Goal: Task Accomplishment & Management: Use online tool/utility

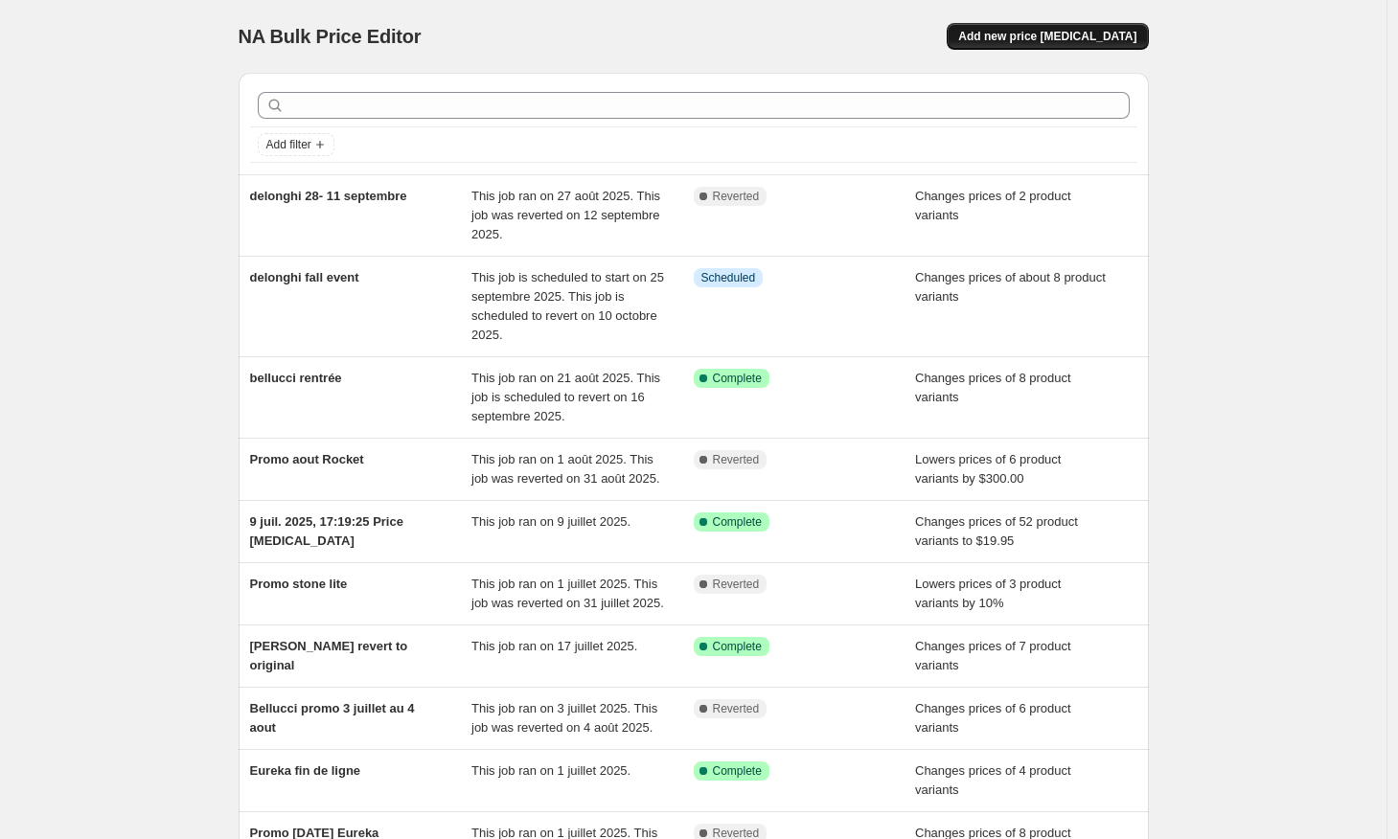
click at [1040, 32] on span "Add new price [MEDICAL_DATA]" at bounding box center [1047, 36] width 178 height 15
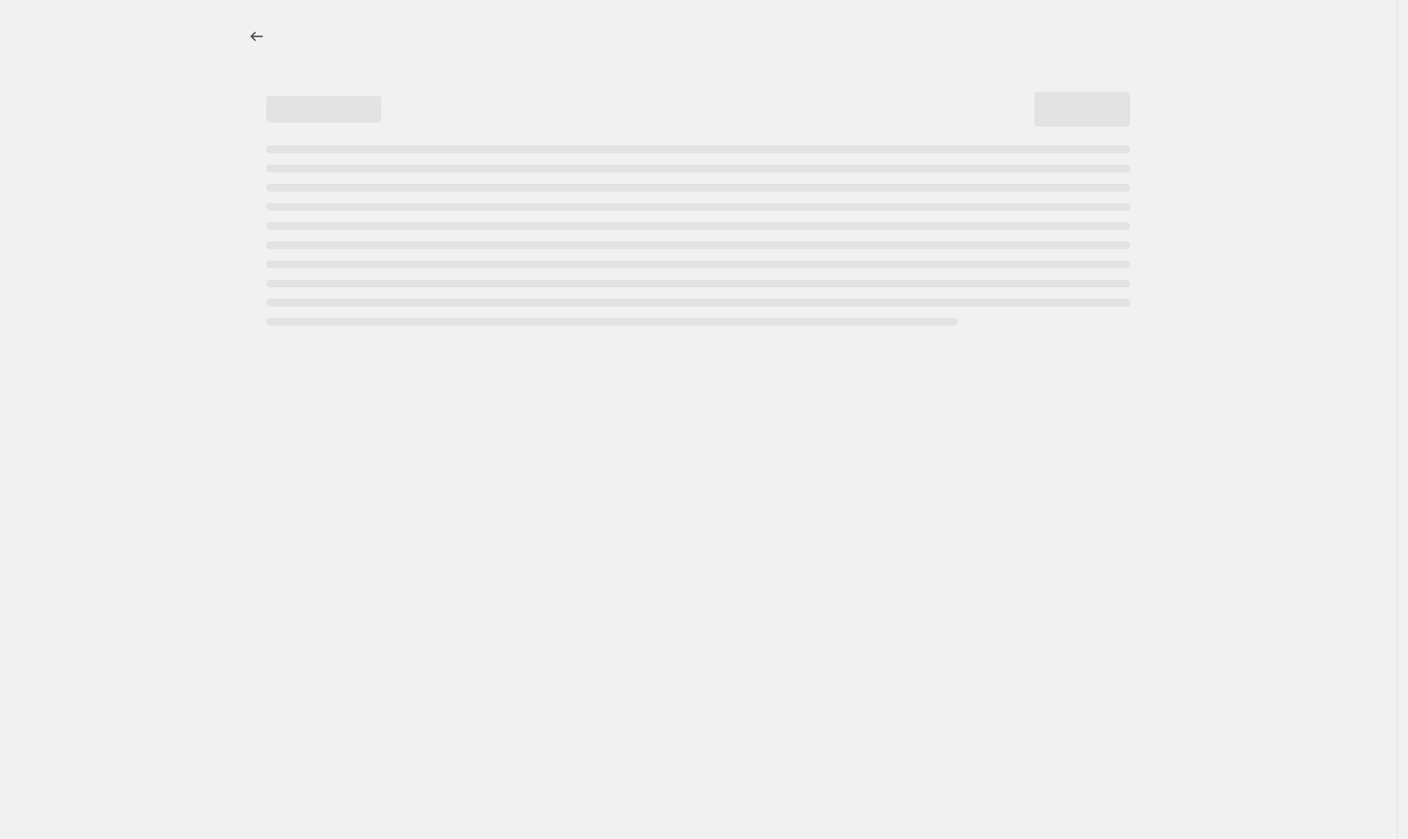
select select "percentage"
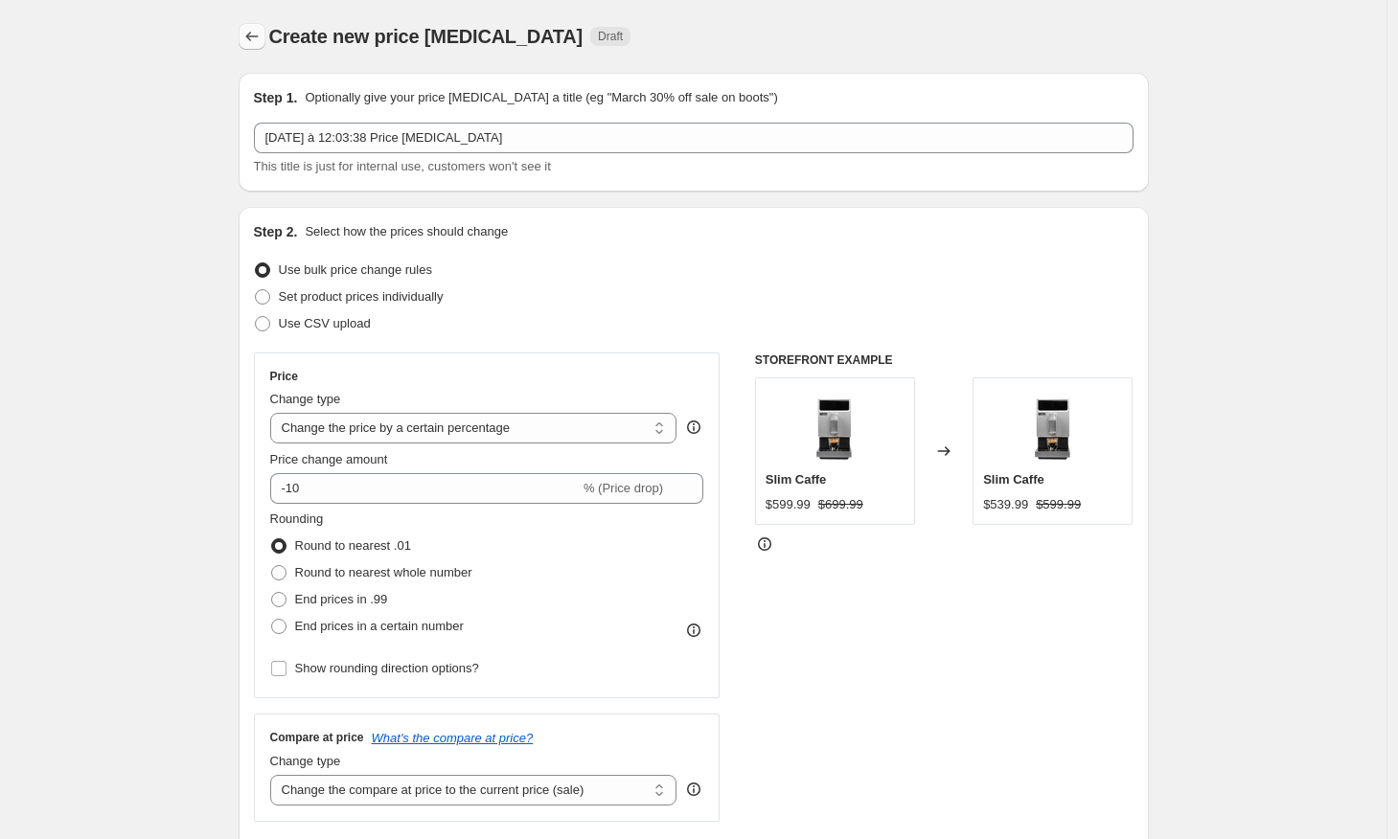
click at [258, 29] on icon "Price change jobs" at bounding box center [251, 36] width 19 height 19
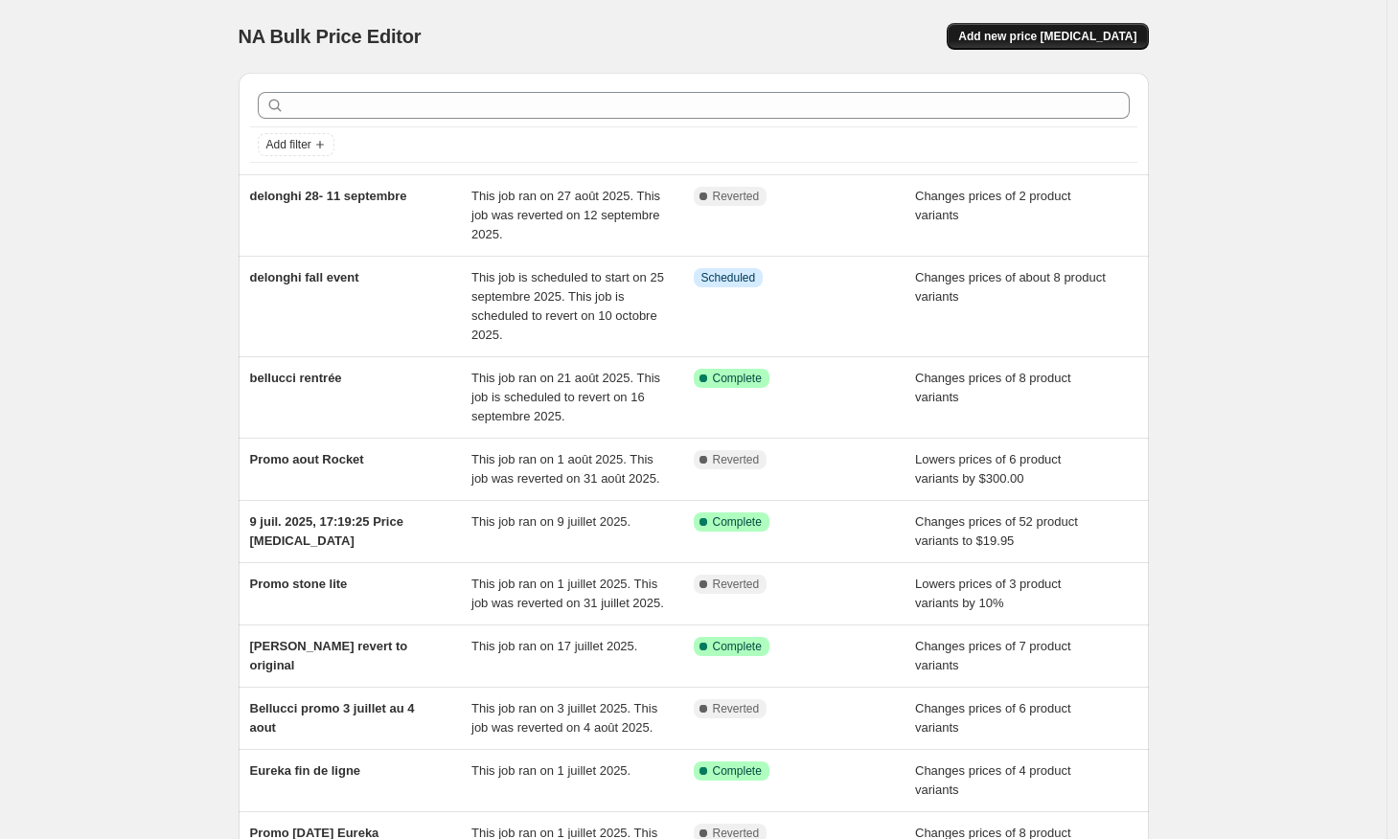
click at [1069, 39] on span "Add new price [MEDICAL_DATA]" at bounding box center [1047, 36] width 178 height 15
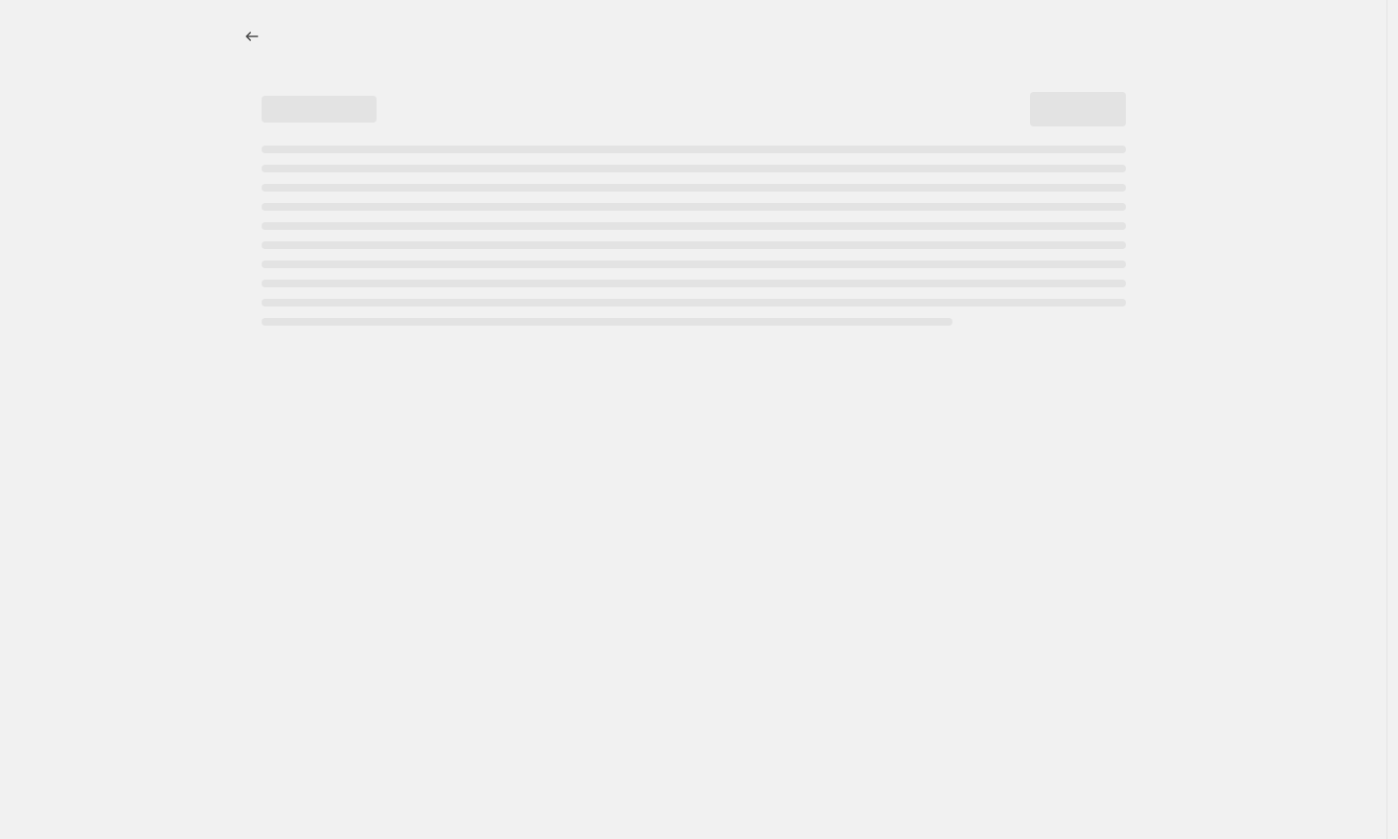
select select "percentage"
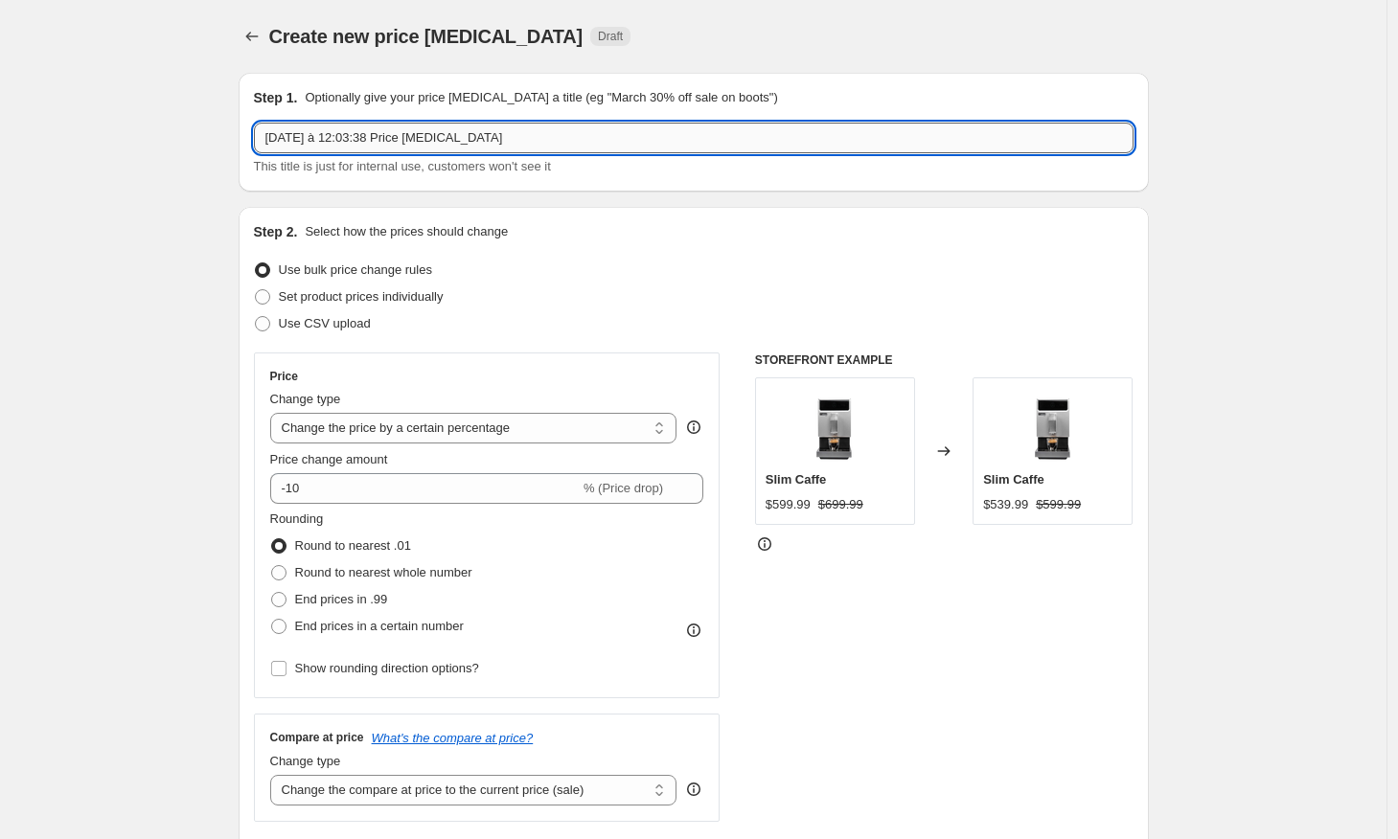
click at [527, 140] on input "[DATE] à 12:03:38 Price [MEDICAL_DATA]" at bounding box center [693, 138] width 879 height 31
type input "Promo automne Bellucci"
click at [741, 285] on div "Set product prices individually" at bounding box center [693, 297] width 879 height 27
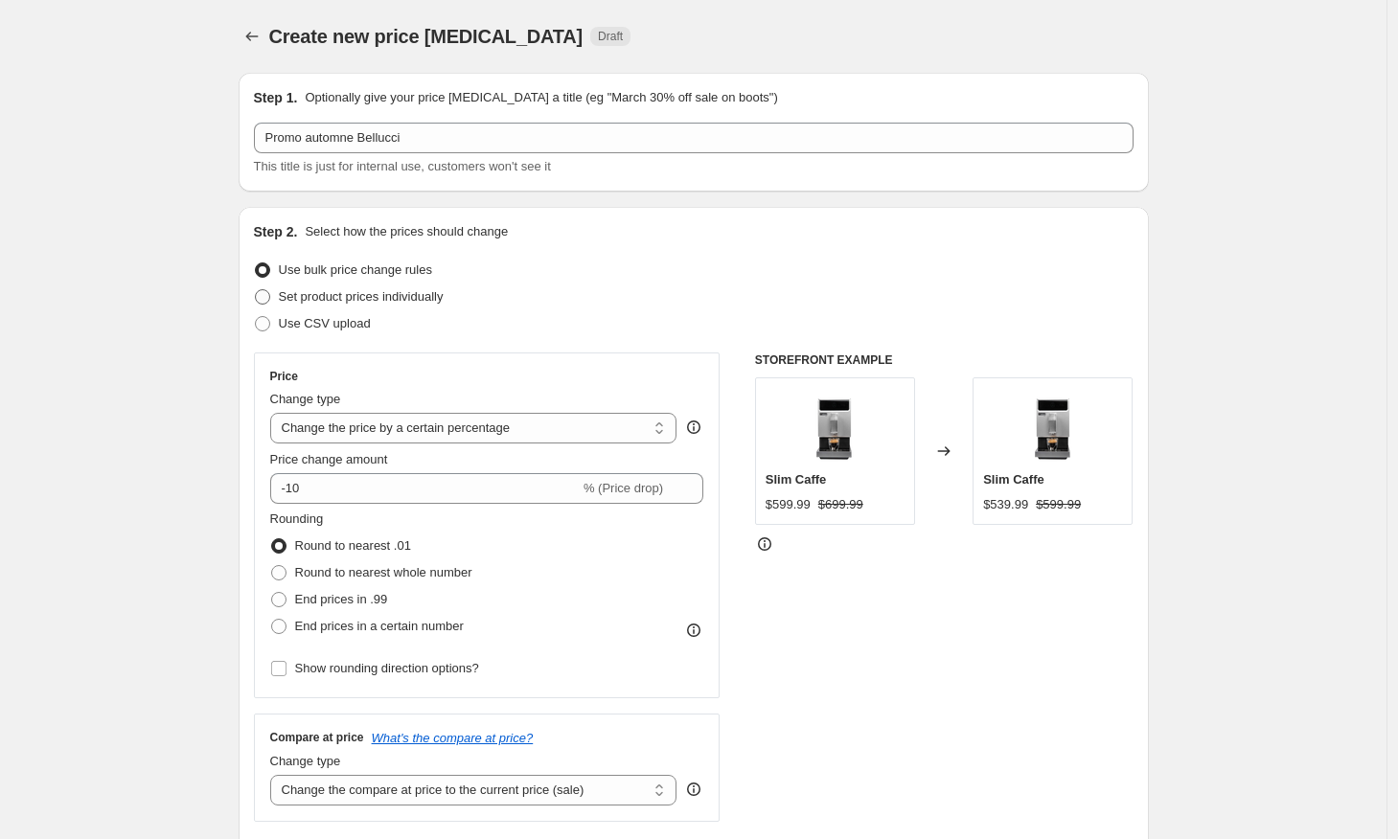
click at [267, 297] on span at bounding box center [262, 296] width 15 height 15
click at [256, 290] on input "Set product prices individually" at bounding box center [255, 289] width 1 height 1
radio input "true"
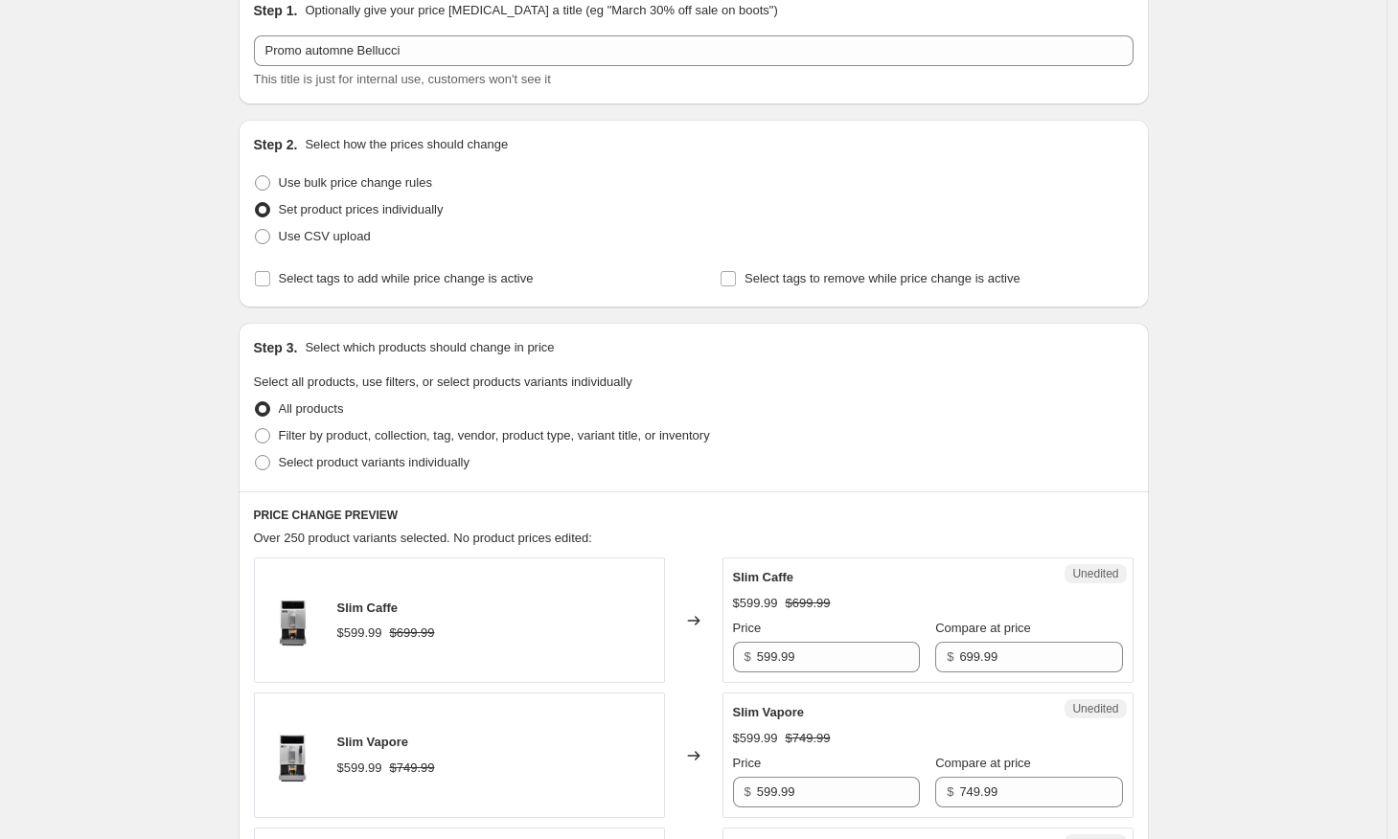
scroll to position [88, 0]
click at [266, 431] on span at bounding box center [262, 434] width 15 height 15
click at [256, 428] on input "Filter by product, collection, tag, vendor, product type, variant title, or inv…" at bounding box center [255, 427] width 1 height 1
radio input "true"
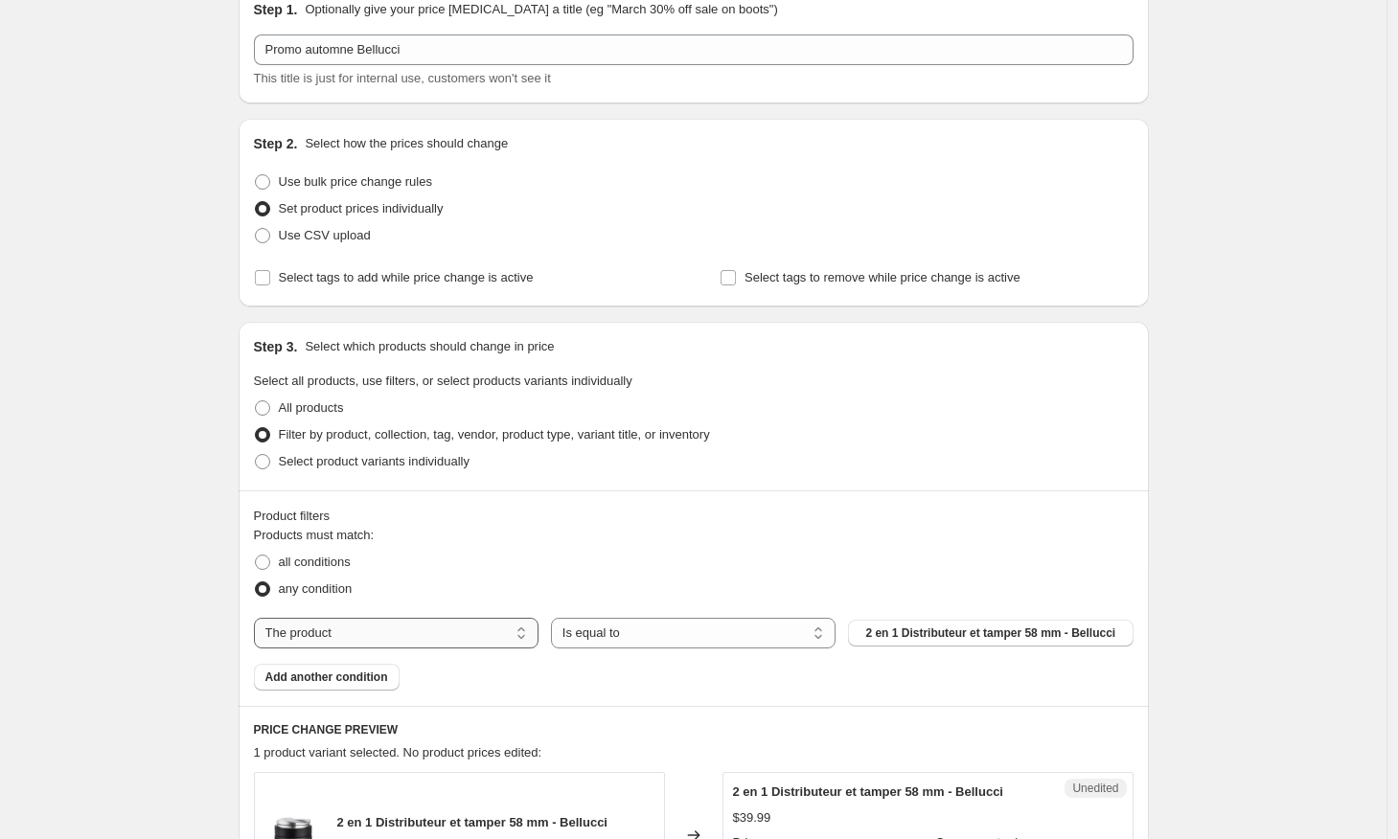
select select "vendor"
click at [977, 638] on span "1883 Maison Routin" at bounding box center [990, 632] width 108 height 15
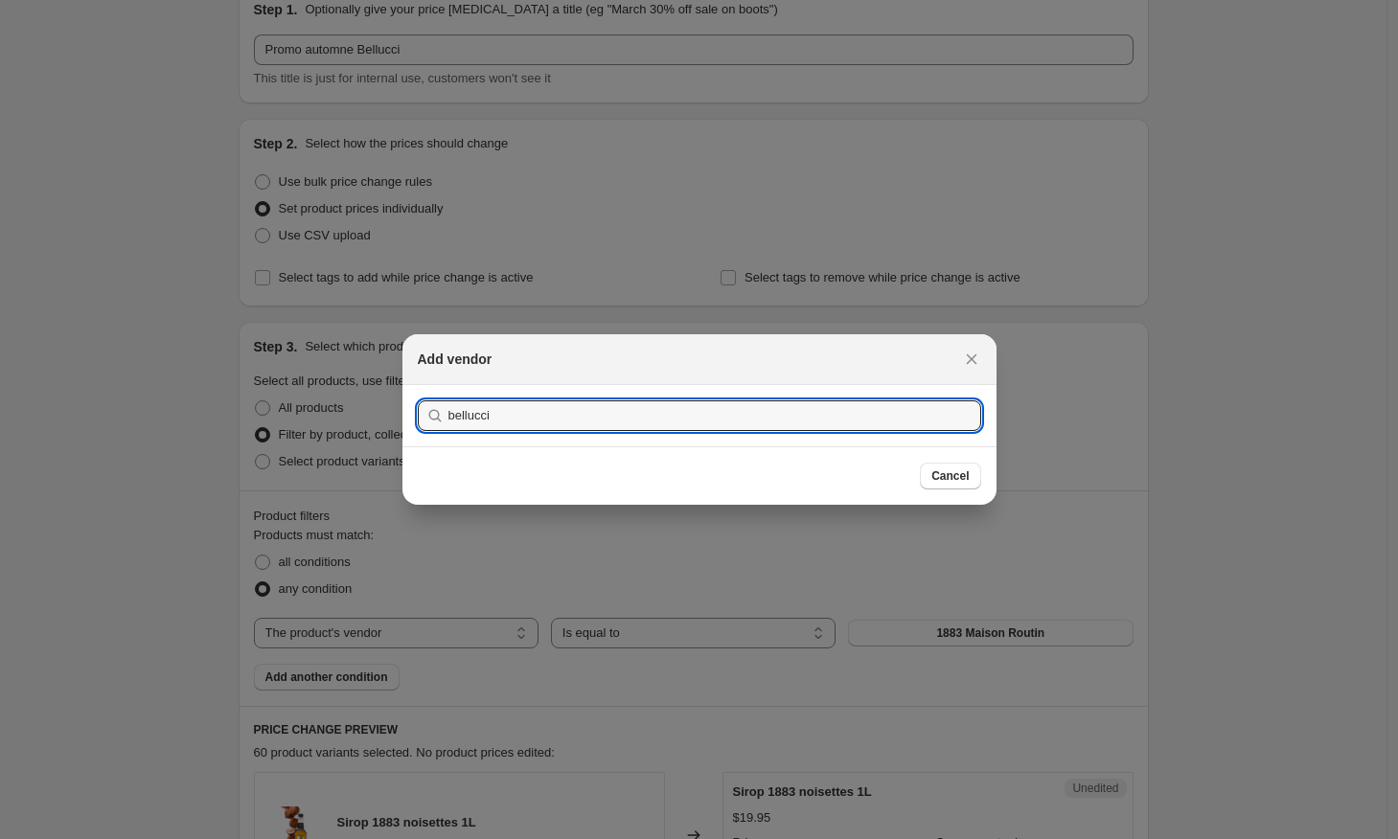
click at [442, 385] on button "Submit" at bounding box center [445, 395] width 55 height 20
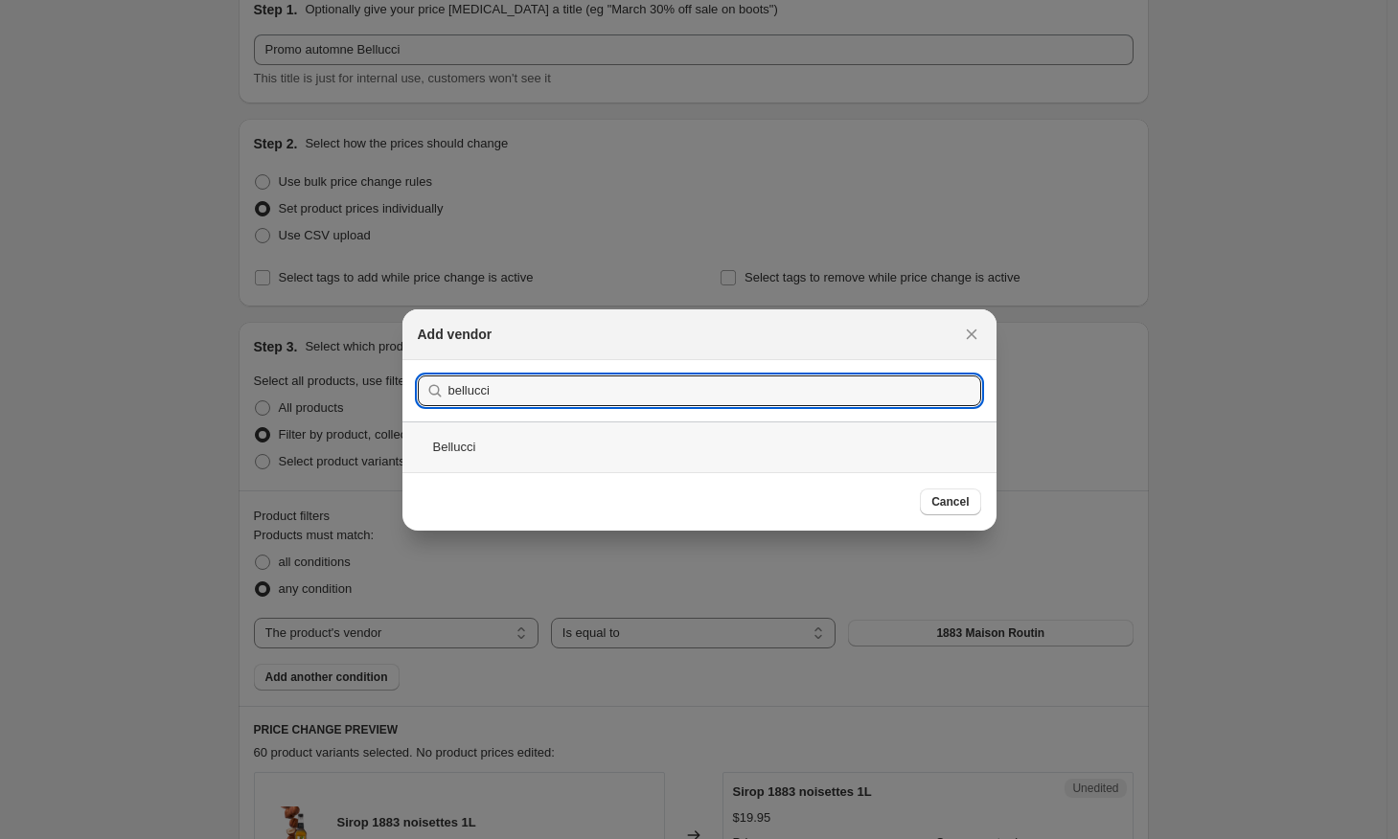
type input "Bellucci"
click at [685, 444] on div "Bellucci" at bounding box center [699, 446] width 594 height 51
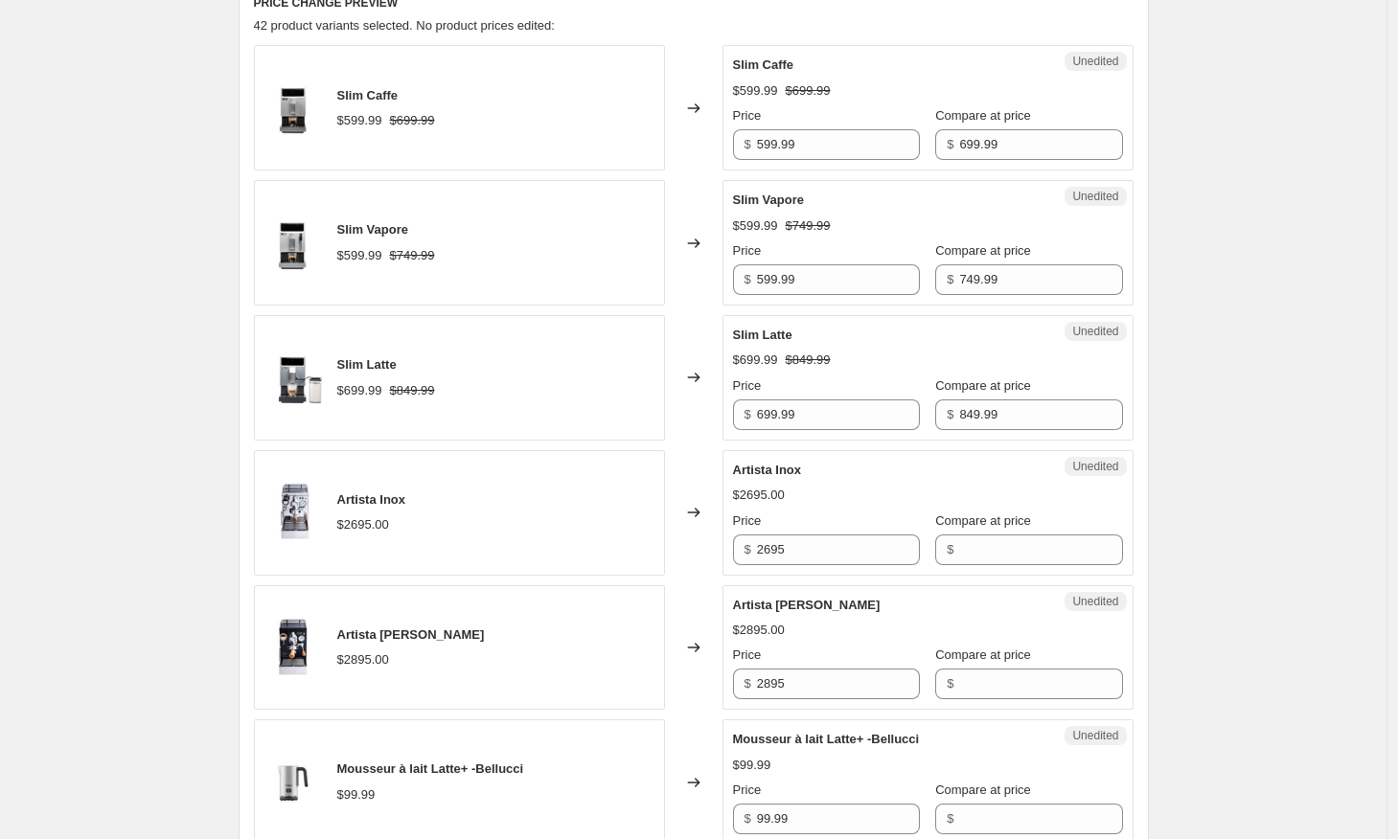
scroll to position [807, 0]
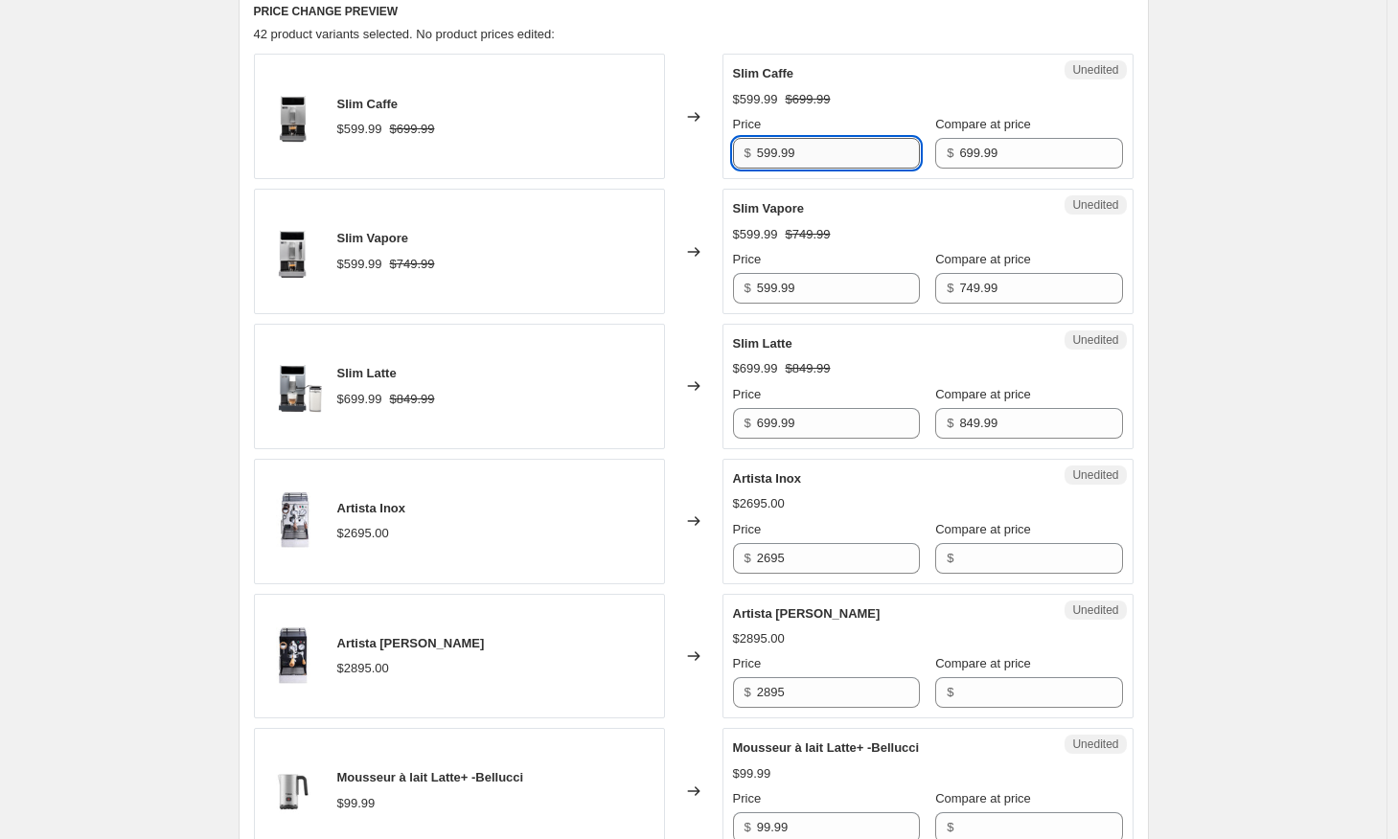
click at [831, 150] on input "599.99" at bounding box center [838, 153] width 163 height 31
click at [1017, 156] on input "699.99" at bounding box center [1040, 153] width 163 height 31
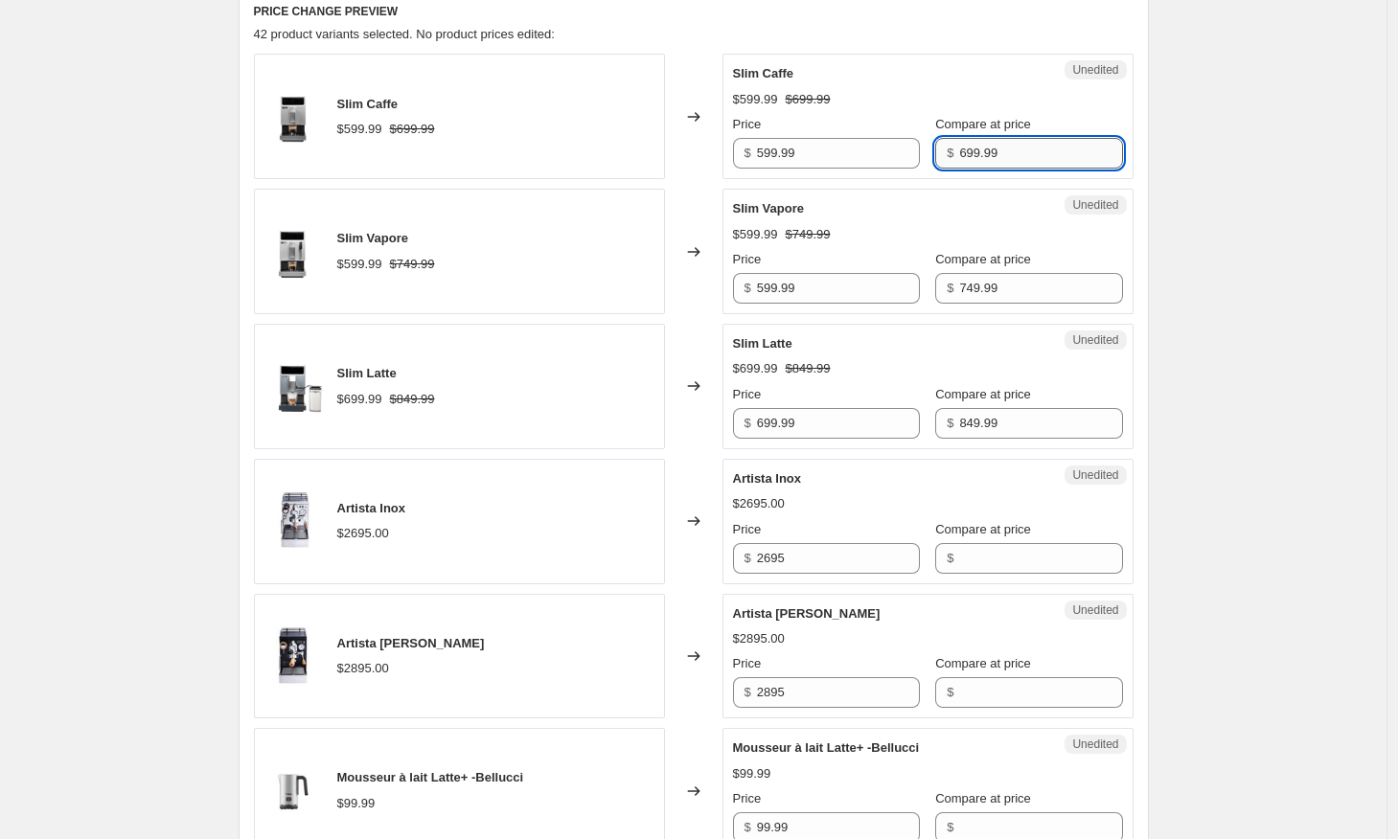
click at [1017, 156] on input "699.99" at bounding box center [1040, 153] width 163 height 31
click at [906, 136] on div "Price $ 599.99" at bounding box center [826, 142] width 187 height 54
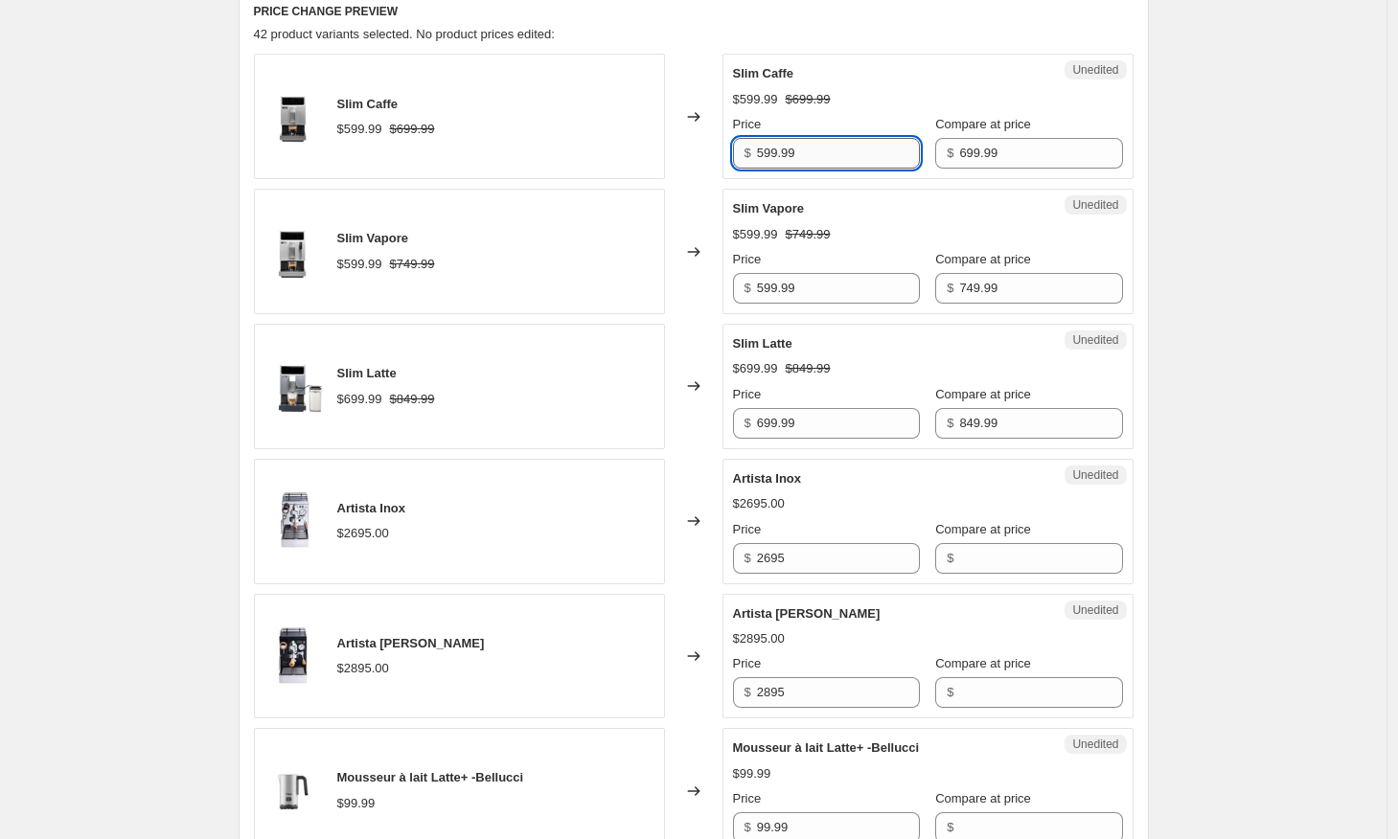
click at [837, 152] on input "599.99" at bounding box center [838, 153] width 163 height 31
click at [848, 108] on div "$599.99 $699.99" at bounding box center [928, 99] width 390 height 19
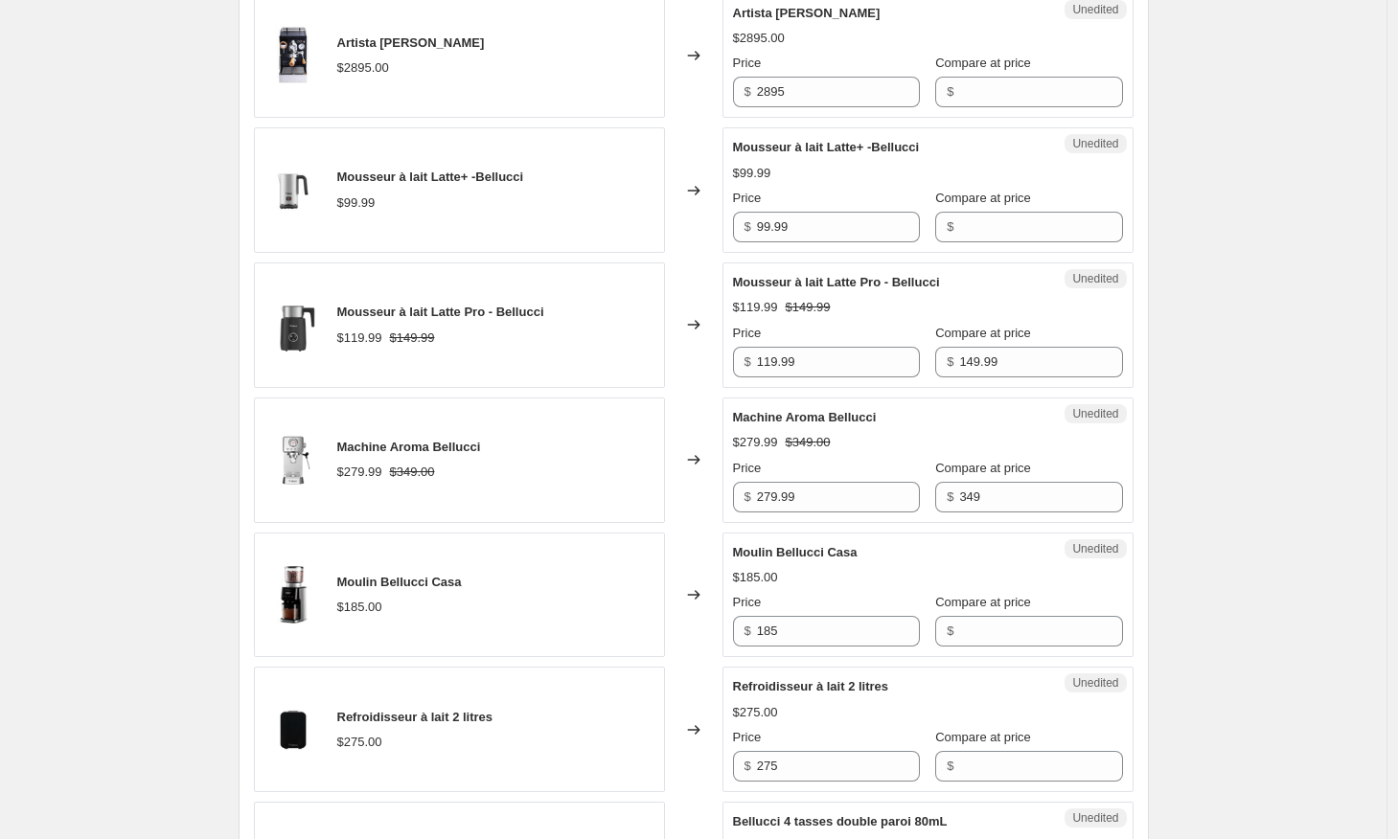
scroll to position [1426, 0]
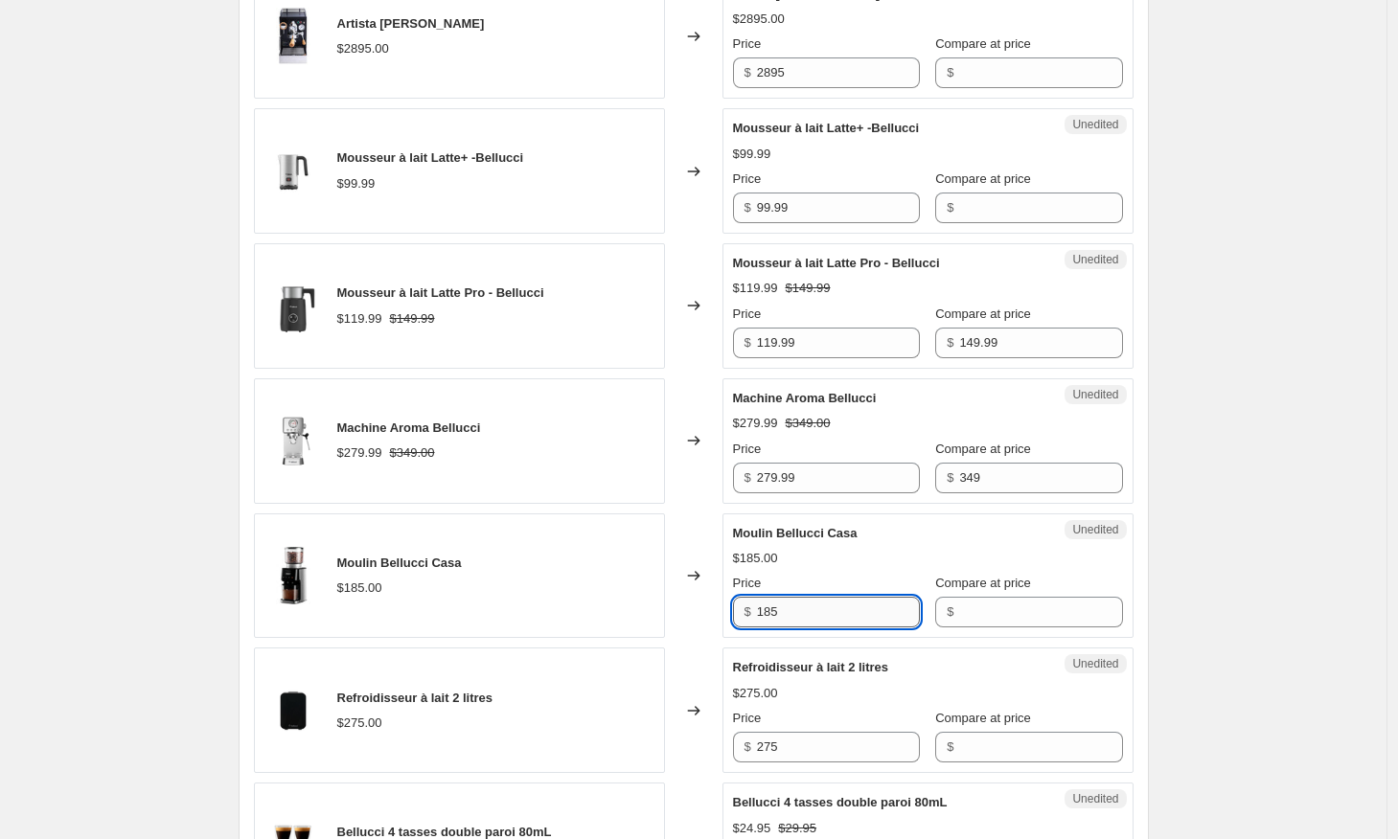
click at [813, 612] on input "185" at bounding box center [838, 612] width 163 height 31
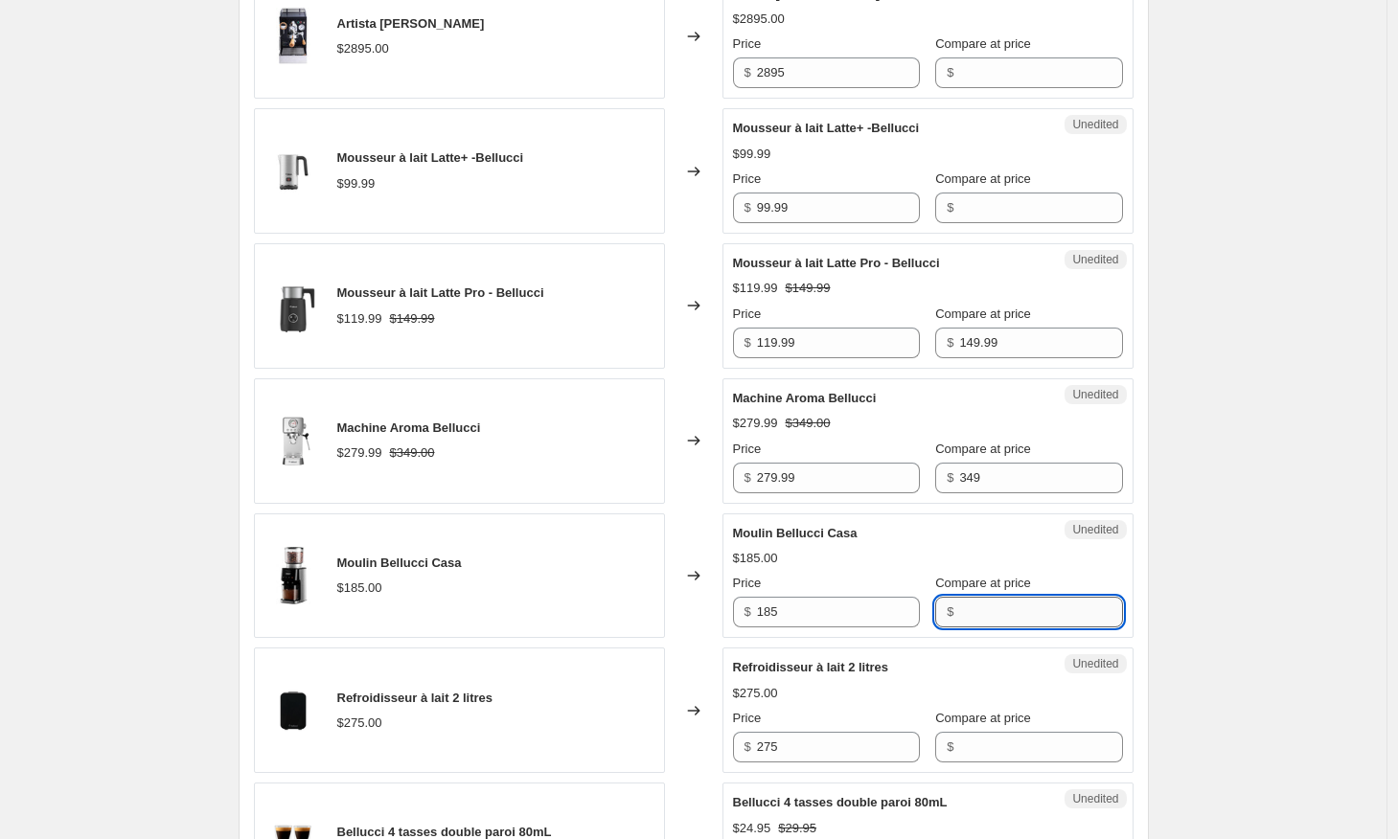
click at [973, 615] on input "Compare at price" at bounding box center [1040, 612] width 163 height 31
paste input "185"
type input "185"
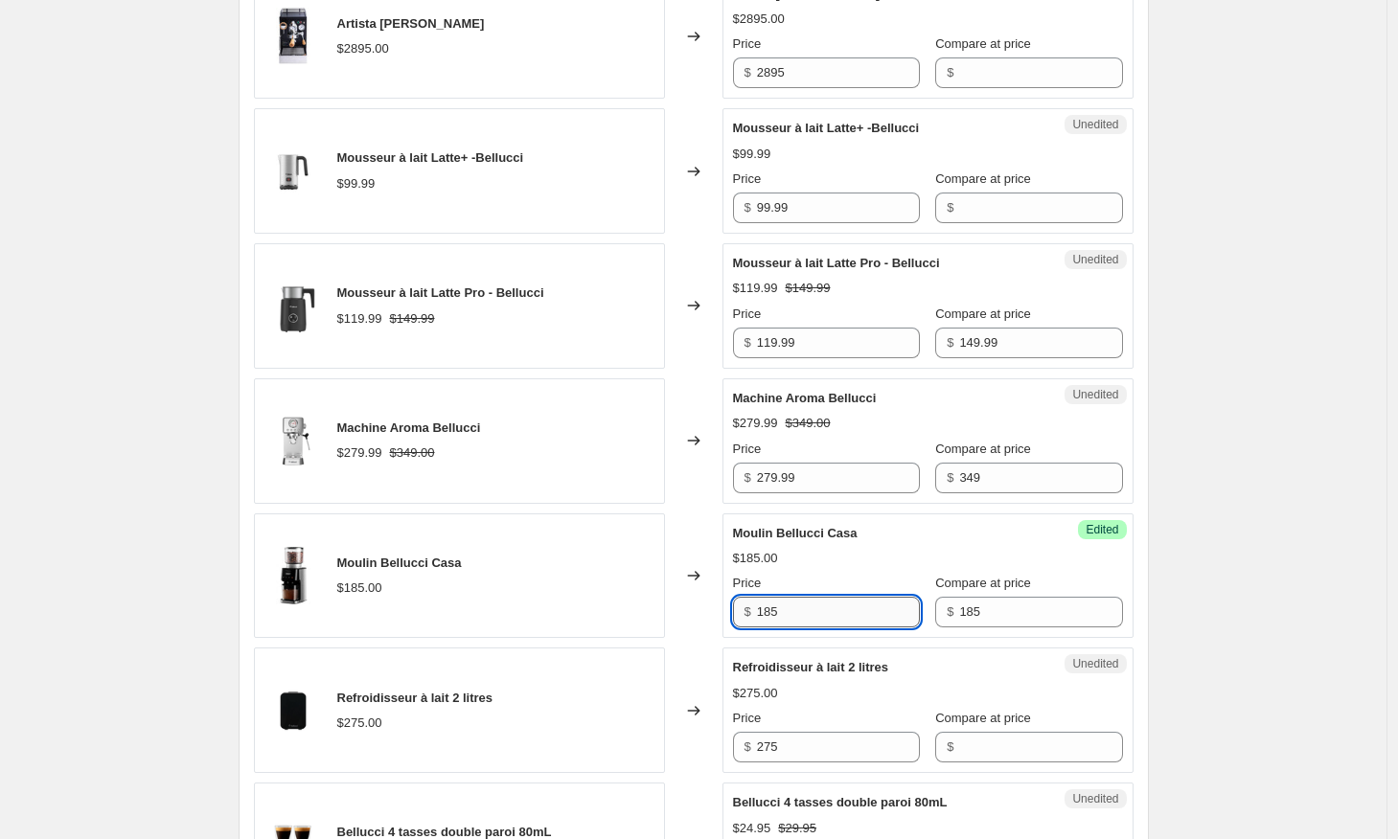
click at [847, 606] on input "185" at bounding box center [838, 612] width 163 height 31
click at [1250, 545] on div "Create new price [MEDICAL_DATA]. This page is ready Create new price [MEDICAL_D…" at bounding box center [693, 525] width 1386 height 3902
click at [823, 612] on input "159" at bounding box center [838, 612] width 163 height 31
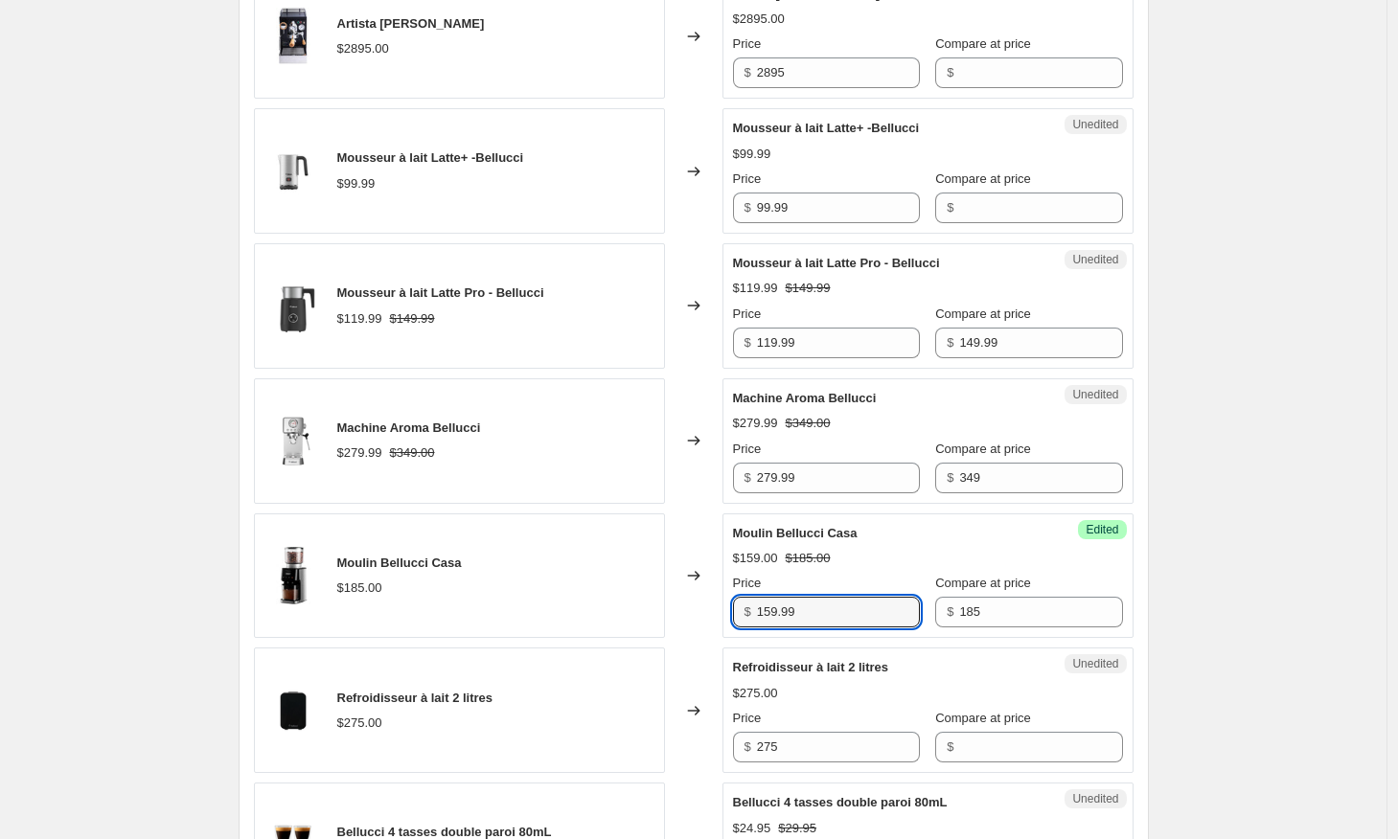
type input "159.99"
click at [684, 532] on div "Changed to" at bounding box center [693, 575] width 57 height 125
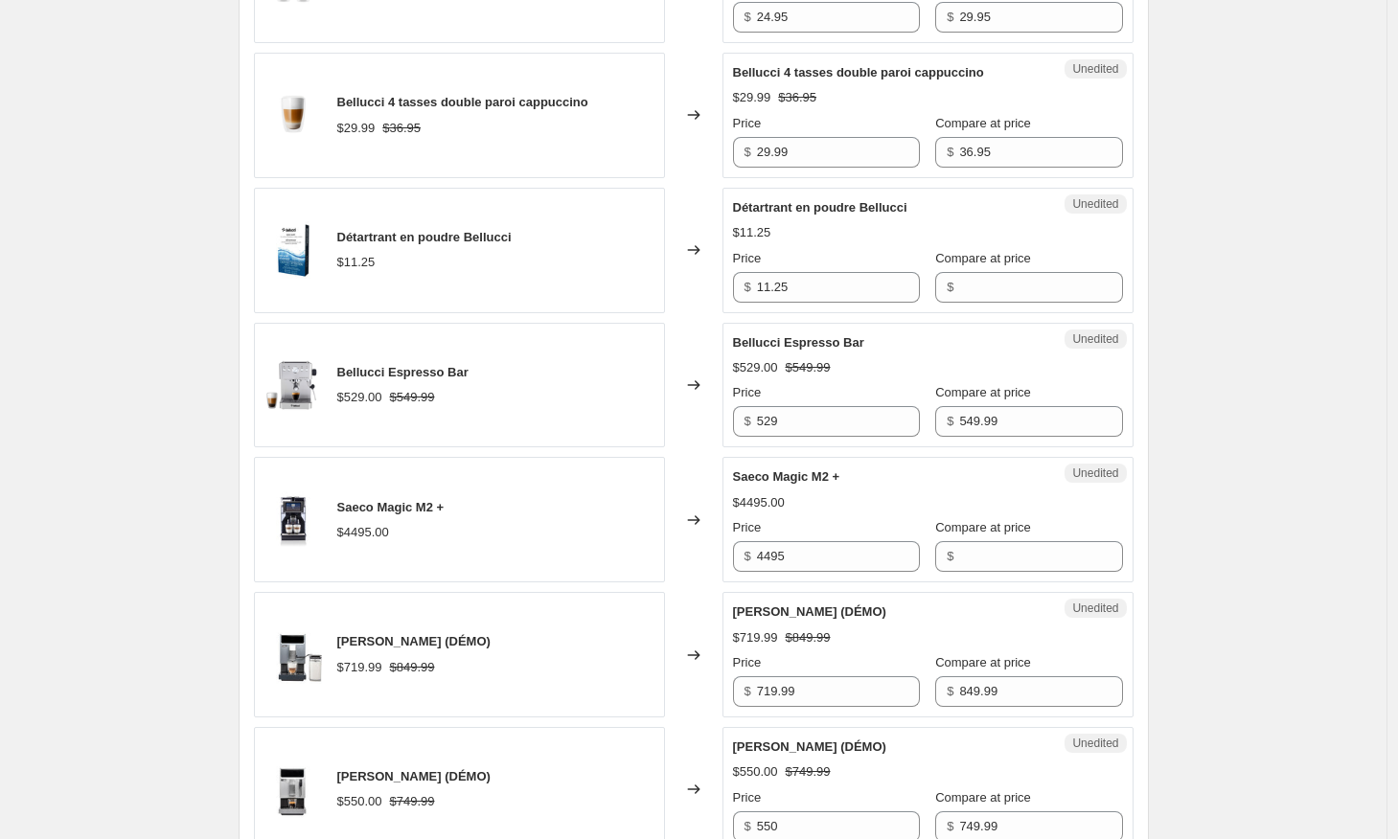
scroll to position [2282, 0]
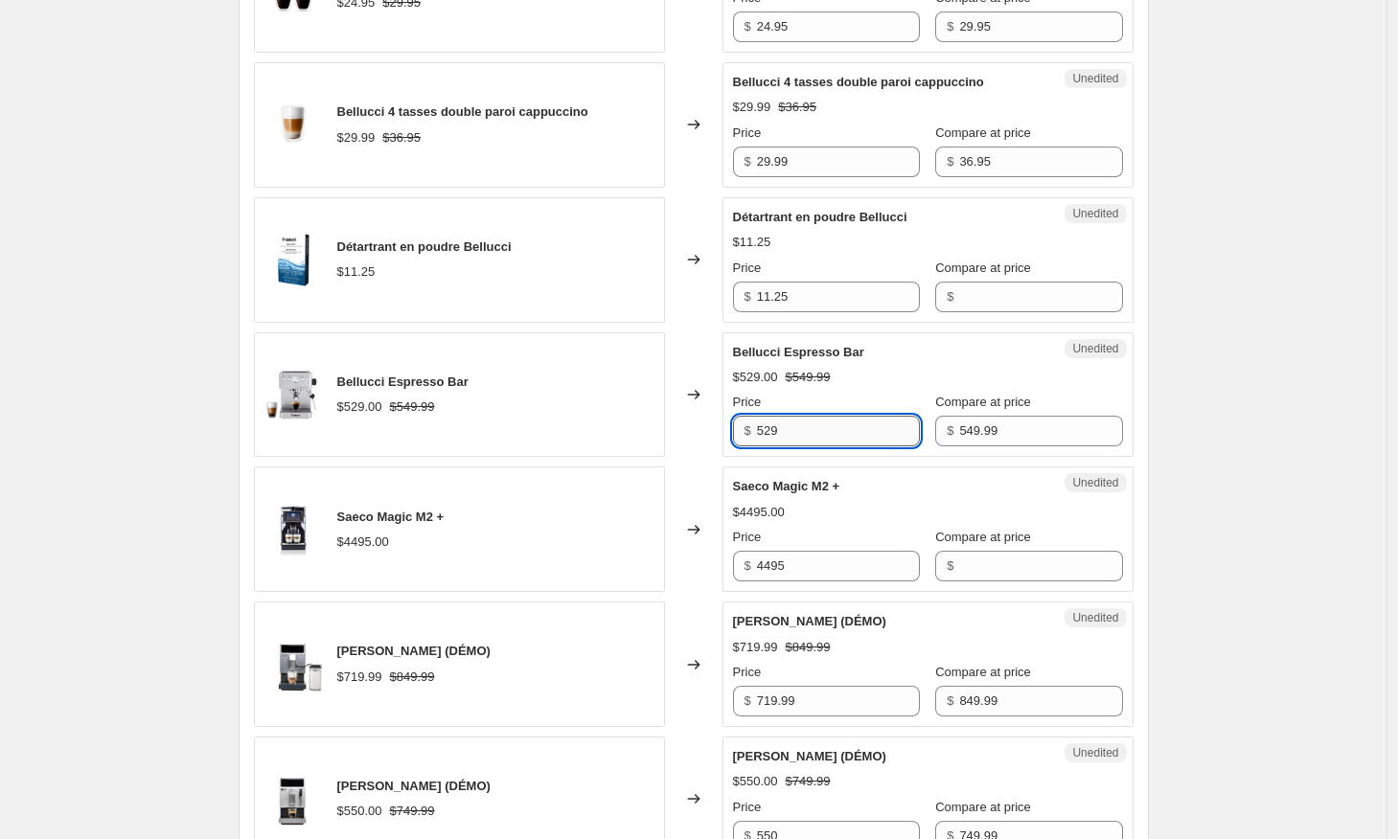
click at [796, 429] on input "529" at bounding box center [838, 431] width 163 height 31
type input "499.99"
click at [685, 347] on div "Changed to" at bounding box center [693, 394] width 57 height 125
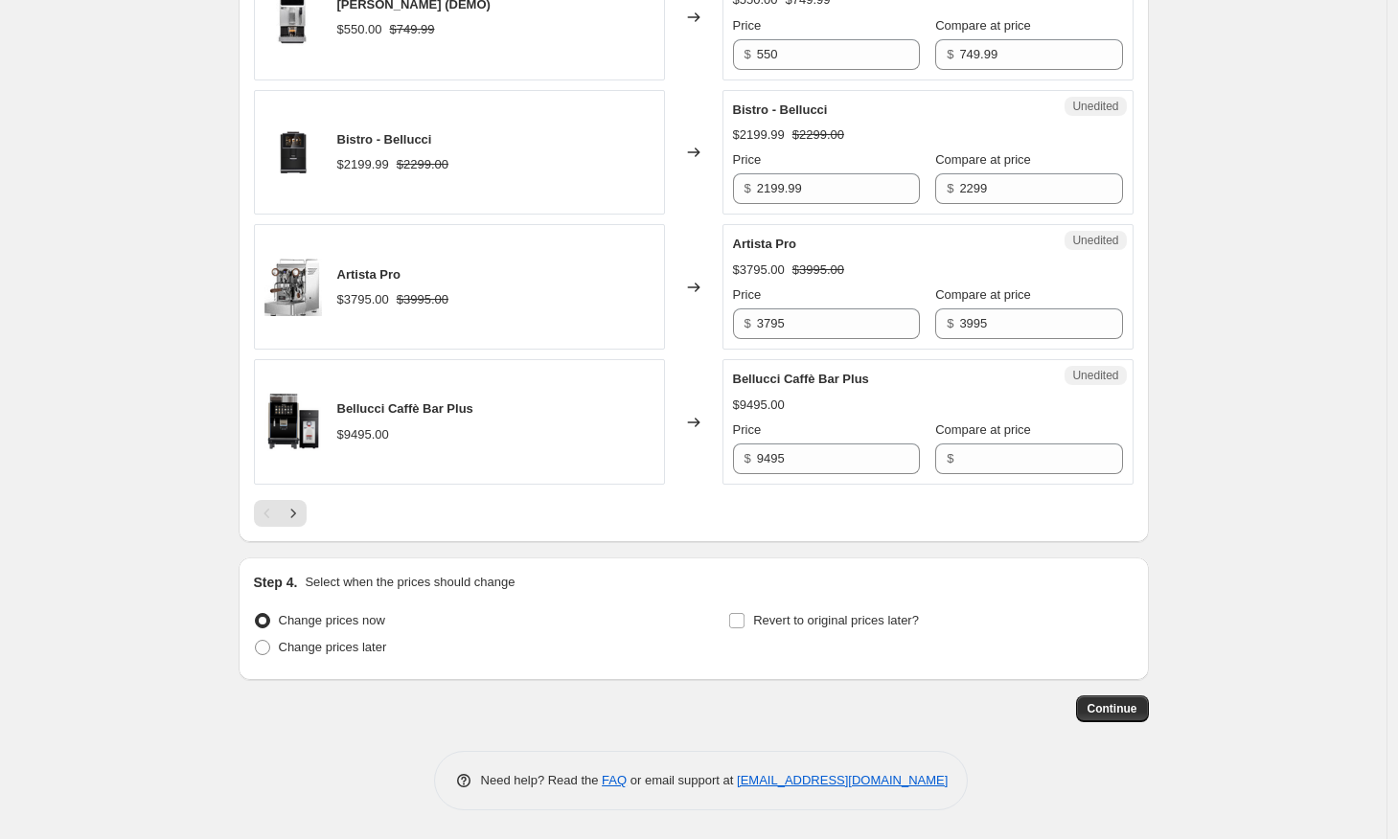
scroll to position [3063, 0]
click at [293, 516] on icon "Next" at bounding box center [293, 513] width 19 height 19
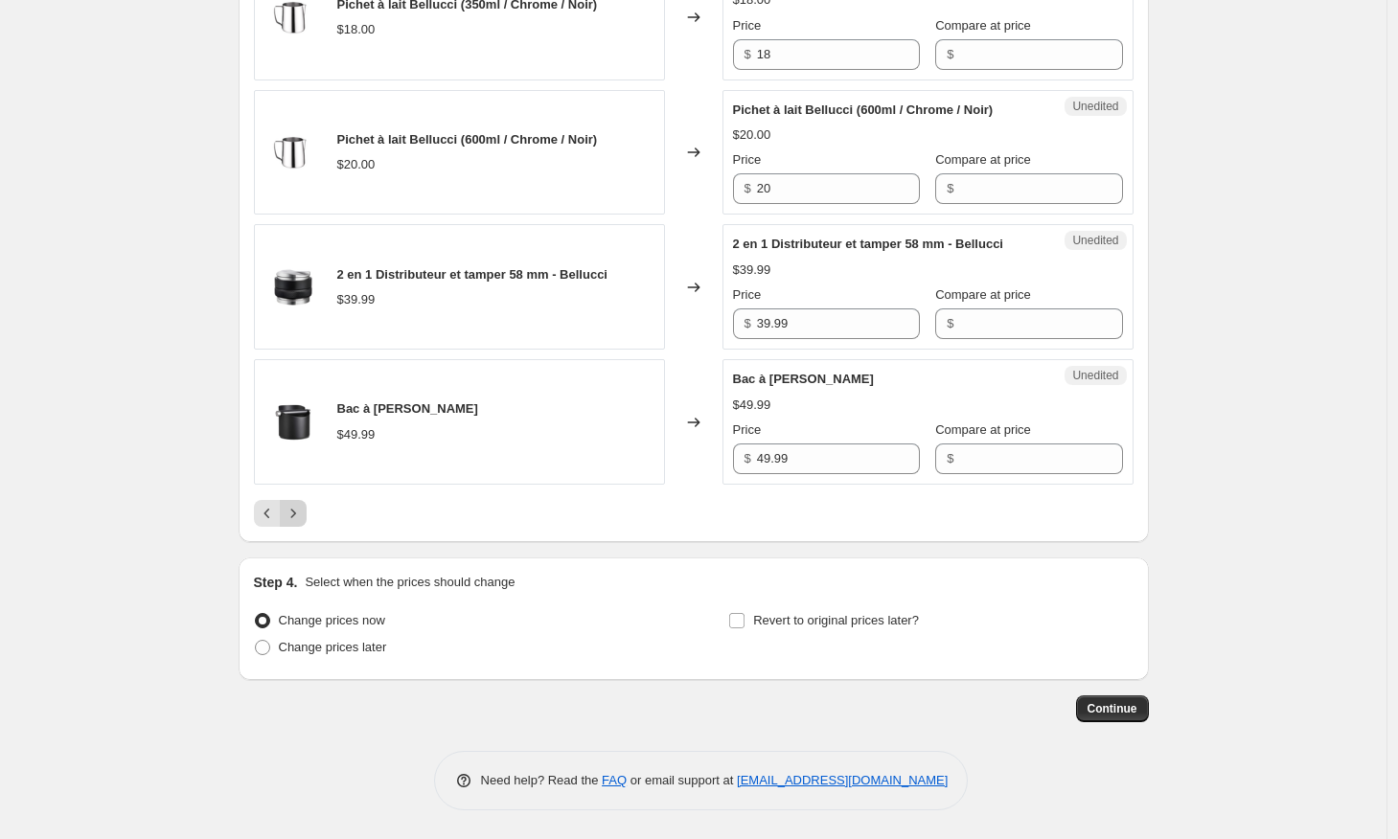
click at [303, 512] on icon "Next" at bounding box center [293, 513] width 19 height 19
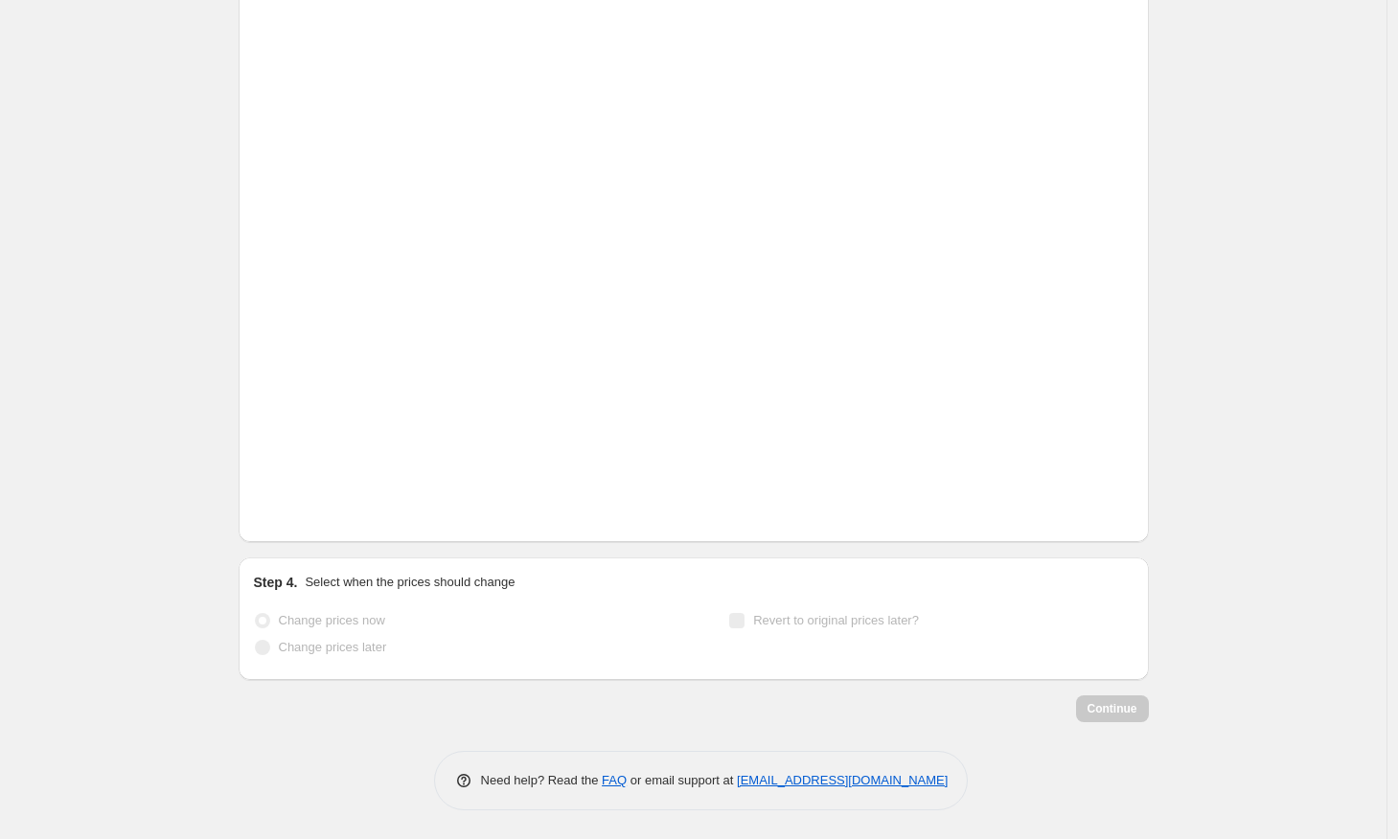
scroll to position [636, 0]
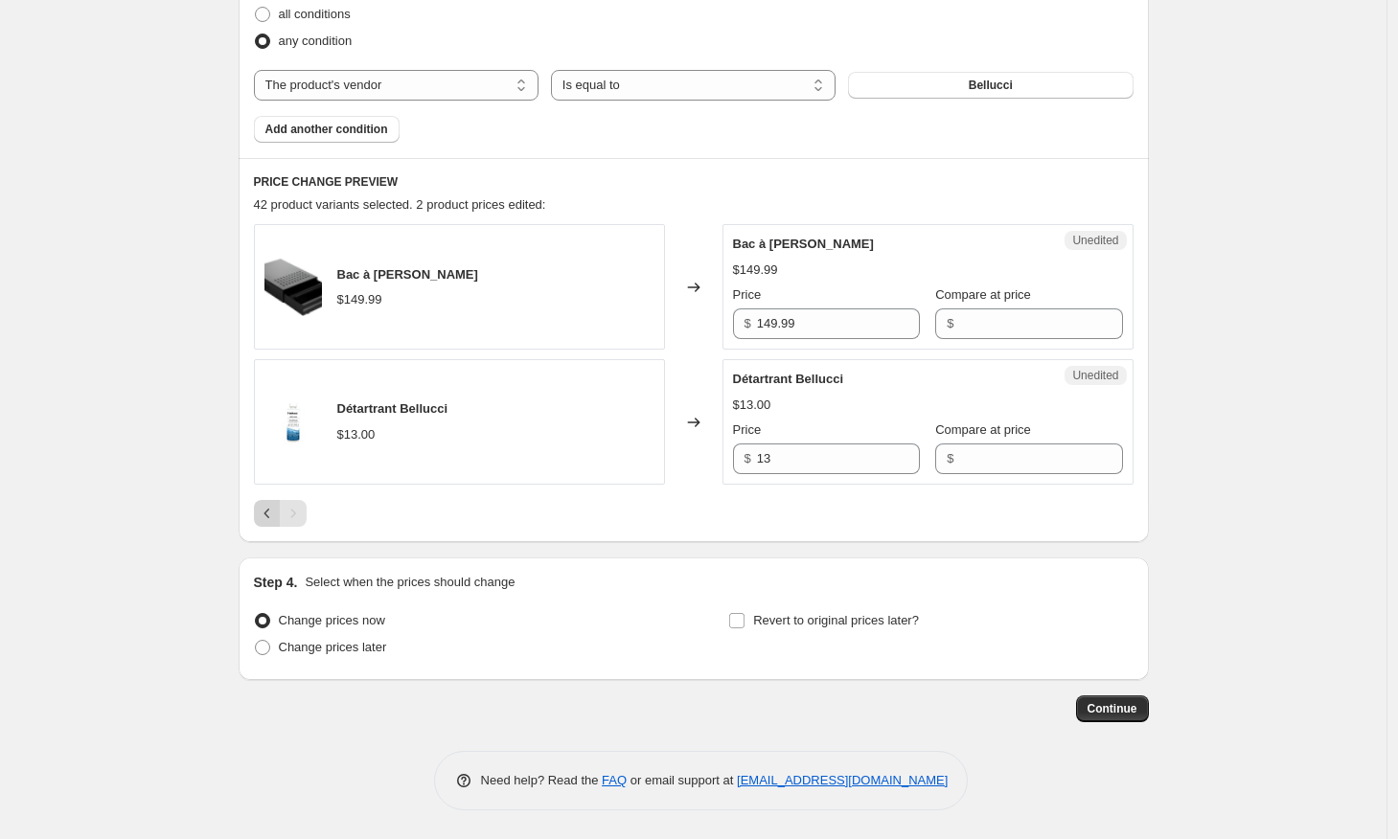
click at [269, 514] on icon "Previous" at bounding box center [267, 513] width 19 height 19
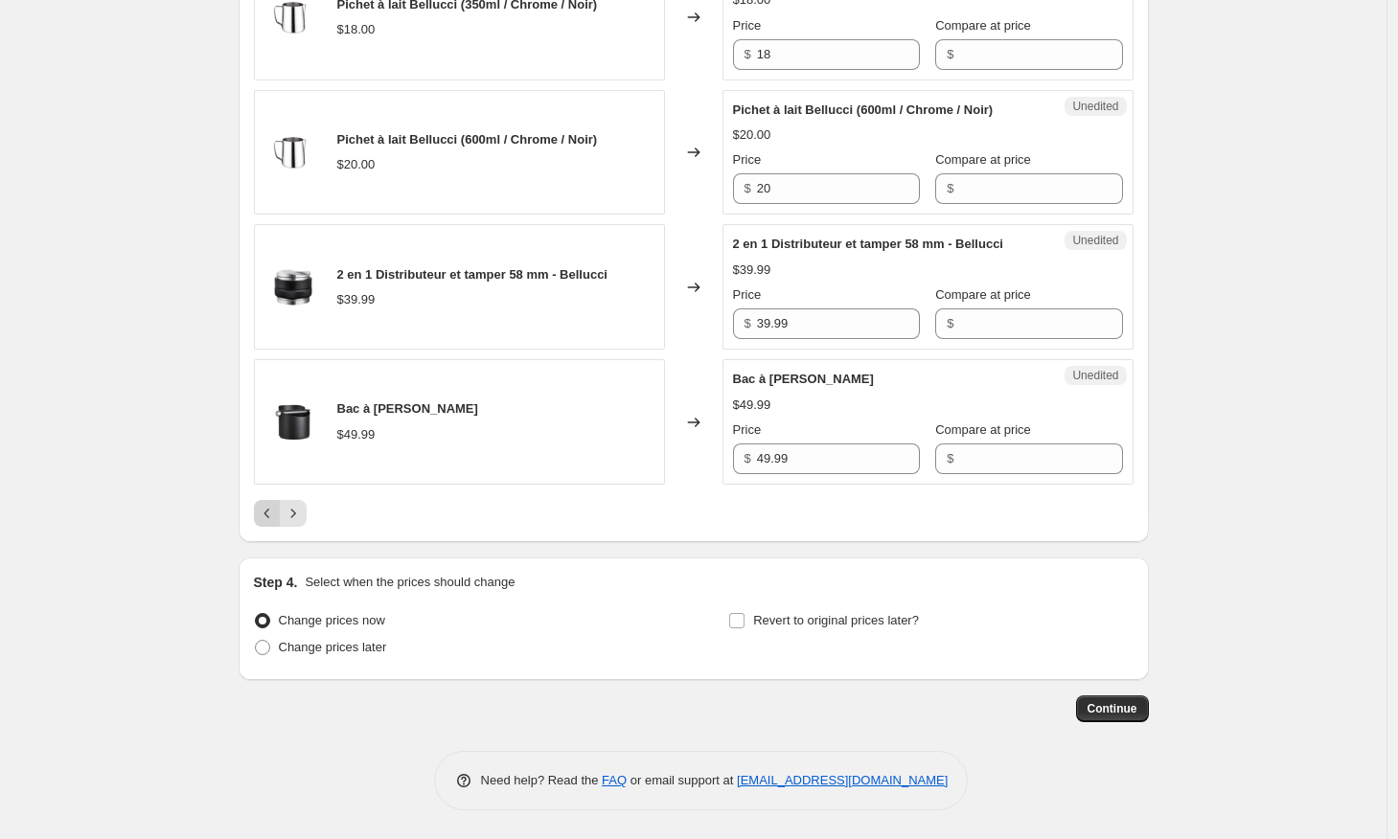
scroll to position [3063, 0]
click at [270, 501] on button "Previous" at bounding box center [267, 513] width 27 height 27
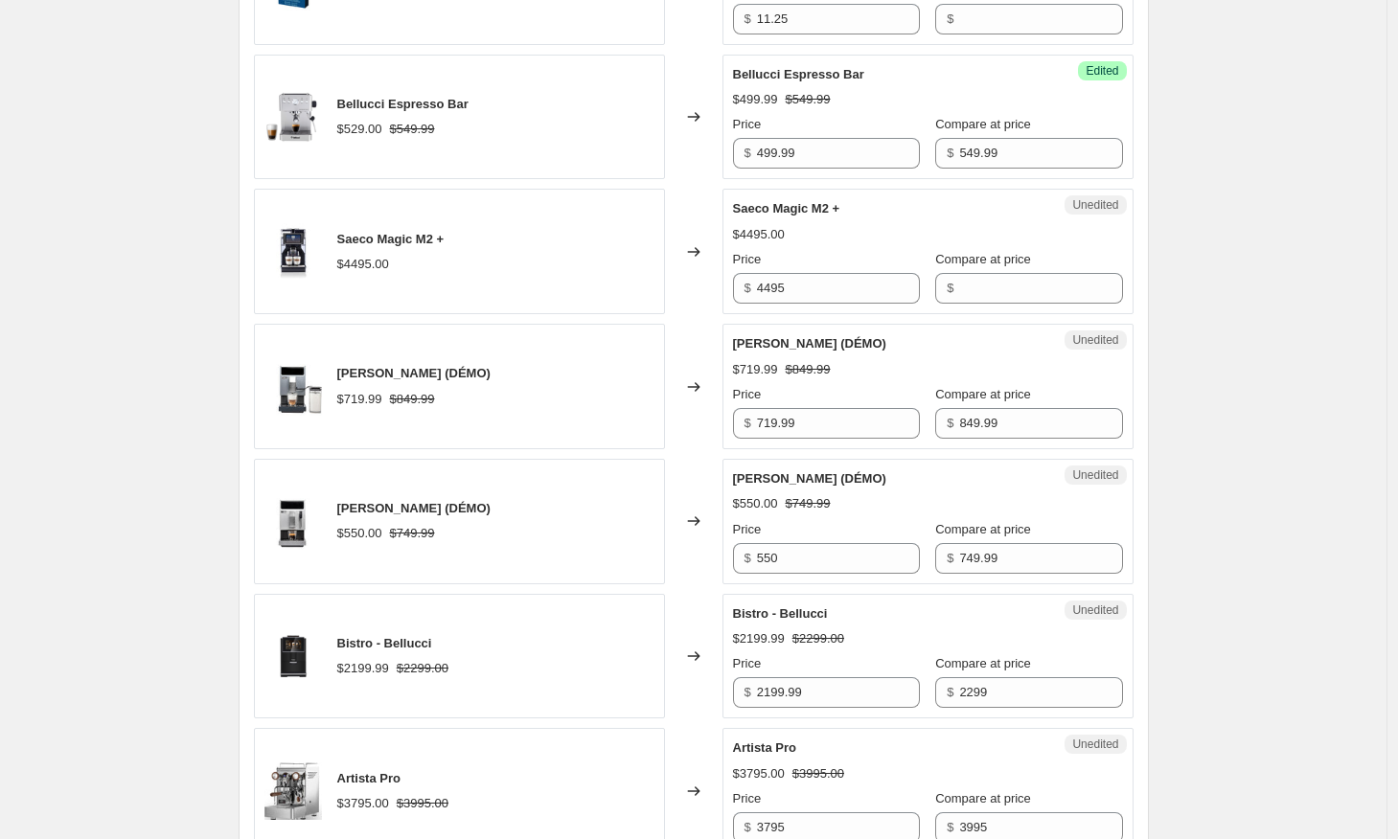
scroll to position [2915, 0]
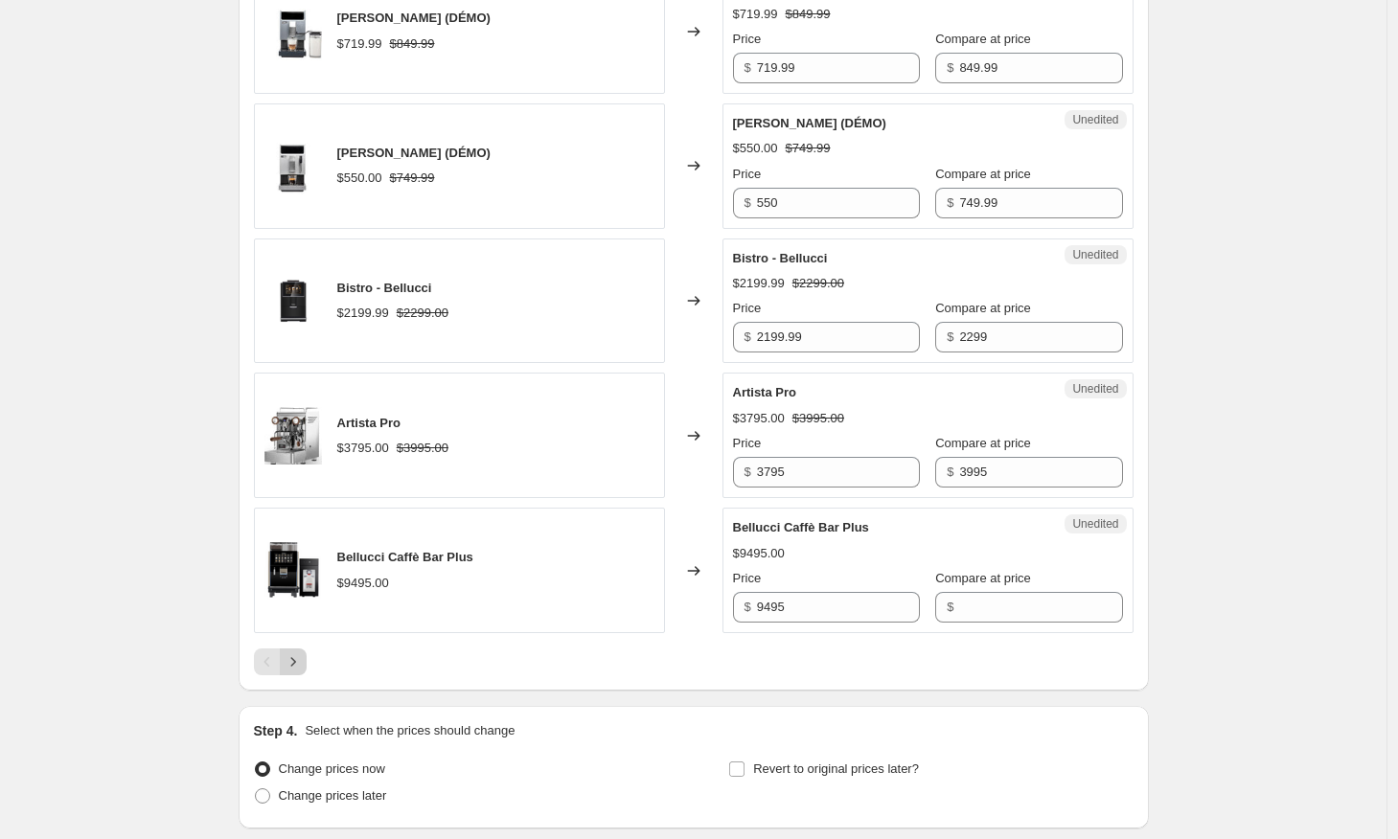
click at [302, 668] on icon "Next" at bounding box center [293, 661] width 19 height 19
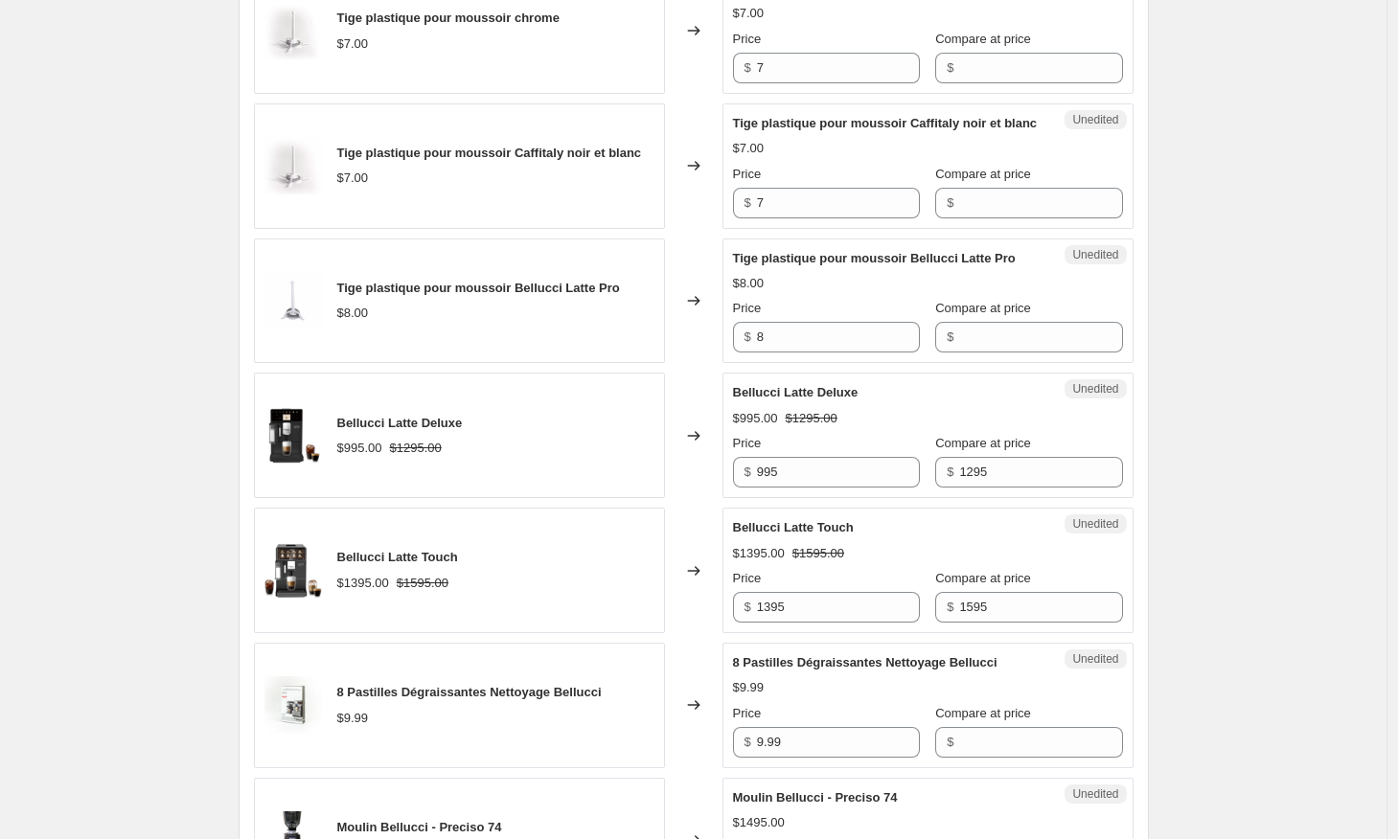
scroll to position [1571, 0]
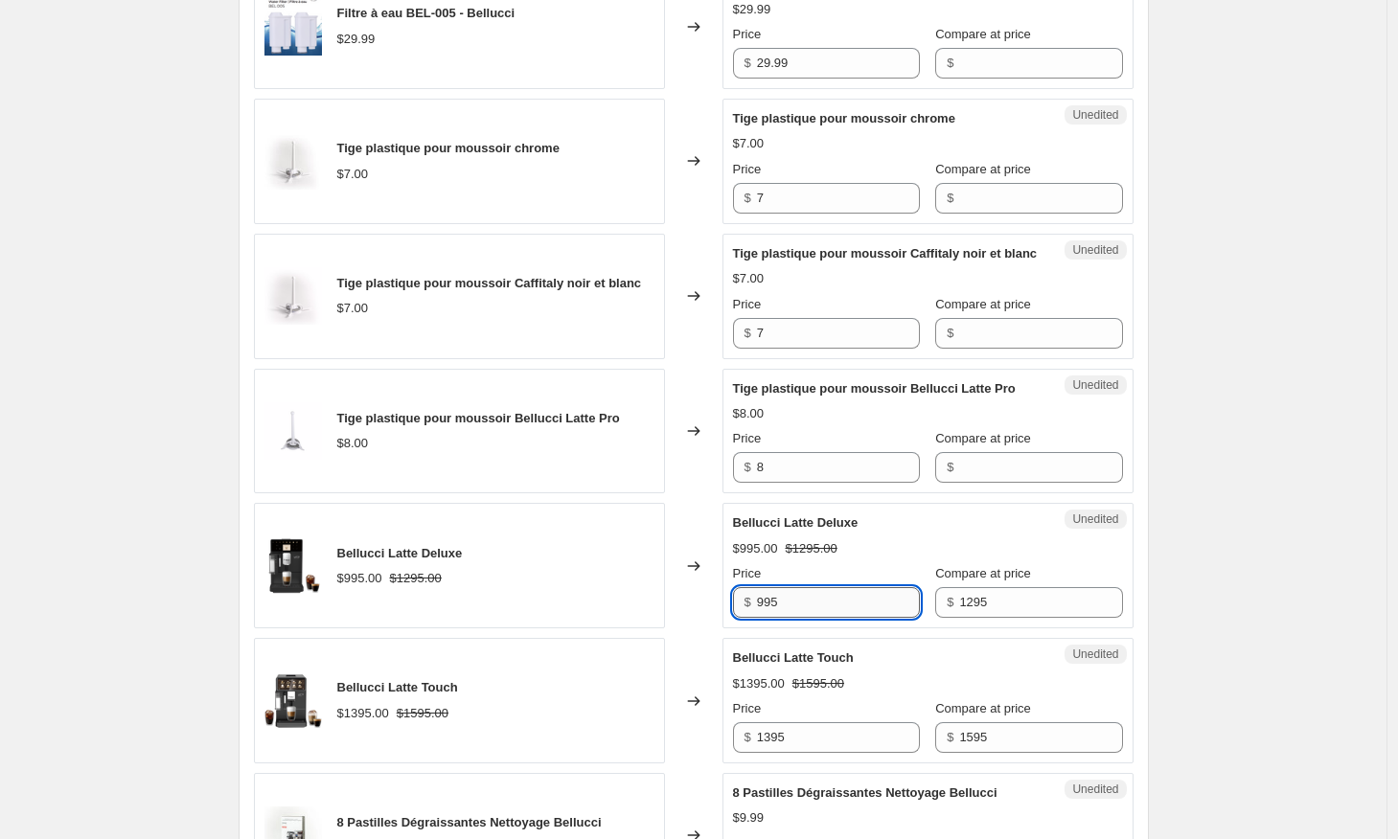
click at [791, 605] on input "995" at bounding box center [838, 602] width 163 height 31
click at [796, 605] on input "995" at bounding box center [838, 602] width 163 height 31
type input "1095"
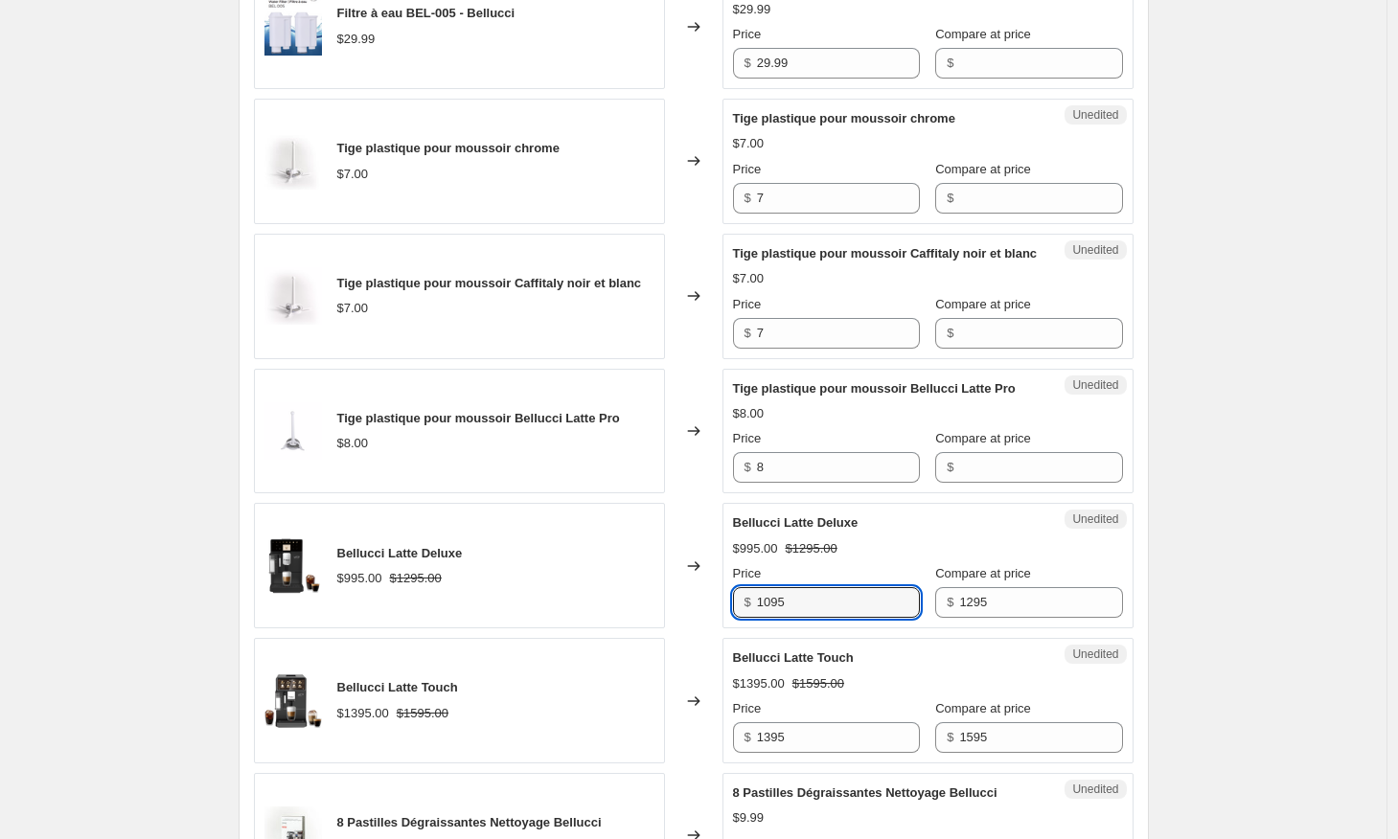
click at [883, 562] on div "Bellucci Latte Deluxe $995.00 $1295.00 Price $ 1095 Compare at price $ 1295" at bounding box center [928, 565] width 390 height 104
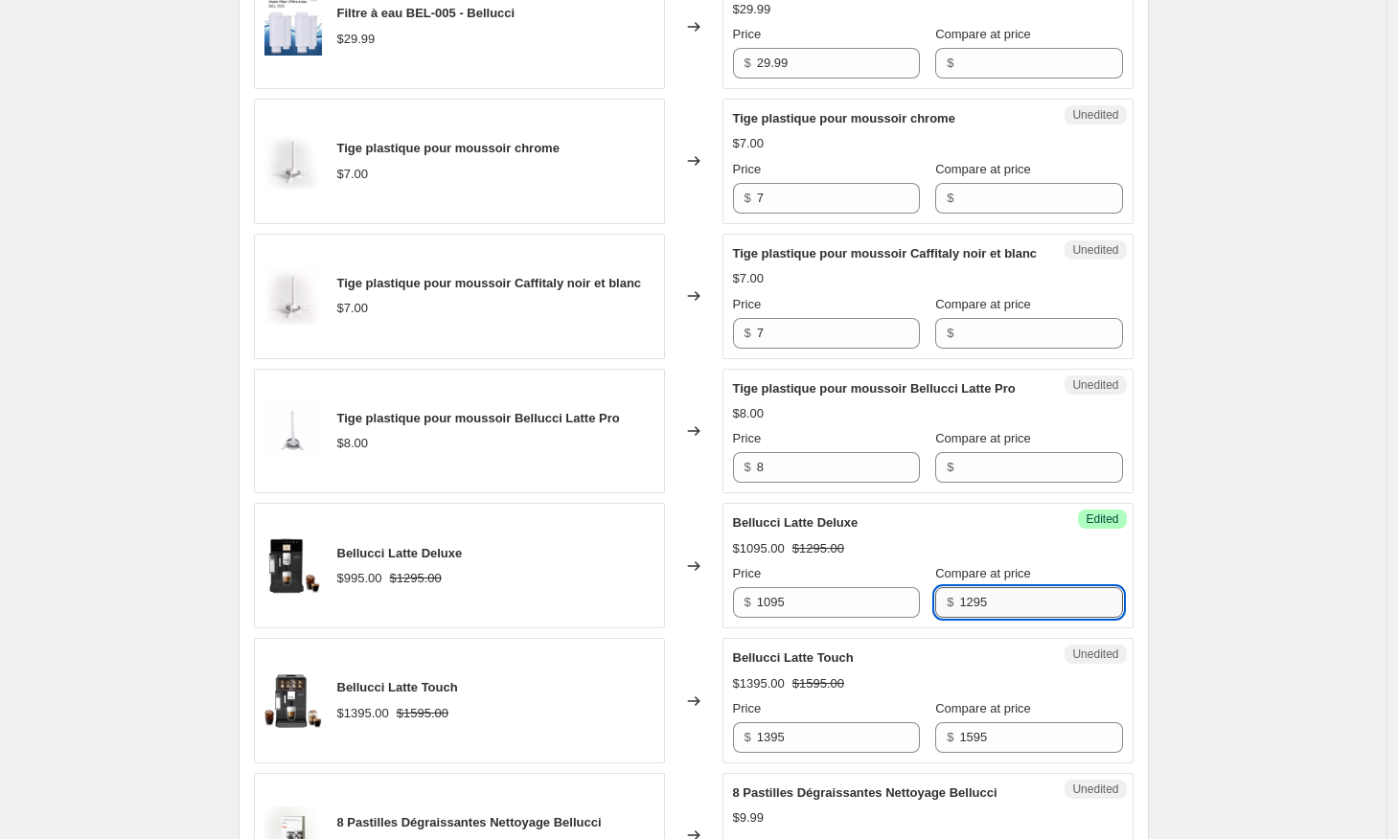
click at [975, 599] on input "1295" at bounding box center [1040, 602] width 163 height 31
type input "1195"
click at [1311, 572] on div "Create new price [MEDICAL_DATA]. This page is ready Create new price [MEDICAL_D…" at bounding box center [693, 380] width 1386 height 3902
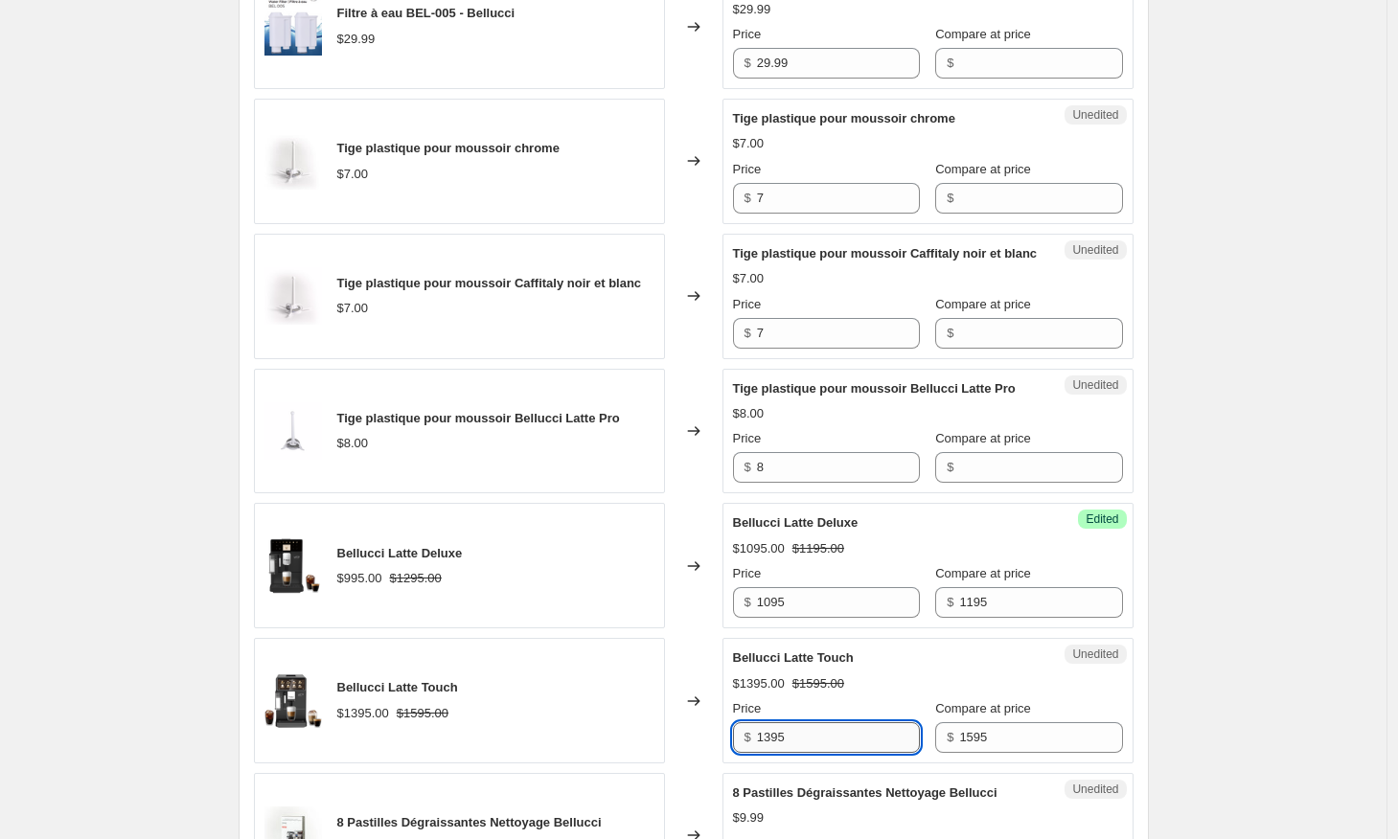
click at [780, 742] on input "1395" at bounding box center [838, 737] width 163 height 31
type input "1495"
click at [1258, 568] on div "Create new price [MEDICAL_DATA]. This page is ready Create new price [MEDICAL_D…" at bounding box center [693, 380] width 1386 height 3902
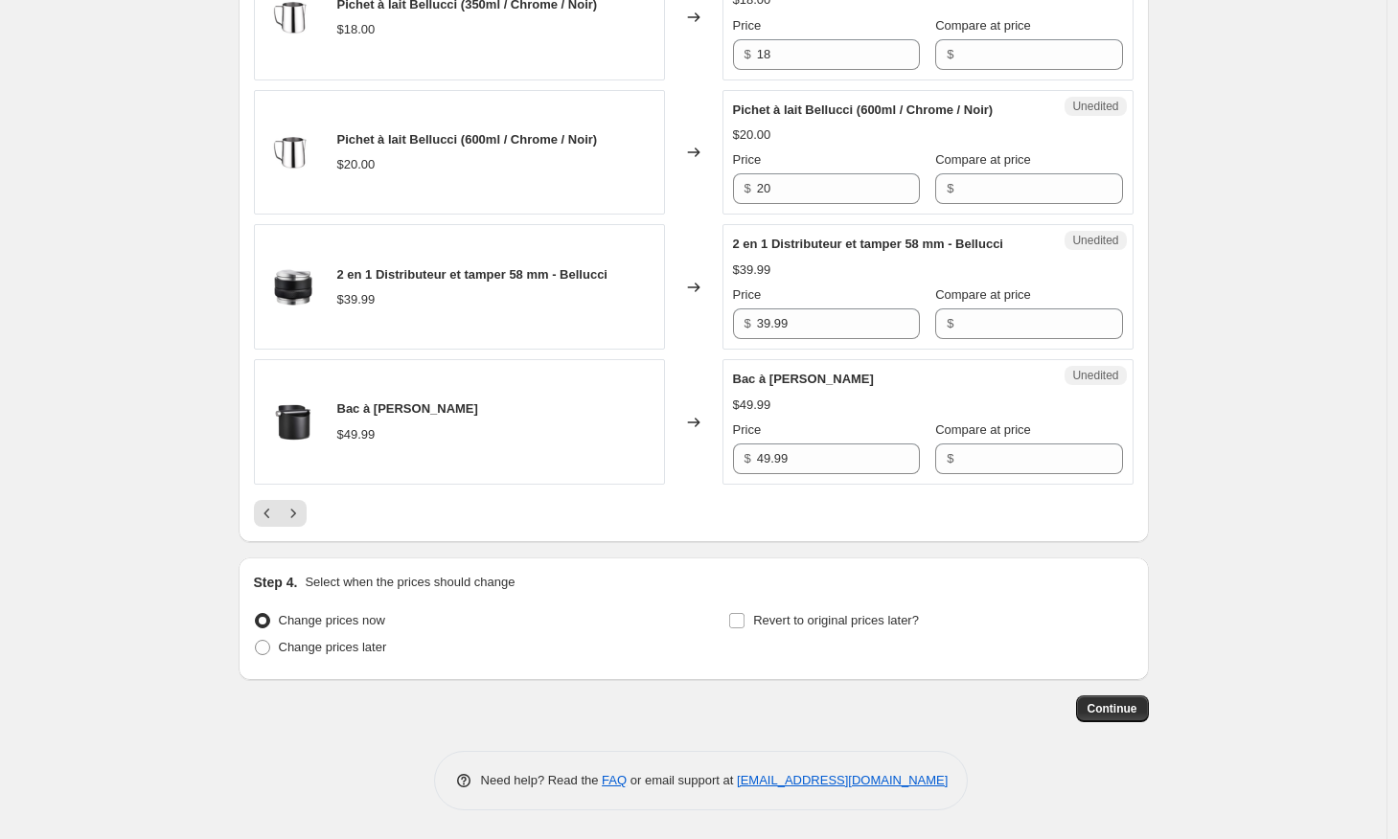
scroll to position [3063, 0]
click at [267, 508] on icon "Previous" at bounding box center [267, 513] width 19 height 19
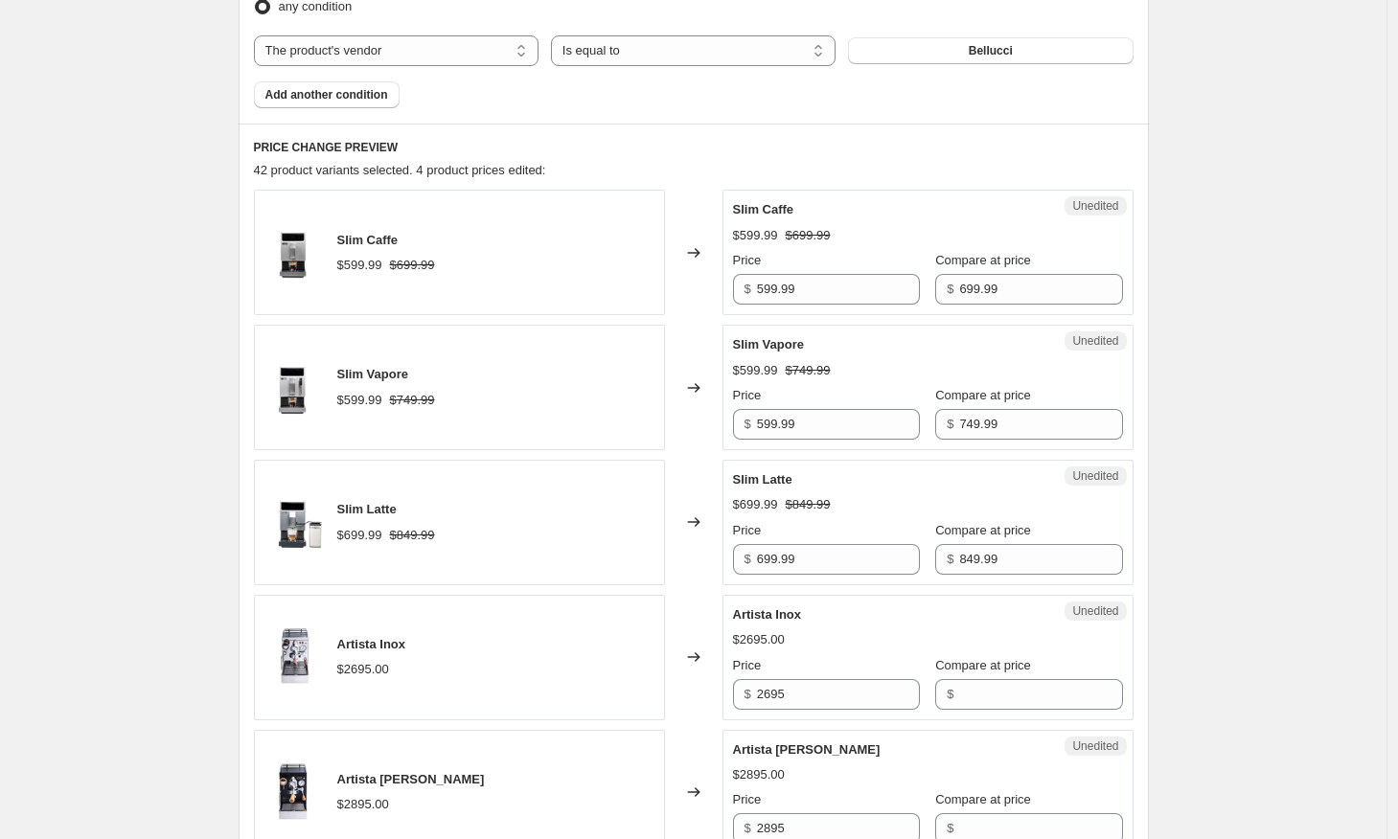
scroll to position [672, 0]
click at [804, 287] on input "599.99" at bounding box center [838, 287] width 163 height 31
click at [814, 288] on input "599.99" at bounding box center [838, 287] width 163 height 31
type input "599.99"
click at [834, 430] on input "599.99" at bounding box center [838, 422] width 163 height 31
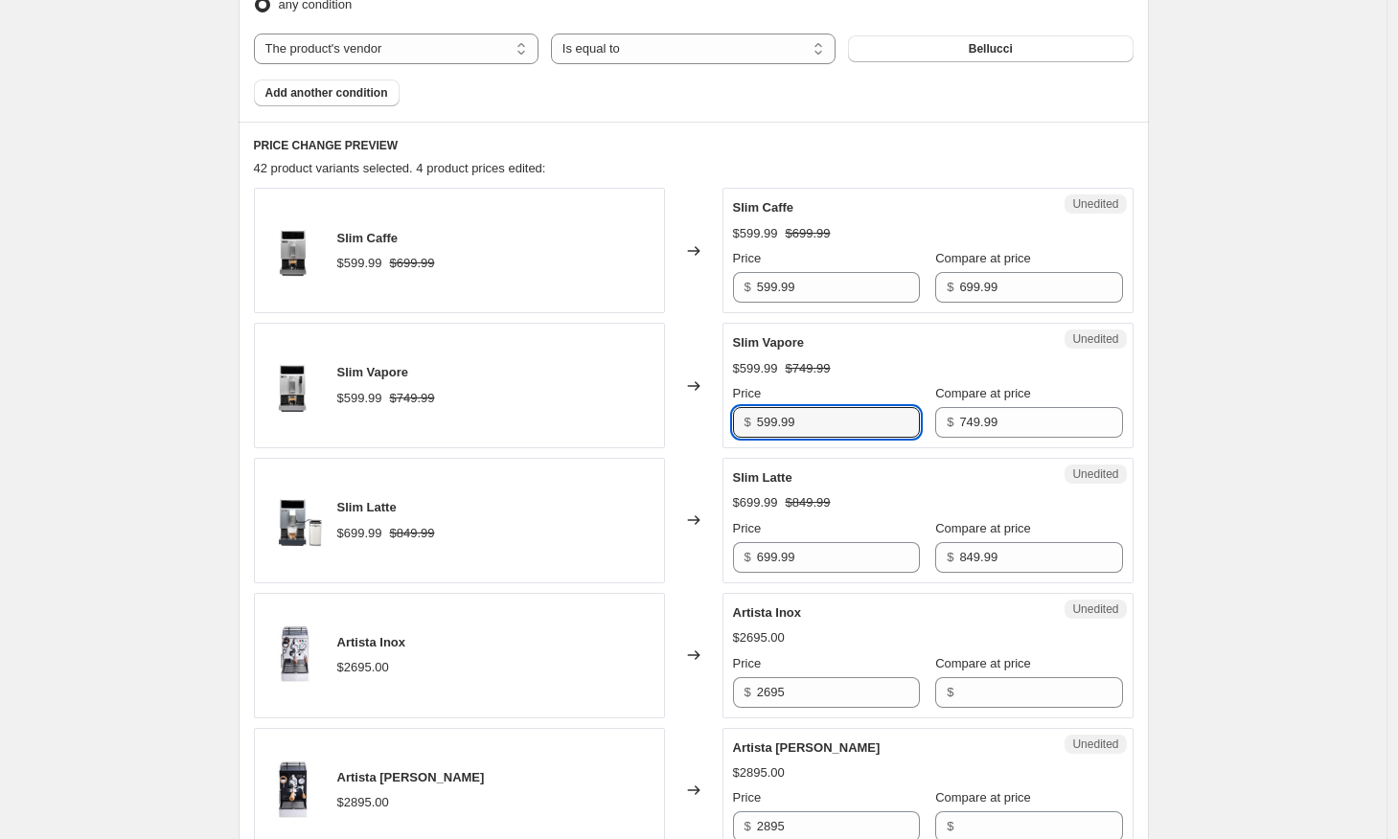
click at [830, 474] on div "Slim Latte" at bounding box center [889, 477] width 313 height 19
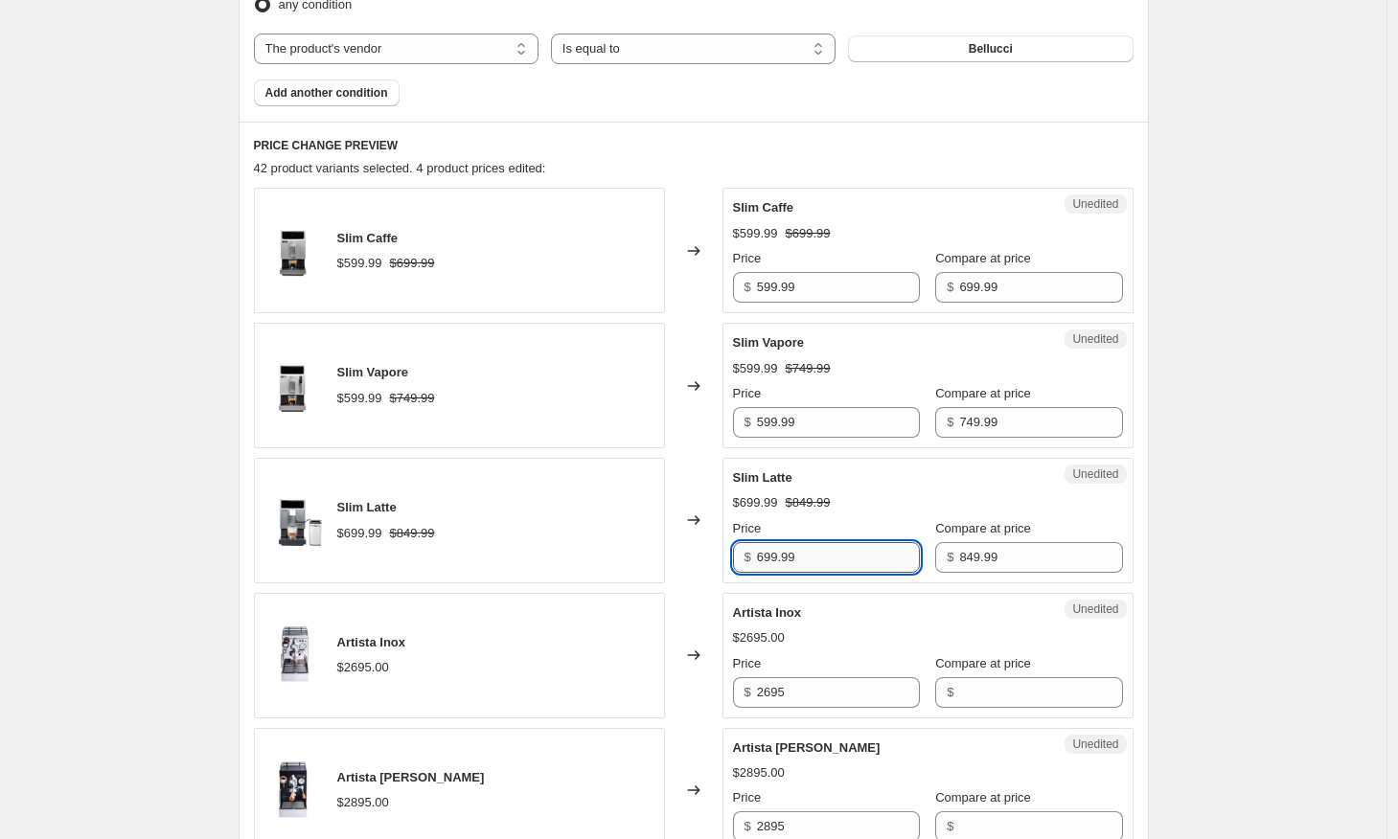
click at [835, 569] on input "699.99" at bounding box center [838, 557] width 163 height 31
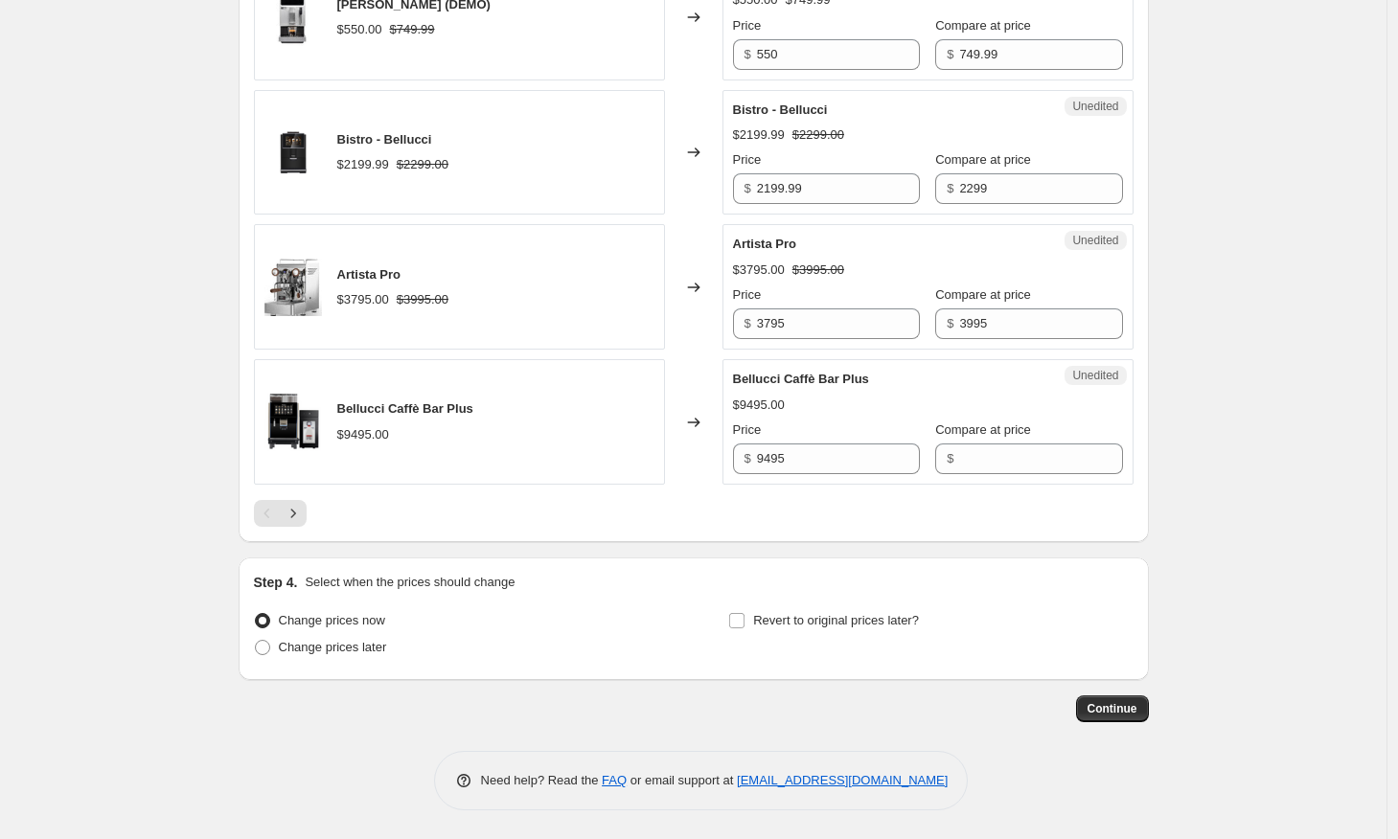
scroll to position [3063, 0]
click at [267, 651] on span at bounding box center [262, 647] width 15 height 15
click at [256, 641] on input "Change prices later" at bounding box center [255, 640] width 1 height 1
radio input "true"
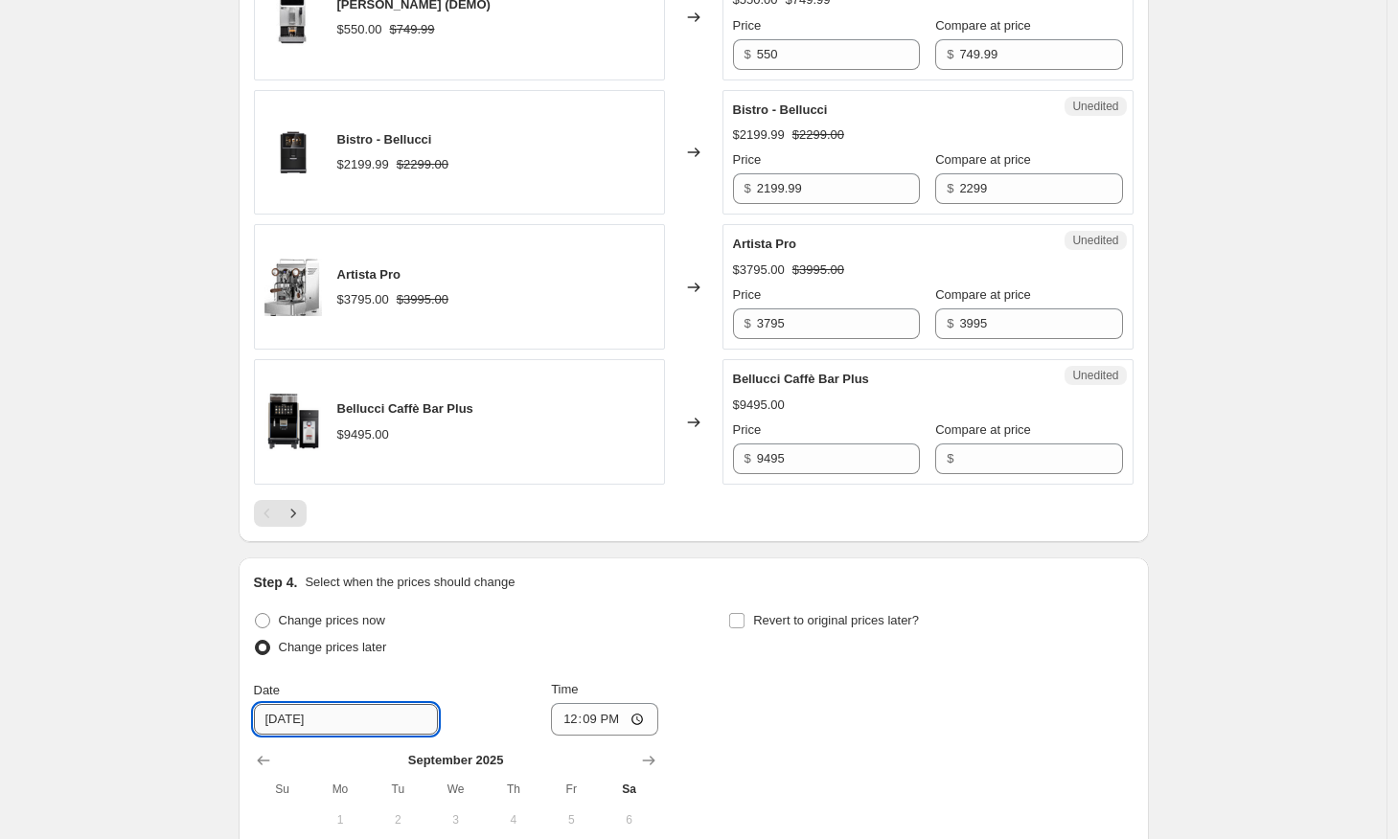
click at [354, 717] on input "[DATE]" at bounding box center [346, 719] width 184 height 31
click at [300, 720] on input "[DATE]" at bounding box center [346, 719] width 184 height 31
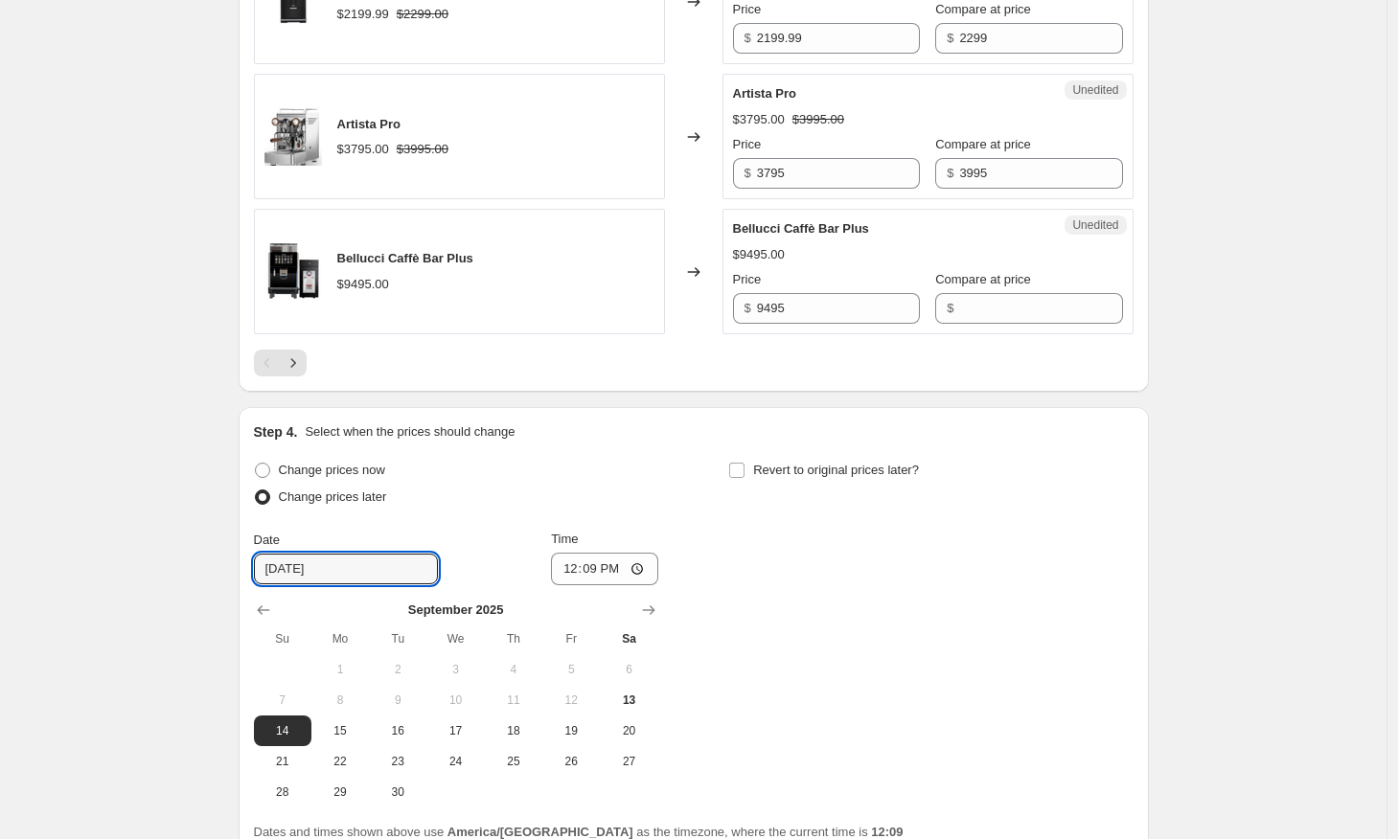
scroll to position [3305, 0]
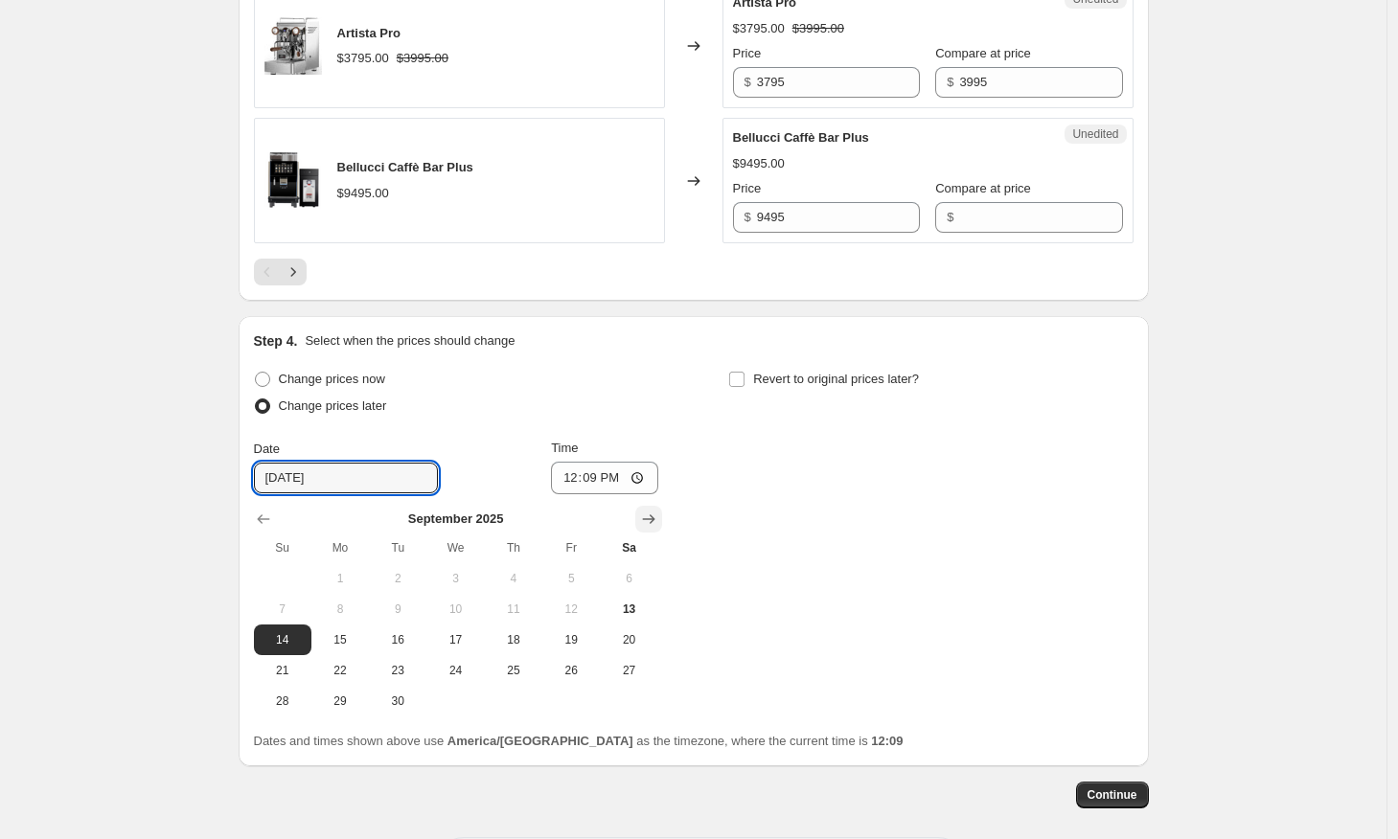
click at [654, 524] on icon "Show next month, October 2025" at bounding box center [648, 519] width 19 height 19
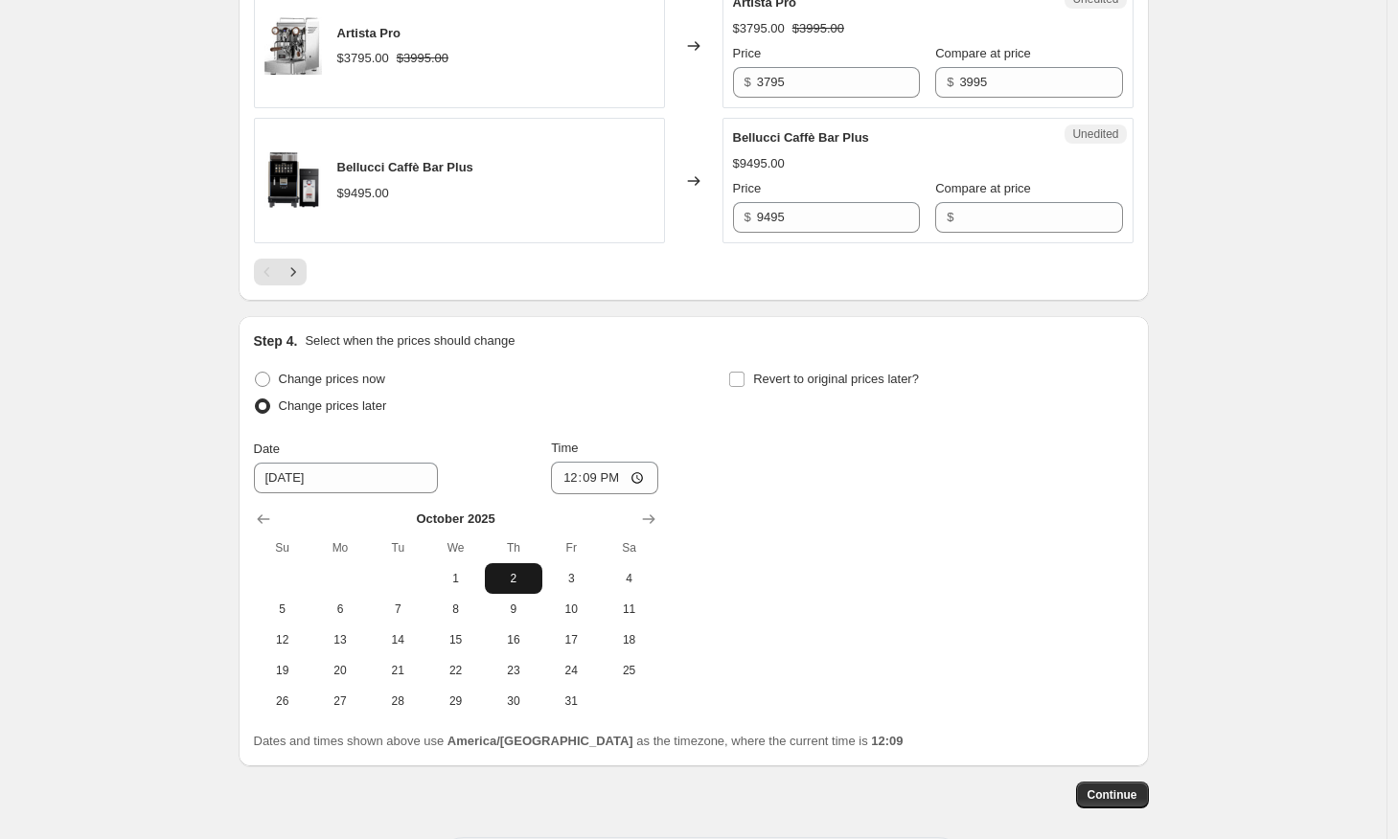
click at [509, 576] on span "2" at bounding box center [513, 578] width 42 height 15
type input "[DATE]"
click at [620, 476] on input "12:09" at bounding box center [604, 478] width 107 height 33
type input "00:00"
click at [726, 494] on div "Change prices now Change prices later Date [DATE] Time 00:00 [DATE] Su Mo Tu We…" at bounding box center [693, 541] width 879 height 351
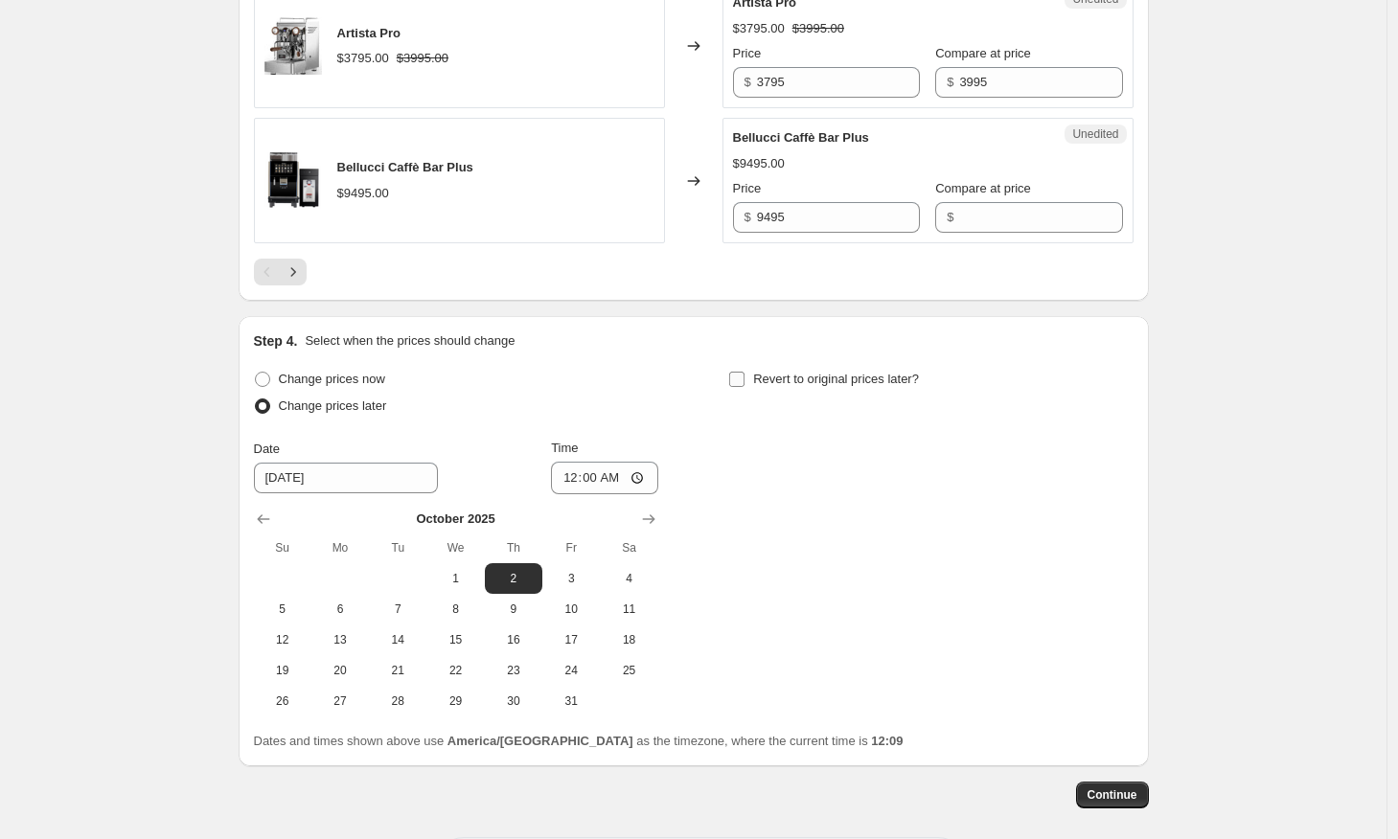
click at [740, 383] on input "Revert to original prices later?" at bounding box center [736, 379] width 15 height 15
checkbox input "true"
click at [1133, 526] on icon "Show next month, October 2025" at bounding box center [1123, 519] width 19 height 19
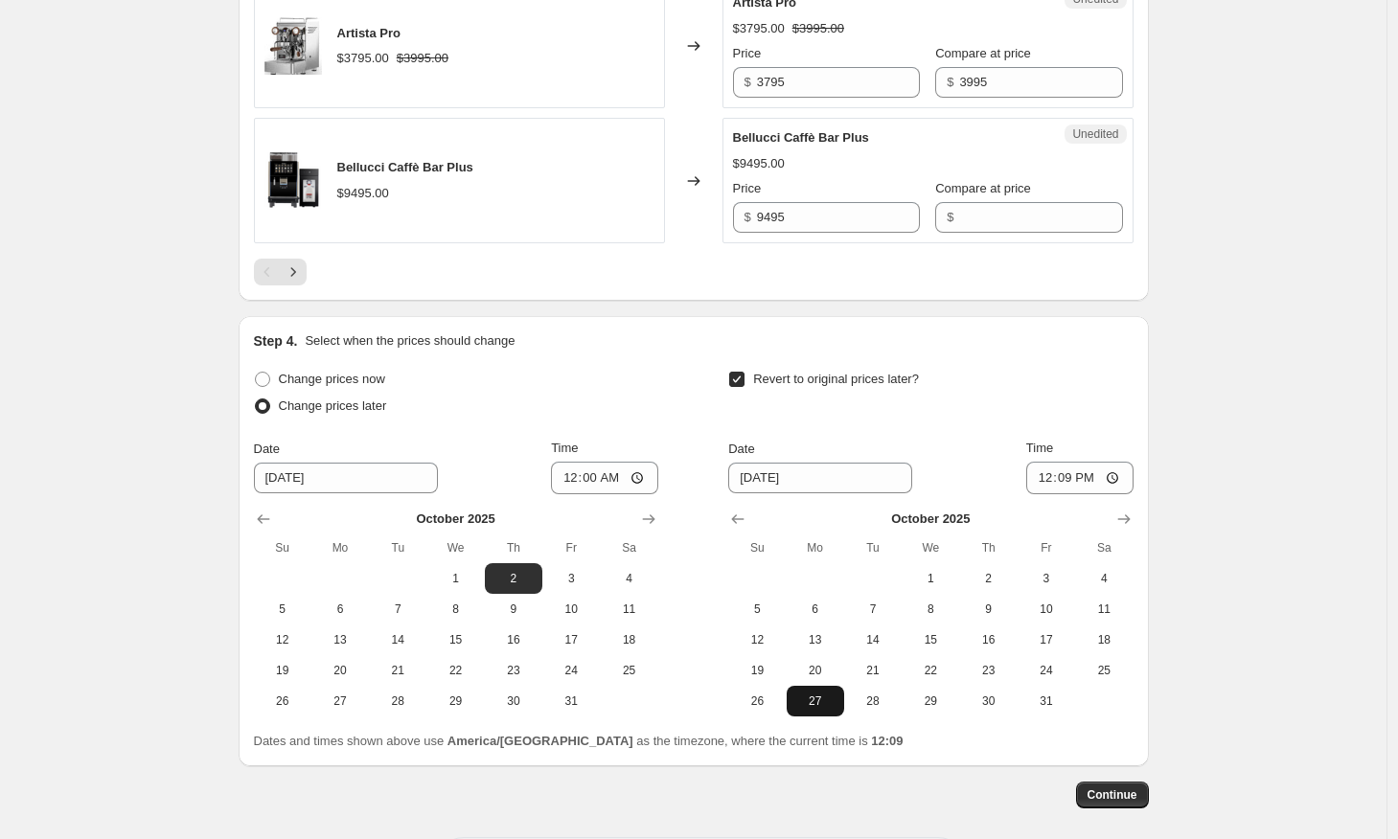
click at [811, 702] on span "27" at bounding box center [815, 700] width 42 height 15
click at [873, 697] on span "28" at bounding box center [873, 700] width 42 height 15
type input "[DATE]"
click at [1095, 476] on input "12:09" at bounding box center [1079, 478] width 107 height 33
type input "00:00"
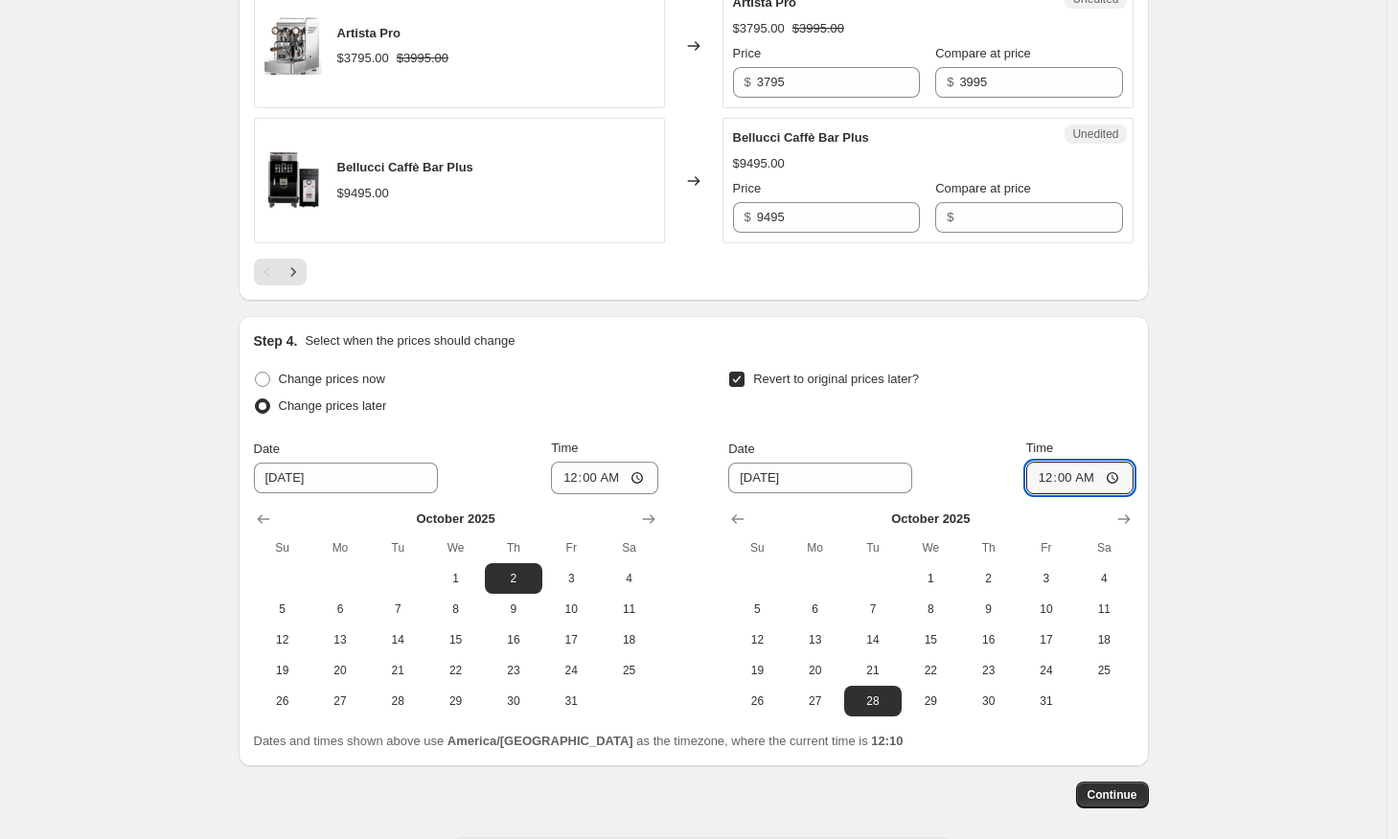
click at [1088, 803] on button "Continue" at bounding box center [1112, 795] width 73 height 27
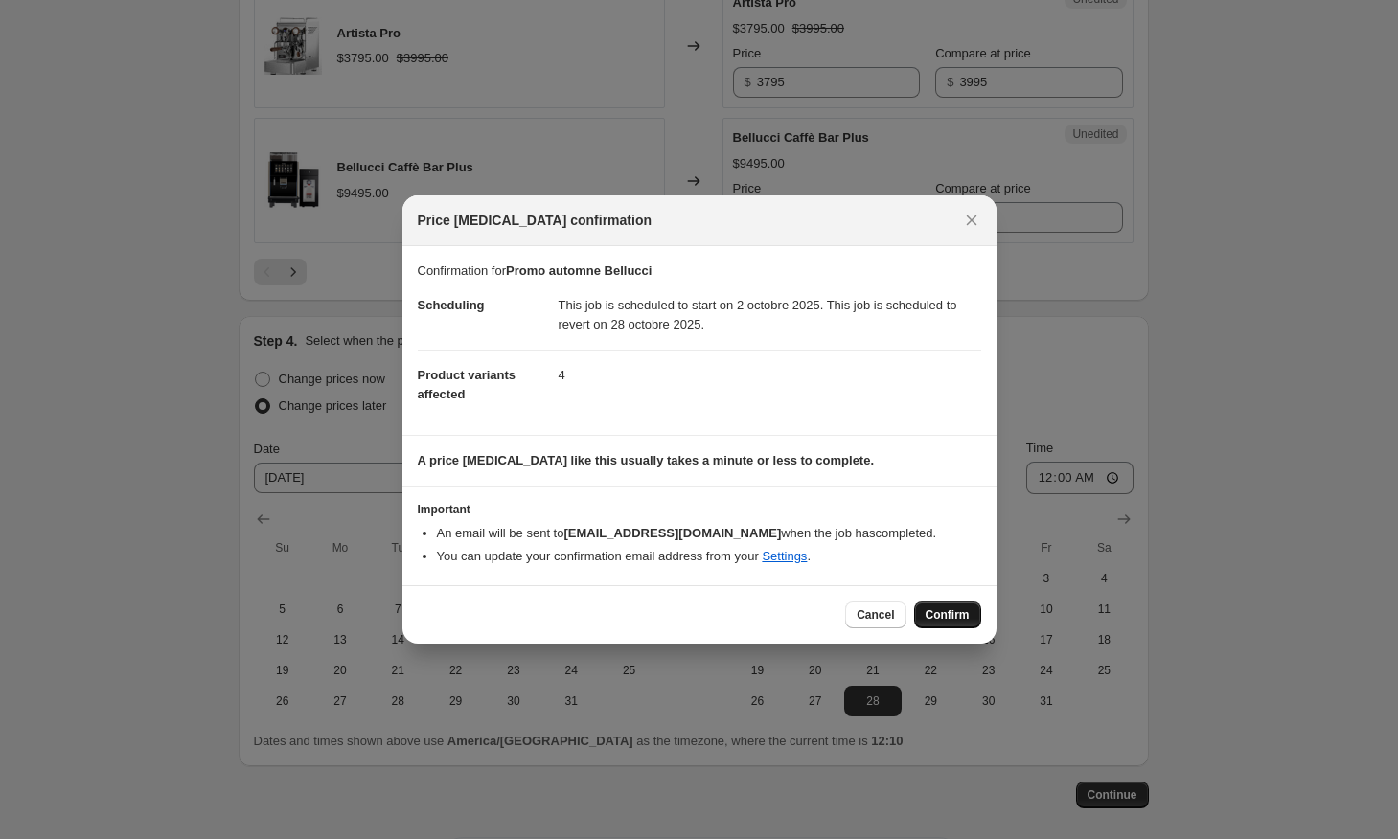
click at [963, 615] on span "Confirm" at bounding box center [947, 614] width 44 height 15
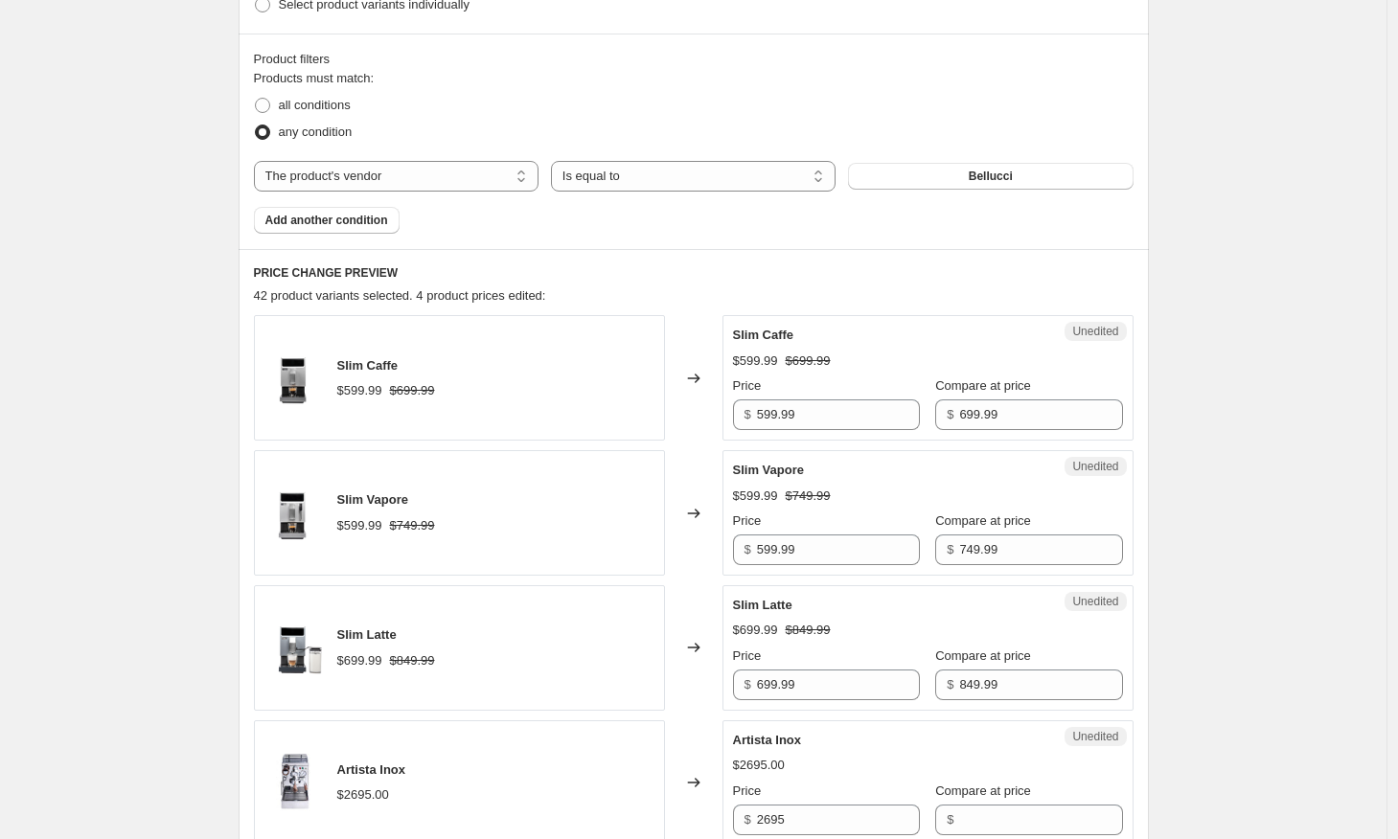
scroll to position [658, 0]
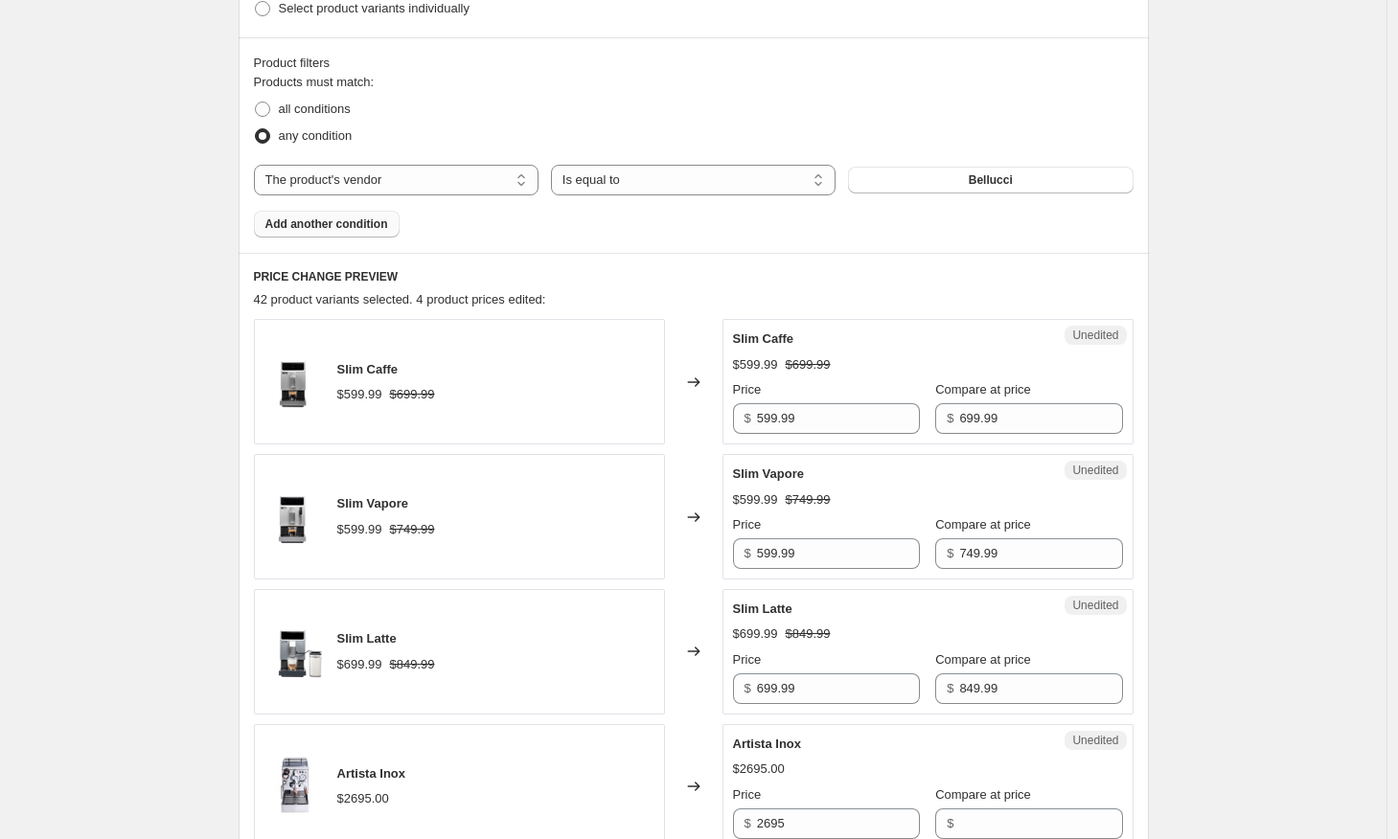
click at [303, 218] on span "Add another condition" at bounding box center [326, 223] width 123 height 15
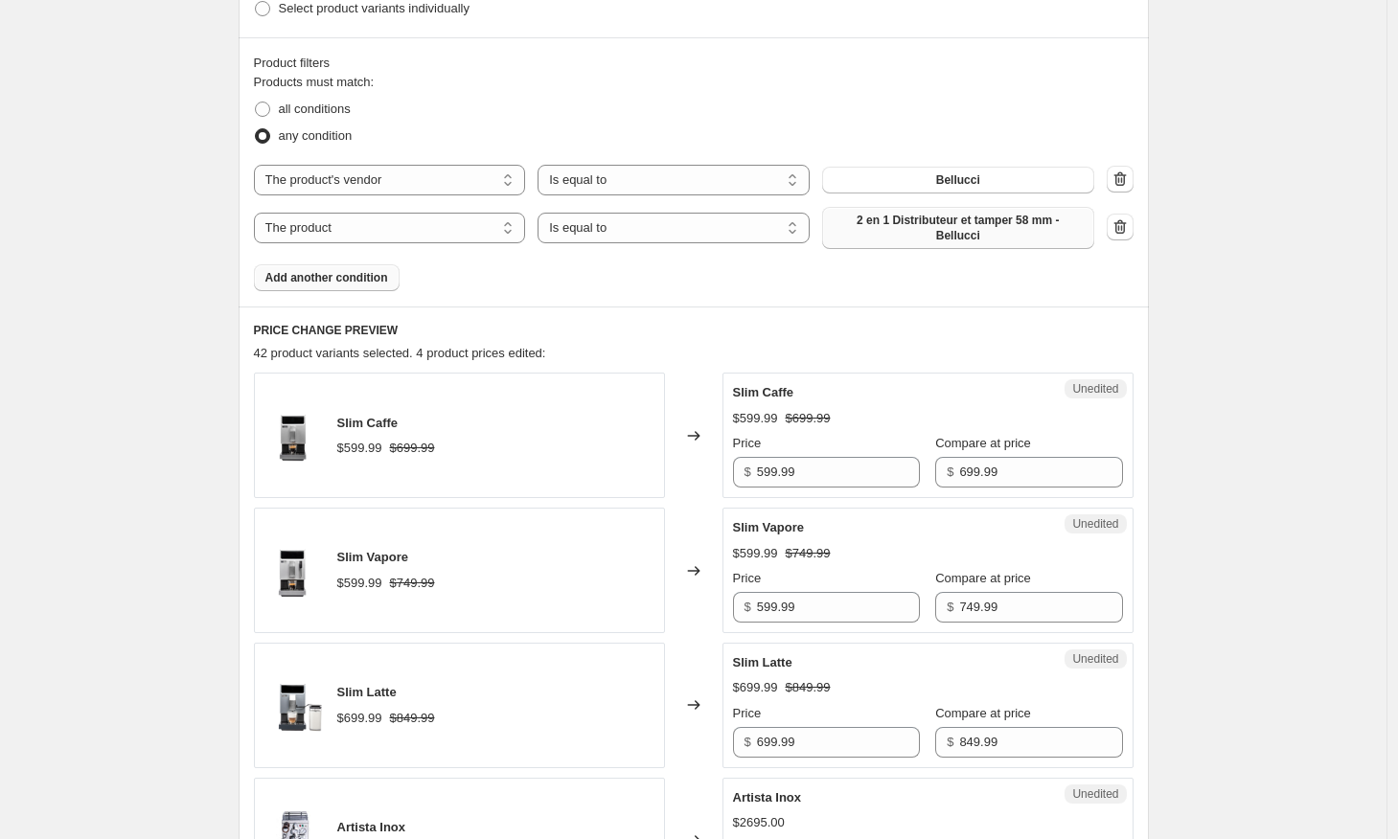
click at [1024, 217] on span "2 en 1 Distributeur et tamper 58 mm - Bellucci" at bounding box center [957, 228] width 249 height 31
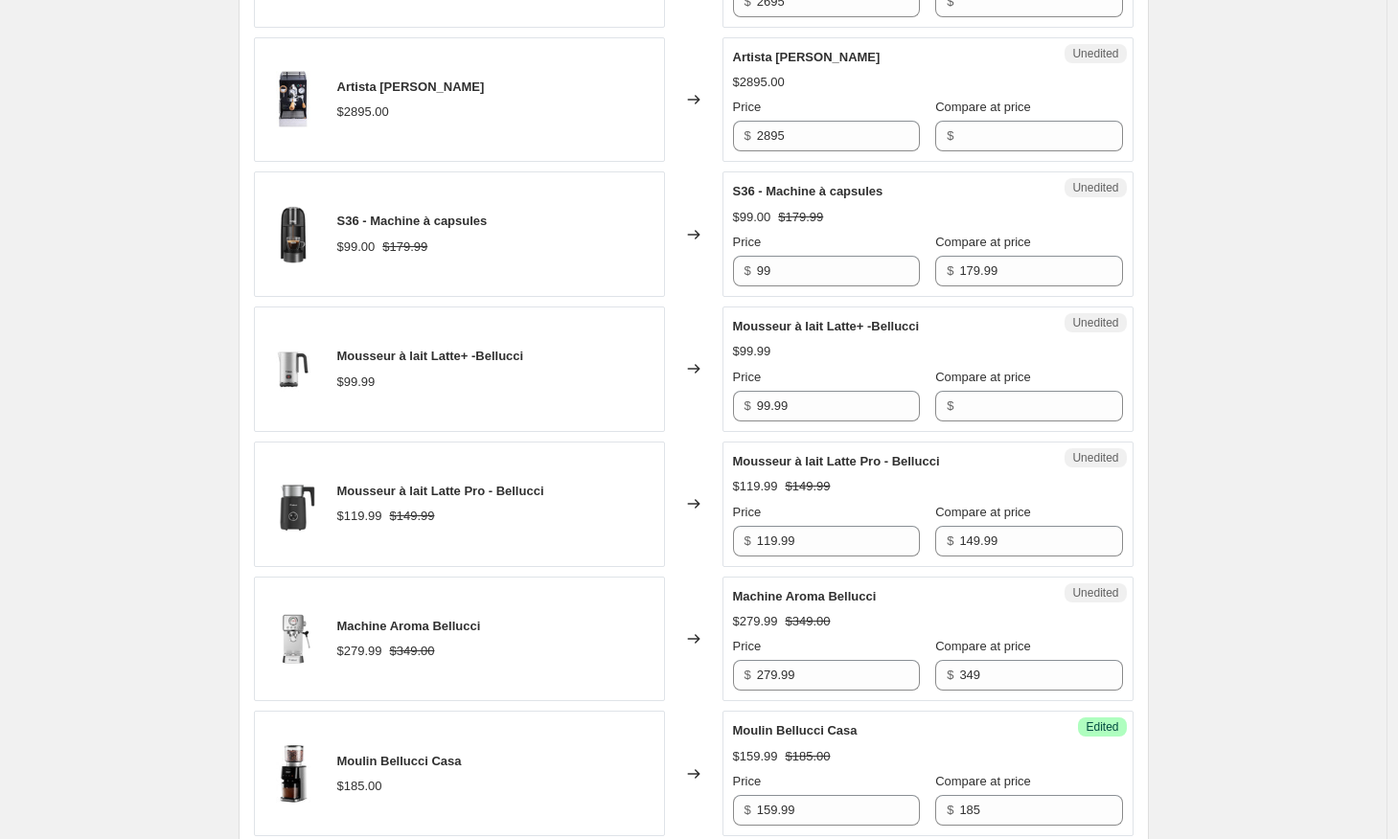
scroll to position [1519, 0]
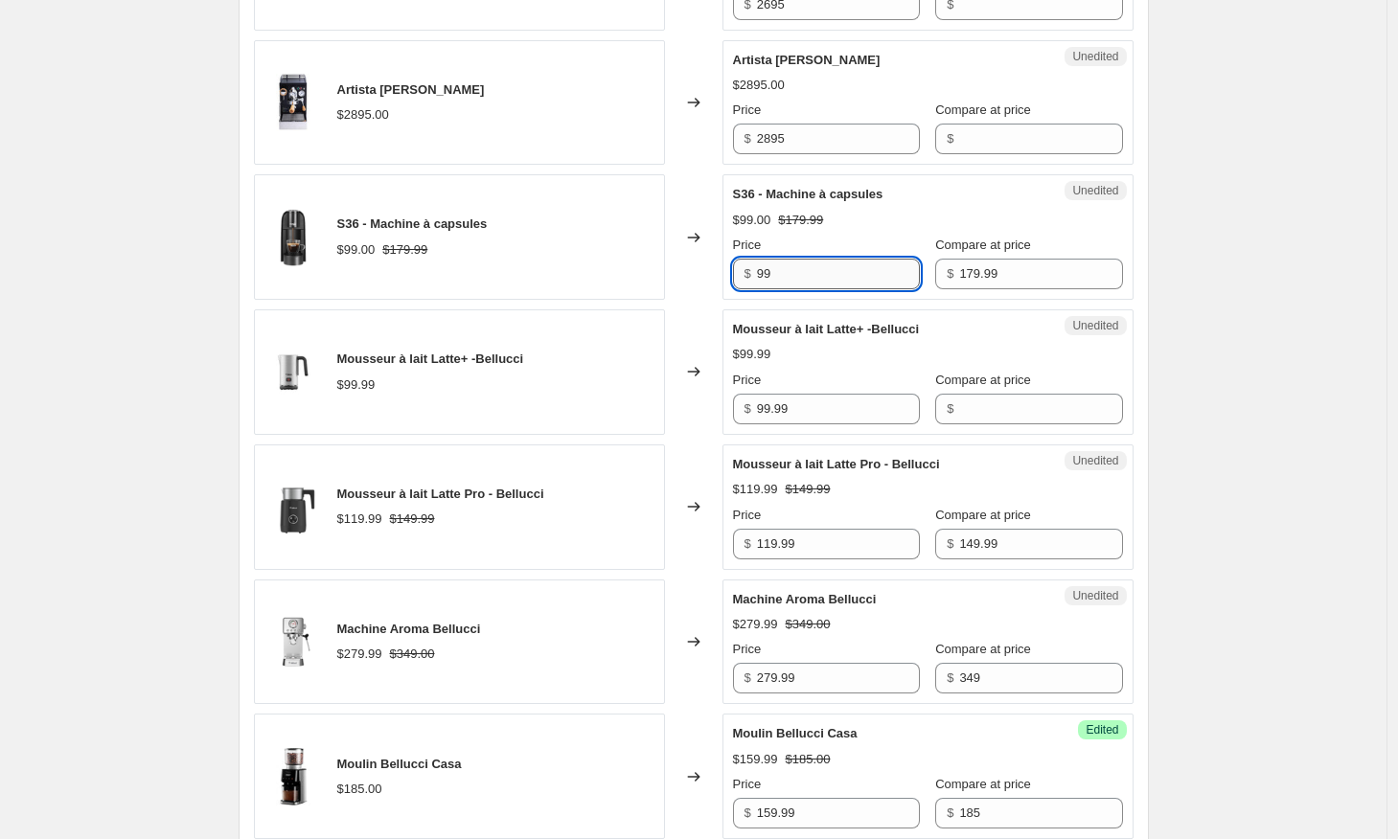
click at [782, 286] on input "99" at bounding box center [838, 274] width 163 height 31
type input "129.99"
click at [1256, 289] on div "Promo automne Bellucci. This page is ready Promo automne Bellucci Info Schedule…" at bounding box center [693, 675] width 1386 height 4389
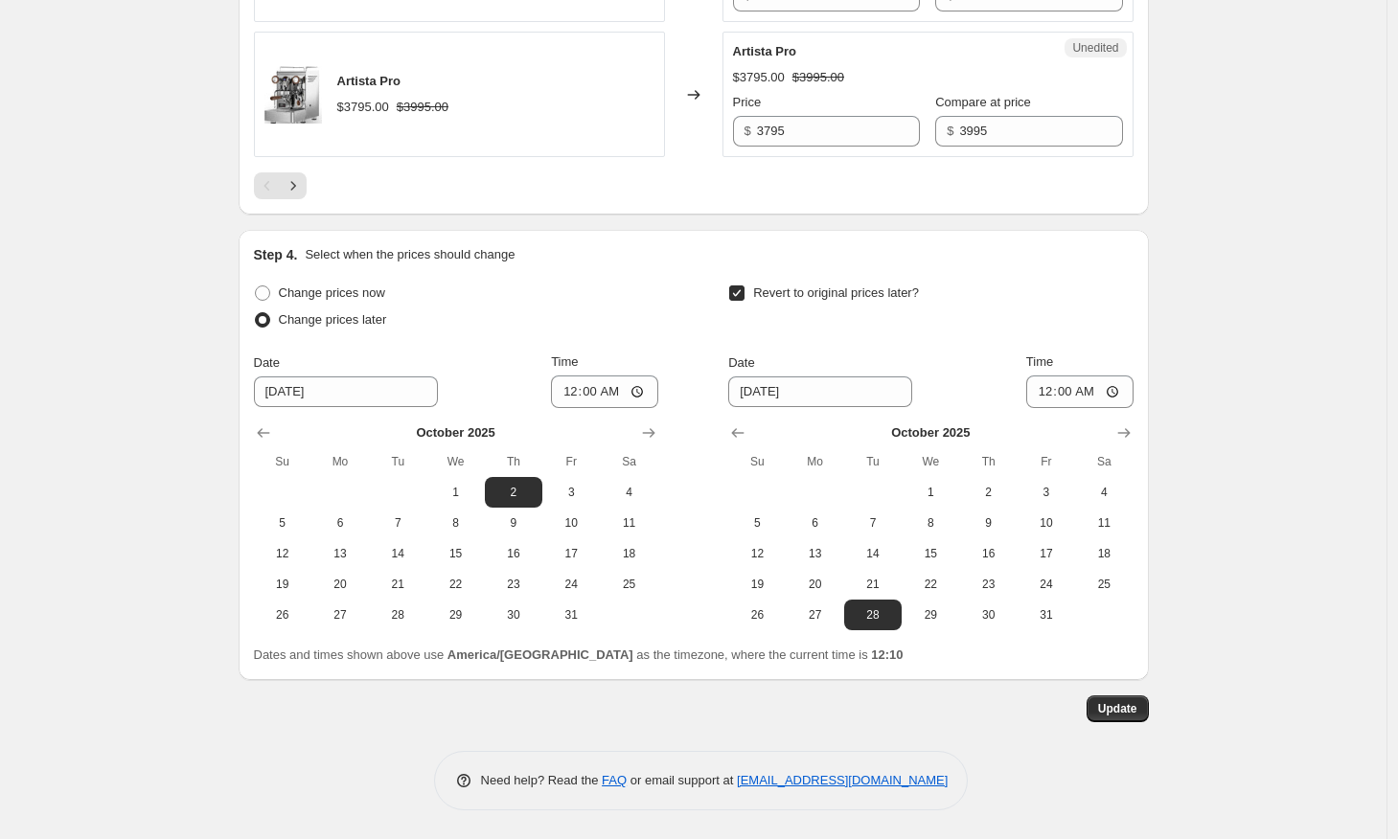
scroll to position [3552, 0]
click at [1134, 716] on span "Update" at bounding box center [1117, 708] width 39 height 15
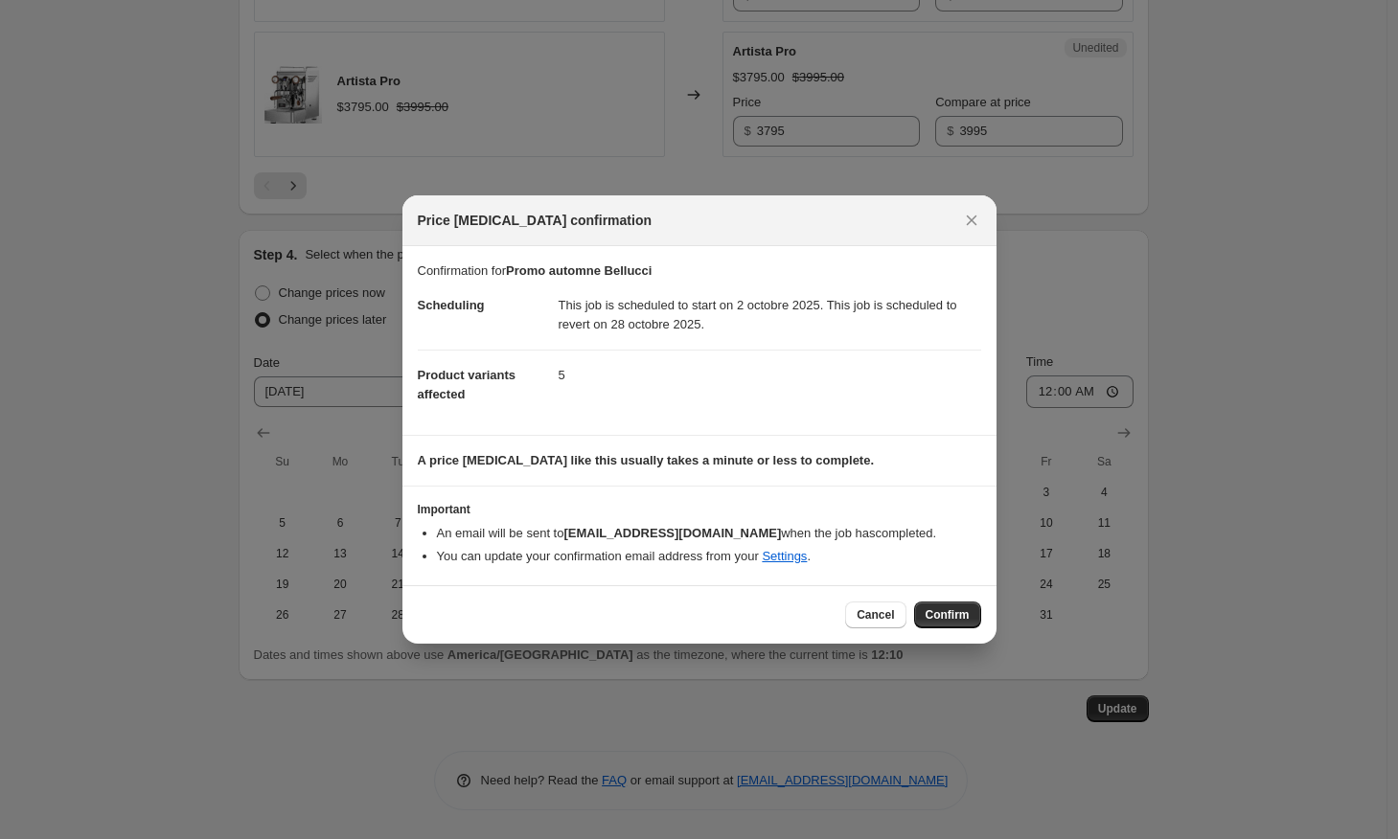
click at [960, 631] on div "Cancel Confirm" at bounding box center [699, 614] width 594 height 58
click at [960, 613] on span "Confirm" at bounding box center [947, 614] width 44 height 15
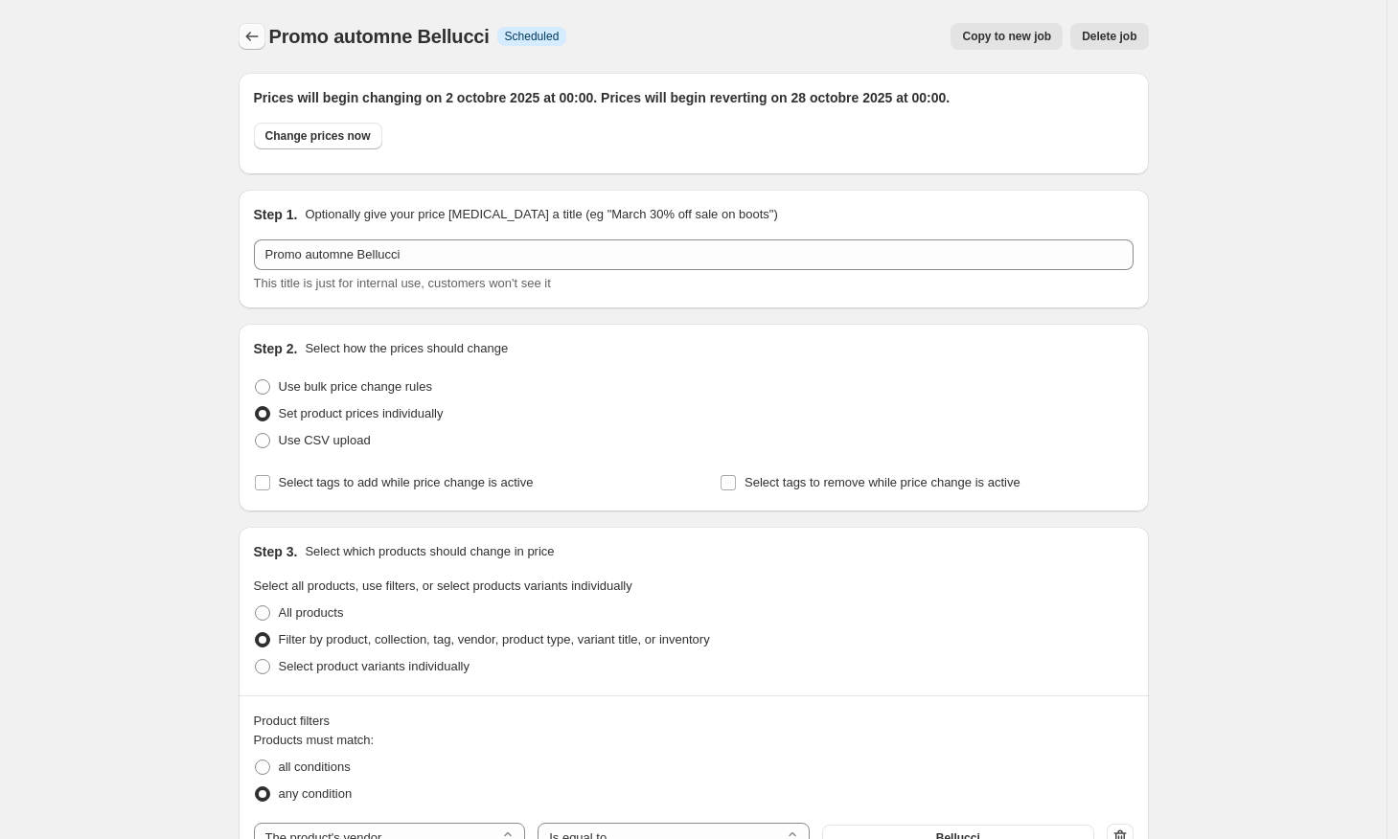
scroll to position [-1, 0]
click at [260, 29] on icon "Price change jobs" at bounding box center [251, 36] width 19 height 19
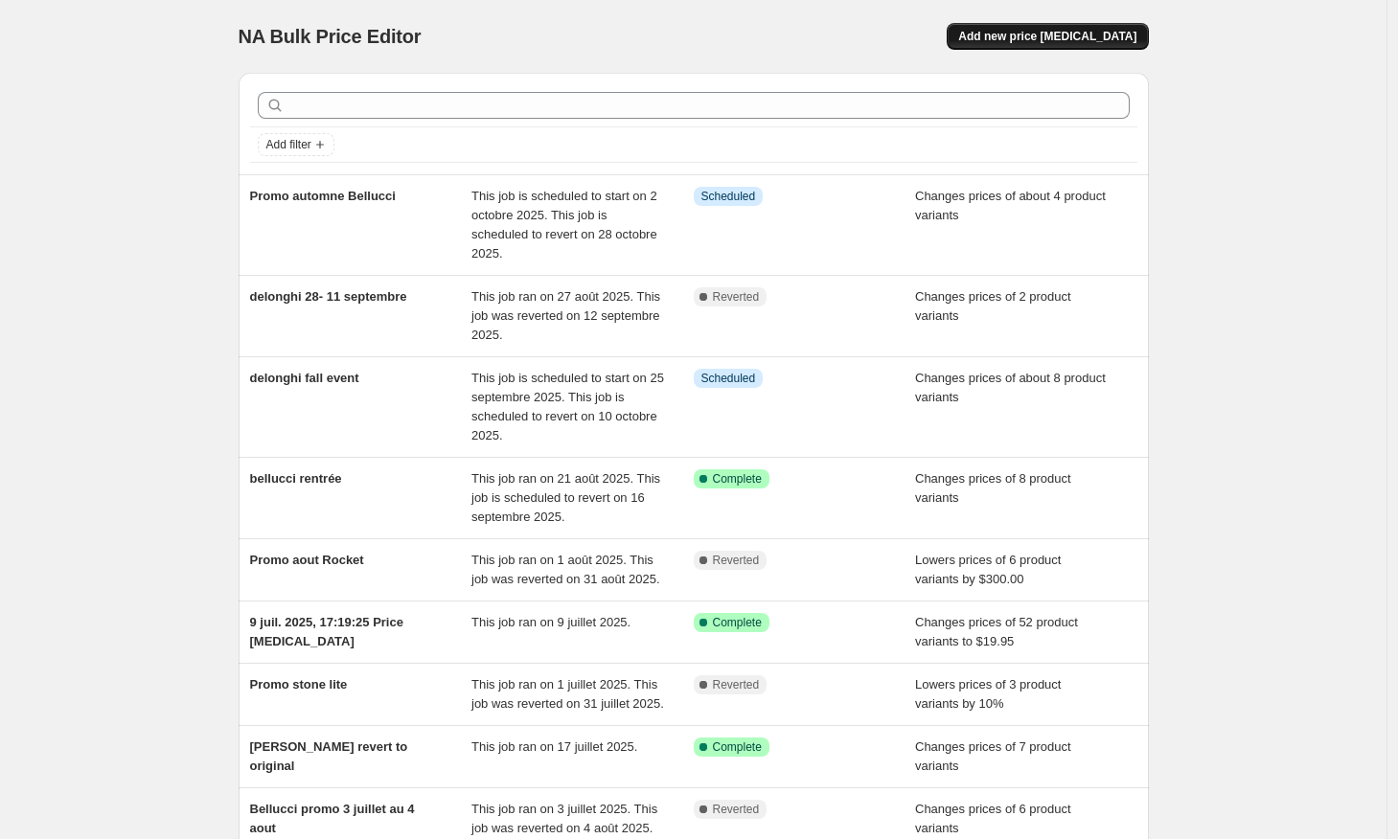
click at [1039, 45] on button "Add new price [MEDICAL_DATA]" at bounding box center [1046, 36] width 201 height 27
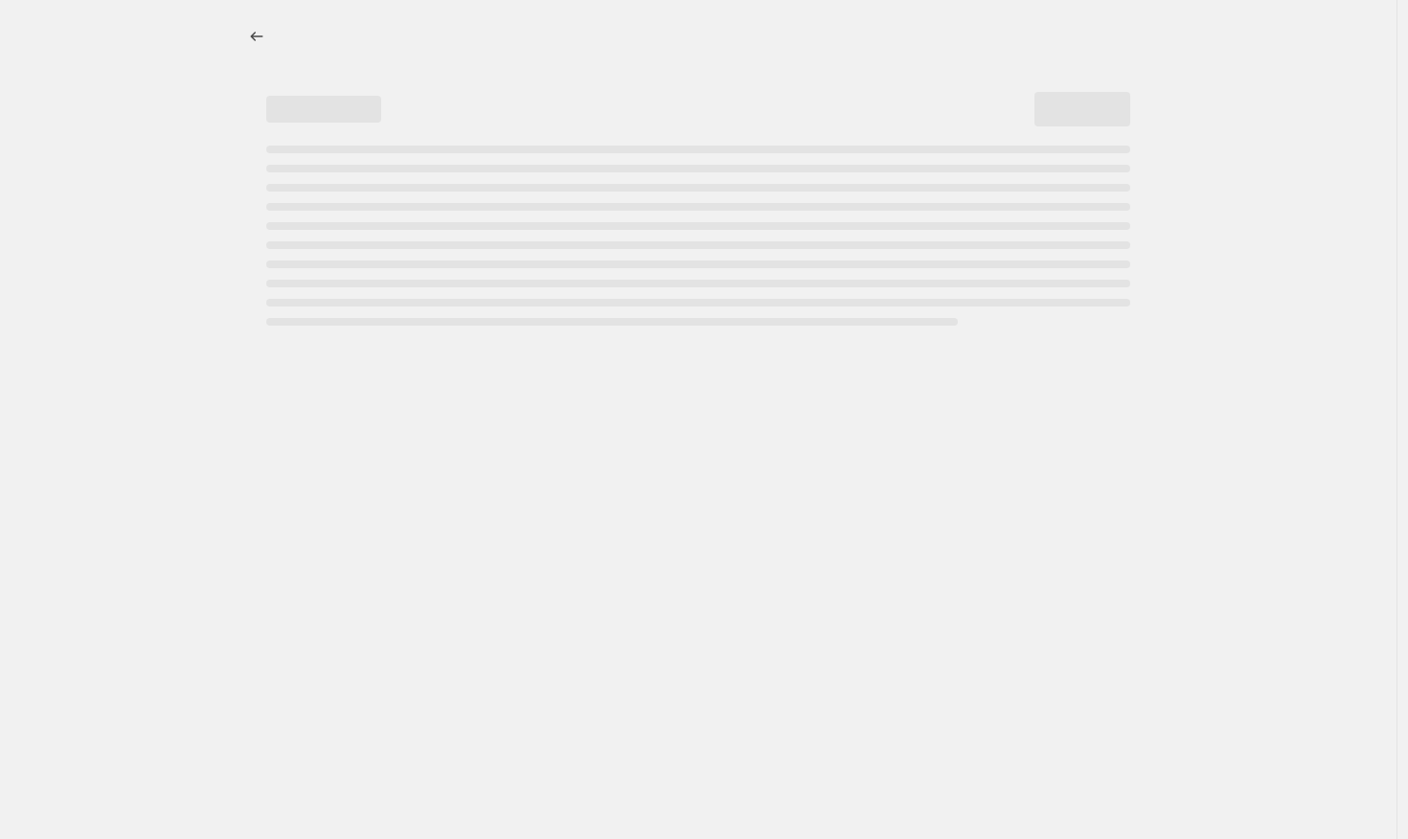
select select "percentage"
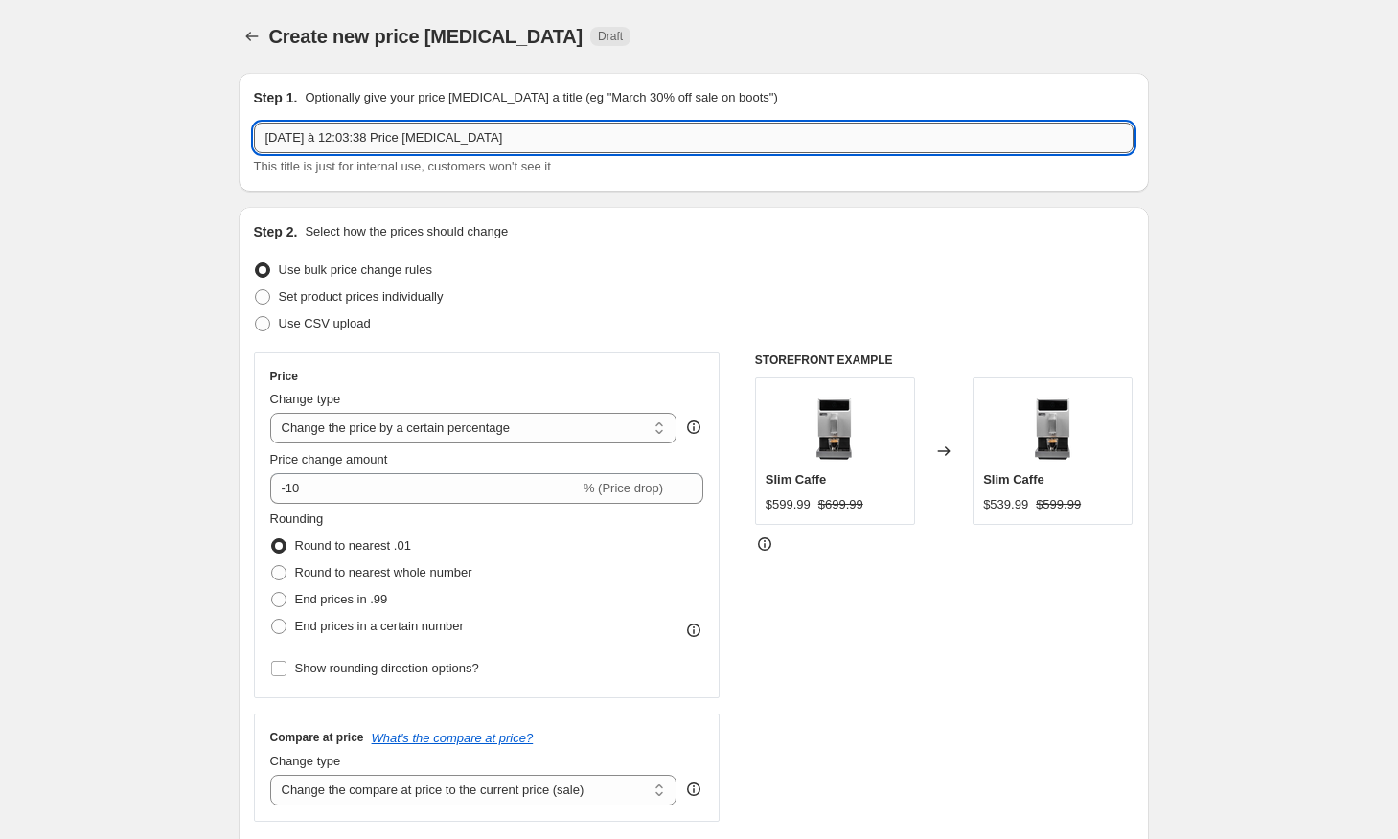
click at [327, 143] on input "[DATE] à 12:03:38 Price [MEDICAL_DATA]" at bounding box center [693, 138] width 879 height 31
type input "r"
type input "promo des fêtes Bellucci"
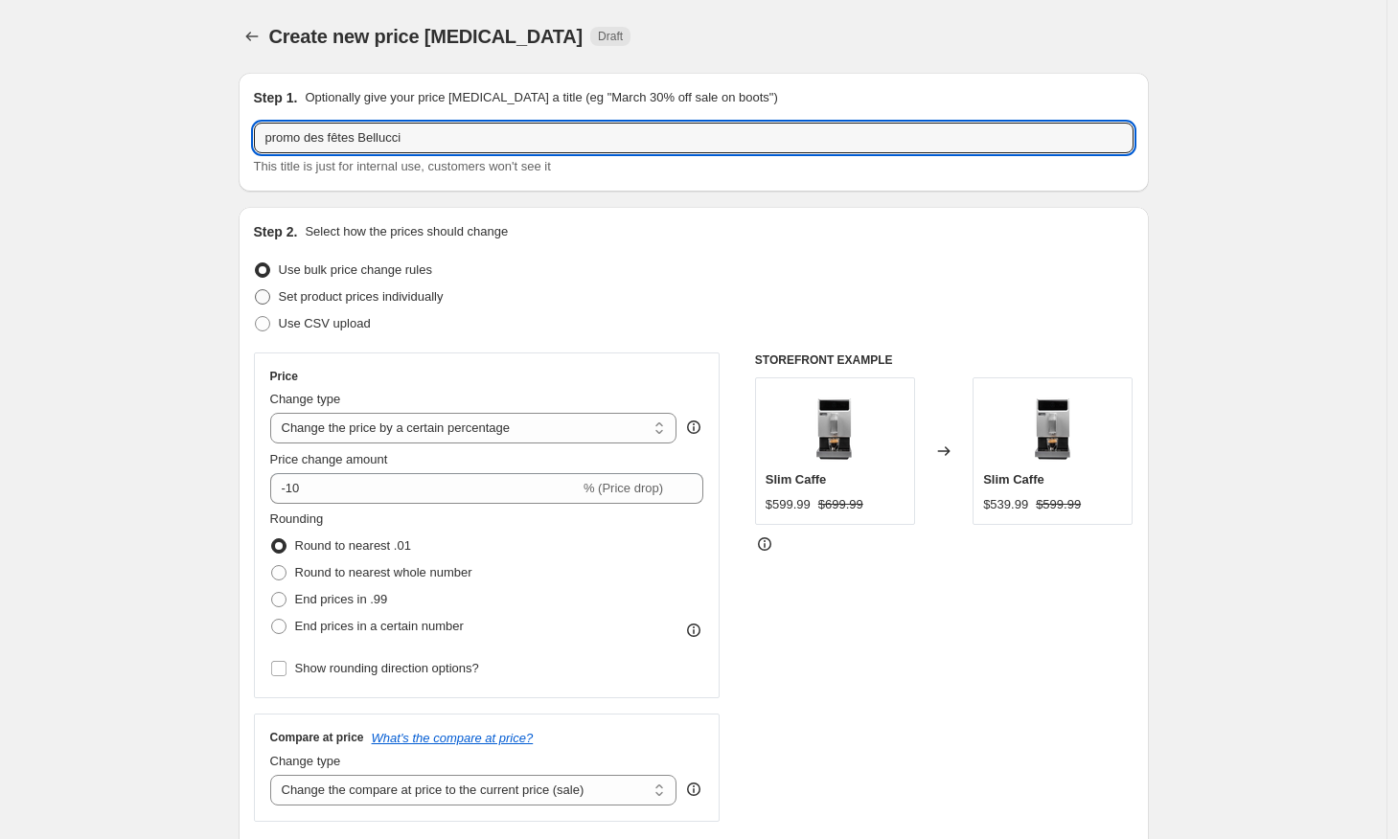
drag, startPoint x: 327, startPoint y: 143, endPoint x: 272, endPoint y: 305, distance: 170.8
click at [271, 305] on span at bounding box center [262, 296] width 17 height 17
click at [256, 290] on input "Set product prices individually" at bounding box center [255, 289] width 1 height 1
radio input "true"
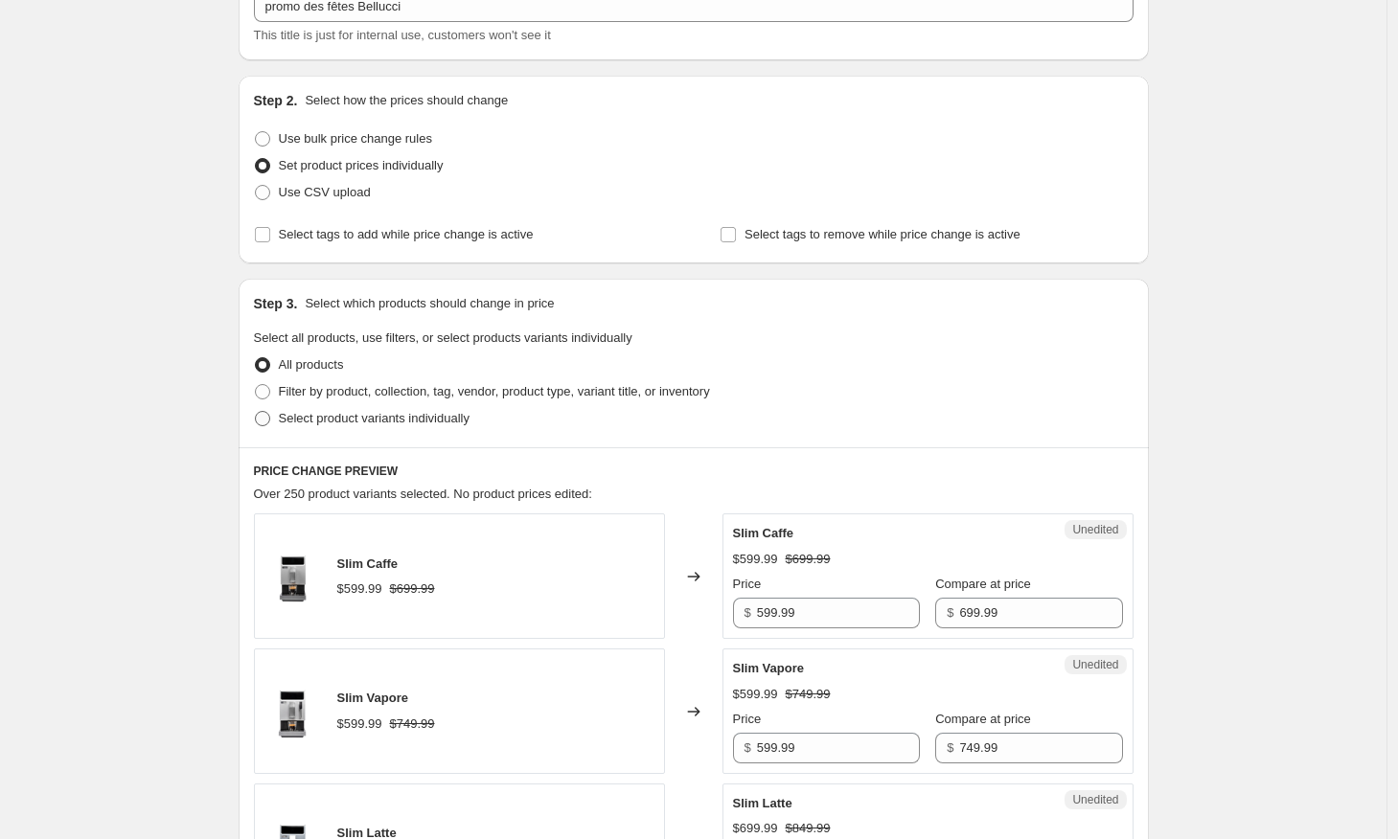
scroll to position [133, 0]
click at [270, 394] on span at bounding box center [262, 389] width 15 height 15
click at [256, 383] on input "Filter by product, collection, tag, vendor, product type, variant title, or inv…" at bounding box center [255, 382] width 1 height 1
radio input "true"
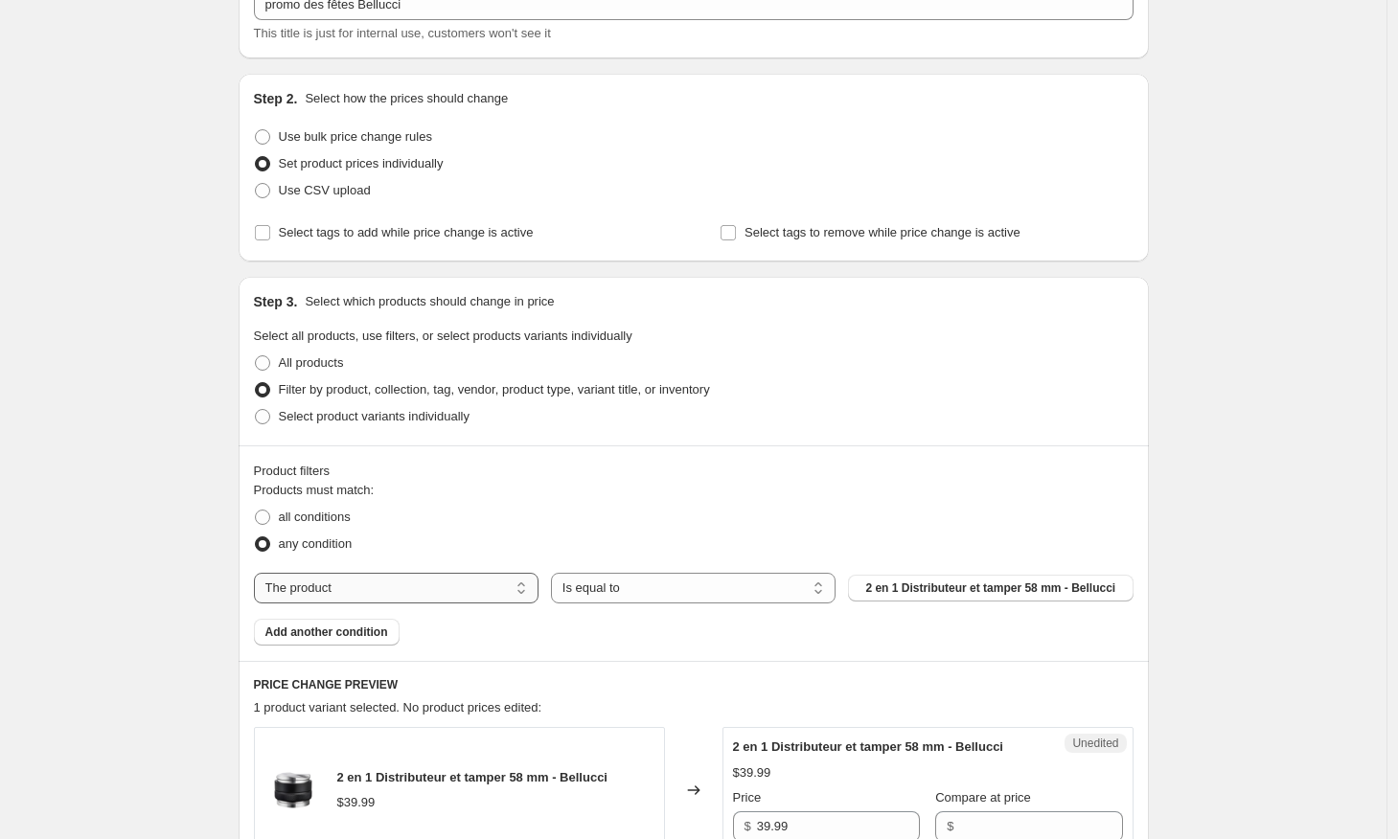
select select "vendor"
click at [919, 591] on button "1883 Maison Routin" at bounding box center [990, 588] width 284 height 27
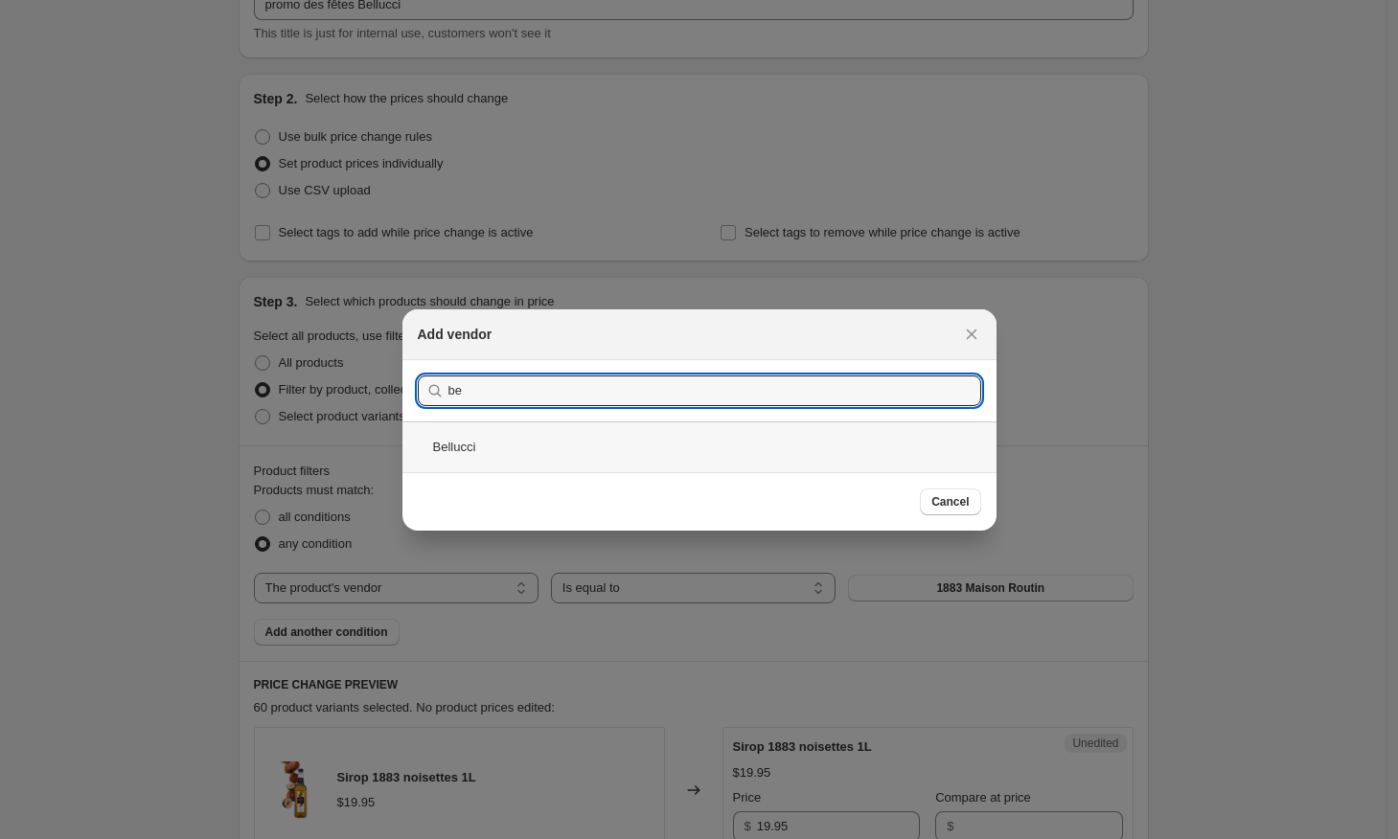
type input "be"
click at [442, 471] on div "Bellucci" at bounding box center [699, 446] width 594 height 51
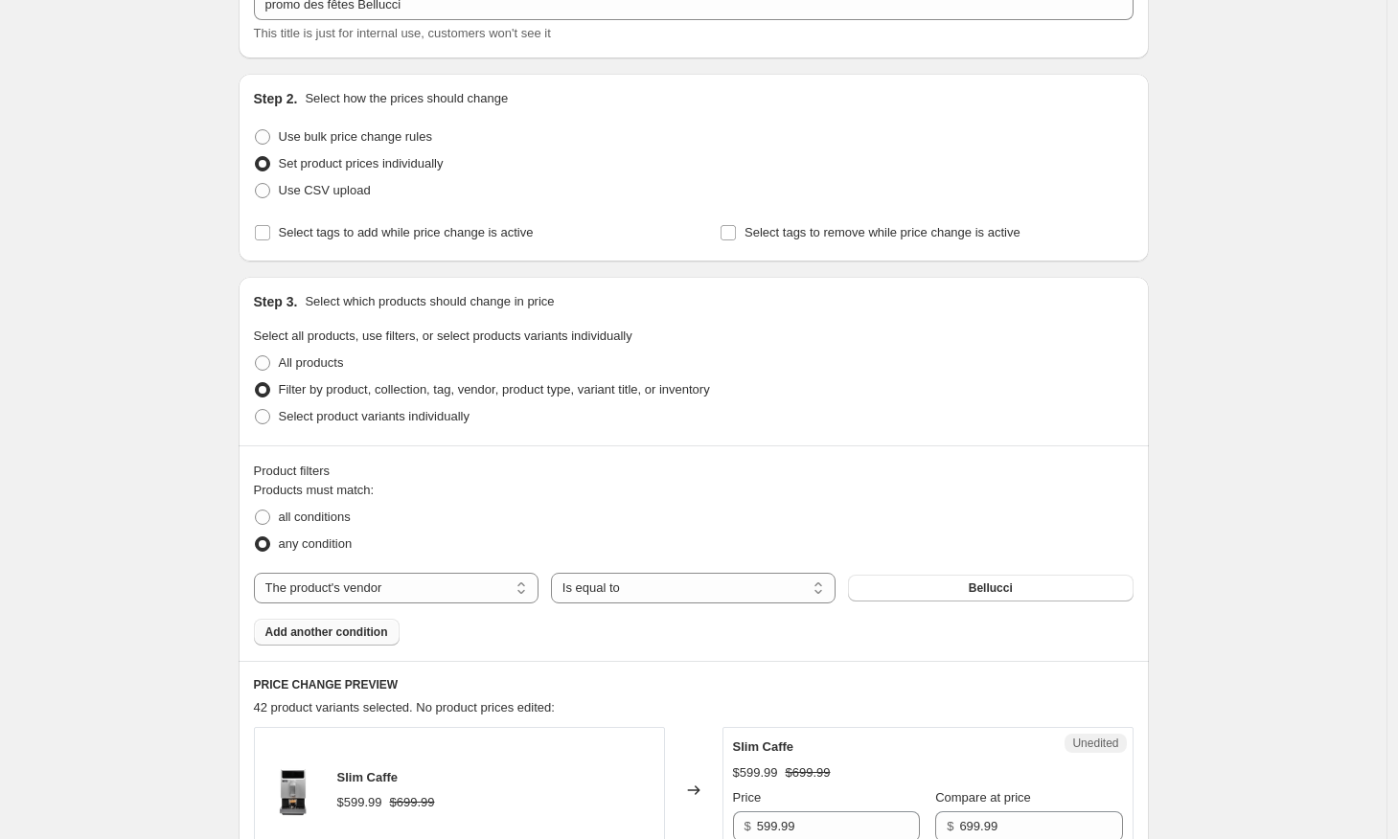
click at [376, 640] on button "Add another condition" at bounding box center [327, 632] width 146 height 27
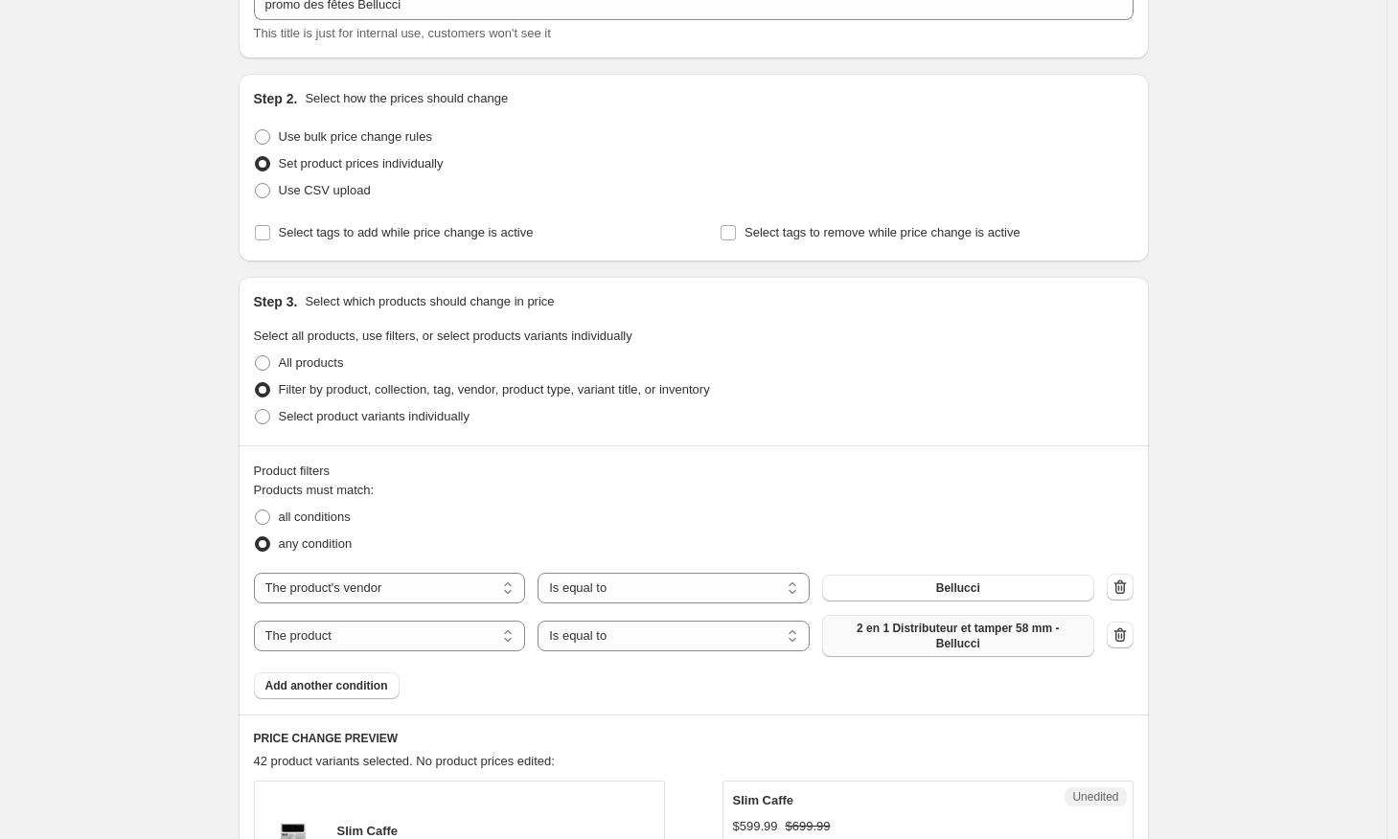
click at [899, 655] on button "2 en 1 Distributeur et tamper 58 mm - Bellucci" at bounding box center [958, 636] width 272 height 42
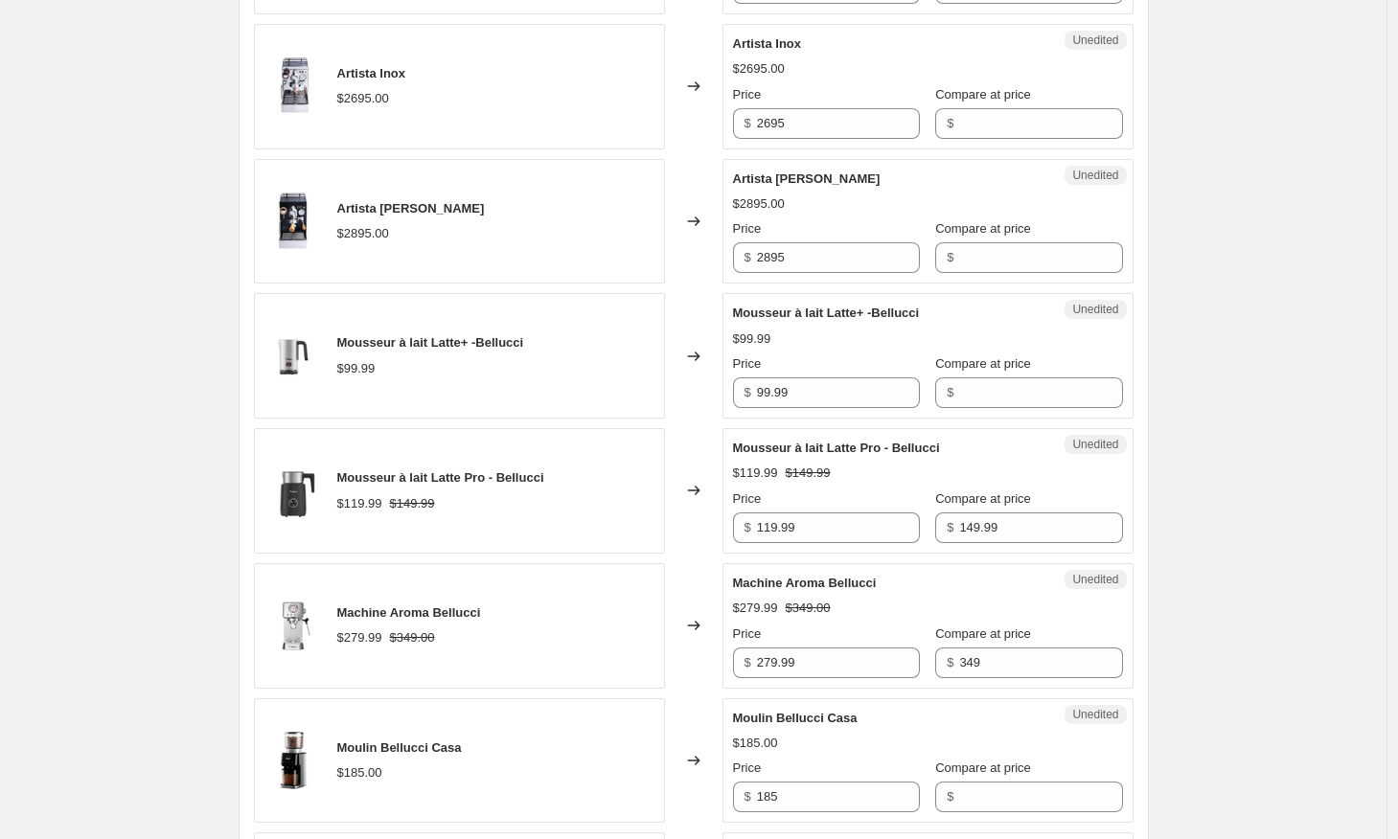
scroll to position [1296, 0]
click at [844, 128] on input "2695" at bounding box center [838, 122] width 163 height 31
type input "2595"
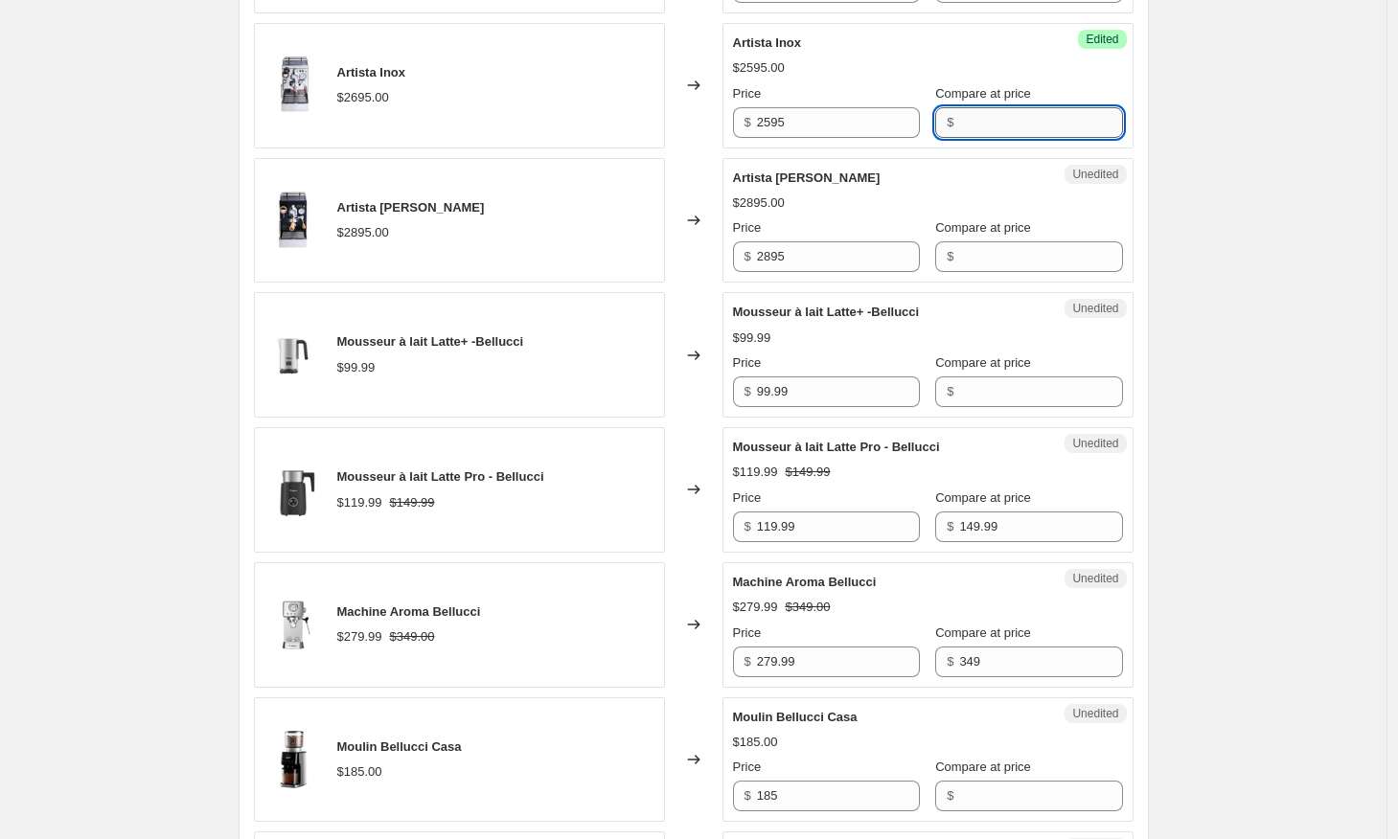
click at [1033, 127] on input "Compare at price" at bounding box center [1040, 122] width 163 height 31
type input "2795"
click at [1235, 145] on div "Create new price [MEDICAL_DATA]. This page is ready Create new price [MEDICAL_D…" at bounding box center [693, 682] width 1386 height 3956
click at [166, 199] on div "Create new price [MEDICAL_DATA]. This page is ready Create new price [MEDICAL_D…" at bounding box center [693, 682] width 1386 height 3956
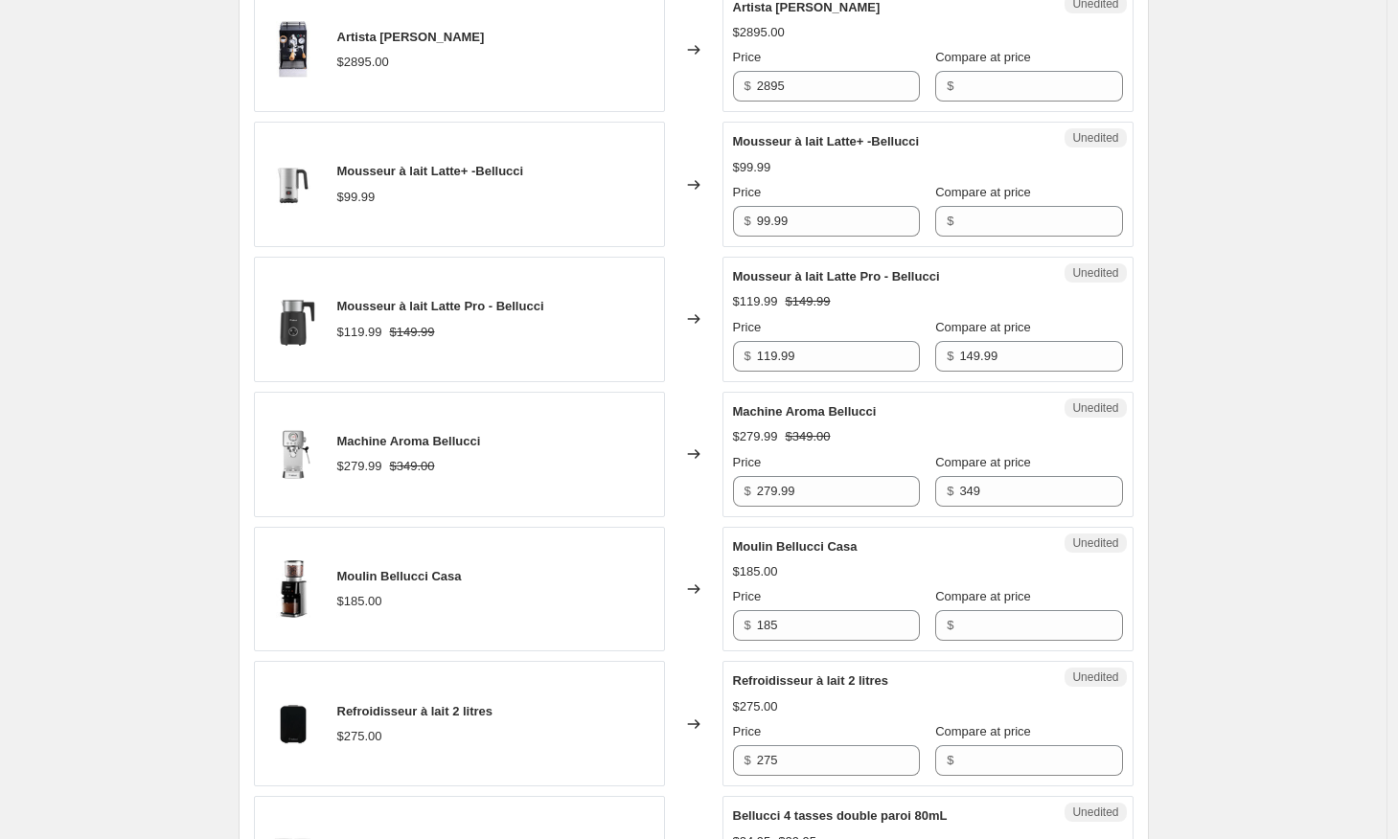
scroll to position [1477, 0]
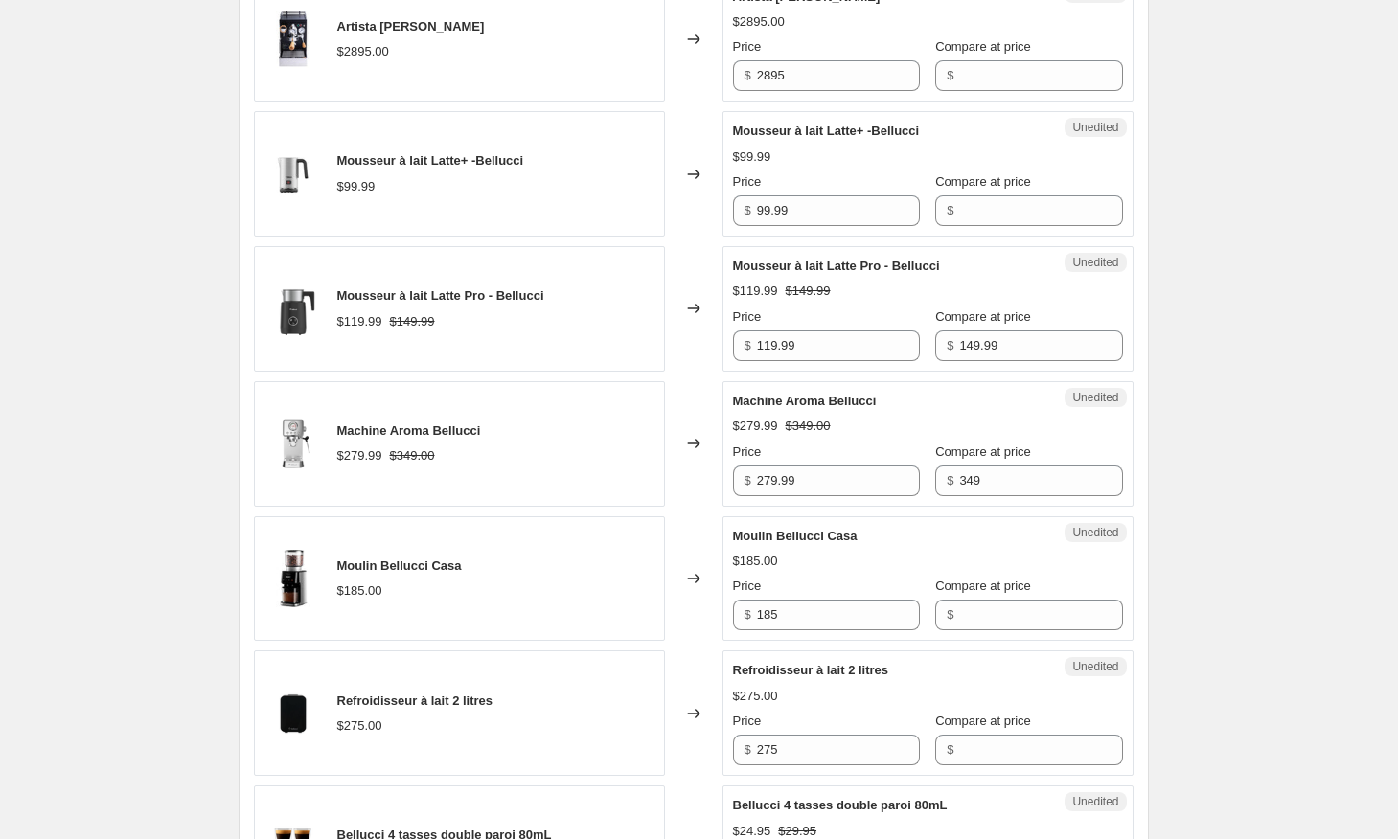
click at [706, 329] on div "Changed to" at bounding box center [693, 308] width 57 height 125
click at [812, 352] on input "119.99" at bounding box center [838, 345] width 163 height 31
type input "119.99"
click at [1238, 279] on div "Create new price [MEDICAL_DATA]. This page is ready Create new price [MEDICAL_D…" at bounding box center [693, 501] width 1386 height 3956
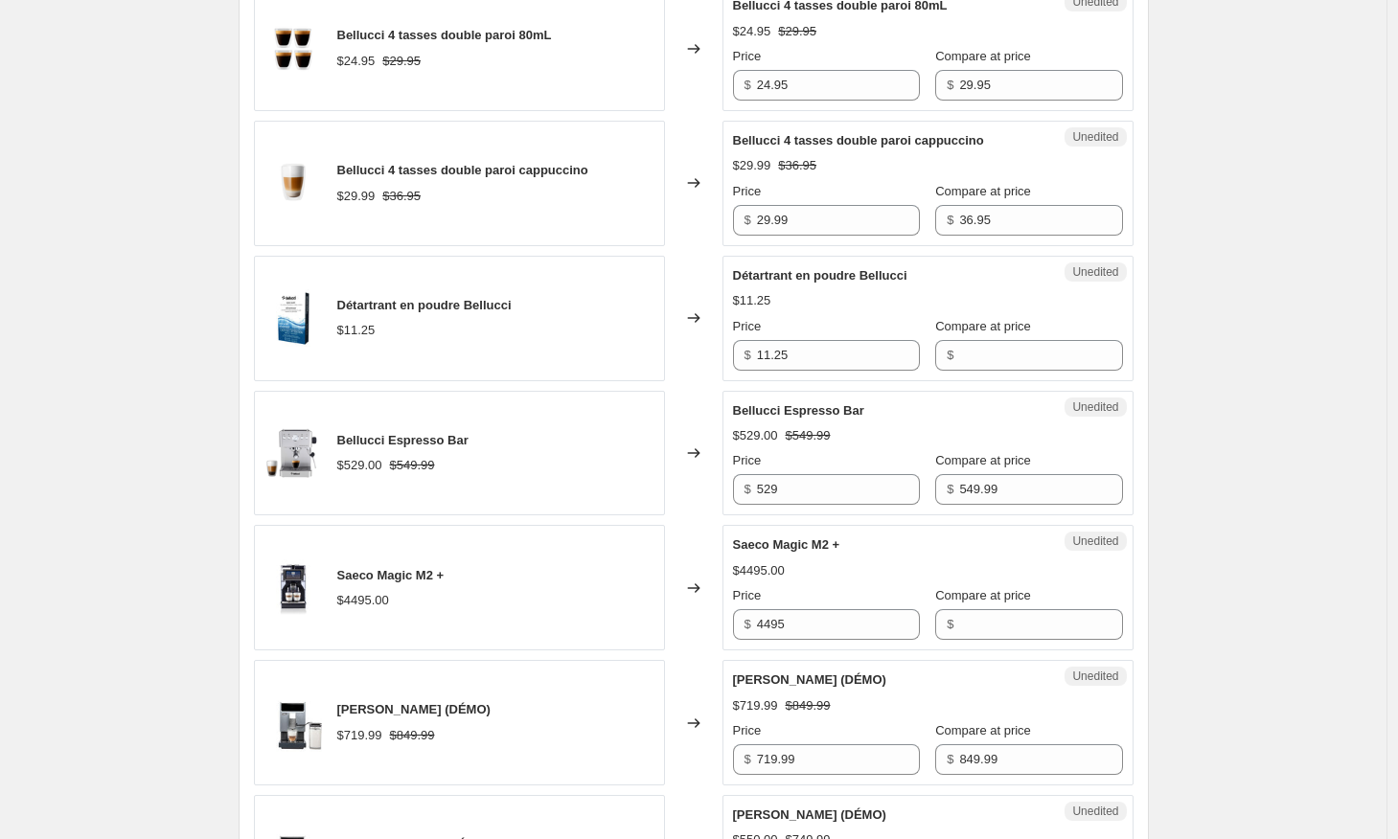
scroll to position [2309, 0]
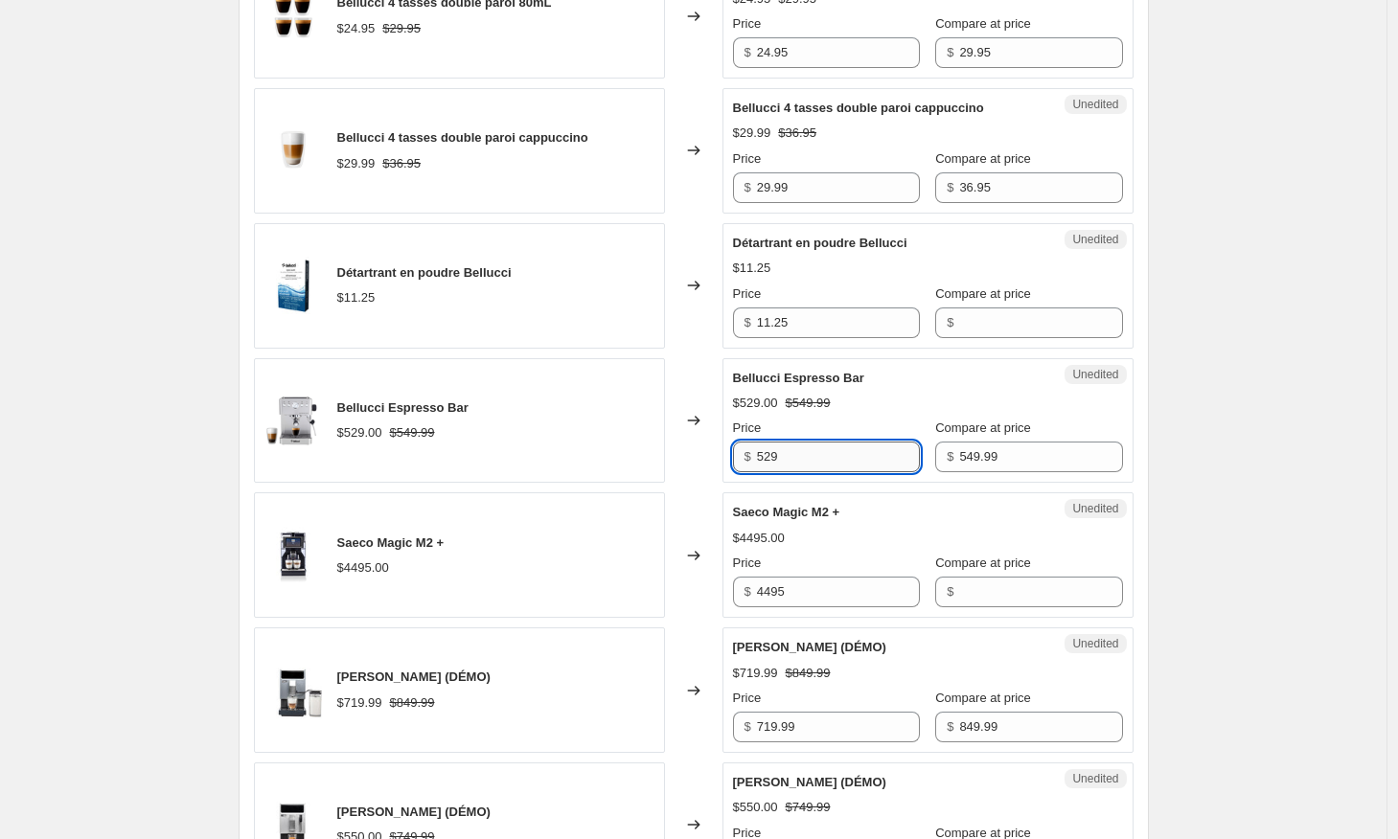
click at [777, 457] on input "529" at bounding box center [838, 457] width 163 height 31
click at [792, 458] on input "529" at bounding box center [838, 457] width 163 height 31
type input "439.99"
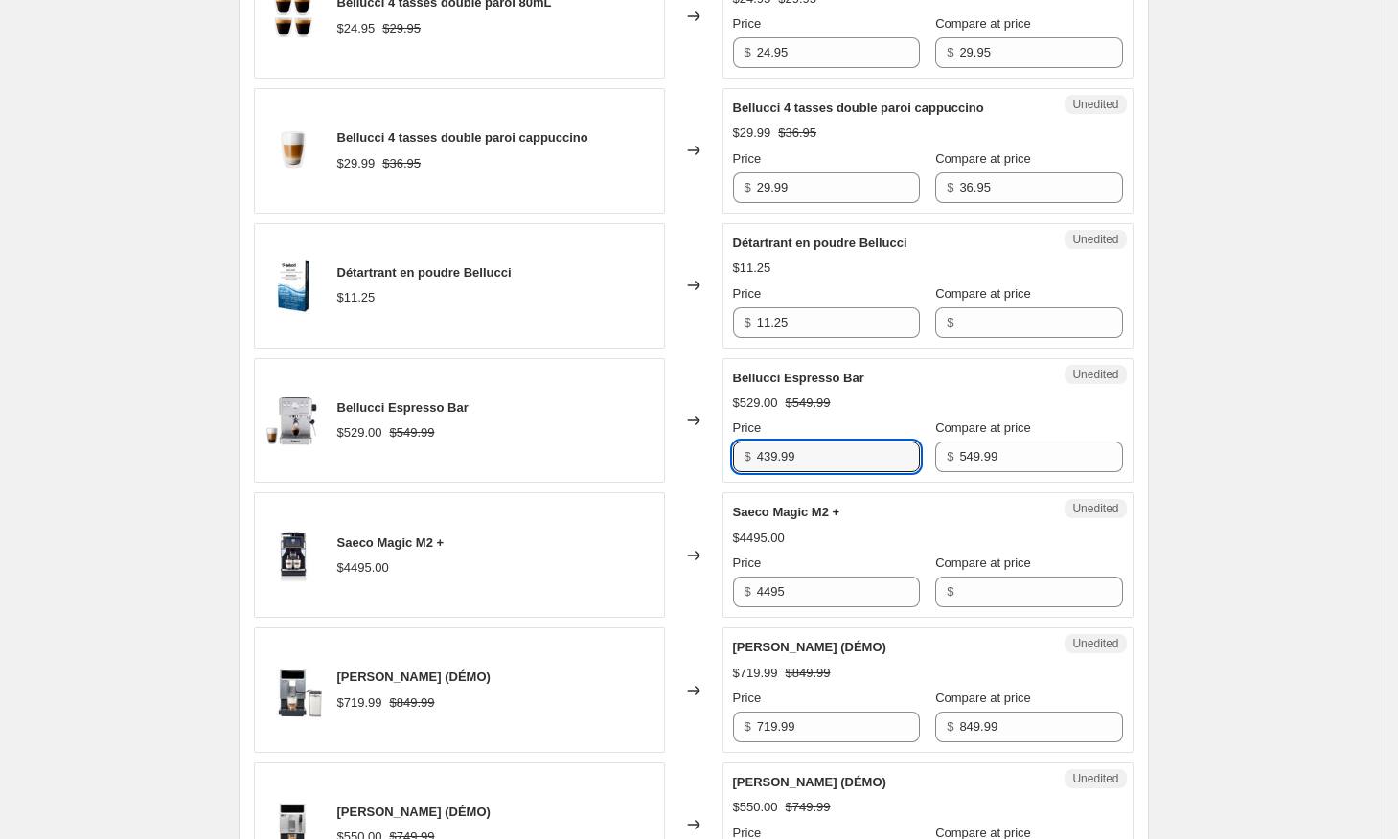
click at [877, 397] on div "$529.00 $549.99" at bounding box center [928, 403] width 390 height 19
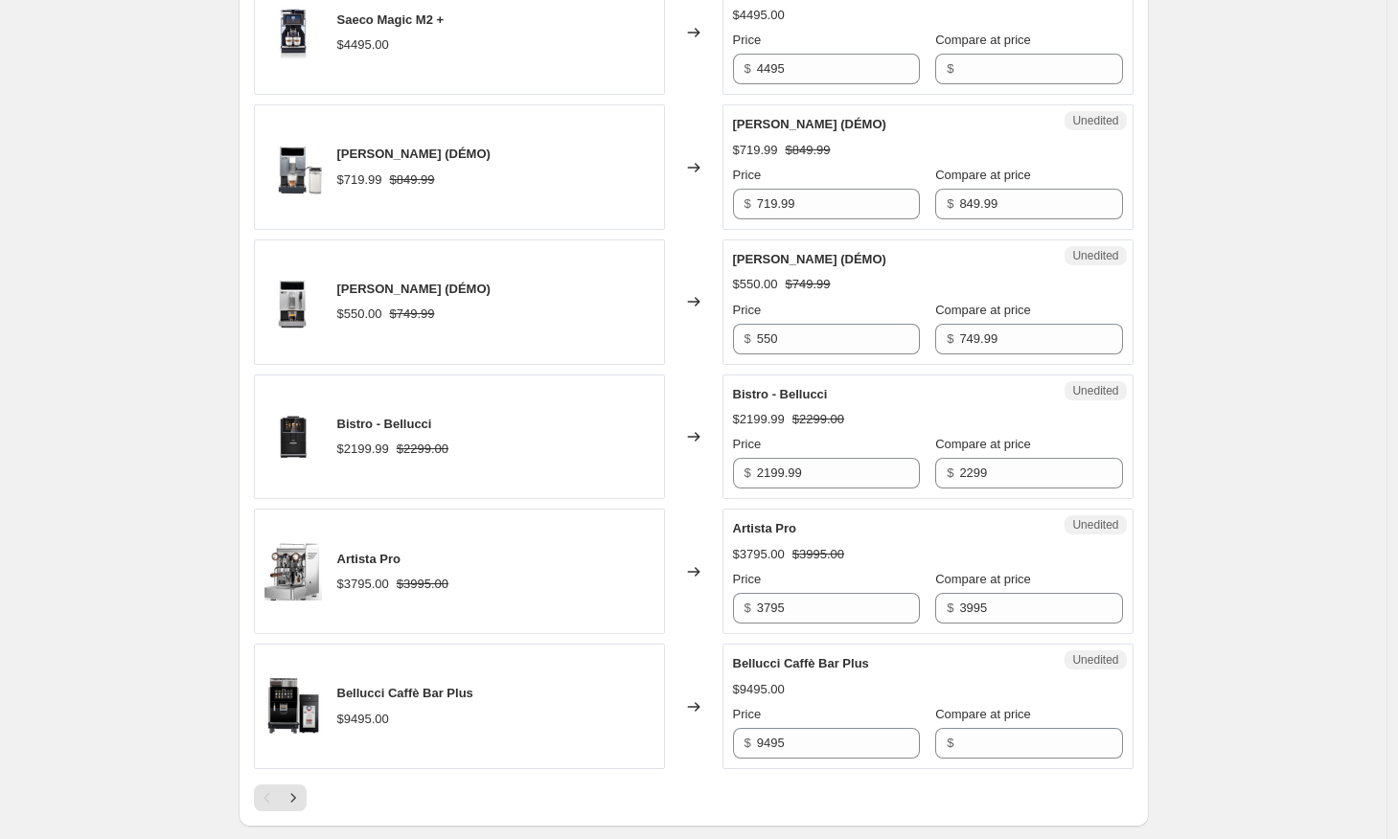
scroll to position [2834, 0]
drag, startPoint x: 777, startPoint y: 472, endPoint x: 837, endPoint y: 501, distance: 66.8
click at [777, 472] on input "2199.99" at bounding box center [838, 471] width 163 height 31
type input "2099.99"
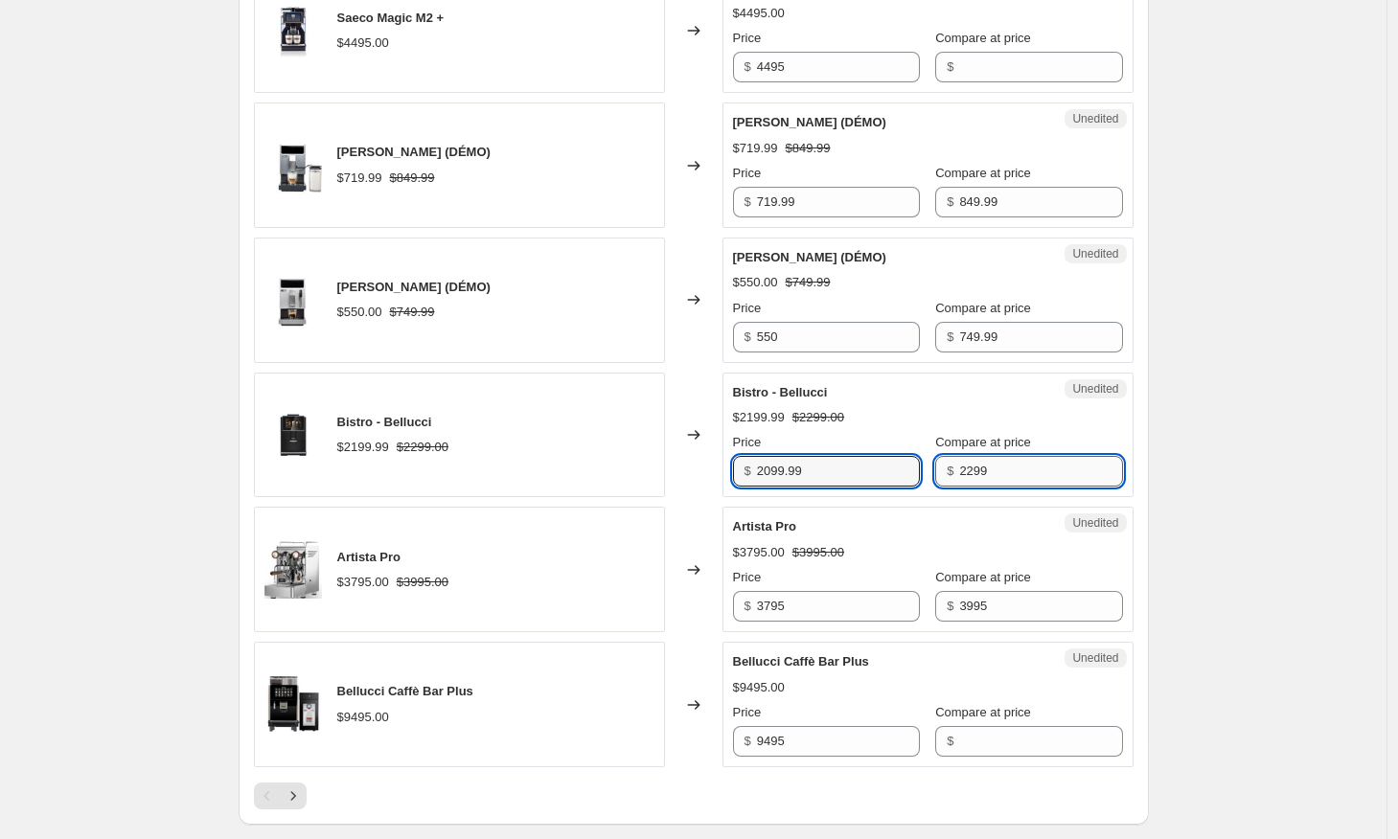
click at [1023, 479] on input "2299" at bounding box center [1040, 471] width 163 height 31
type input "2299.99"
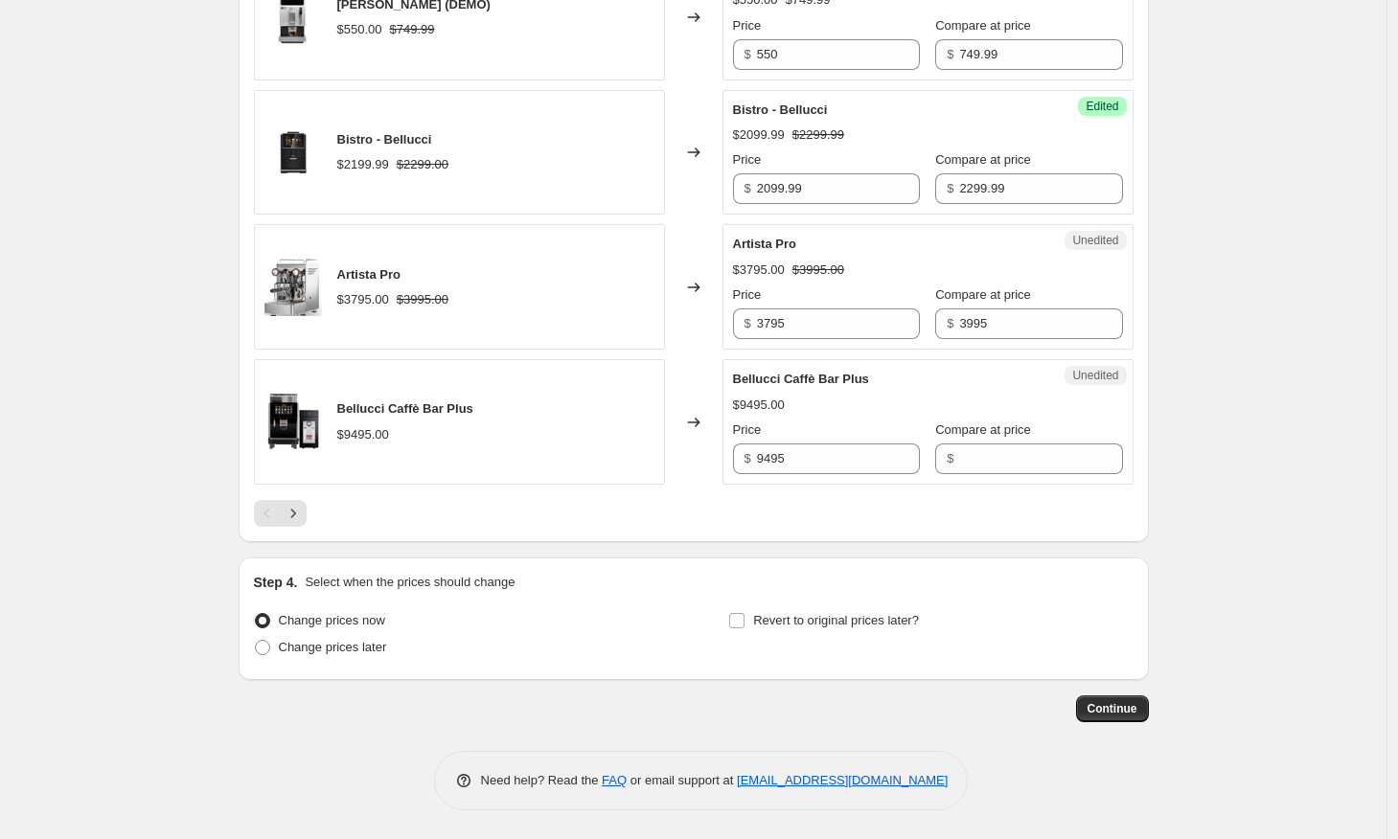
scroll to position [3117, 0]
click at [303, 516] on icon "Next" at bounding box center [293, 513] width 19 height 19
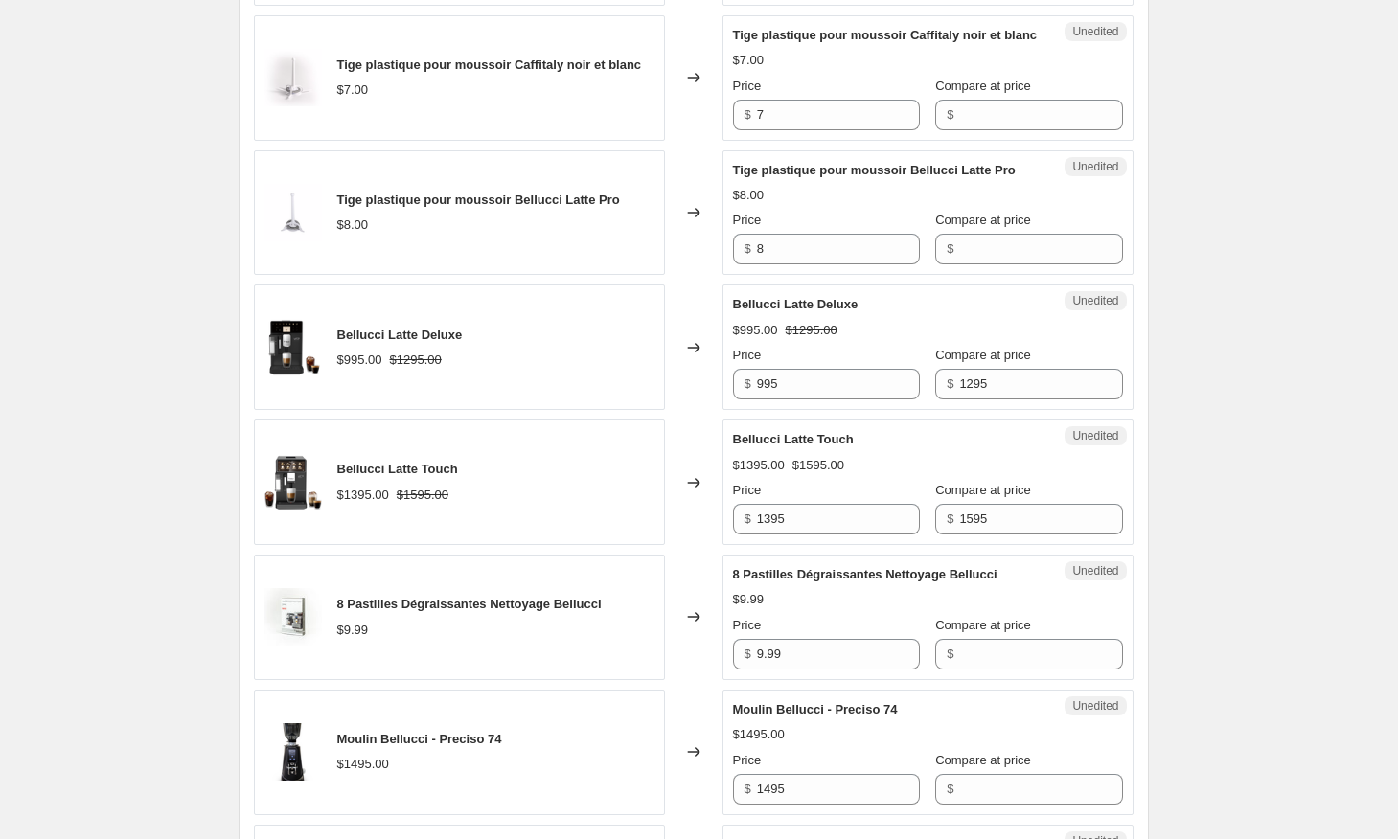
scroll to position [1726, 0]
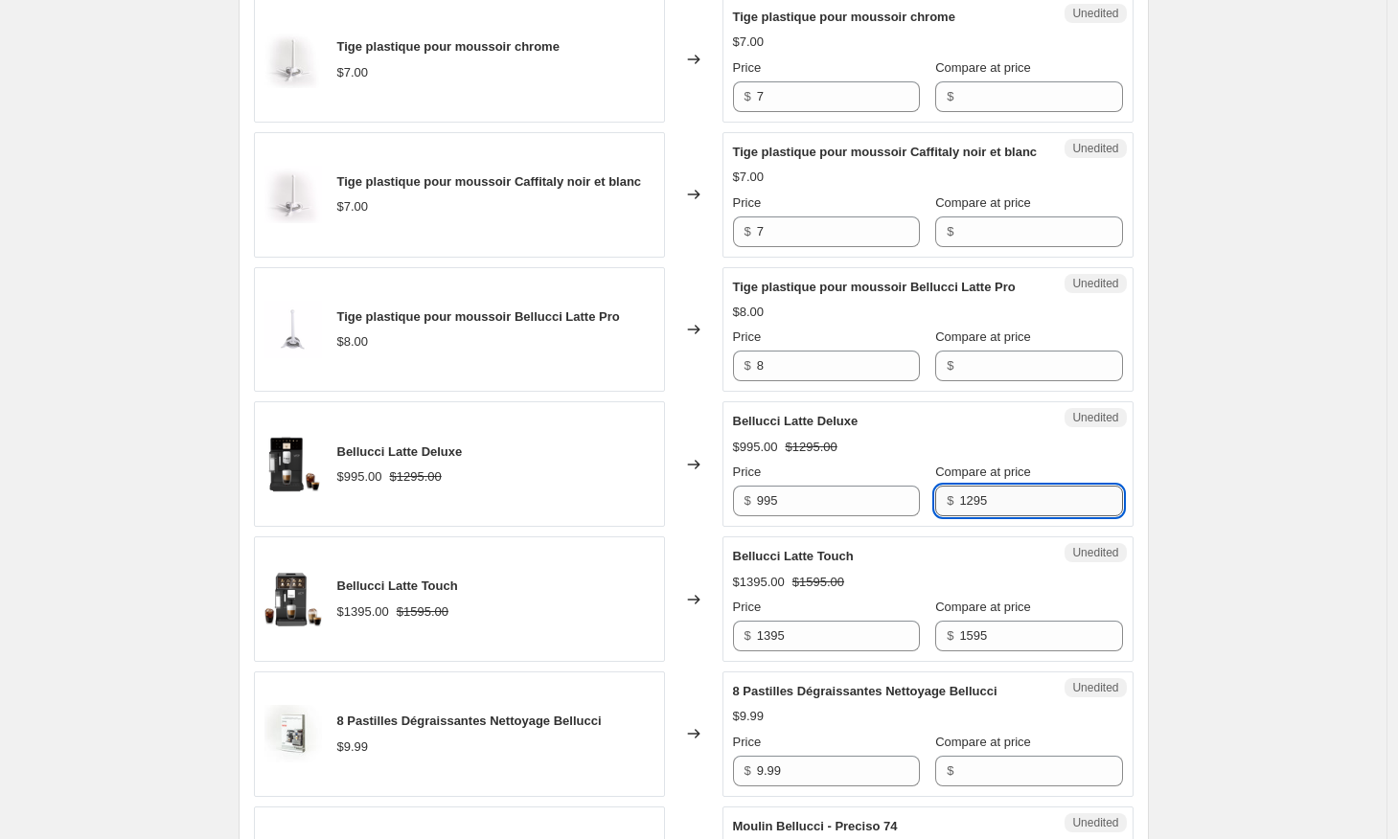
click at [979, 505] on input "1295" at bounding box center [1040, 501] width 163 height 31
type input "1195"
click at [1234, 499] on div "Create new price [MEDICAL_DATA]. This page is ready Create new price [MEDICAL_D…" at bounding box center [693, 252] width 1386 height 3956
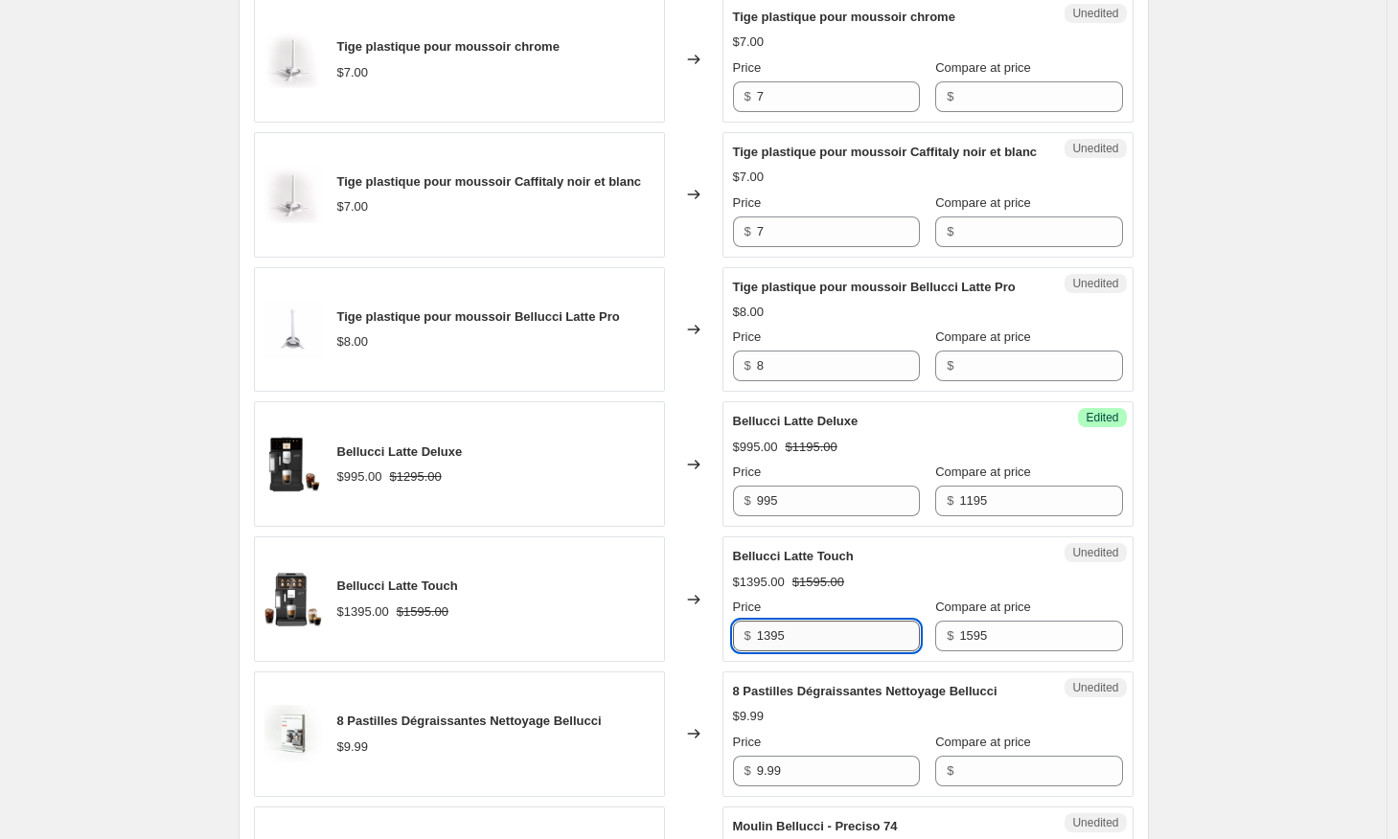
click at [776, 635] on input "1395" at bounding box center [838, 636] width 163 height 31
click at [784, 635] on input "1395" at bounding box center [838, 636] width 163 height 31
type input "1345"
click at [1323, 540] on div "Create new price [MEDICAL_DATA]. This page is ready Create new price [MEDICAL_D…" at bounding box center [693, 252] width 1386 height 3956
click at [1249, 546] on div "Create new price [MEDICAL_DATA]. This page is ready Create new price [MEDICAL_D…" at bounding box center [693, 252] width 1386 height 3956
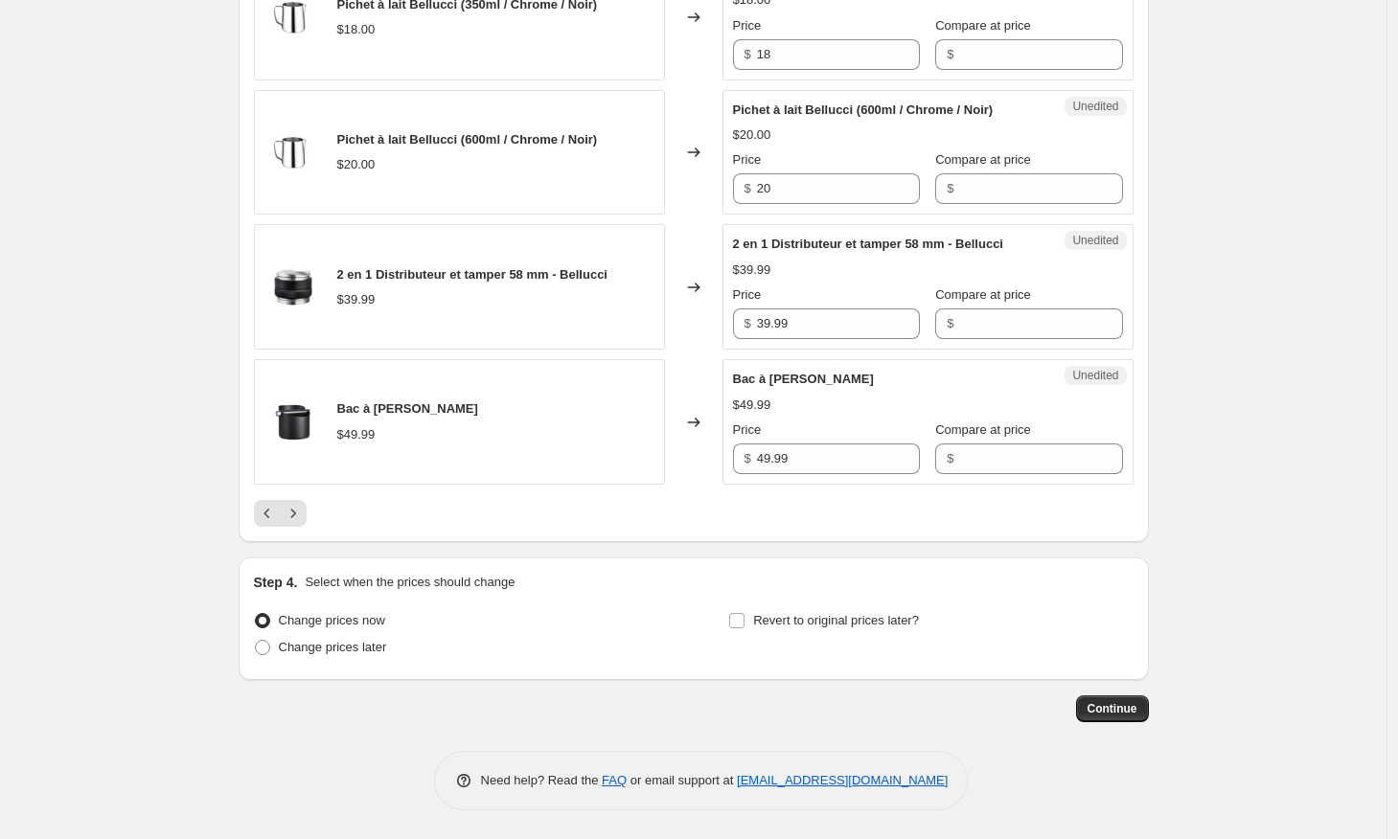
scroll to position [3117, 0]
click at [263, 651] on span at bounding box center [262, 647] width 15 height 15
click at [256, 641] on input "Change prices later" at bounding box center [255, 640] width 1 height 1
radio input "true"
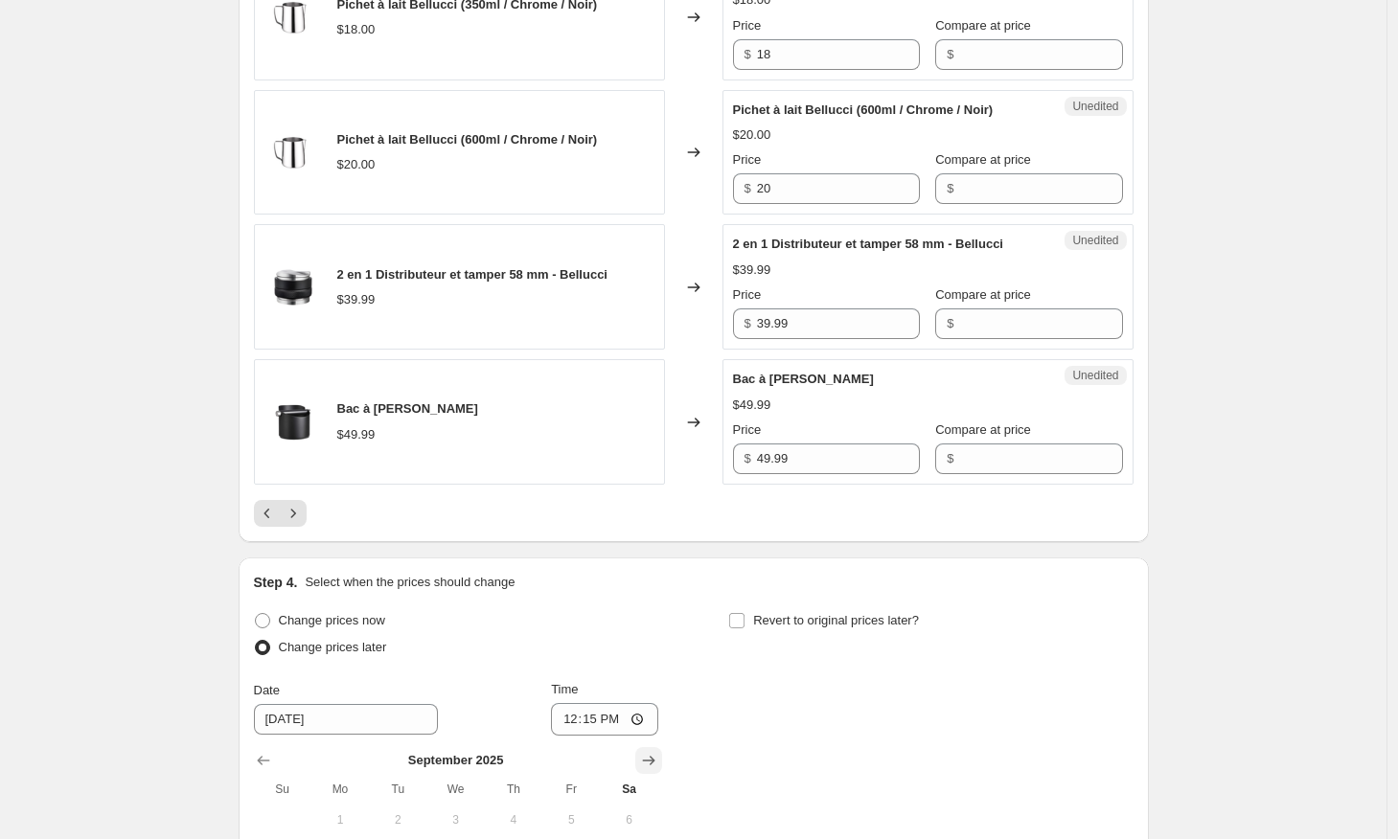
click at [647, 752] on button "Show next month, October 2025" at bounding box center [648, 760] width 27 height 27
click at [647, 752] on button "Show next month, November 2025" at bounding box center [648, 760] width 27 height 27
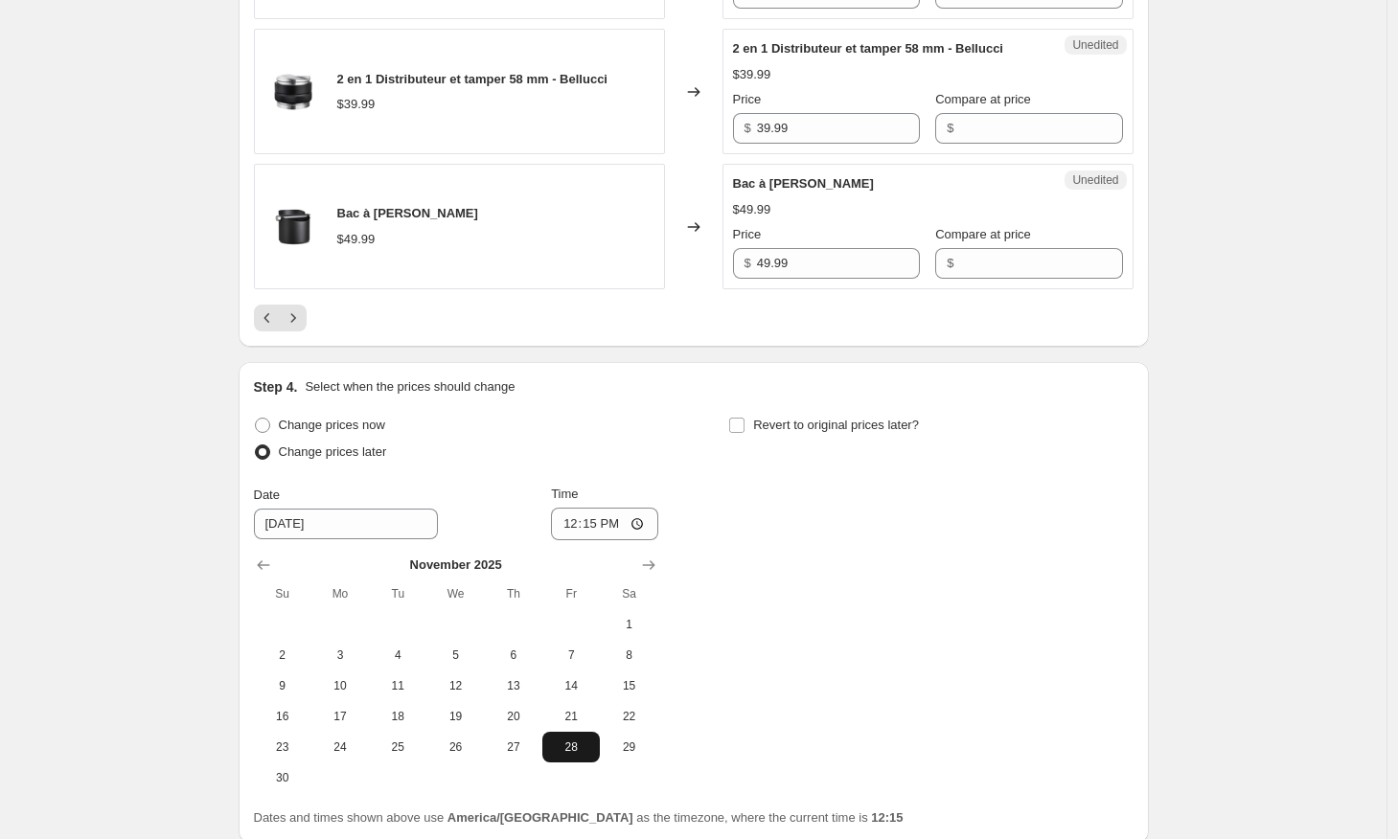
scroll to position [3327, 0]
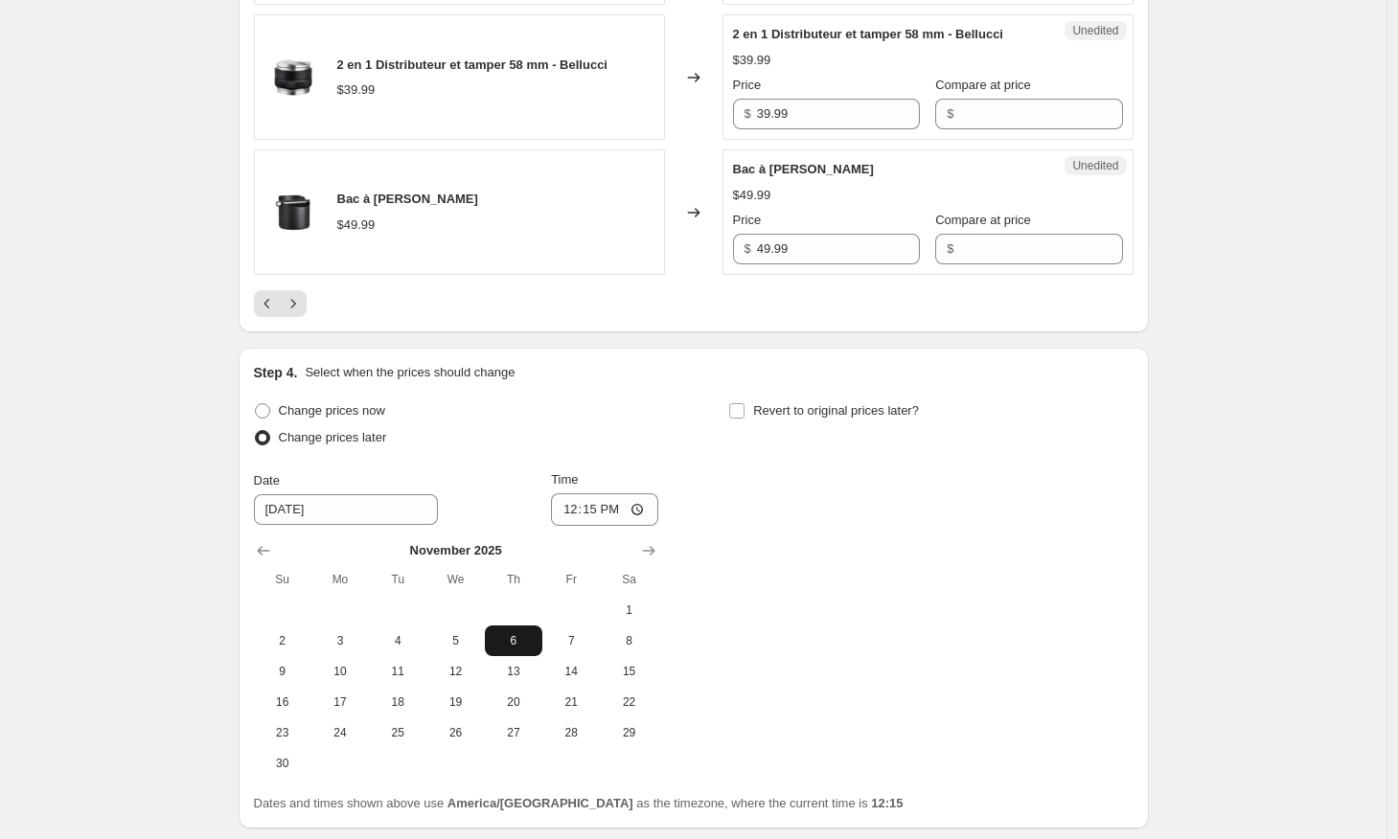
click at [505, 653] on button "6" at bounding box center [513, 640] width 57 height 31
type input "[DATE]"
click at [623, 513] on input "12:15" at bounding box center [604, 509] width 107 height 33
type input "00:00"
click at [735, 414] on input "Revert to original prices later?" at bounding box center [736, 410] width 15 height 15
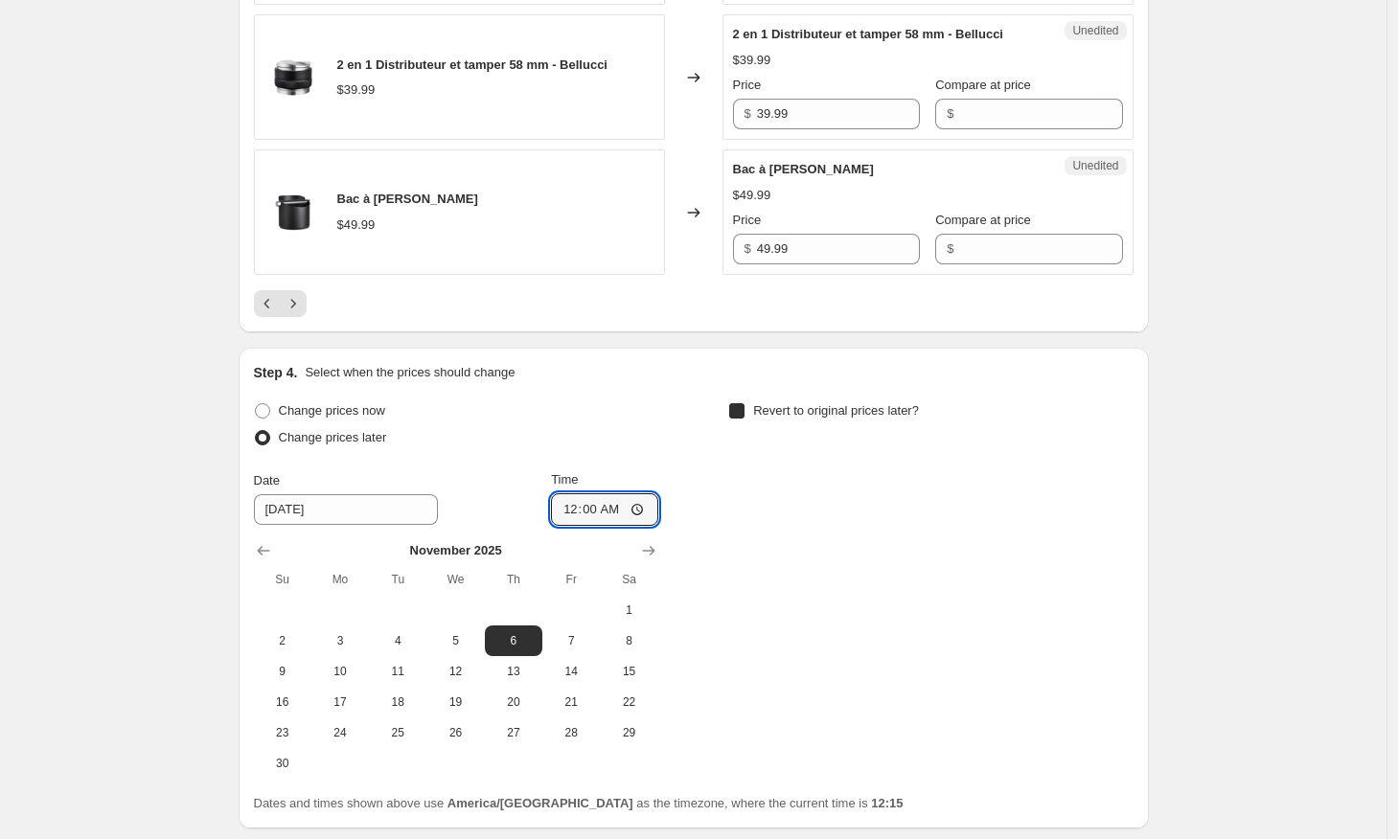
checkbox input "true"
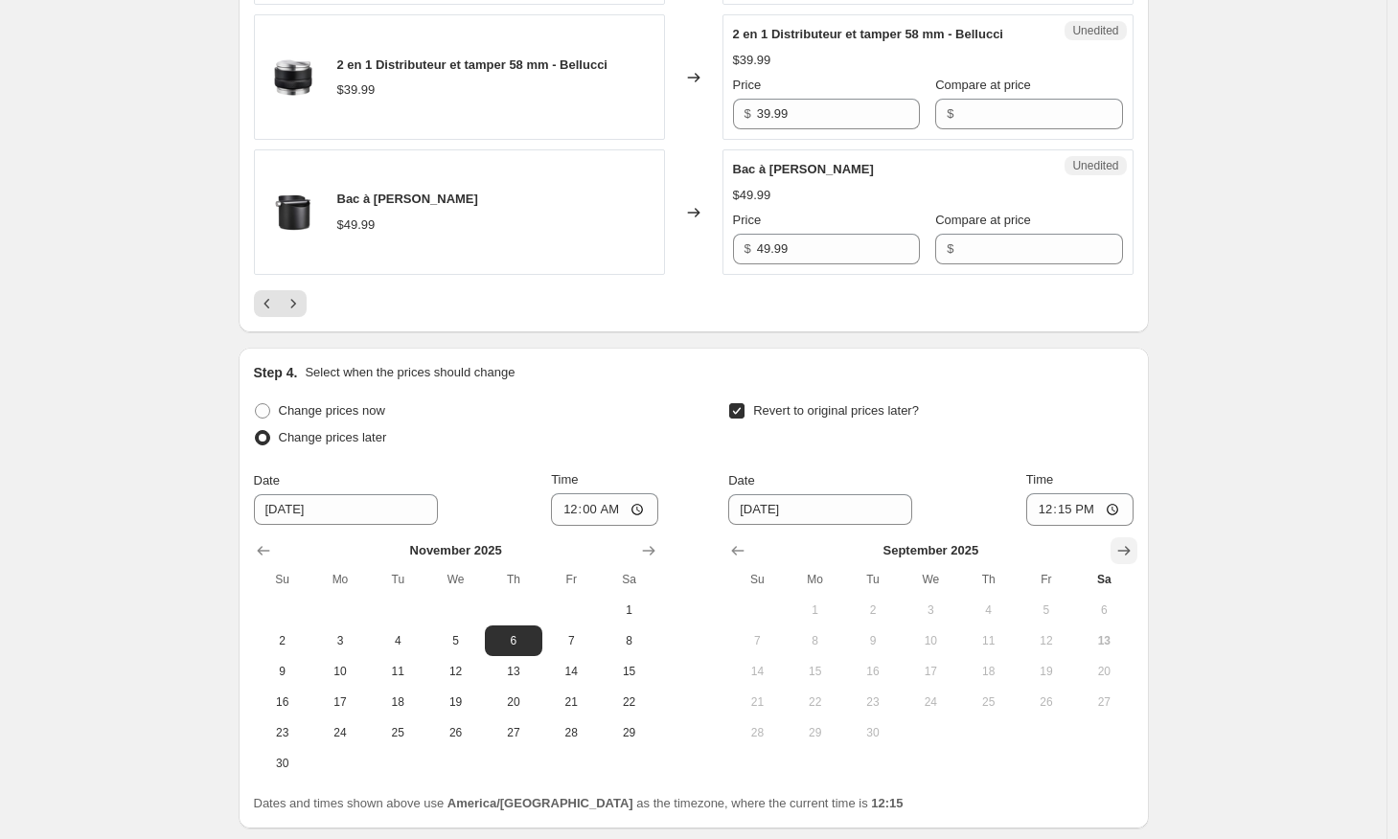
click at [1123, 546] on icon "Show next month, October 2025" at bounding box center [1123, 550] width 19 height 19
click at [1125, 549] on icon "Show next month, November 2025" at bounding box center [1123, 550] width 19 height 19
click at [1125, 549] on icon "Show next month, December 2025" at bounding box center [1123, 550] width 19 height 19
click at [1125, 549] on icon "Show next month, January 2026" at bounding box center [1123, 550] width 19 height 19
click at [871, 631] on button "6" at bounding box center [872, 640] width 57 height 31
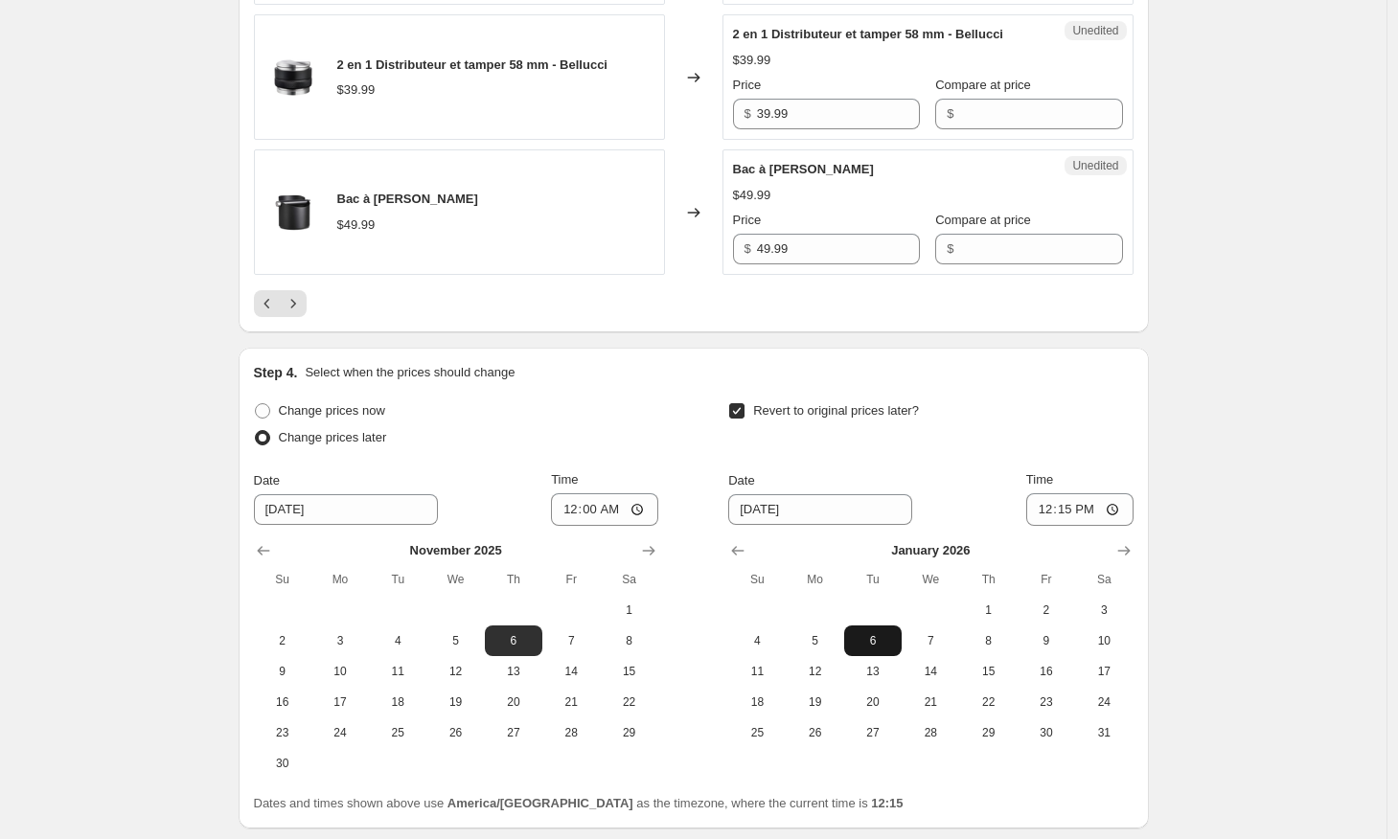
type input "[DATE]"
click at [1093, 510] on input "12:15" at bounding box center [1079, 509] width 107 height 33
type input "00:00"
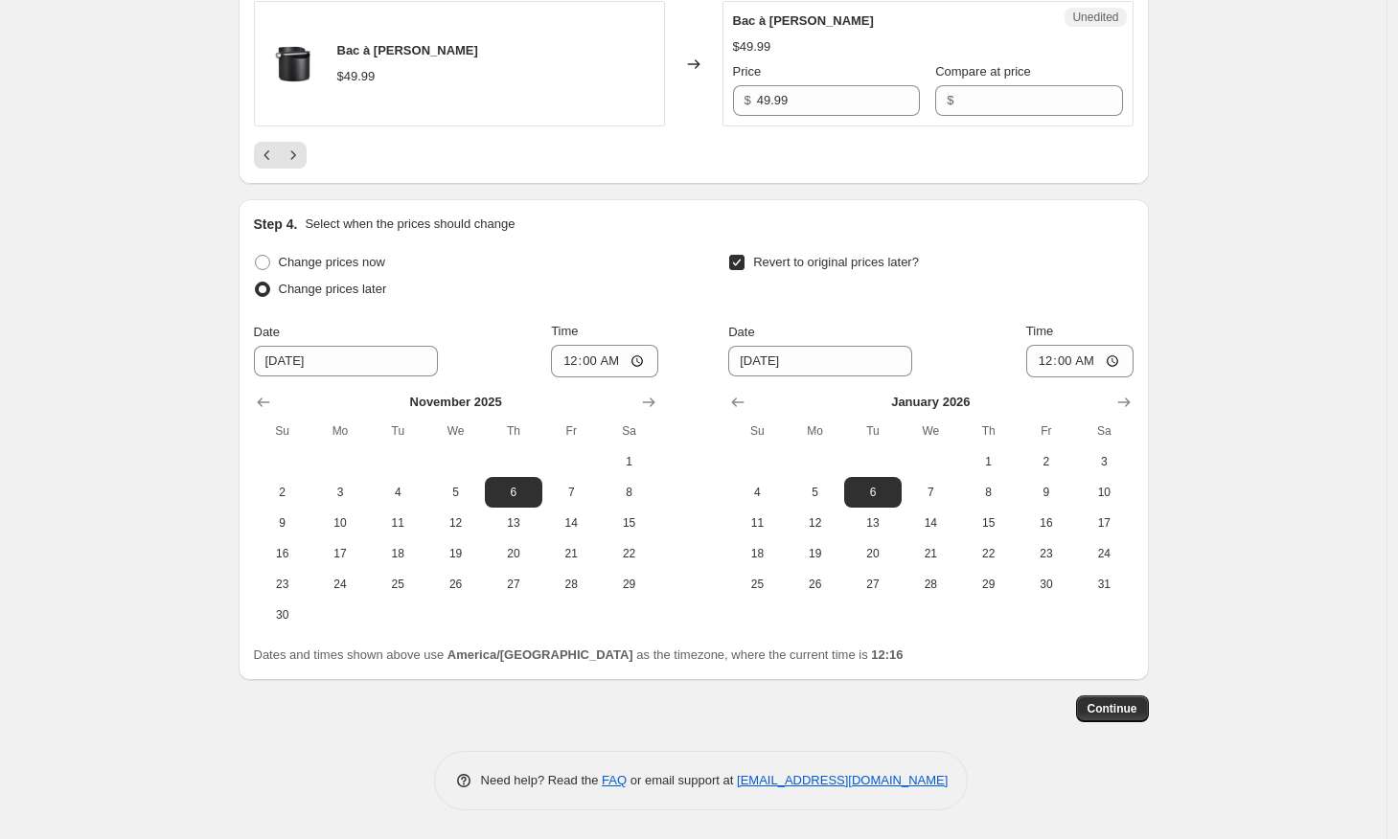
scroll to position [3477, 0]
click at [1093, 704] on span "Continue" at bounding box center [1112, 708] width 50 height 15
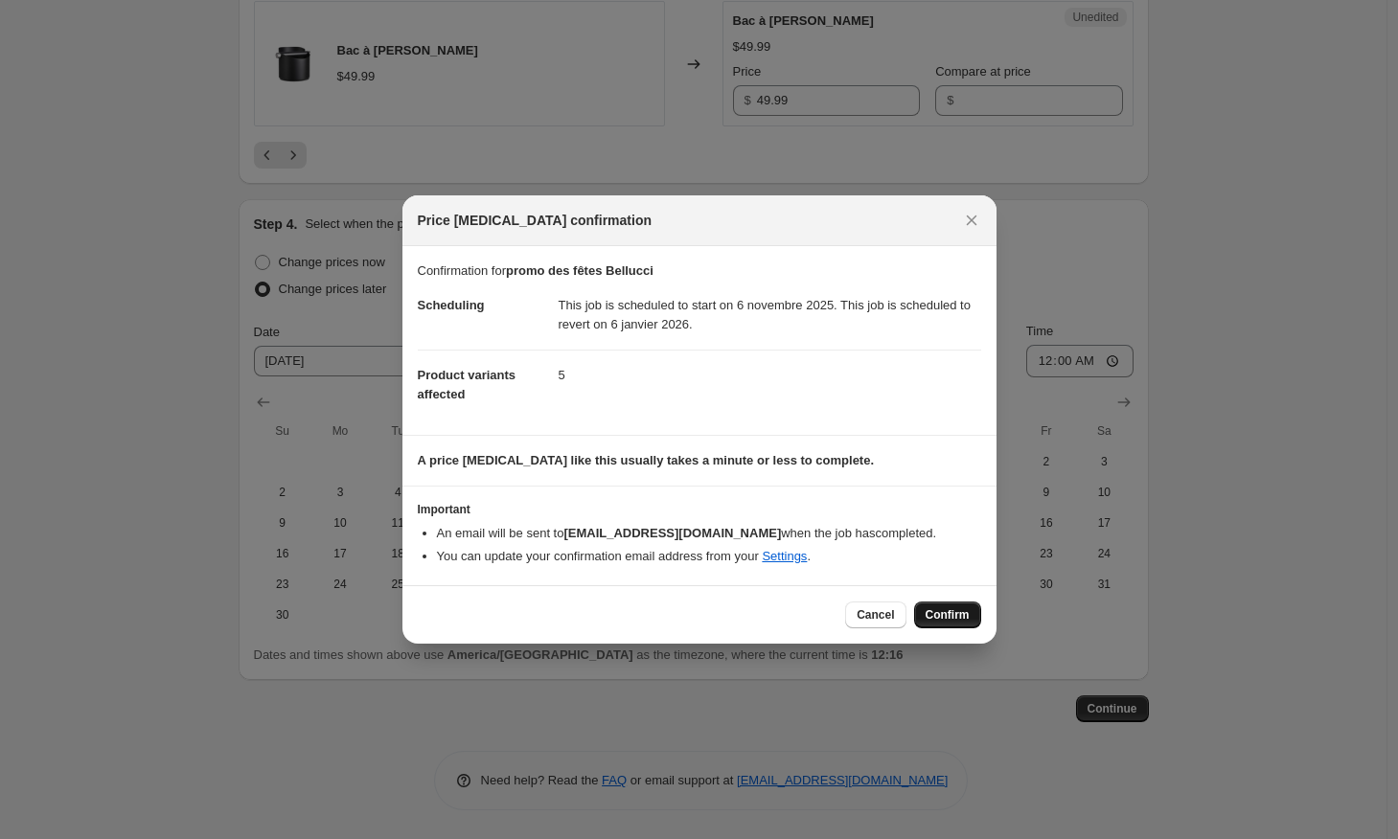
click at [961, 619] on span "Confirm" at bounding box center [947, 614] width 44 height 15
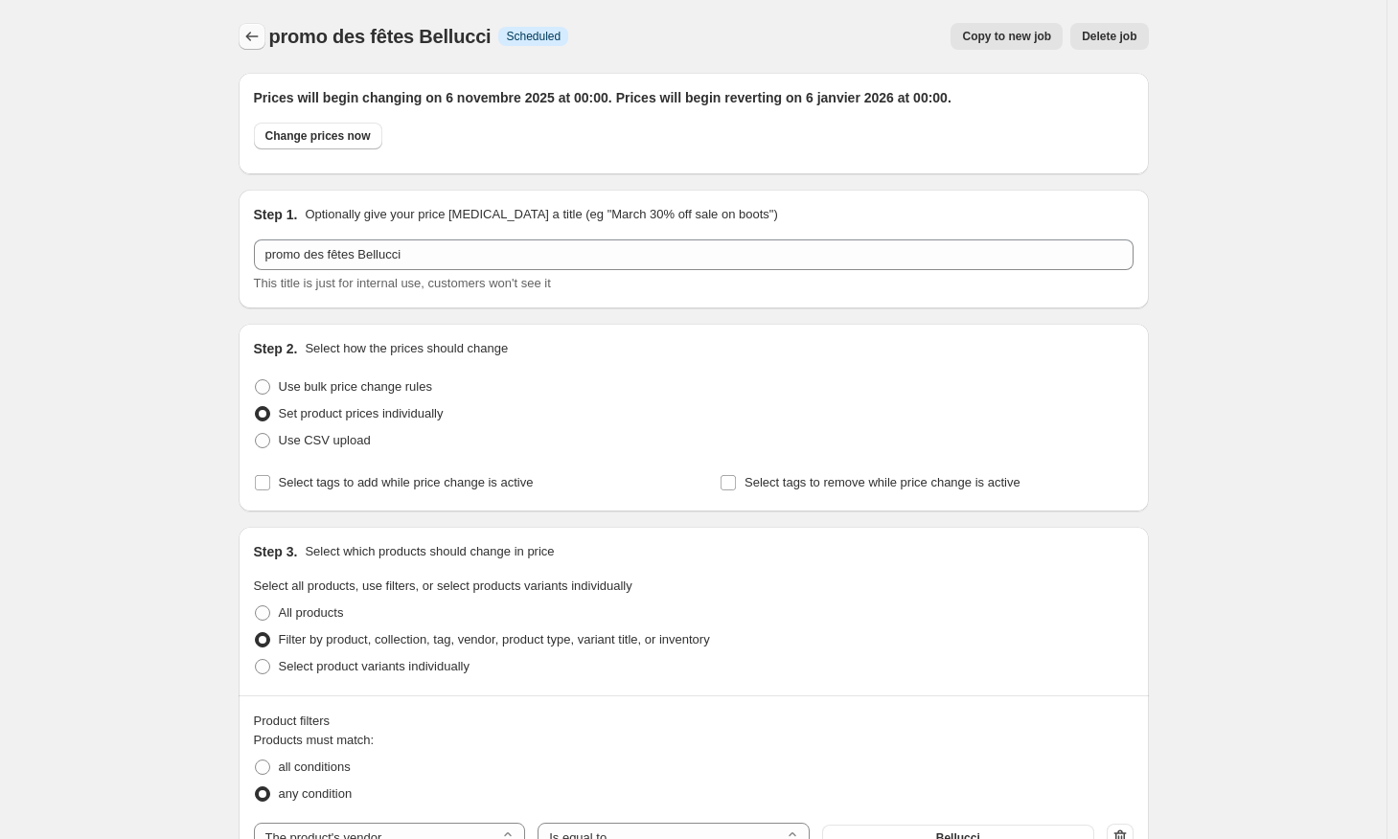
click at [249, 38] on icon "Price change jobs" at bounding box center [251, 36] width 19 height 19
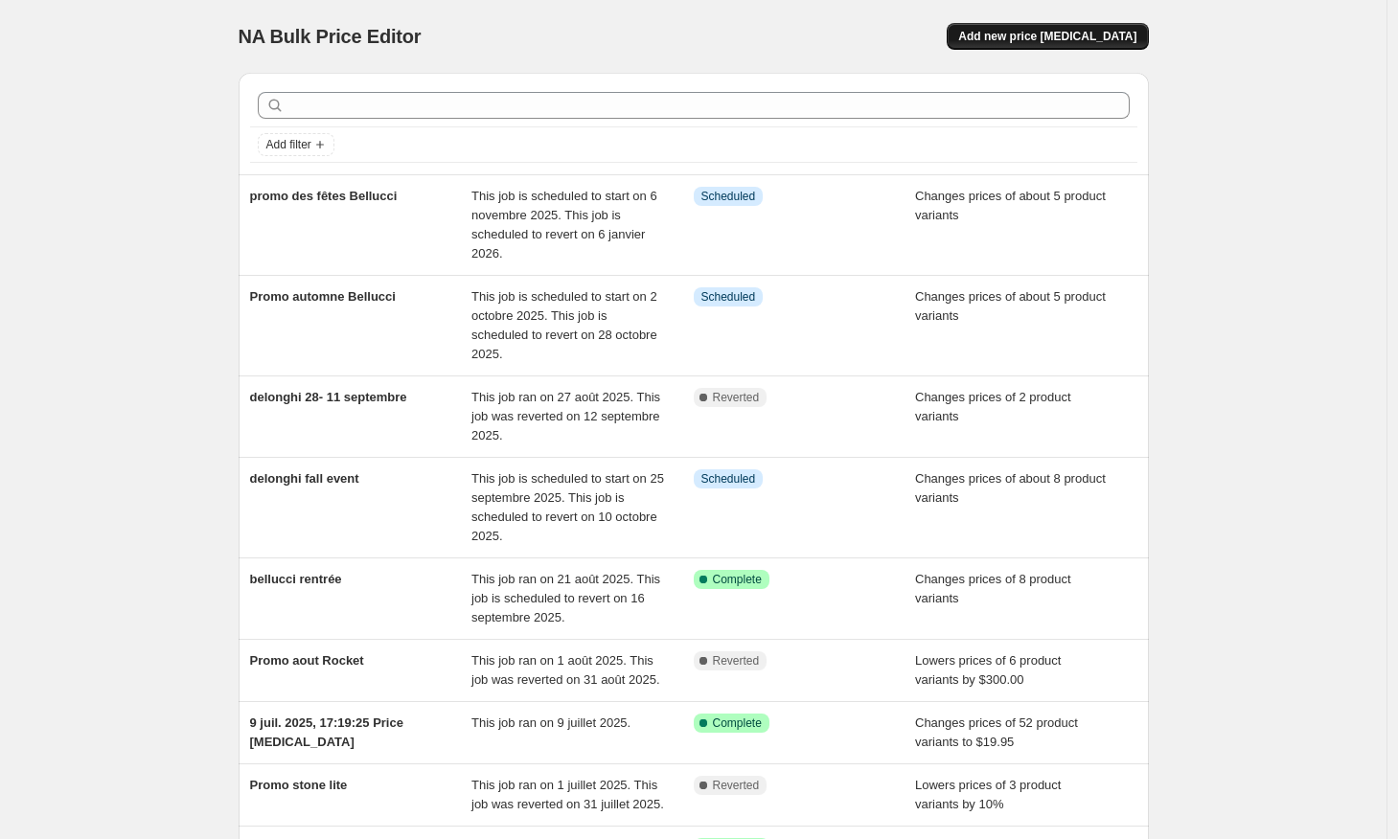
click at [1067, 42] on span "Add new price [MEDICAL_DATA]" at bounding box center [1047, 36] width 178 height 15
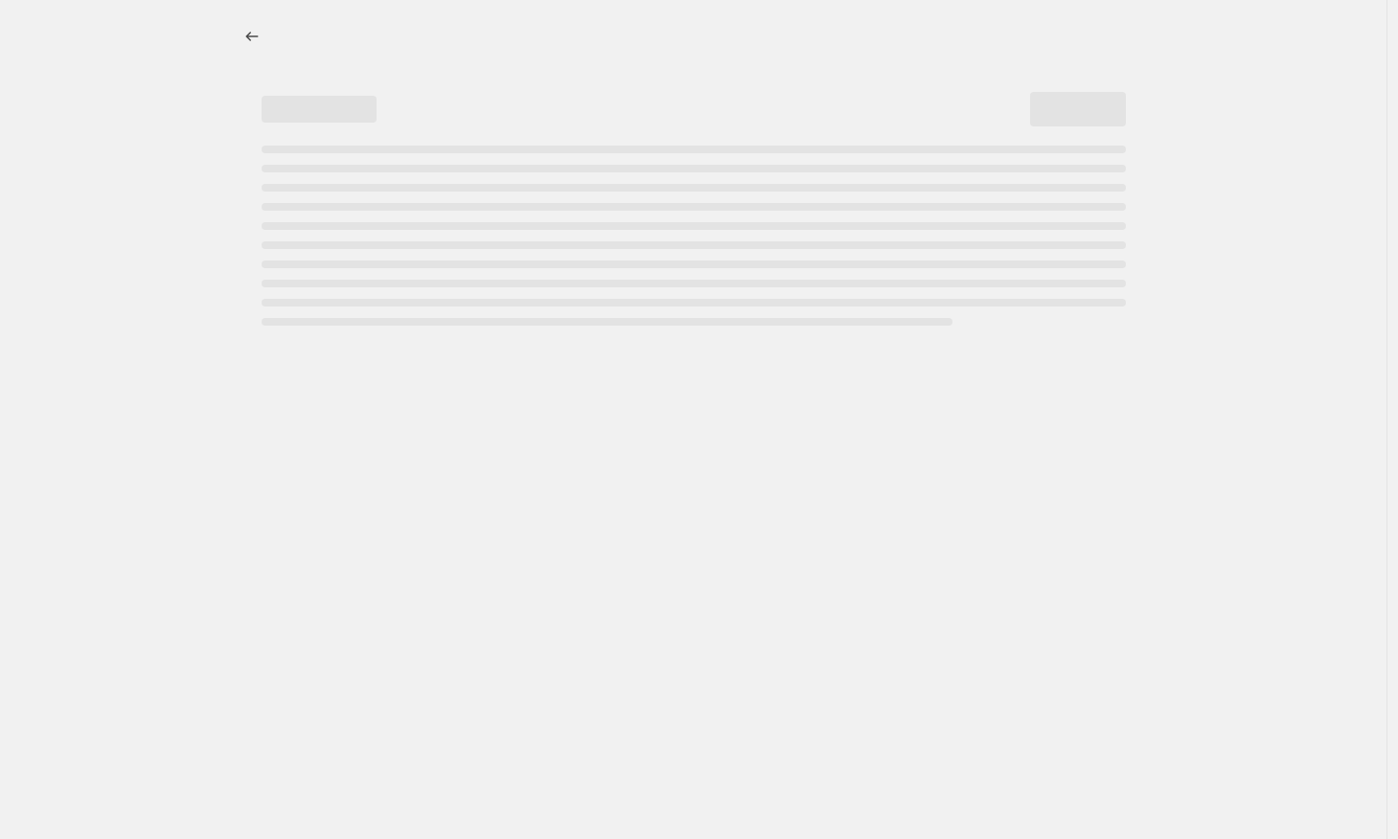
select select "percentage"
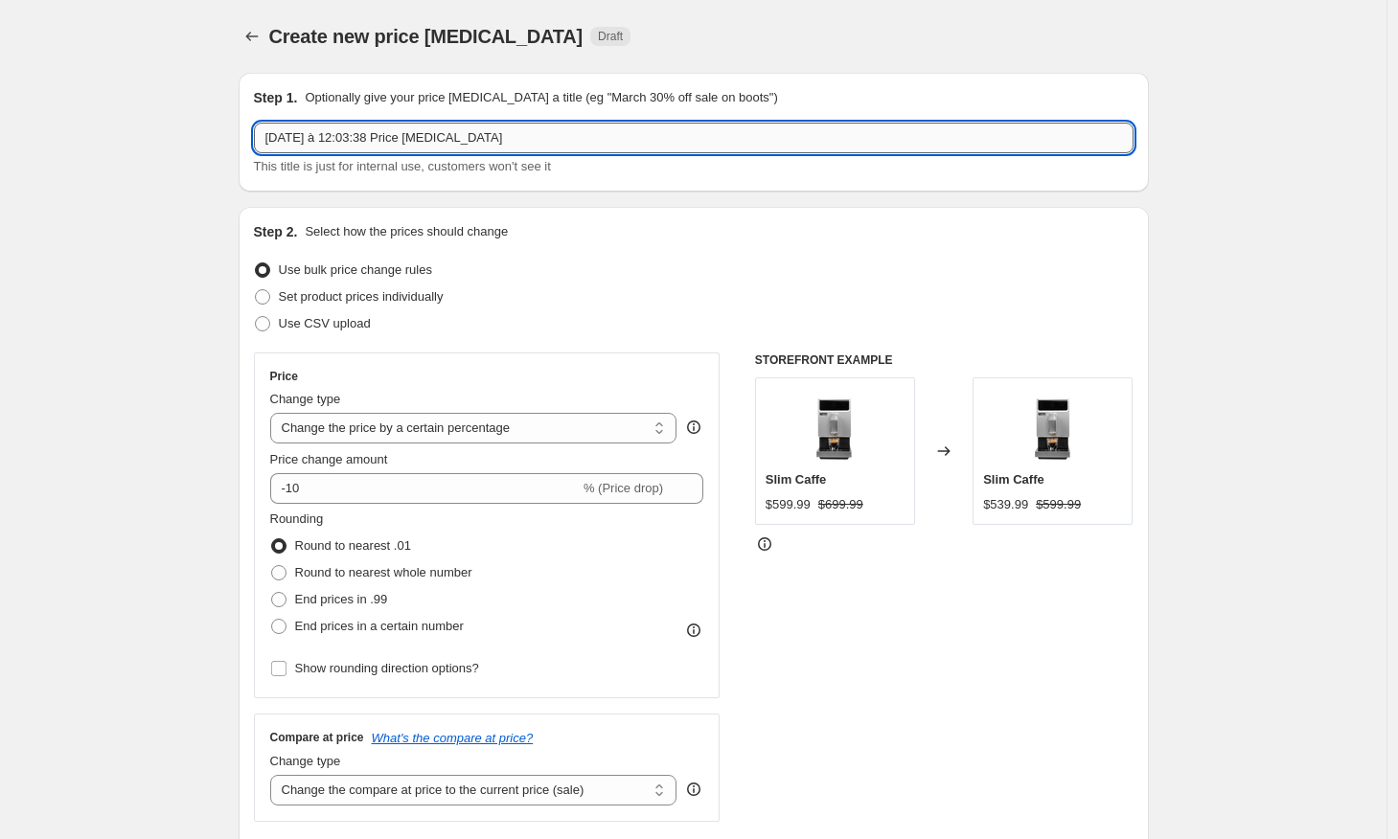
click at [543, 130] on input "[DATE] à 12:03:38 Price [MEDICAL_DATA]" at bounding box center [693, 138] width 879 height 31
type input "vendredi fou 6"
click at [270, 300] on span at bounding box center [262, 296] width 15 height 15
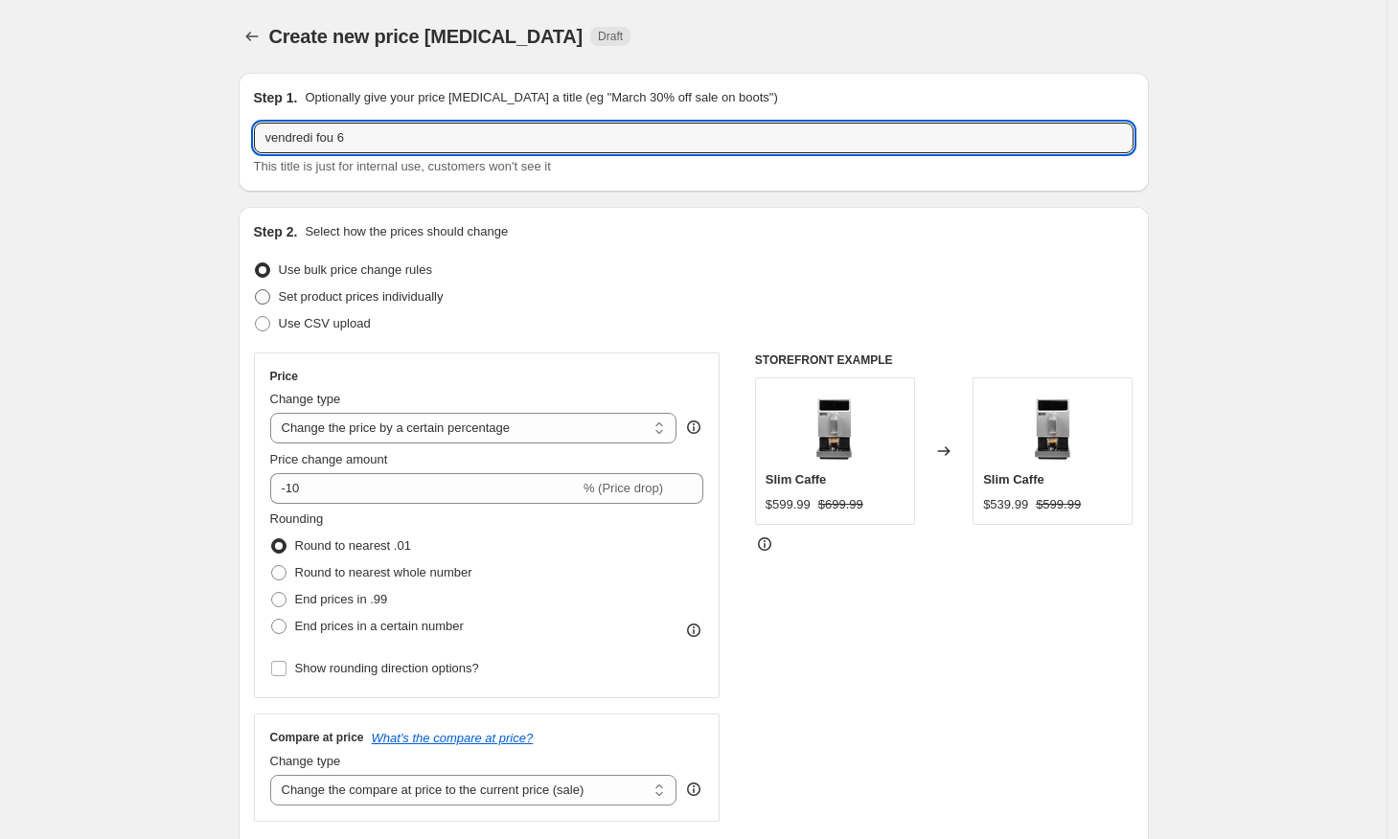
click at [256, 290] on input "Set product prices individually" at bounding box center [255, 289] width 1 height 1
radio input "true"
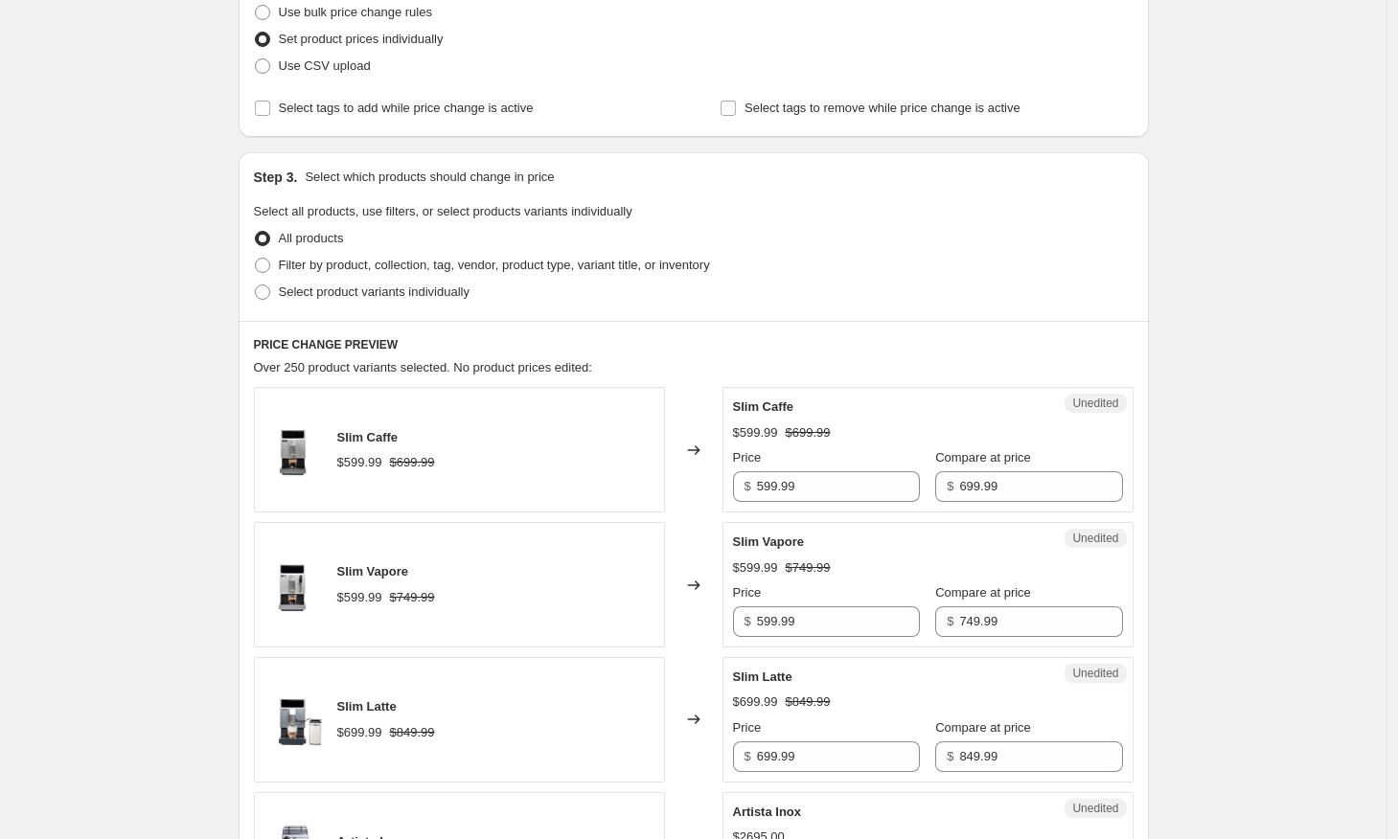
scroll to position [309, 0]
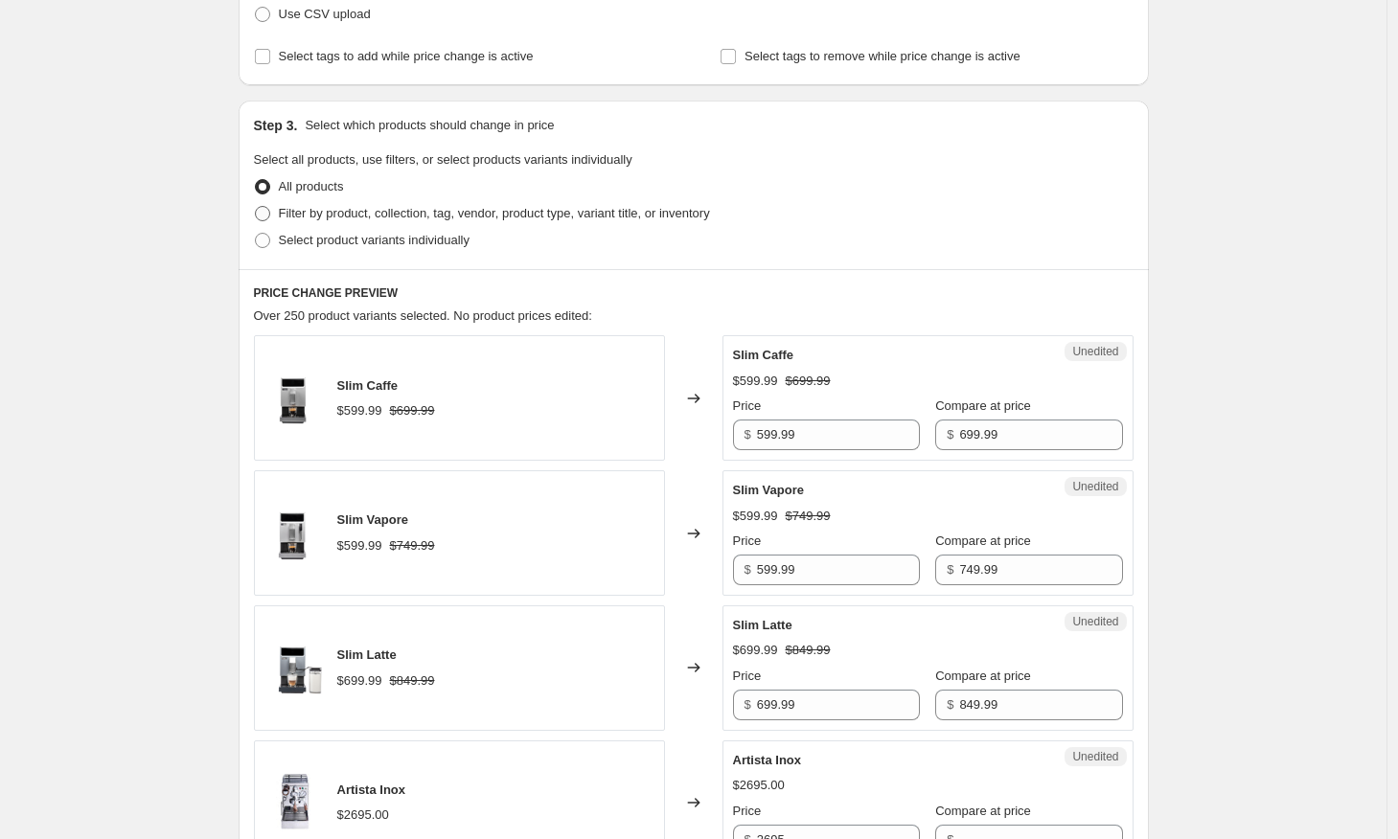
click at [270, 218] on span at bounding box center [262, 213] width 15 height 15
click at [256, 207] on input "Filter by product, collection, tag, vendor, product type, variant title, or inv…" at bounding box center [255, 206] width 1 height 1
radio input "true"
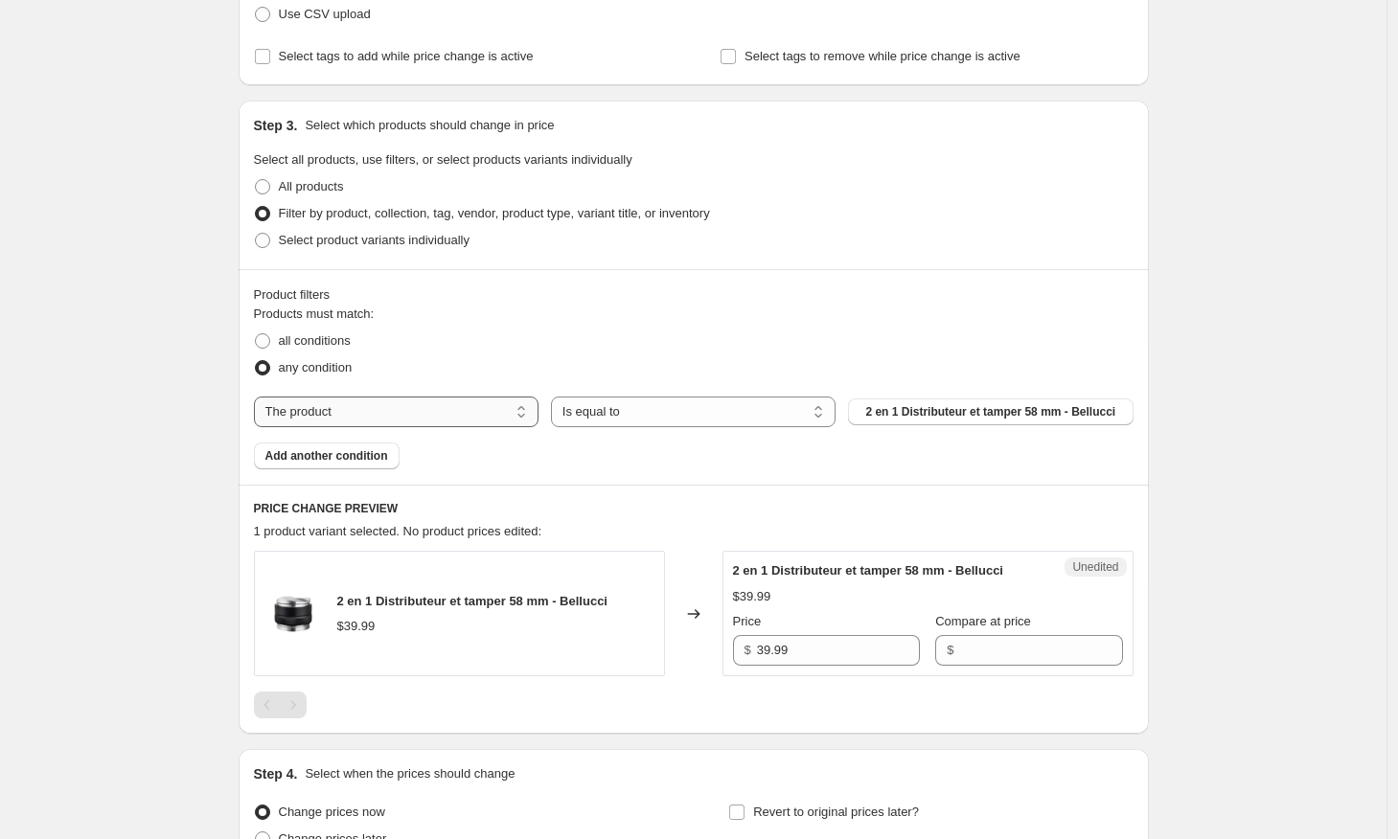
select select "vendor"
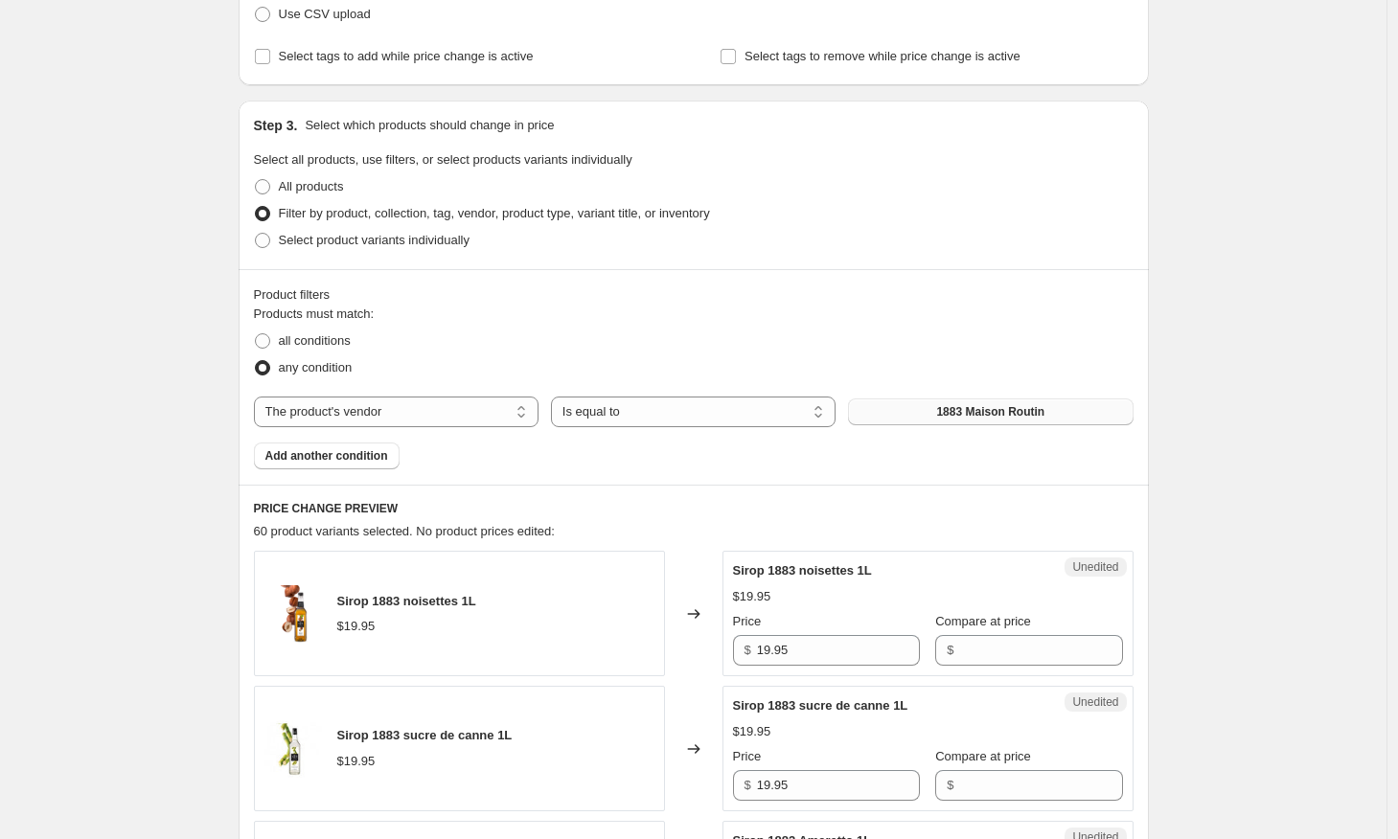
click at [948, 422] on button "1883 Maison Routin" at bounding box center [990, 411] width 284 height 27
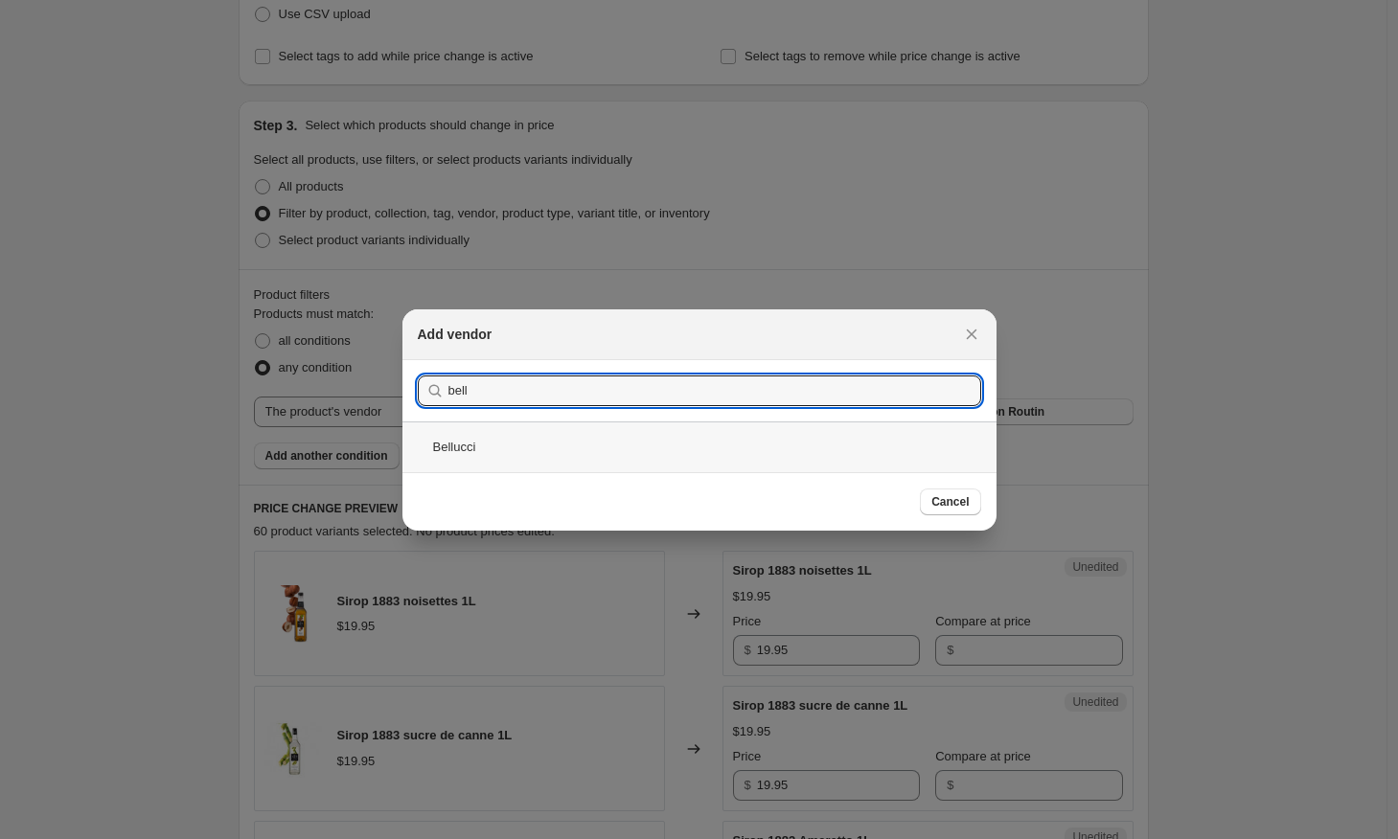
type input "bell"
click at [536, 445] on div "Bellucci" at bounding box center [699, 446] width 594 height 51
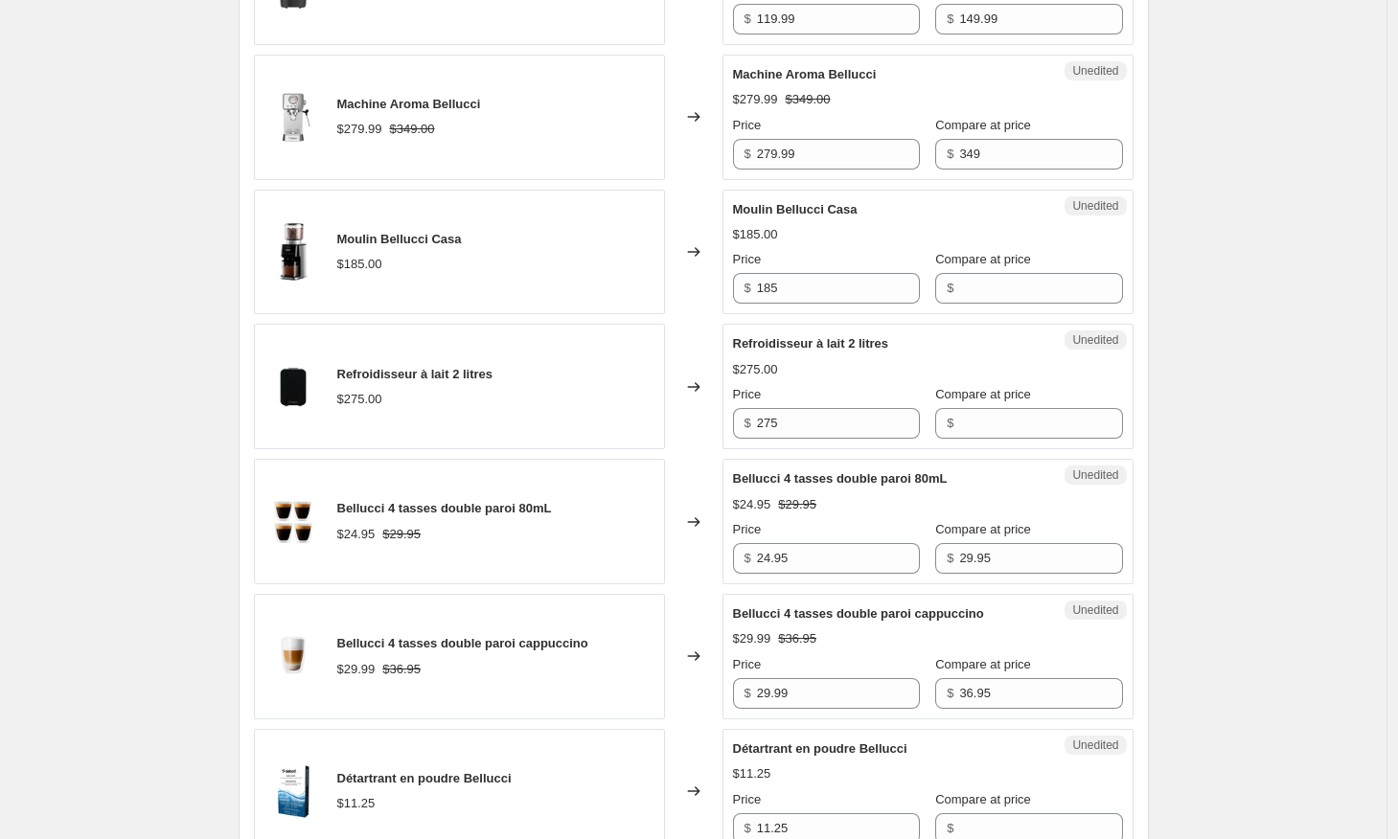
scroll to position [1749, 0]
click at [772, 157] on input "279.99" at bounding box center [838, 155] width 163 height 31
click at [777, 160] on input "279.99" at bounding box center [838, 155] width 163 height 31
type input "249.99"
click at [711, 140] on div "Changed to" at bounding box center [693, 118] width 57 height 125
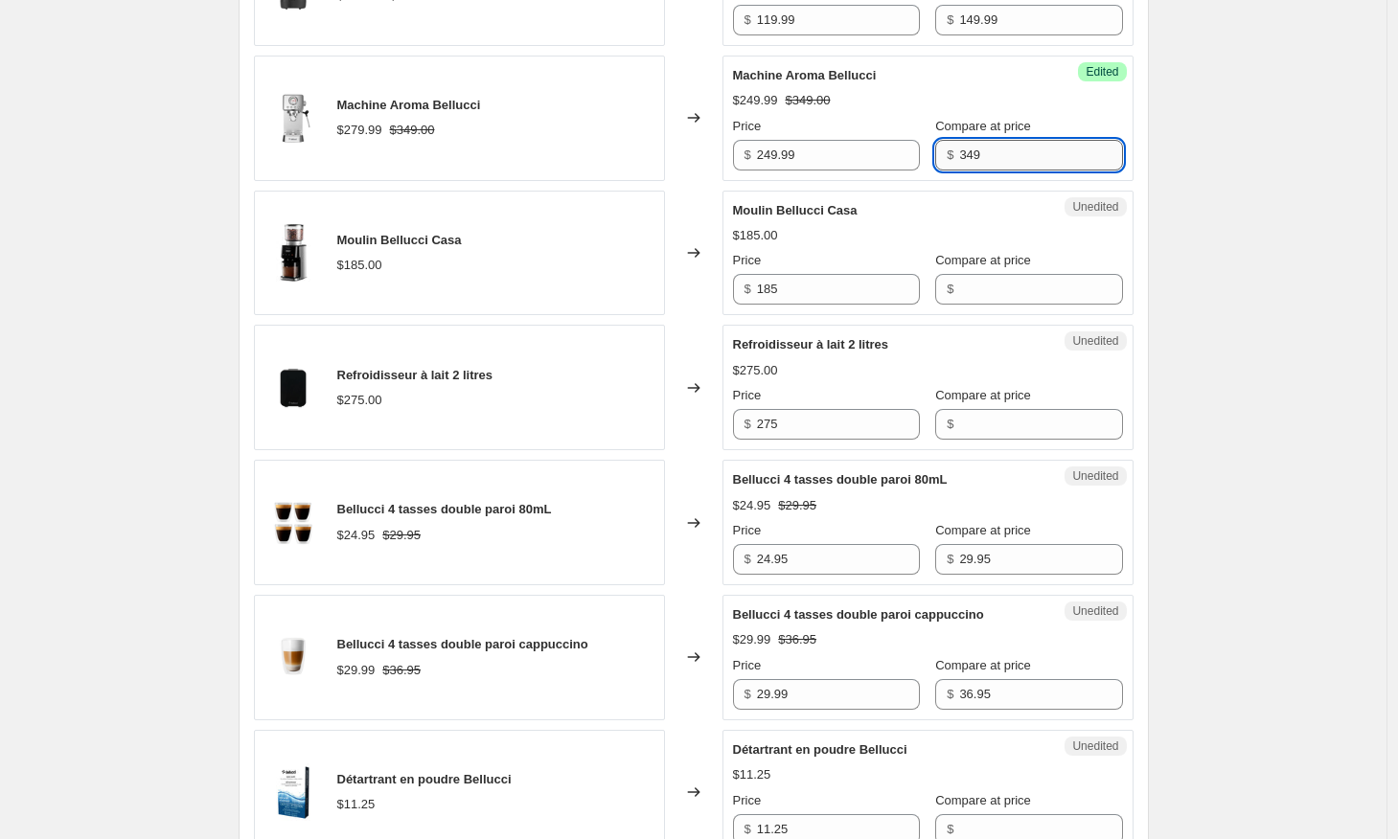
click at [999, 153] on input "349" at bounding box center [1040, 155] width 163 height 31
type input "349.99"
click at [700, 184] on div "Slim Caffe $599.99 $699.99 Changed to Unedited Slim Caffe $599.99 $699.99 Price…" at bounding box center [693, 455] width 879 height 2688
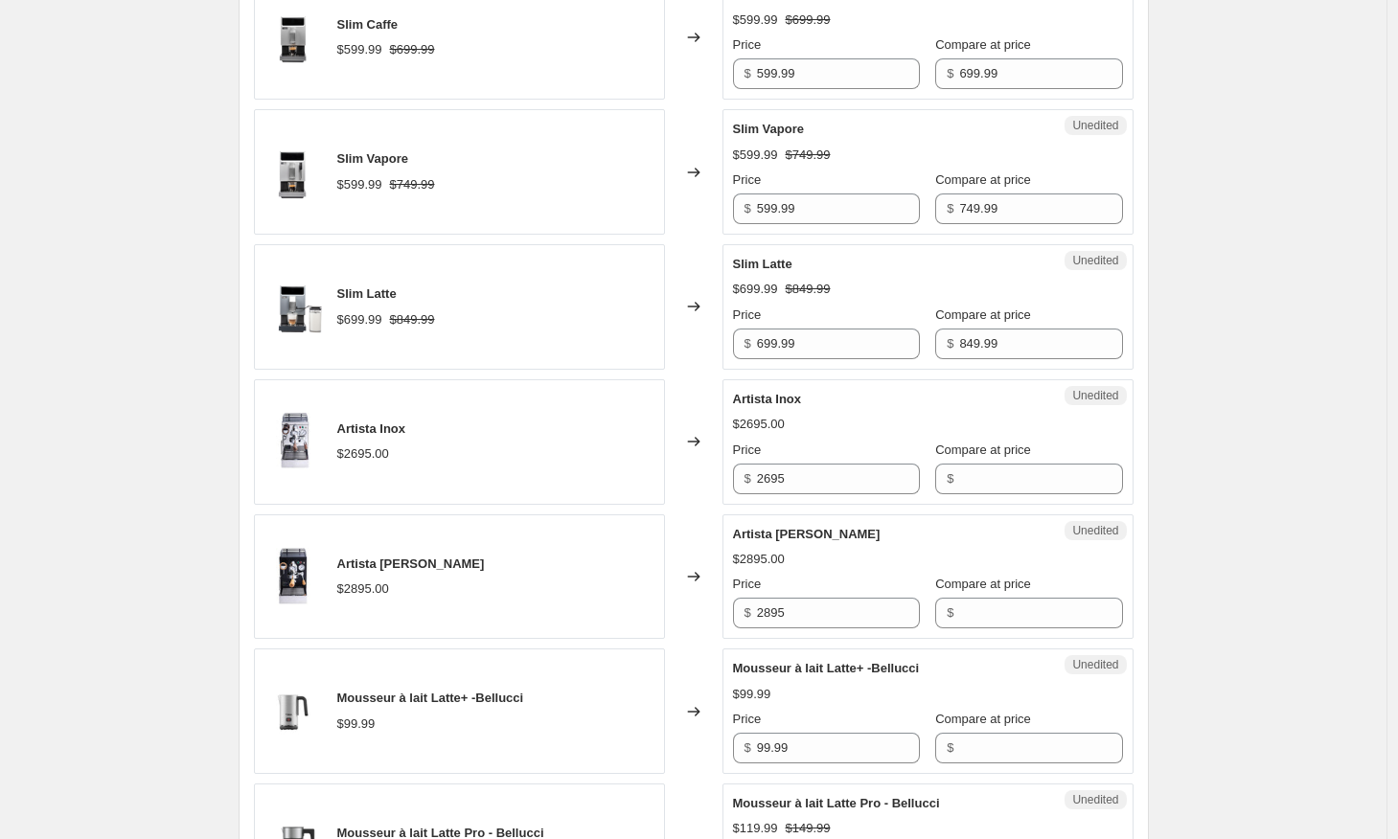
scroll to position [873, 0]
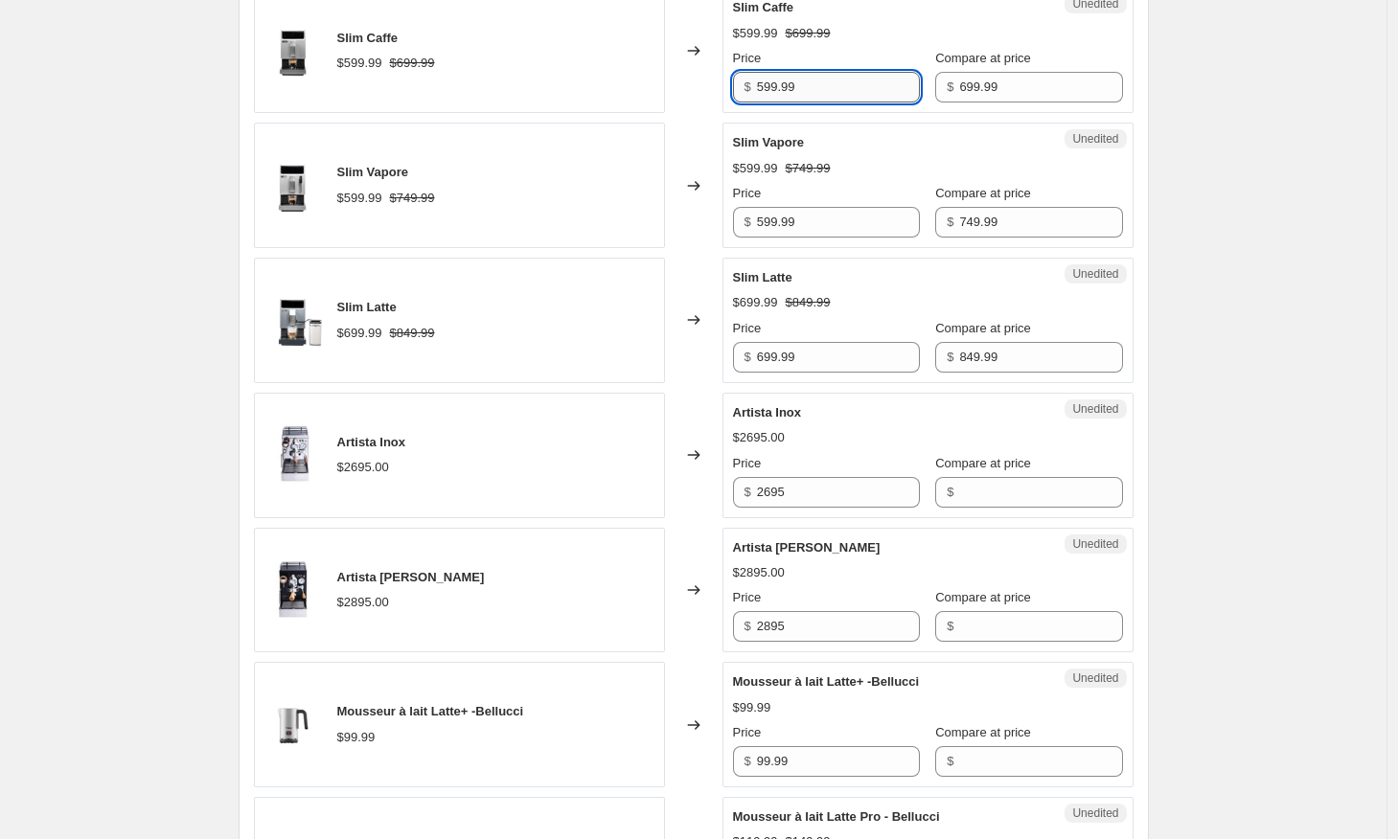
click at [773, 93] on input "599.99" at bounding box center [838, 87] width 163 height 31
type input "499.99"
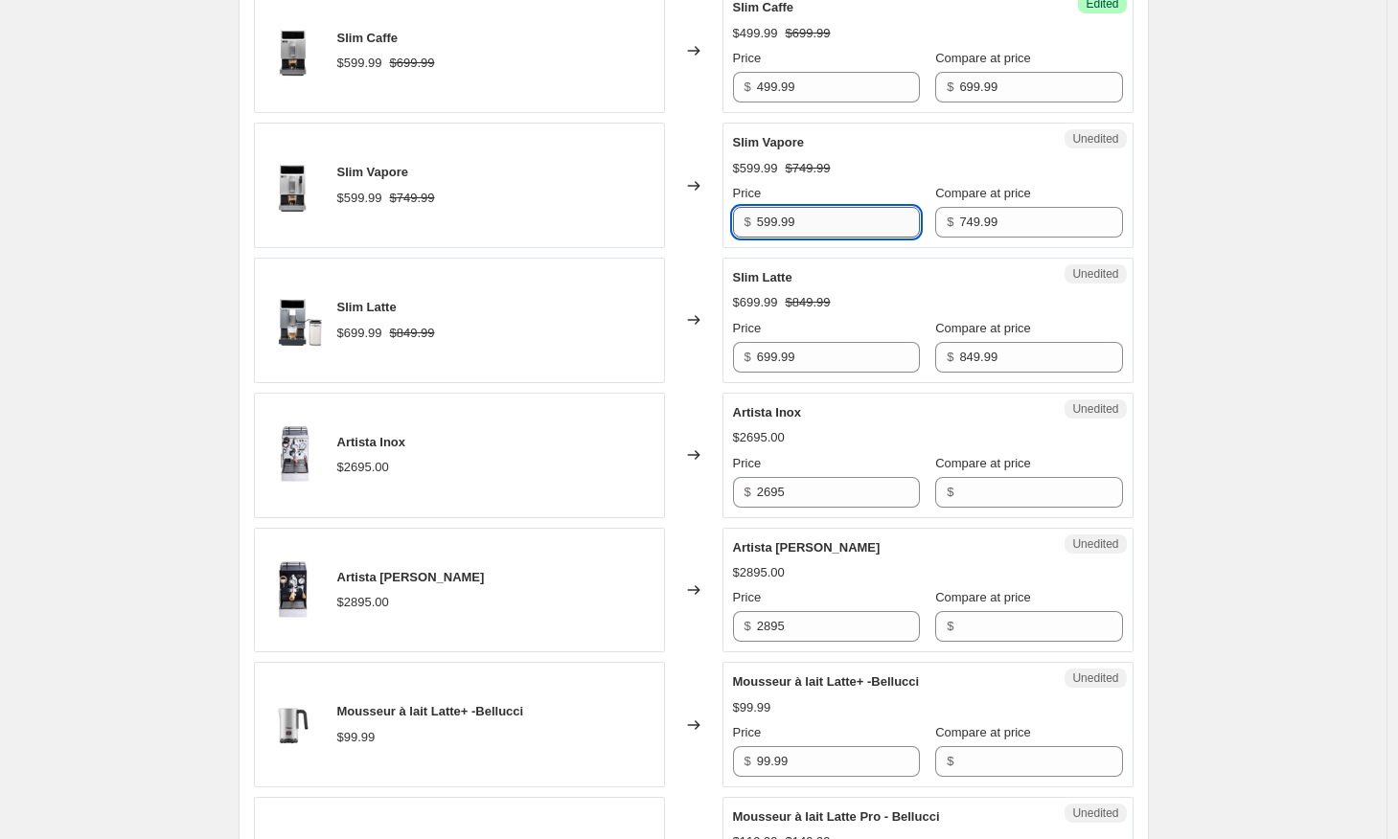
click at [770, 224] on input "599.99" at bounding box center [838, 222] width 163 height 31
type input "499.99"
click at [772, 357] on input "699.99" at bounding box center [838, 357] width 163 height 31
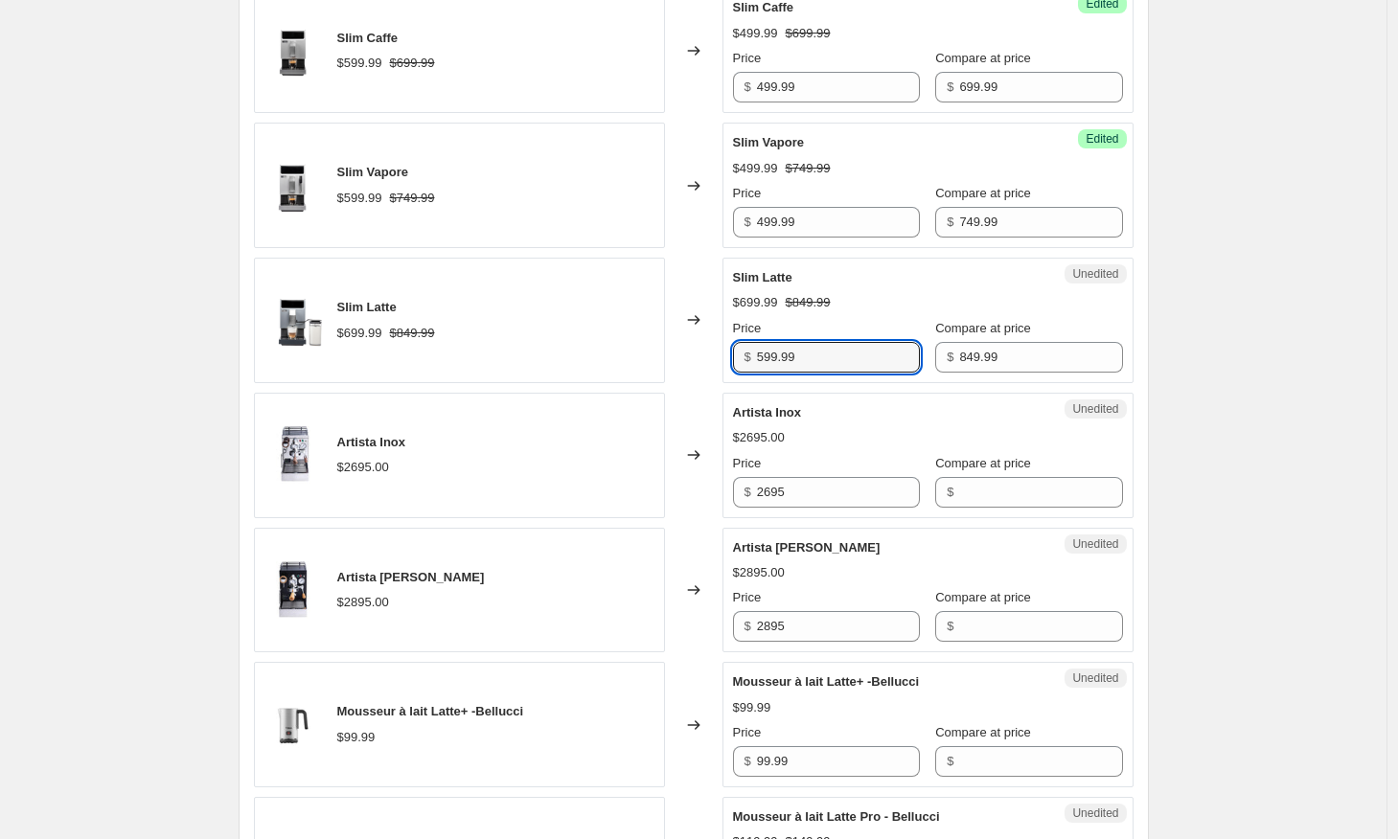
type input "599.99"
click at [702, 358] on div "Changed to" at bounding box center [693, 320] width 57 height 125
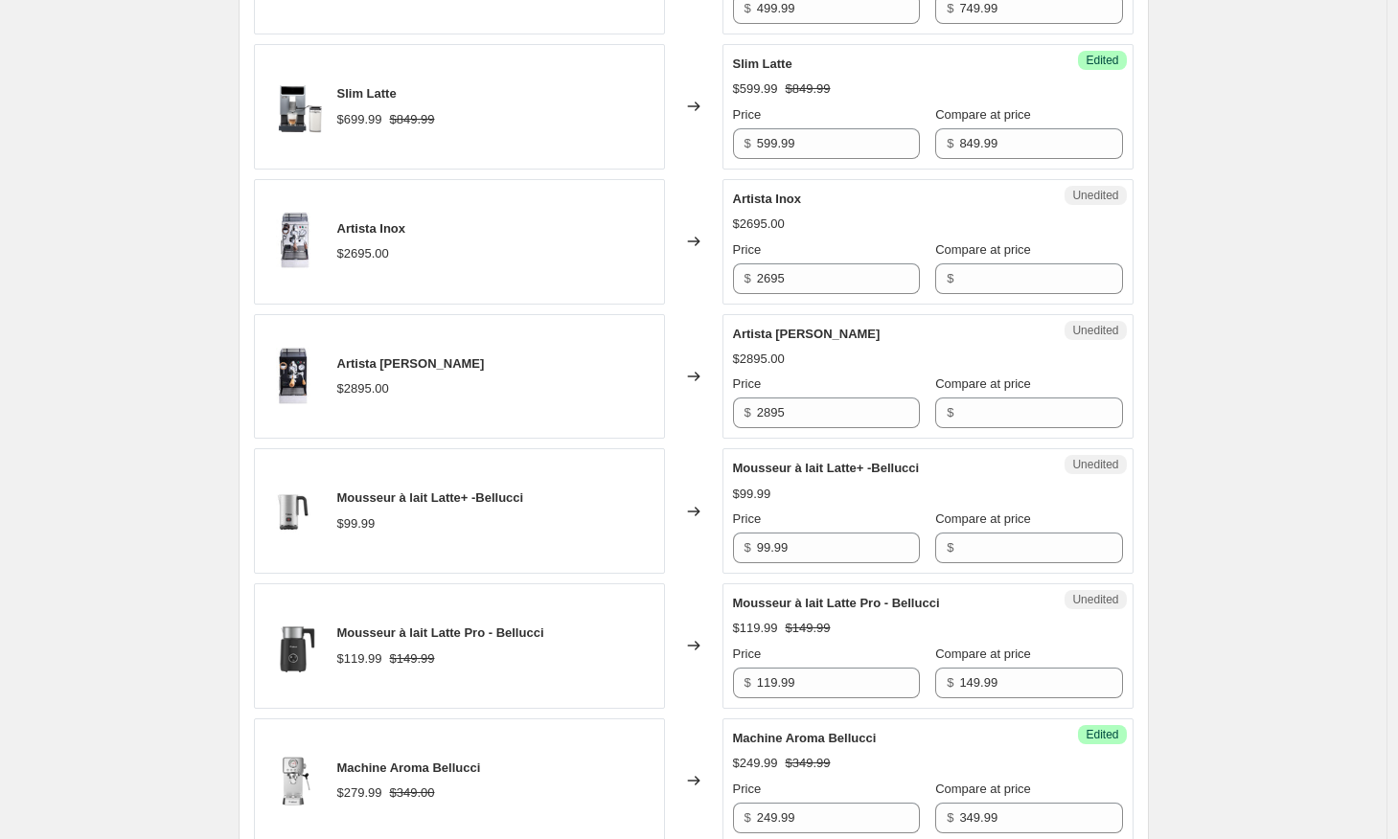
scroll to position [1081, 0]
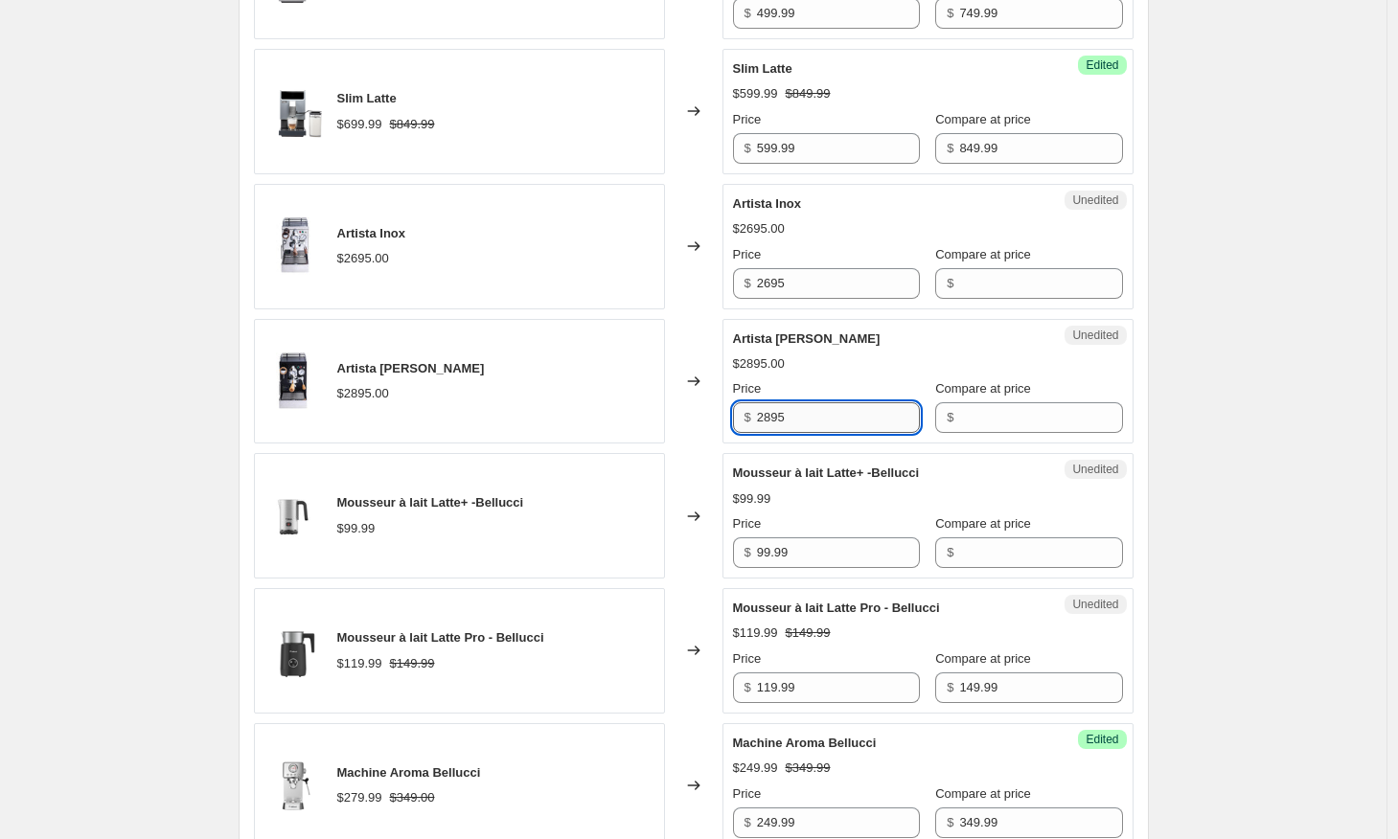
click at [801, 420] on input "2895" at bounding box center [838, 417] width 163 height 31
click at [779, 415] on input "2895" at bounding box center [838, 417] width 163 height 31
type input "2495"
click at [999, 416] on input "Compare at price" at bounding box center [1040, 417] width 163 height 31
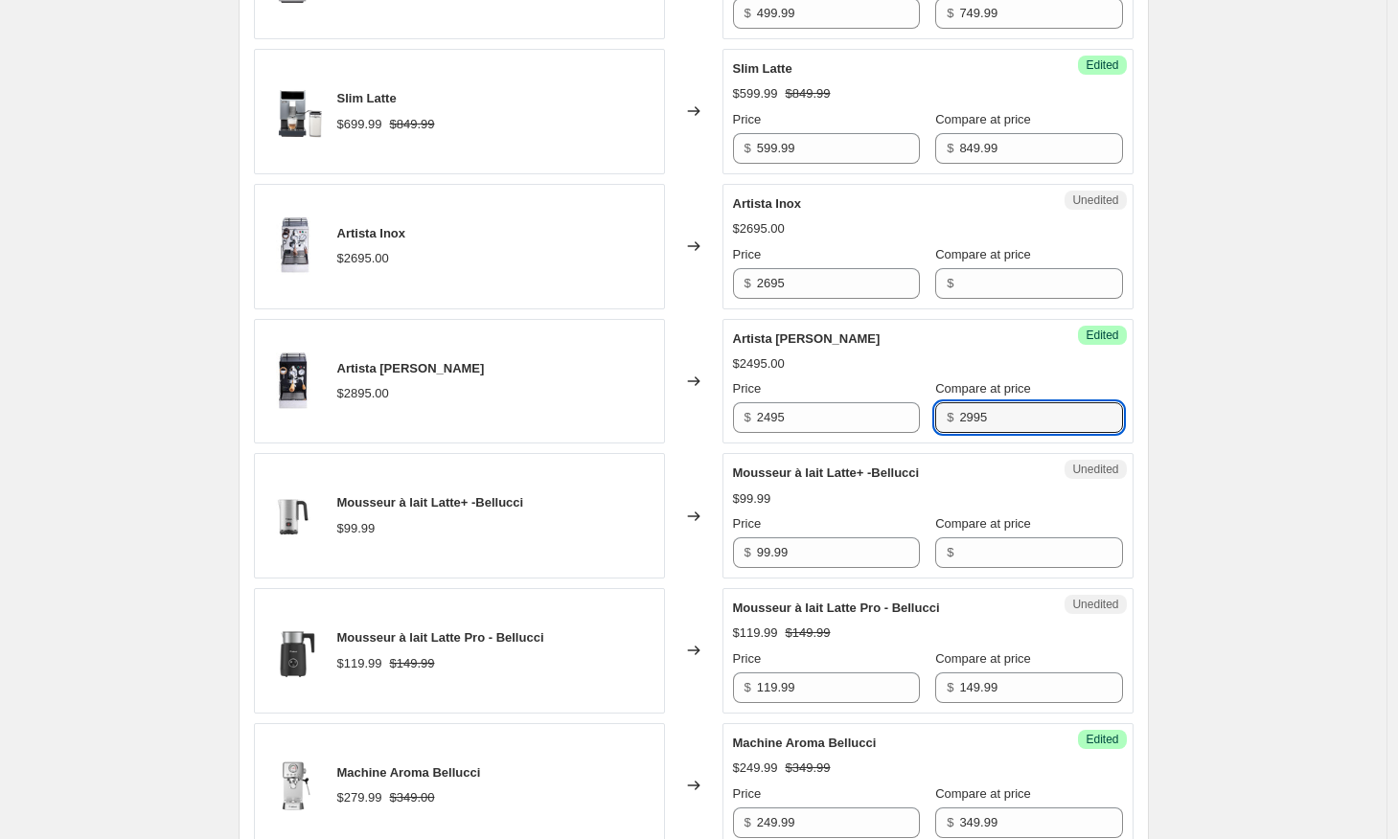
type input "2995"
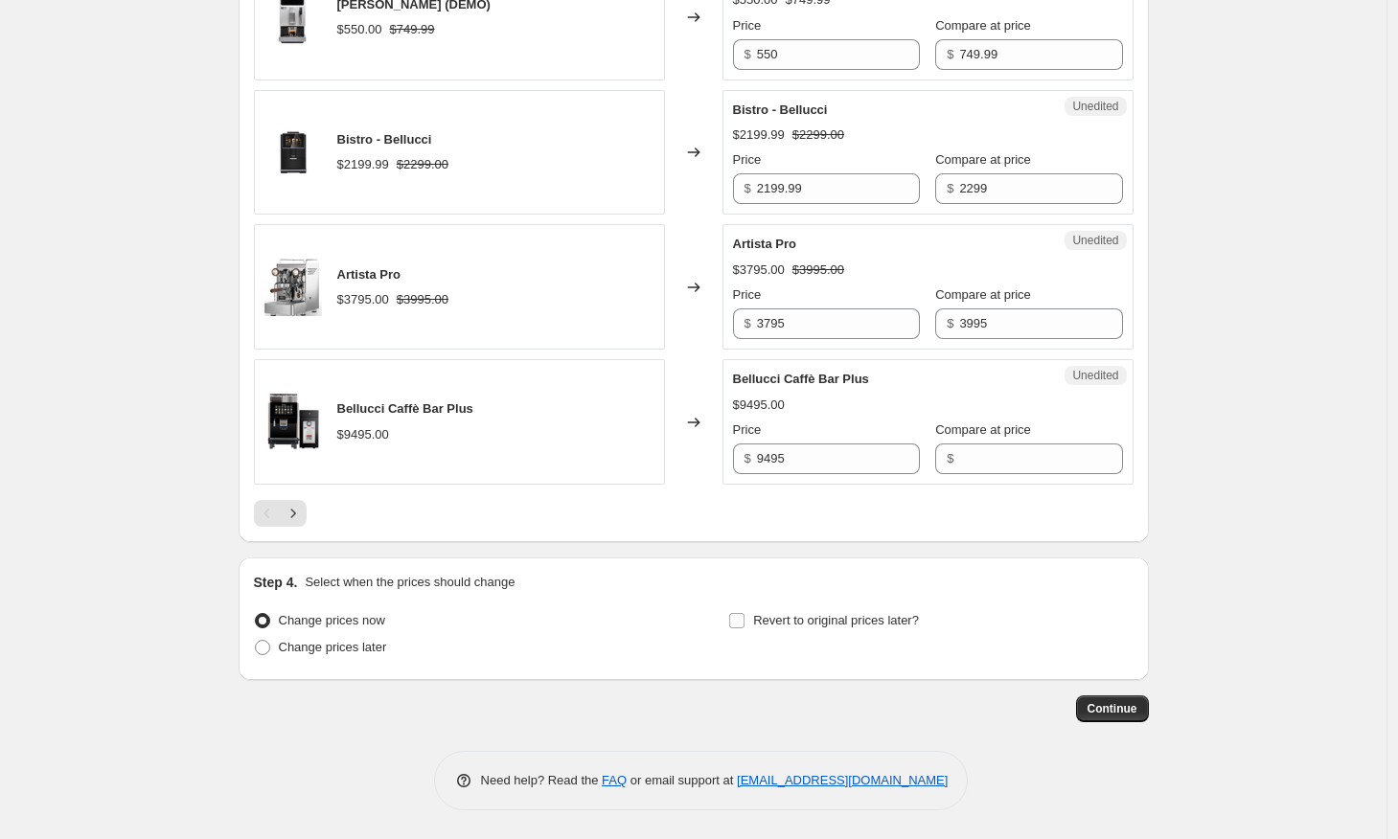
scroll to position [3063, 0]
click at [270, 643] on span at bounding box center [262, 647] width 15 height 15
click at [256, 641] on input "Change prices later" at bounding box center [255, 640] width 1 height 1
radio input "true"
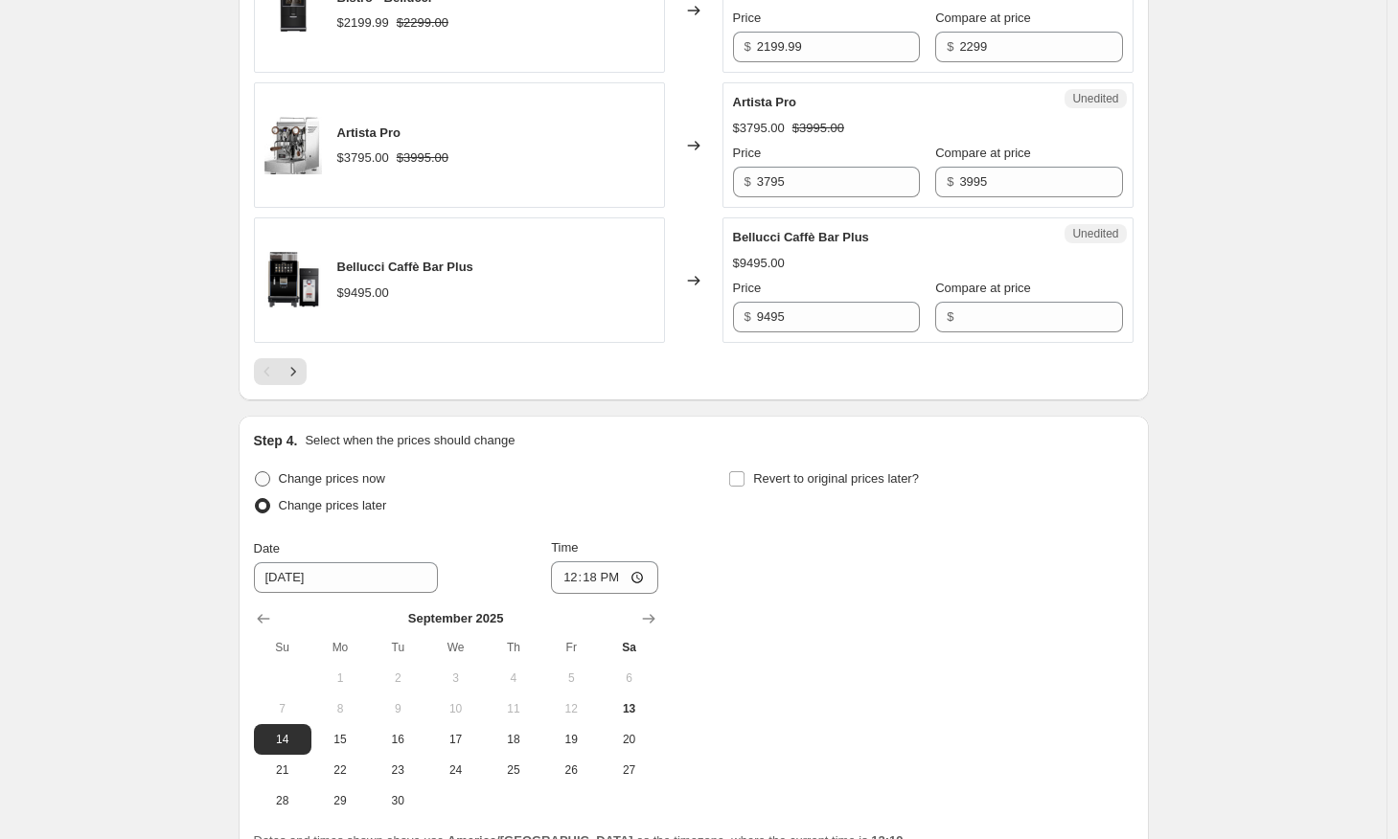
scroll to position [3210, 0]
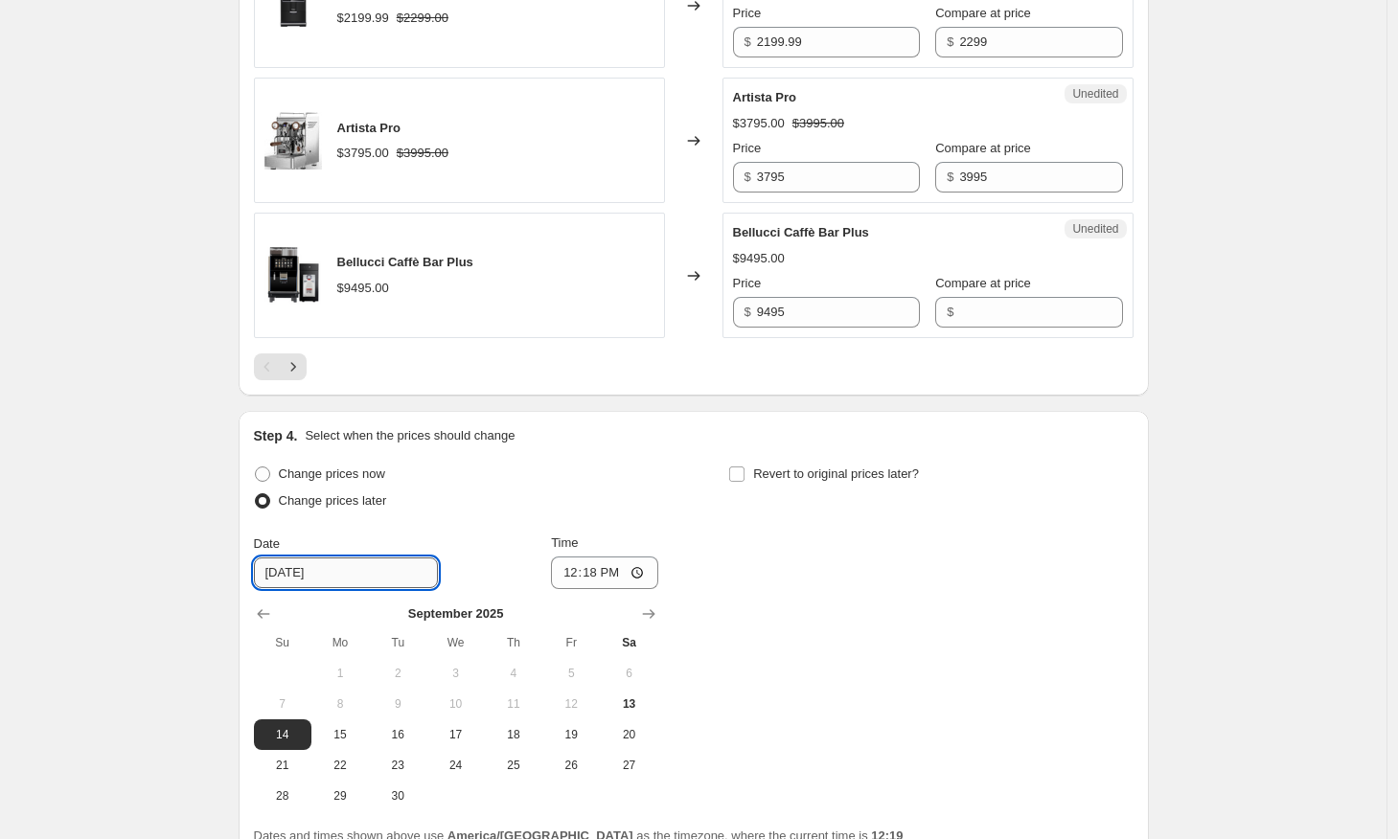
click at [321, 574] on input "[DATE]" at bounding box center [346, 572] width 184 height 31
click at [649, 612] on icon "Show next month, October 2025" at bounding box center [648, 613] width 19 height 19
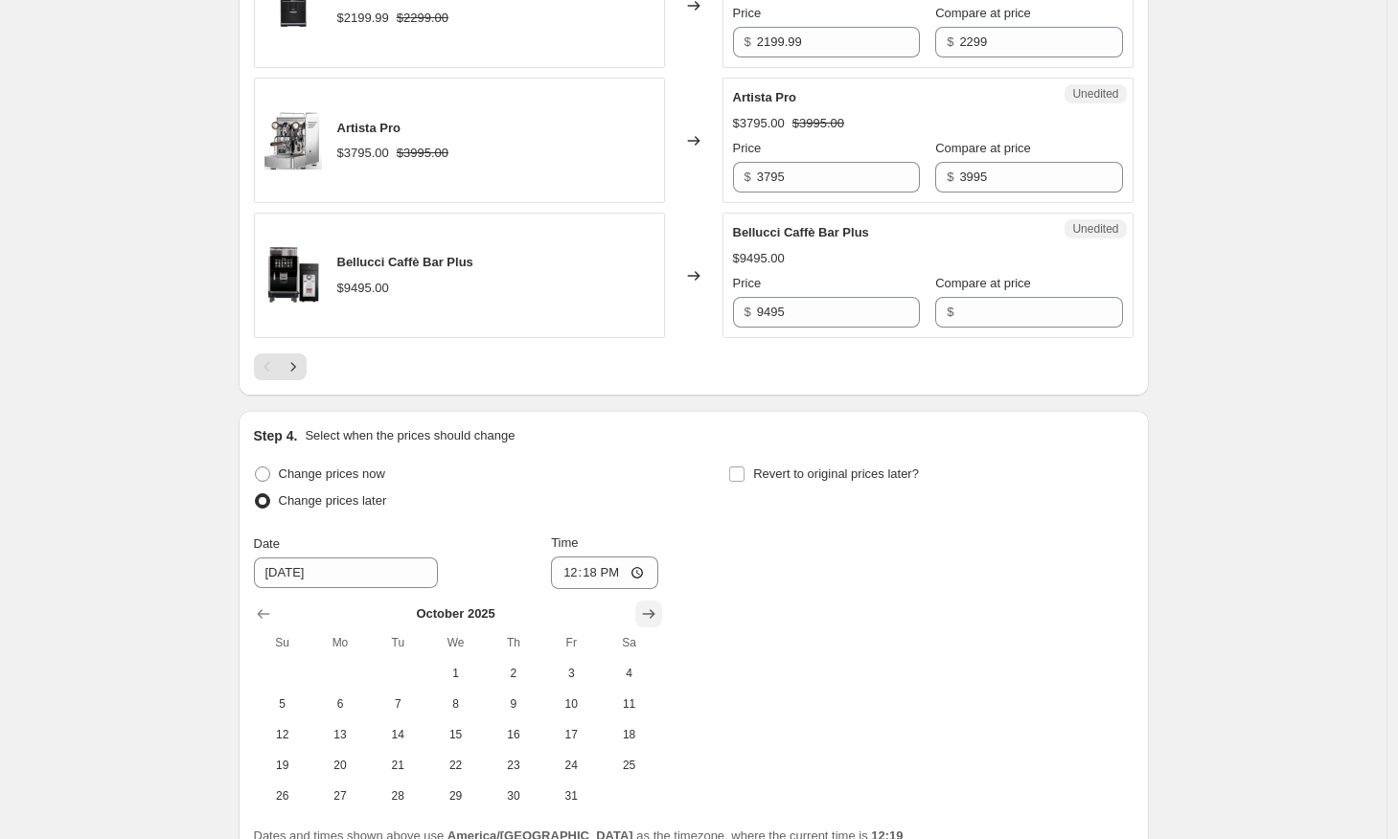
click at [649, 612] on icon "Show next month, November 2025" at bounding box center [648, 613] width 19 height 19
click at [509, 705] on span "6" at bounding box center [513, 703] width 42 height 15
type input "[DATE]"
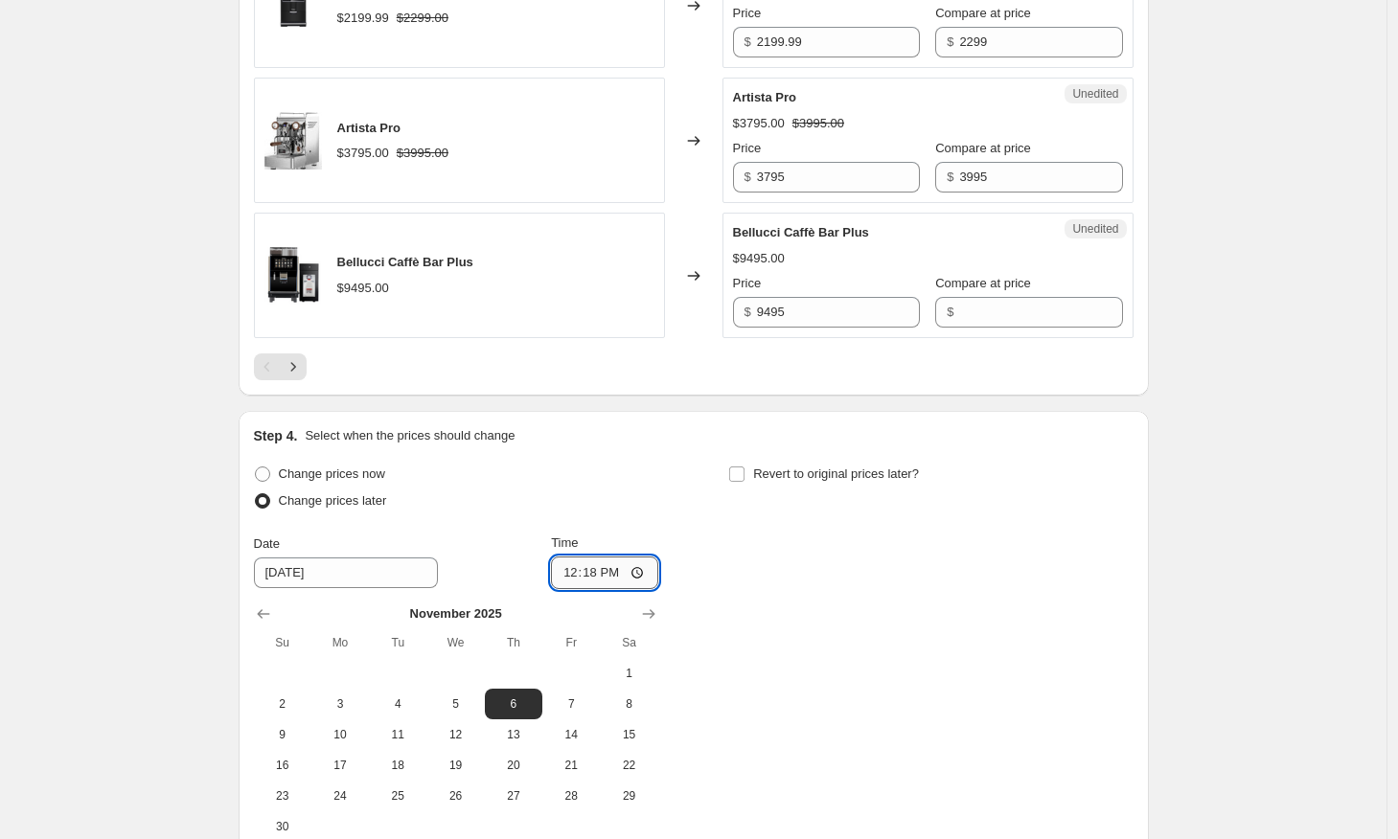
click at [610, 578] on input "12:18" at bounding box center [604, 573] width 107 height 33
click at [647, 571] on input "00:18" at bounding box center [604, 573] width 107 height 33
type input "00:00"
click at [741, 479] on input "Revert to original prices later?" at bounding box center [736, 473] width 15 height 15
checkbox input "true"
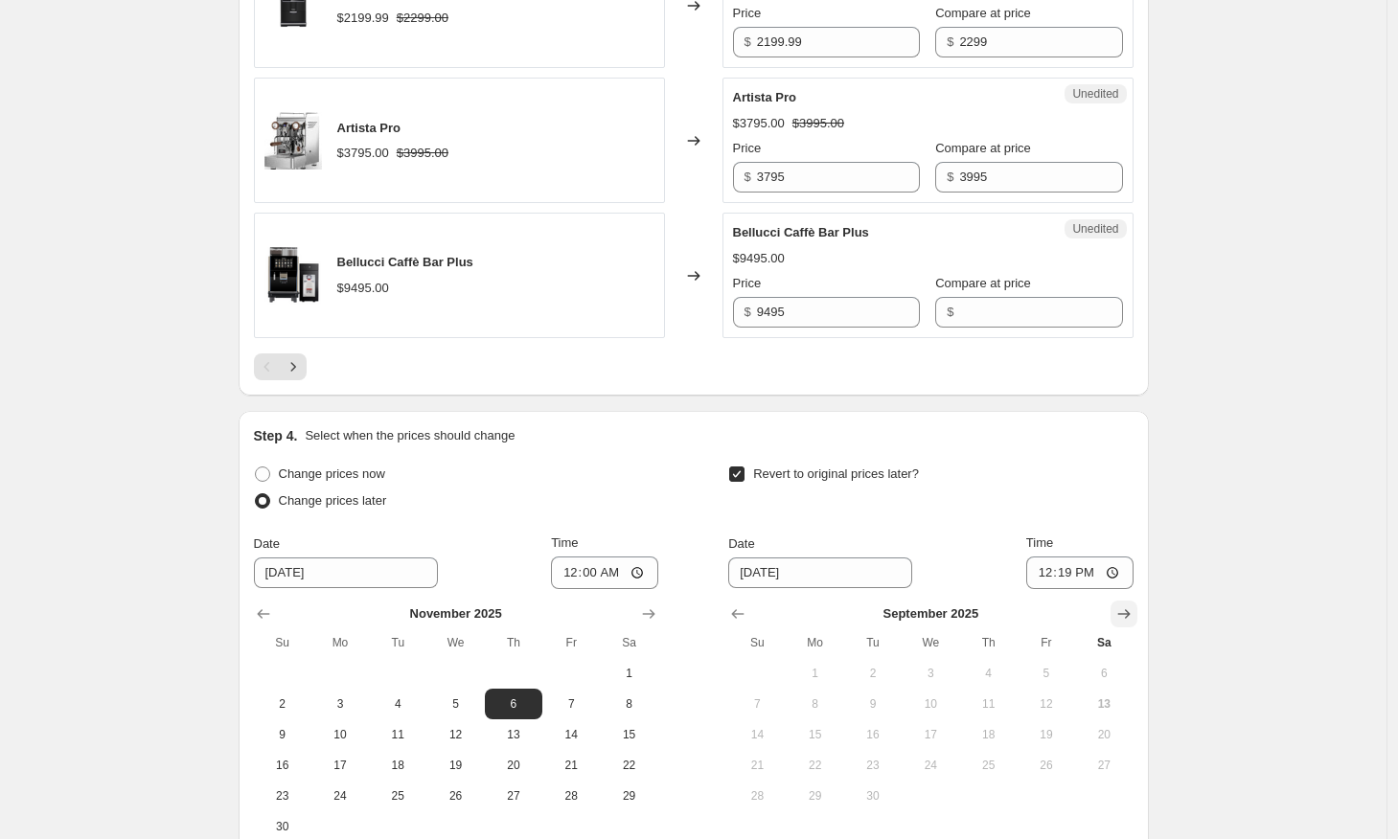
click at [1133, 605] on button "Show next month, October 2025" at bounding box center [1123, 614] width 27 height 27
click at [1133, 605] on button "Show next month, November 2025" at bounding box center [1123, 614] width 27 height 27
click at [1133, 605] on button "Show next month, December 2025" at bounding box center [1123, 614] width 27 height 27
click at [1129, 617] on icon "Show next month, January 2026" at bounding box center [1123, 614] width 12 height 10
click at [751, 616] on button "Show previous month, December 2025" at bounding box center [737, 614] width 27 height 27
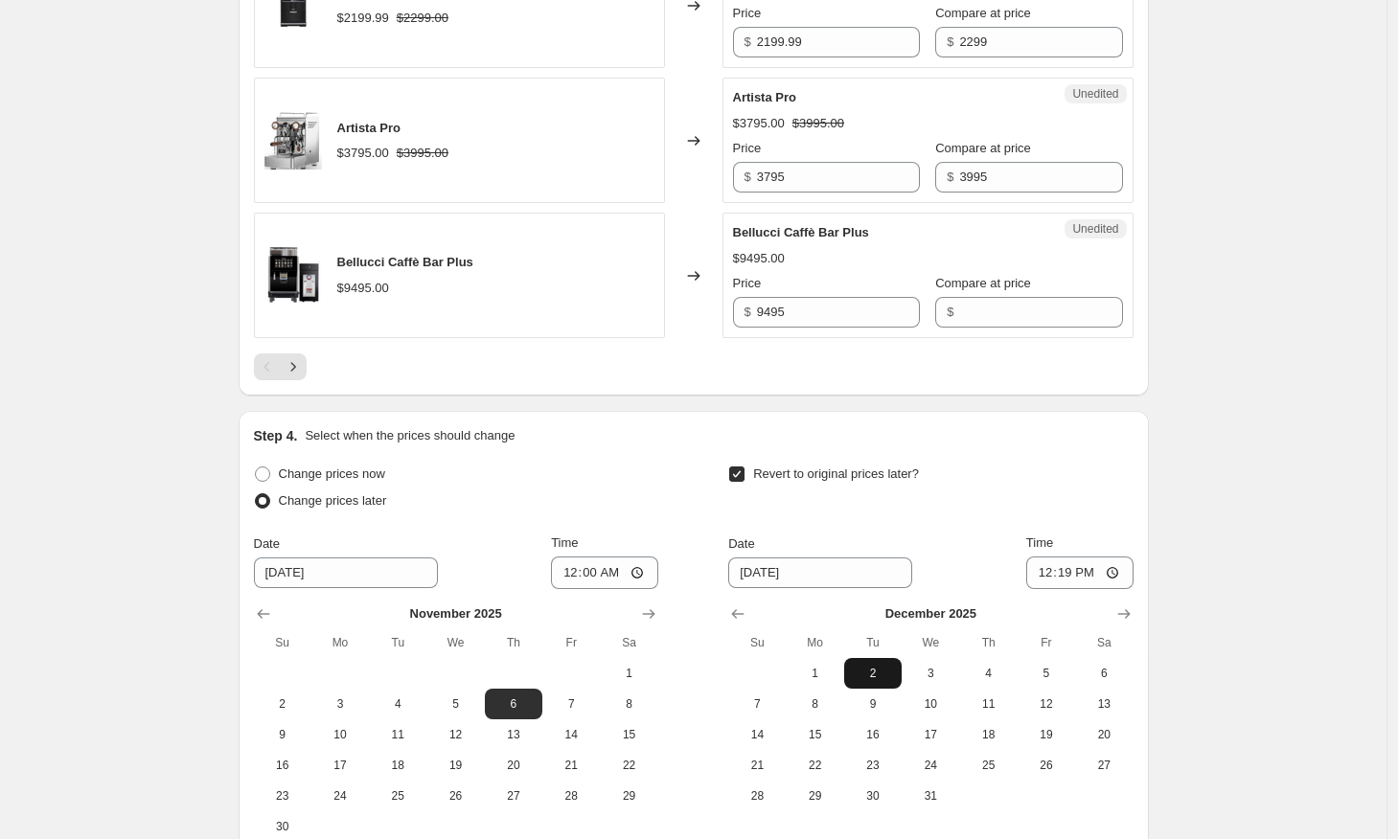
click at [871, 671] on span "2" at bounding box center [873, 673] width 42 height 15
type input "[DATE]"
click at [1092, 574] on input "12:19" at bounding box center [1079, 573] width 107 height 33
click at [1114, 566] on input "00:19" at bounding box center [1079, 573] width 107 height 33
type input "00:00"
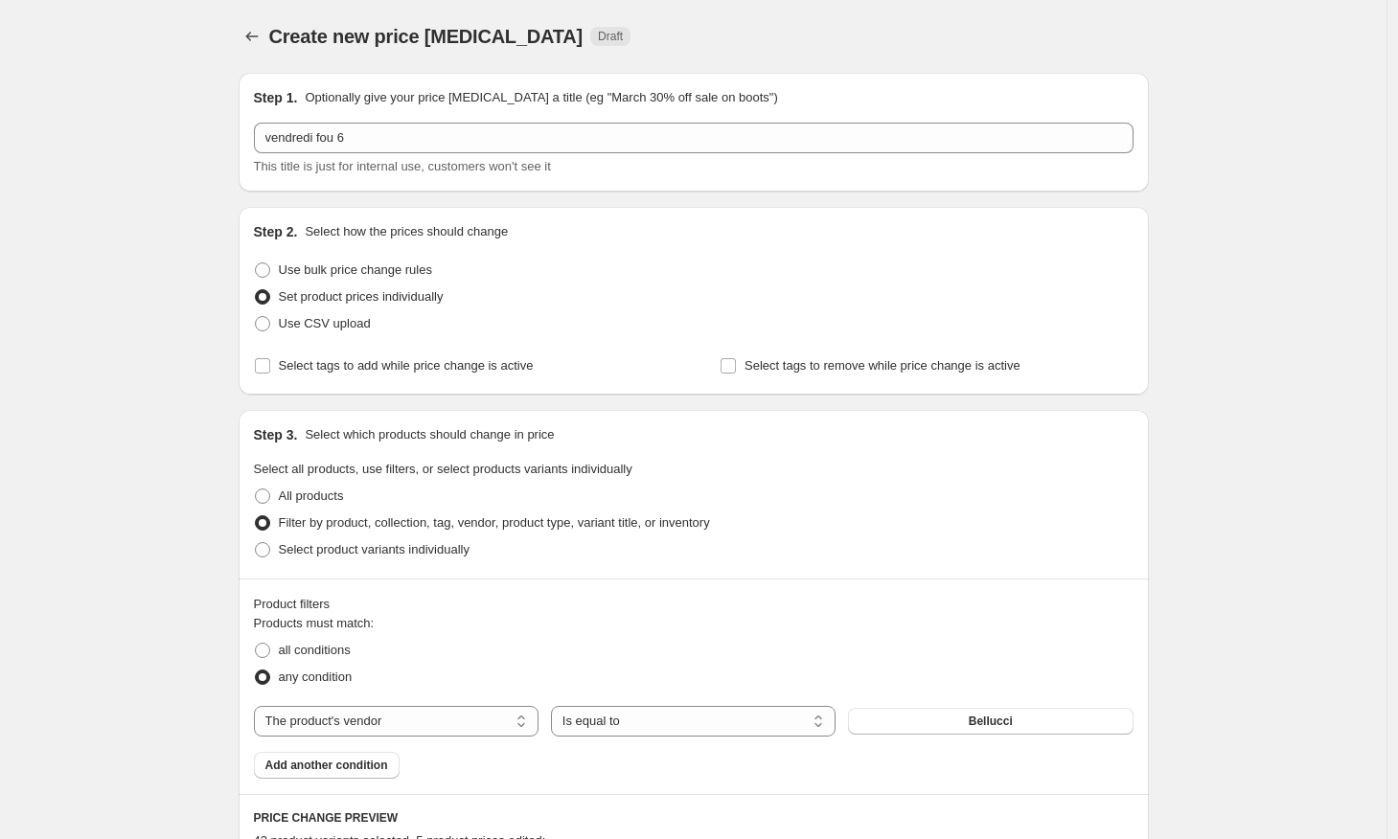
scroll to position [0, 0]
click at [291, 761] on span "Add another condition" at bounding box center [326, 765] width 123 height 15
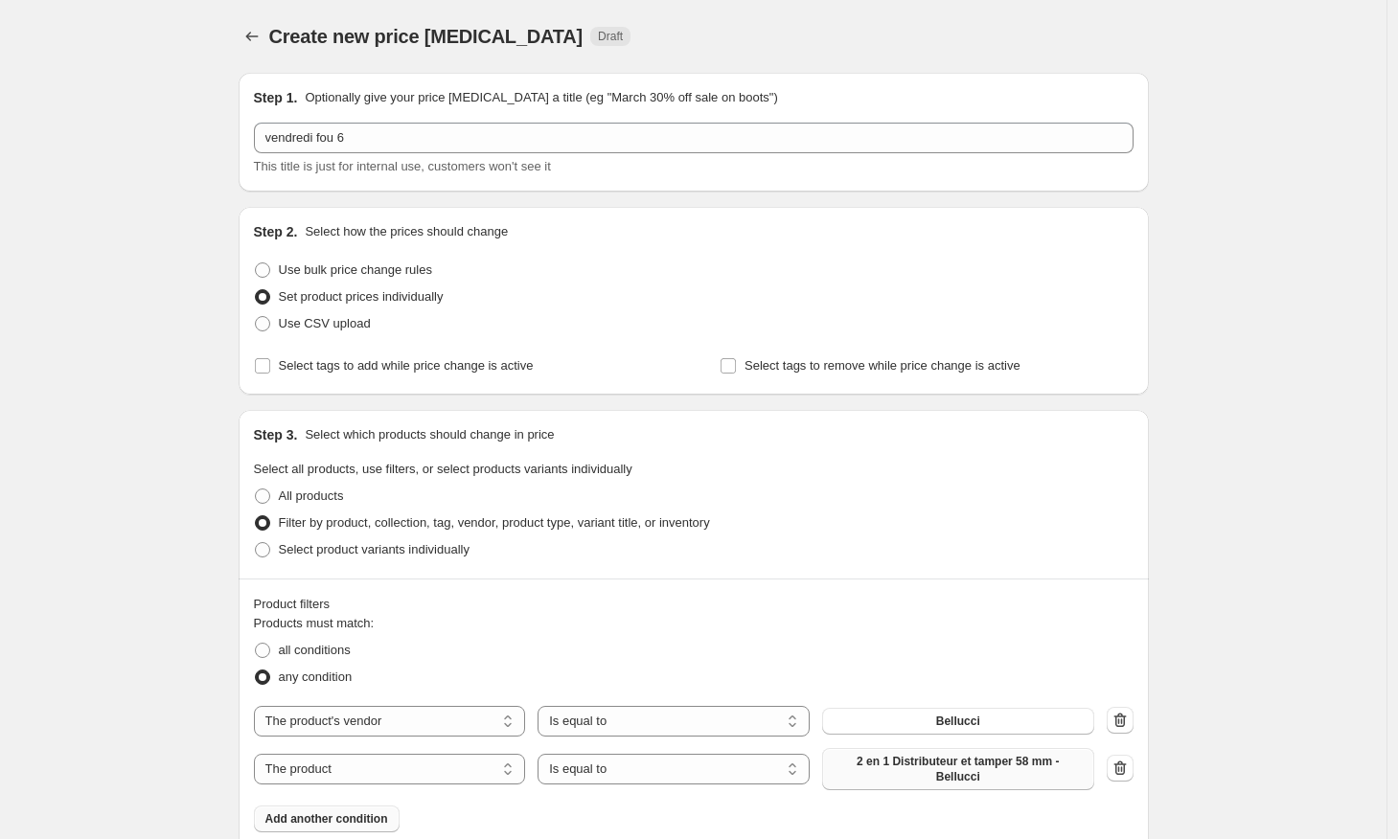
click at [881, 761] on span "2 en 1 Distributeur et tamper 58 mm - Bellucci" at bounding box center [957, 769] width 249 height 31
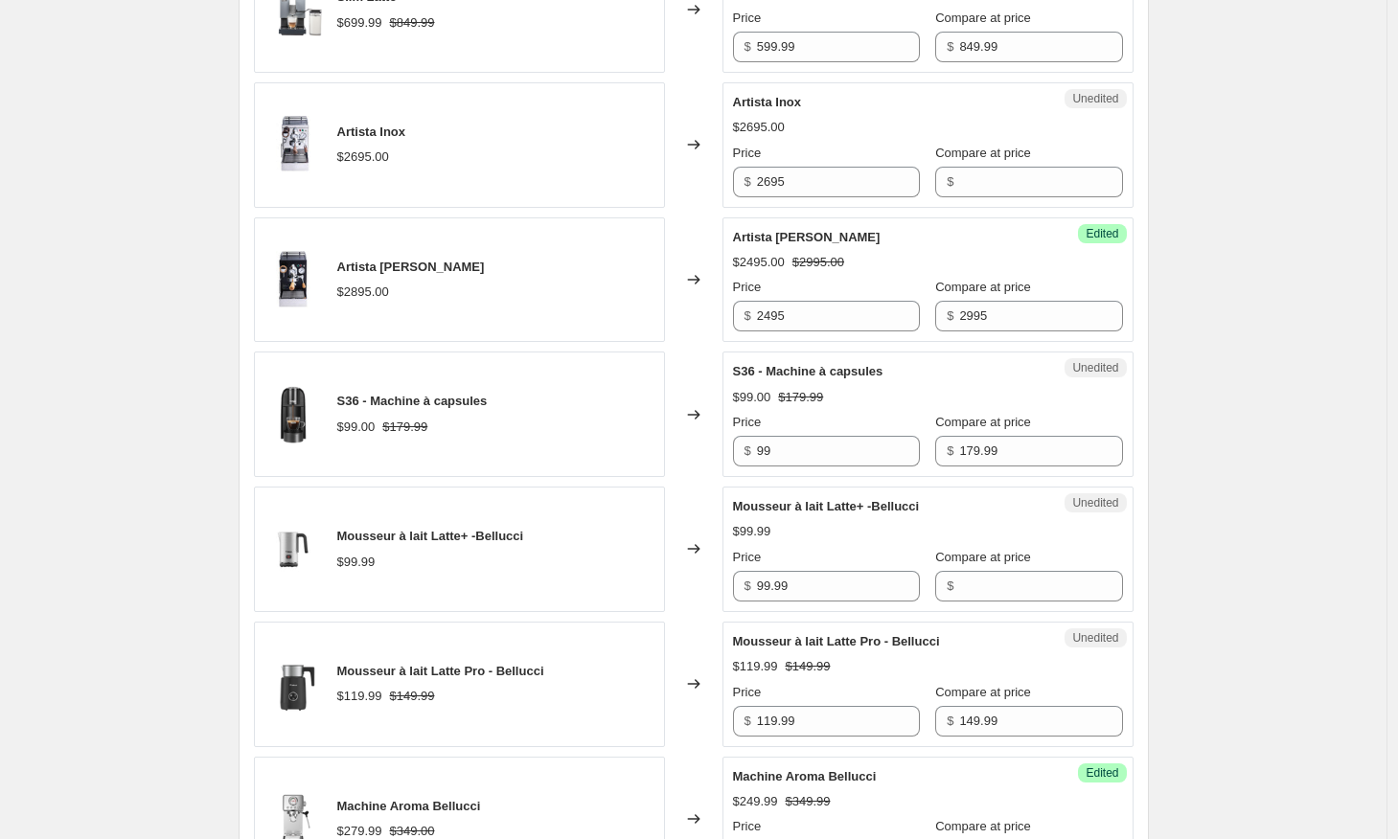
scroll to position [1227, 0]
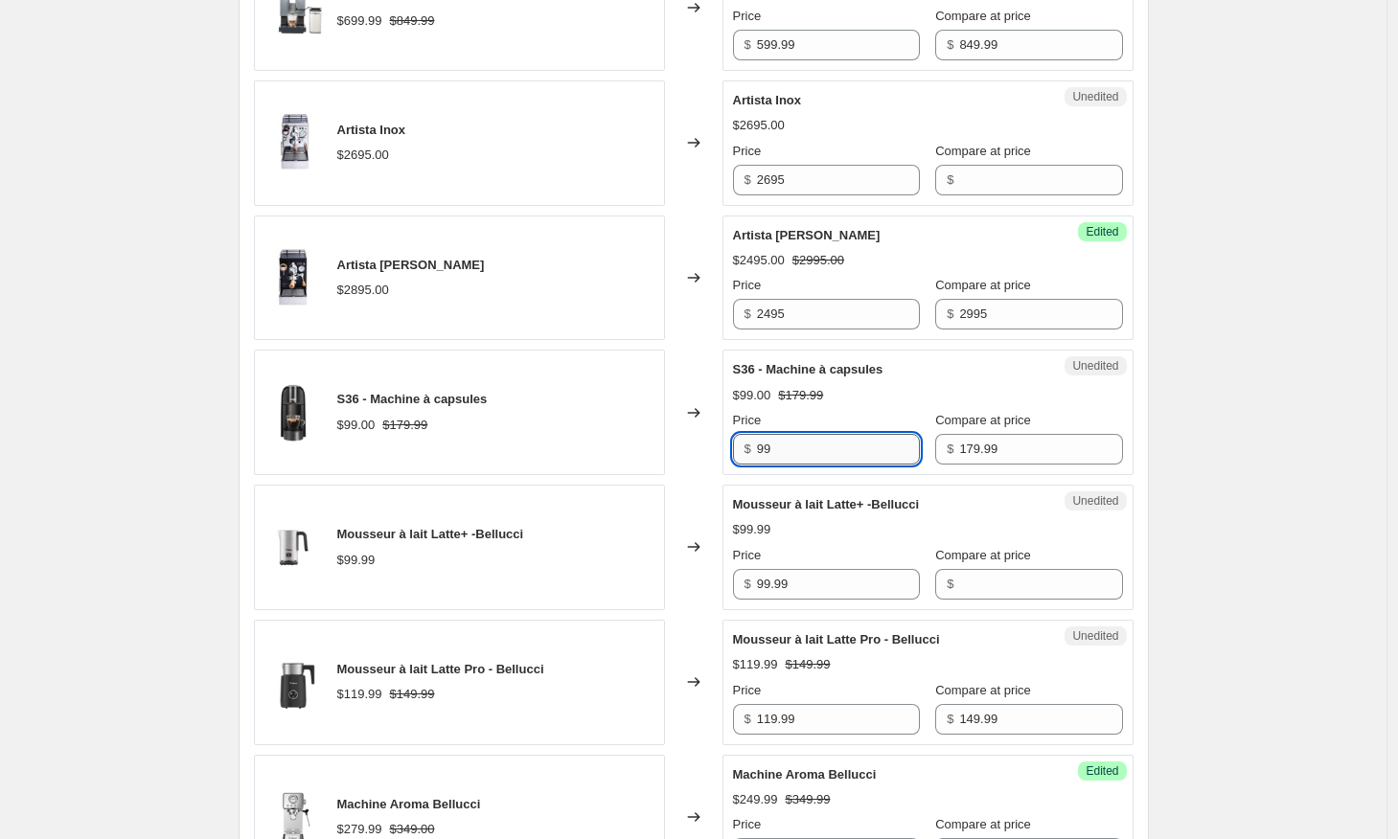
click at [803, 449] on input "99" at bounding box center [838, 449] width 163 height 31
type input "79.99"
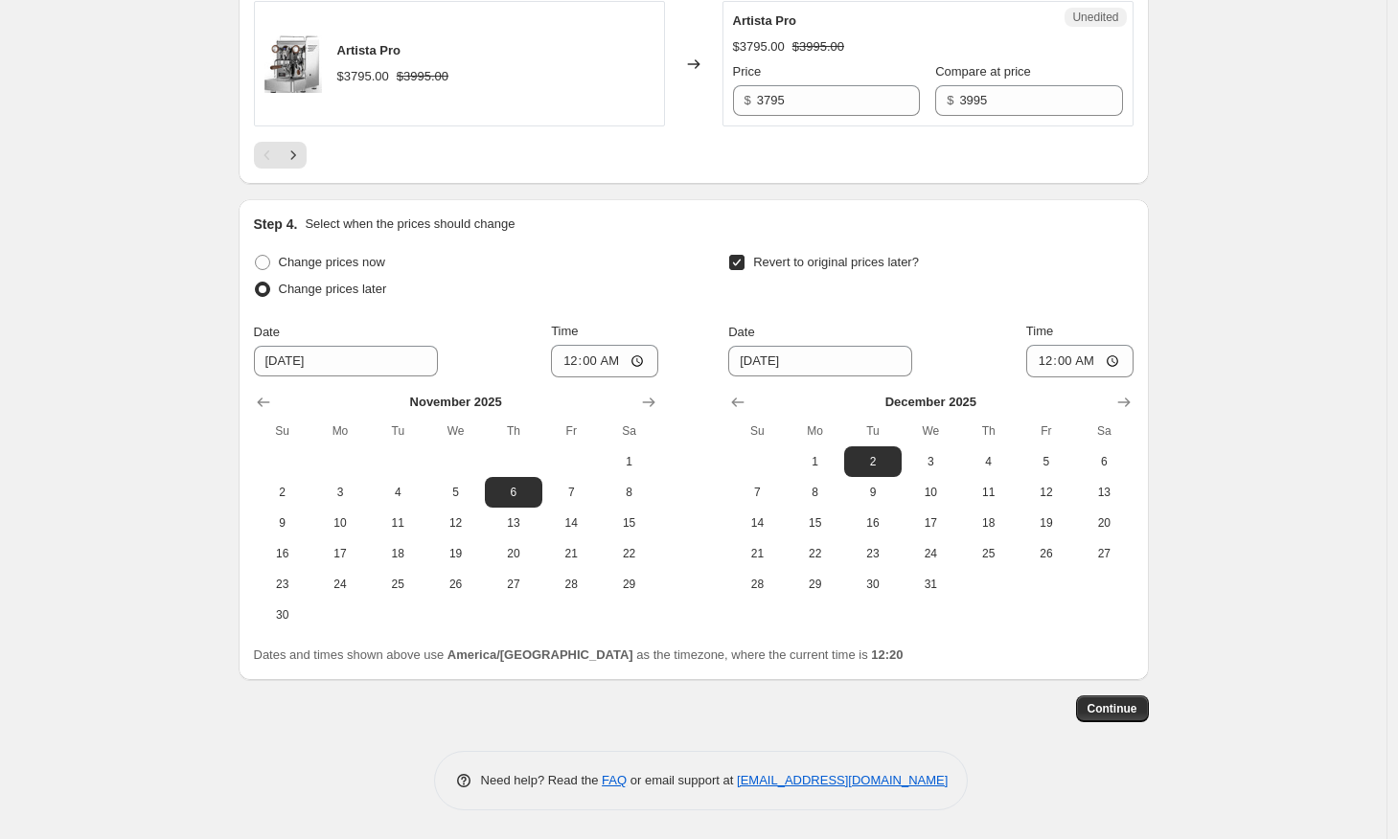
scroll to position [3466, 0]
click at [1141, 718] on button "Continue" at bounding box center [1112, 708] width 73 height 27
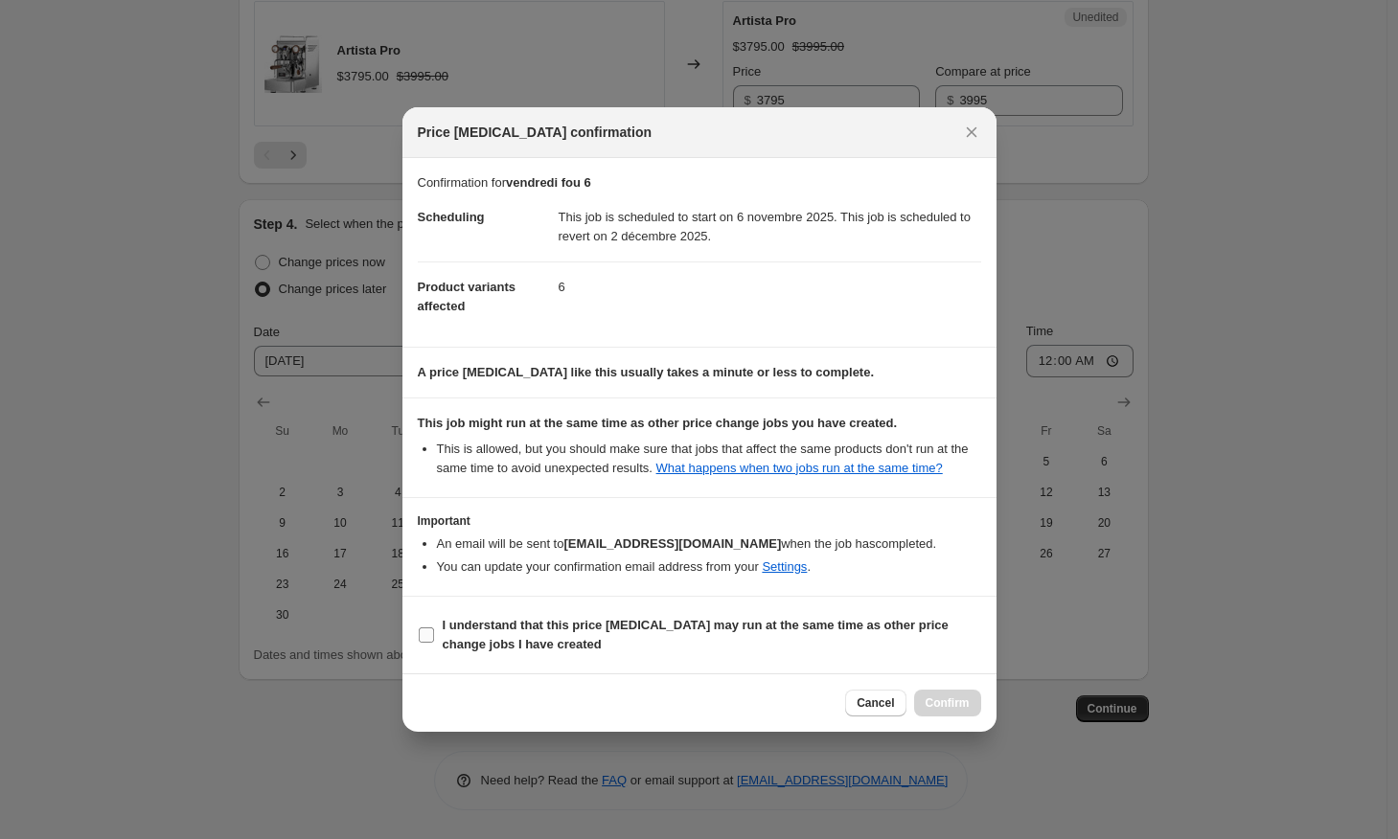
click at [419, 643] on input "I understand that this price [MEDICAL_DATA] may run at the same time as other p…" at bounding box center [426, 634] width 15 height 15
checkbox input "true"
click at [954, 711] on span "Confirm" at bounding box center [947, 702] width 44 height 15
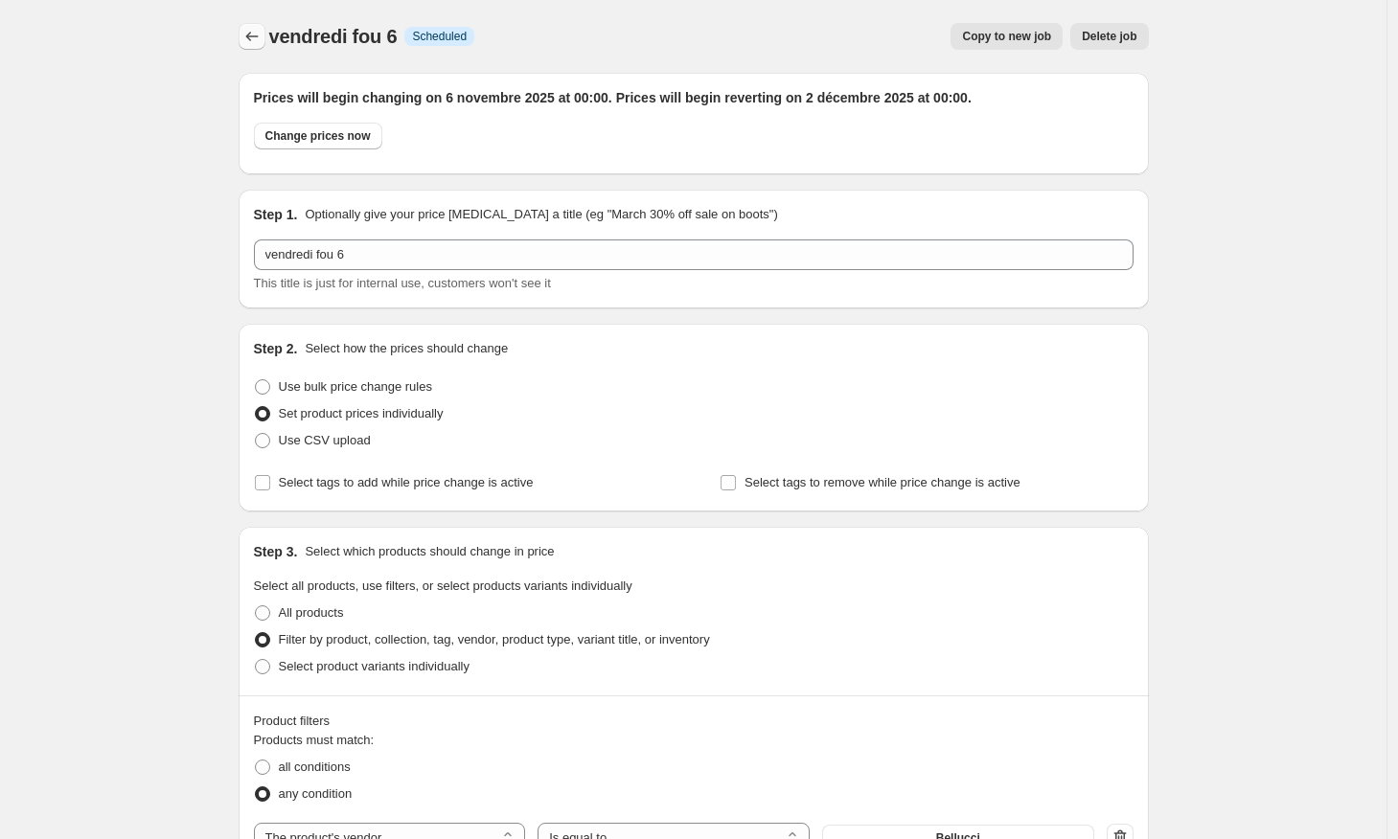
click at [253, 34] on icon "Price change jobs" at bounding box center [251, 36] width 19 height 19
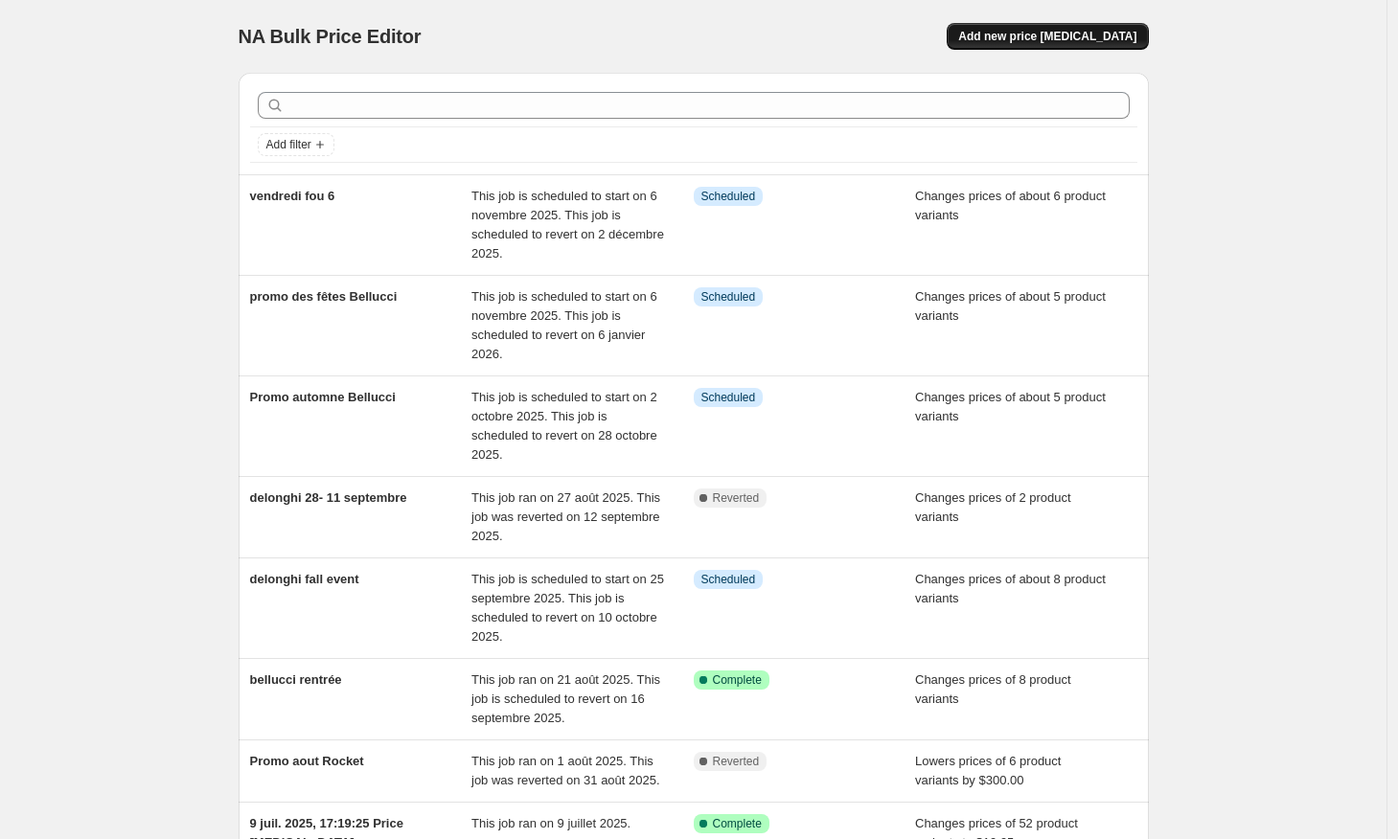
click at [1032, 45] on button "Add new price [MEDICAL_DATA]" at bounding box center [1046, 36] width 201 height 27
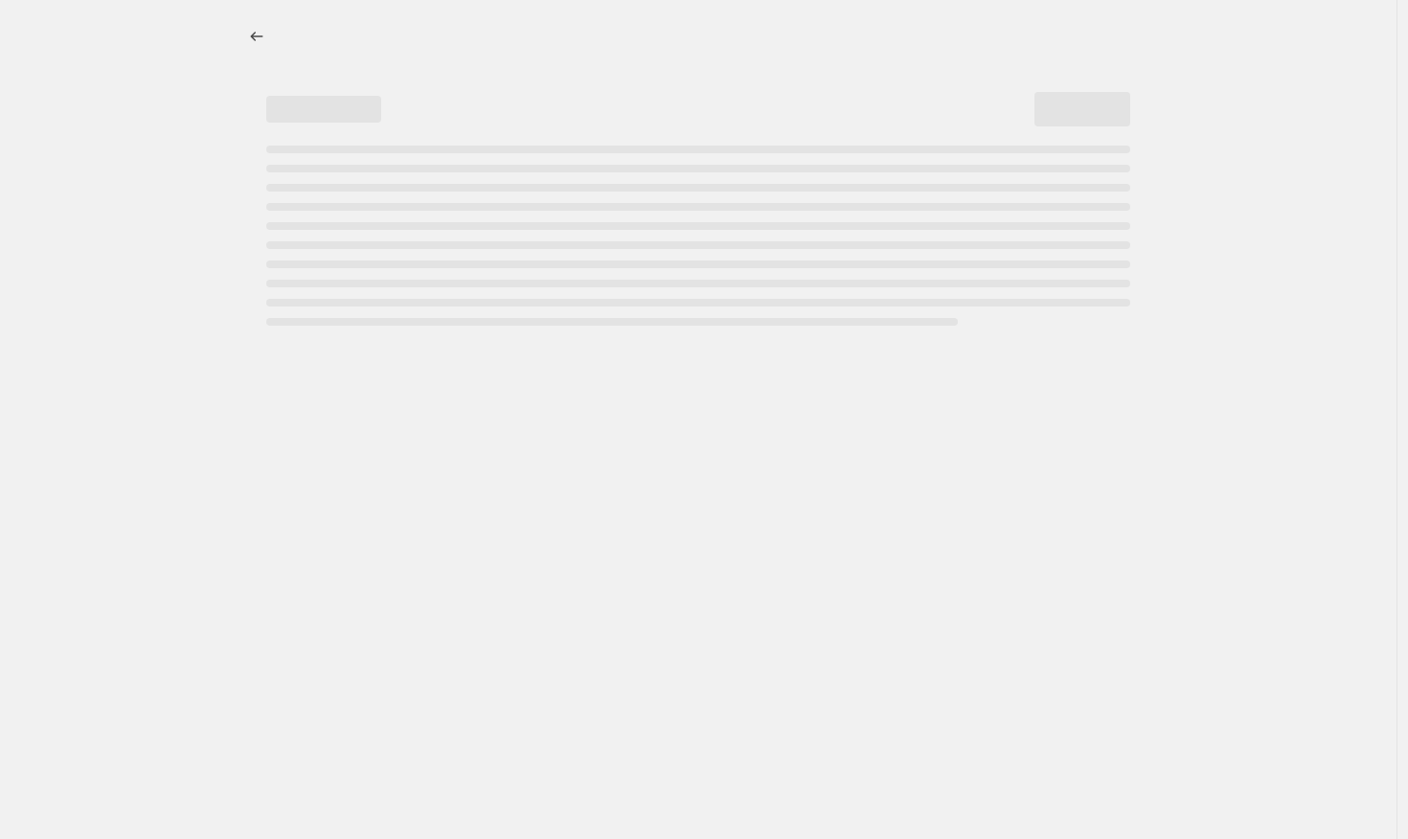
select select "percentage"
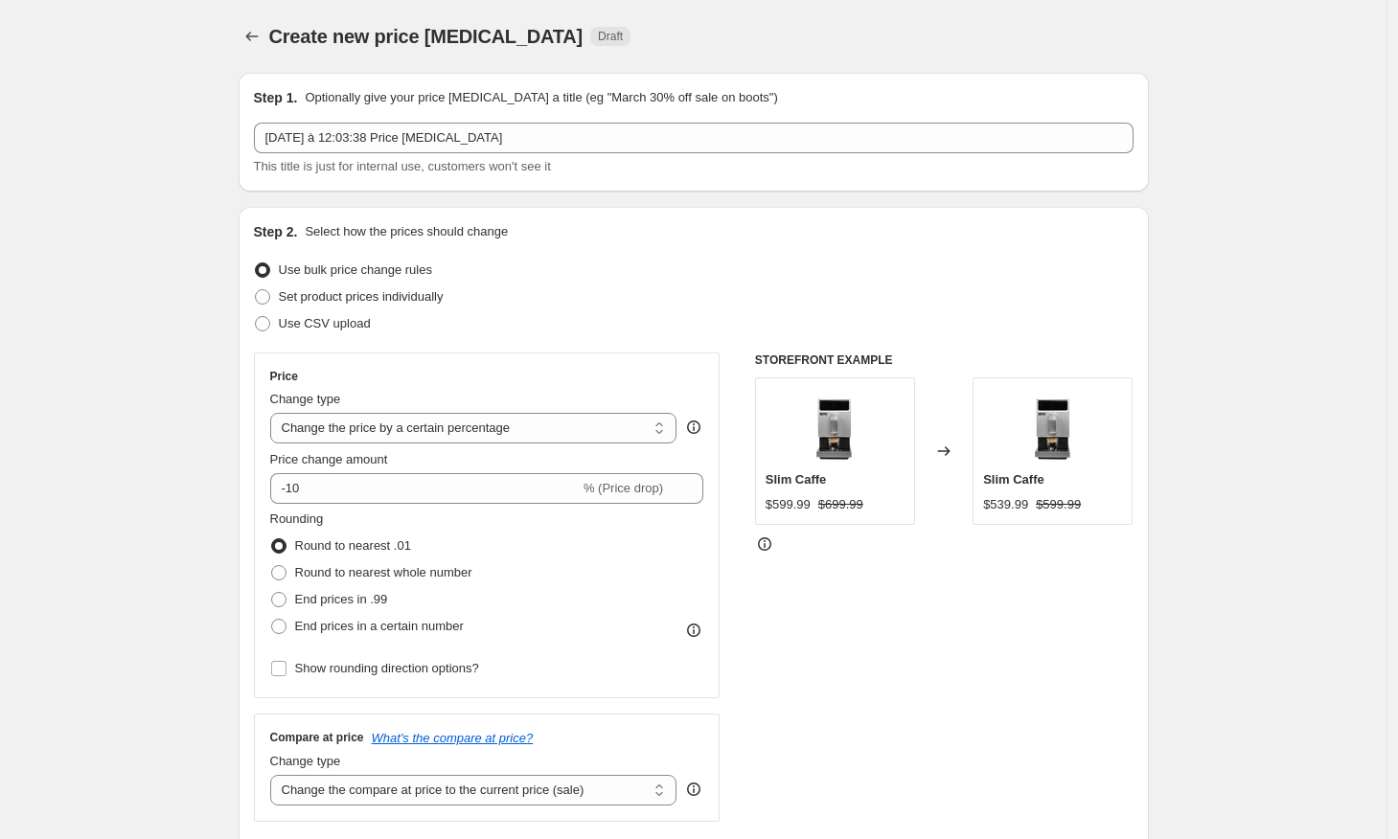
click at [776, 163] on div "This title is just for internal use, customers won't see it" at bounding box center [693, 166] width 879 height 19
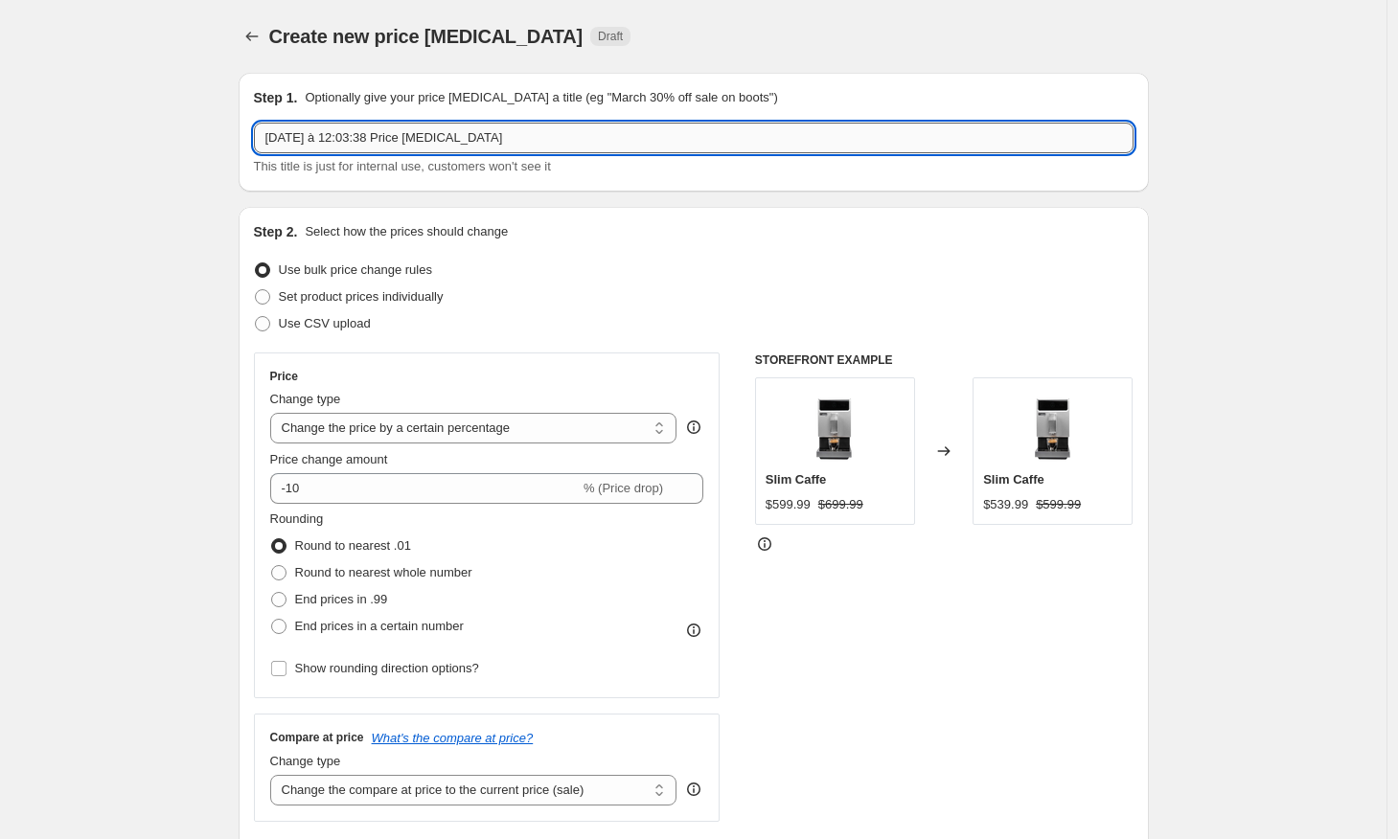
click at [776, 144] on input "[DATE] à 12:03:38 Price [MEDICAL_DATA]" at bounding box center [693, 138] width 879 height 31
type input "promo des fêtes"
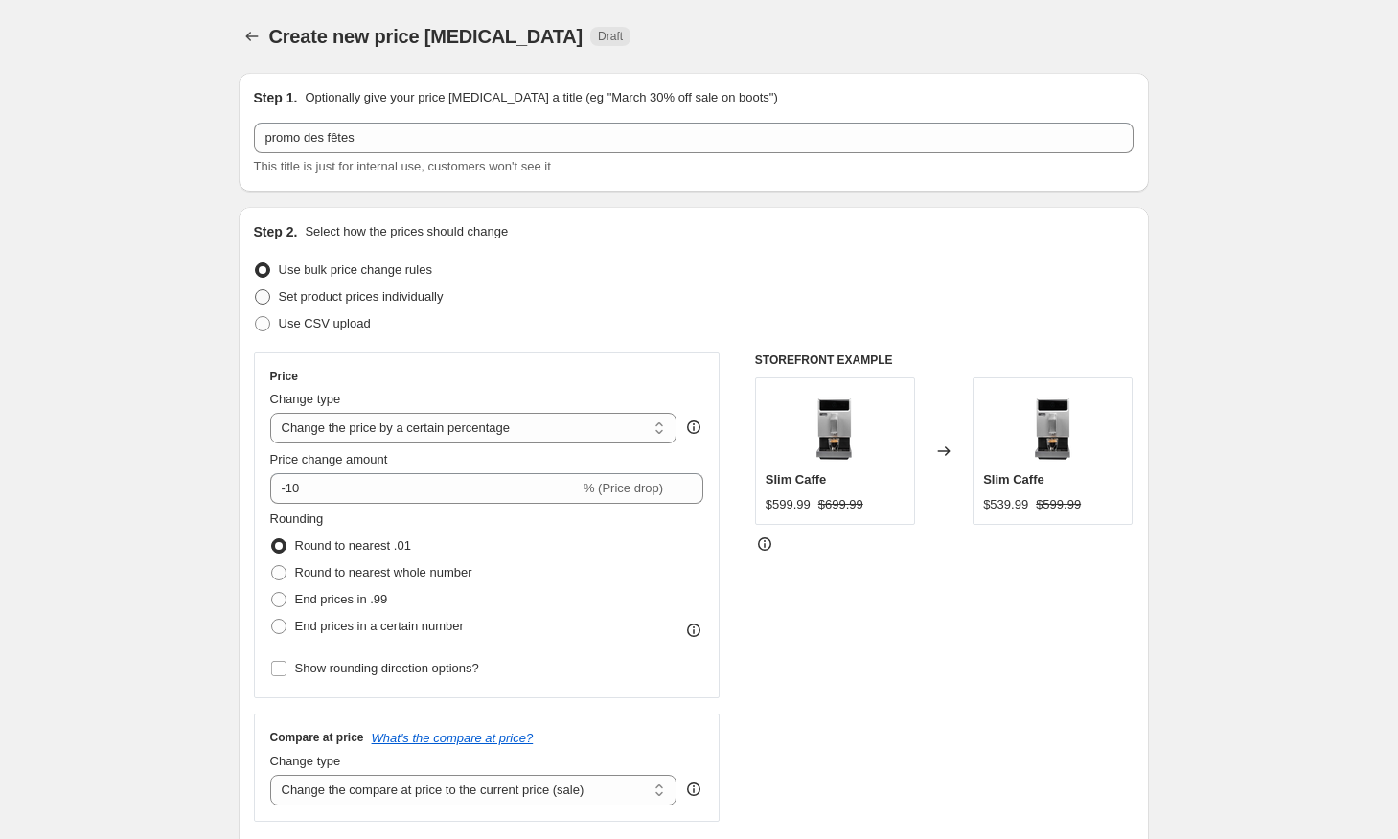
click at [266, 295] on span at bounding box center [262, 296] width 15 height 15
click at [256, 290] on input "Set product prices individually" at bounding box center [255, 289] width 1 height 1
radio input "true"
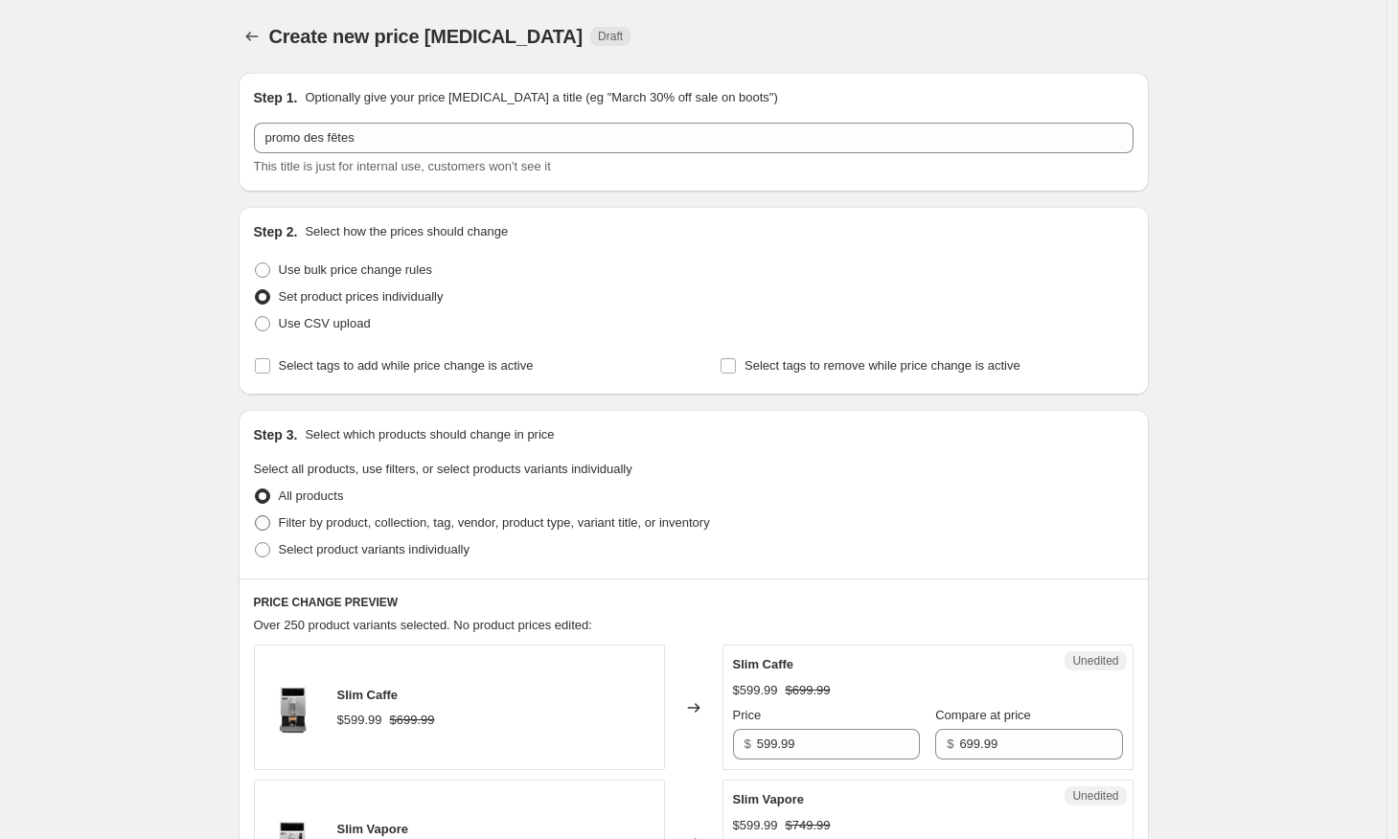
click at [270, 527] on span at bounding box center [262, 522] width 15 height 15
click at [256, 516] on input "Filter by product, collection, tag, vendor, product type, variant title, or inv…" at bounding box center [255, 515] width 1 height 1
radio input "true"
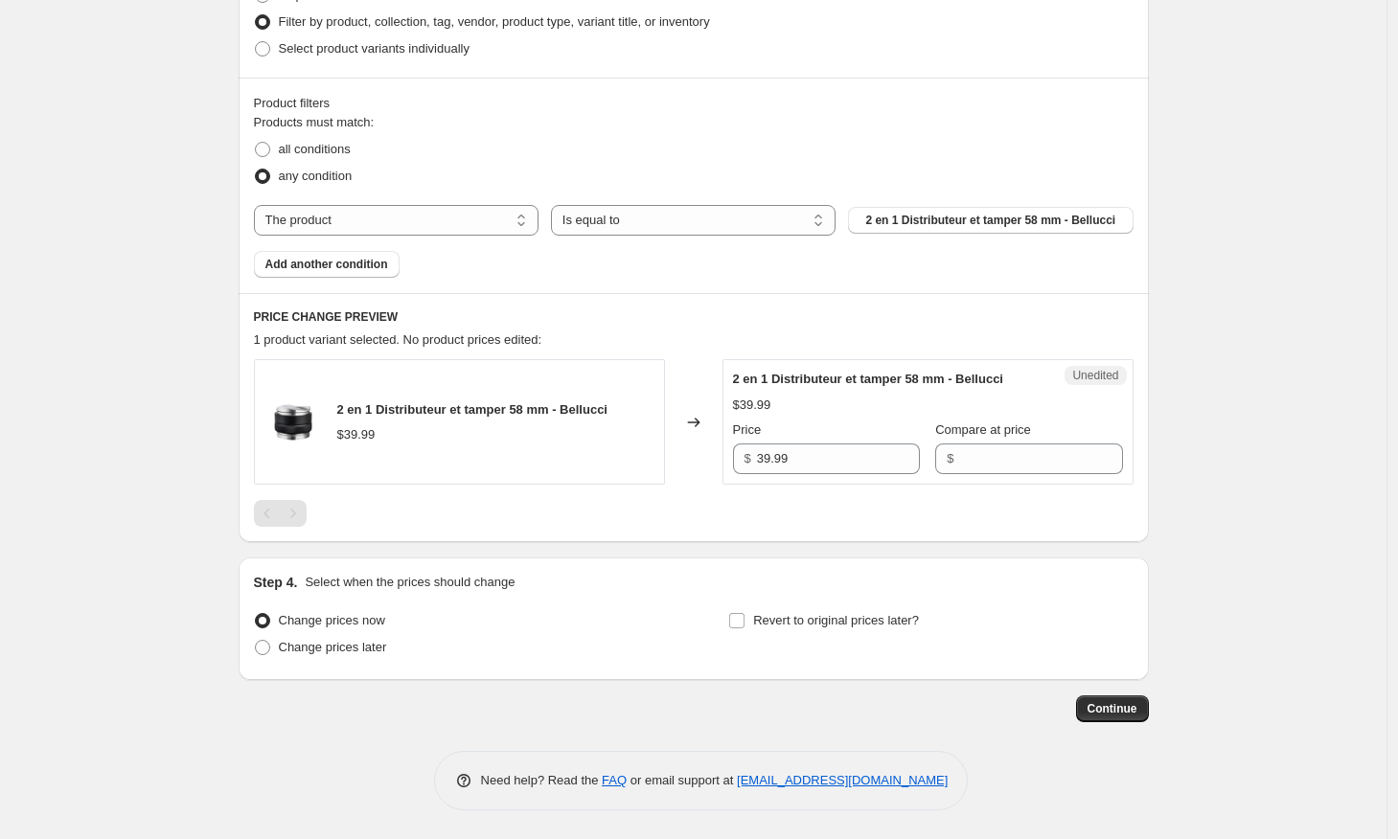
scroll to position [501, 0]
select select "vendor"
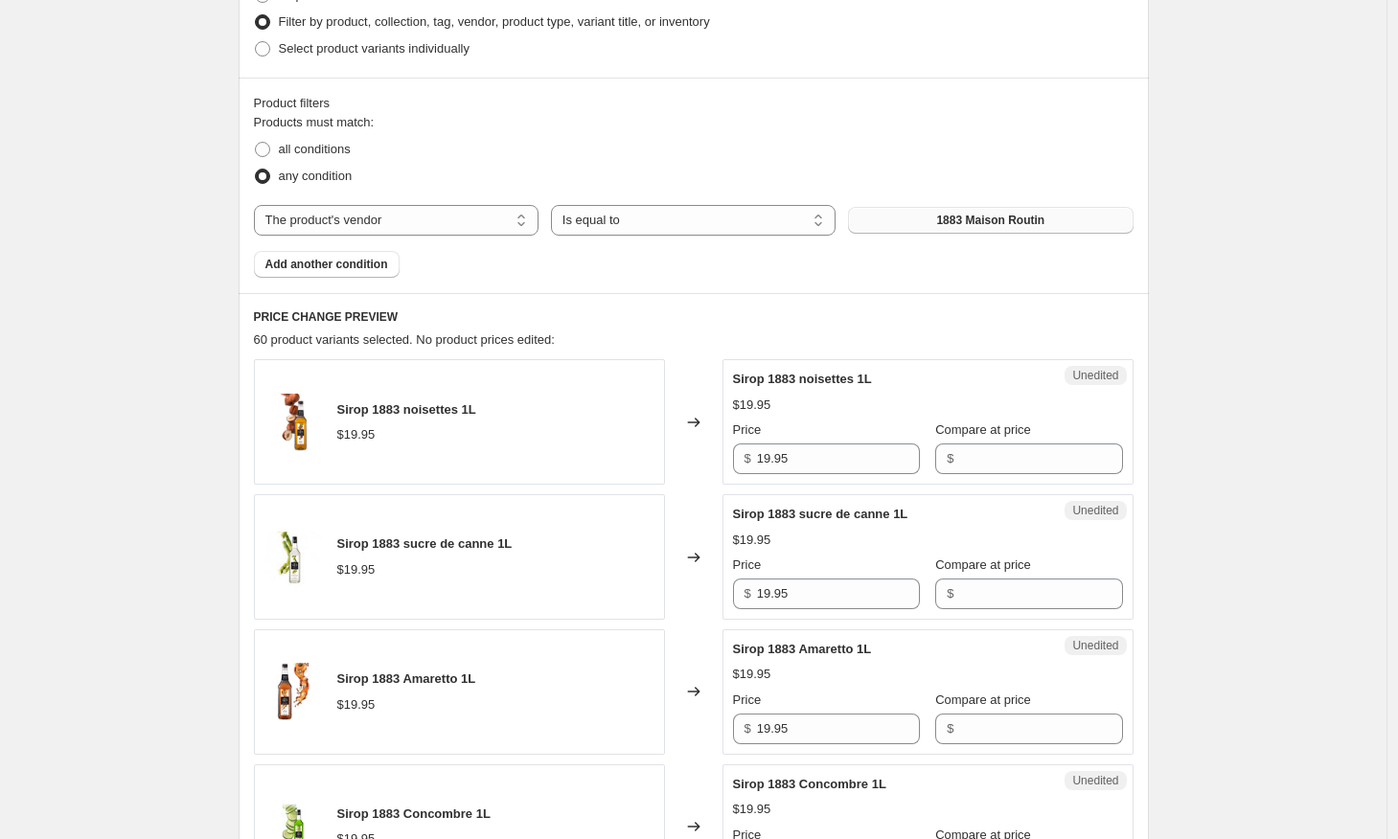
click at [902, 224] on button "1883 Maison Routin" at bounding box center [990, 220] width 284 height 27
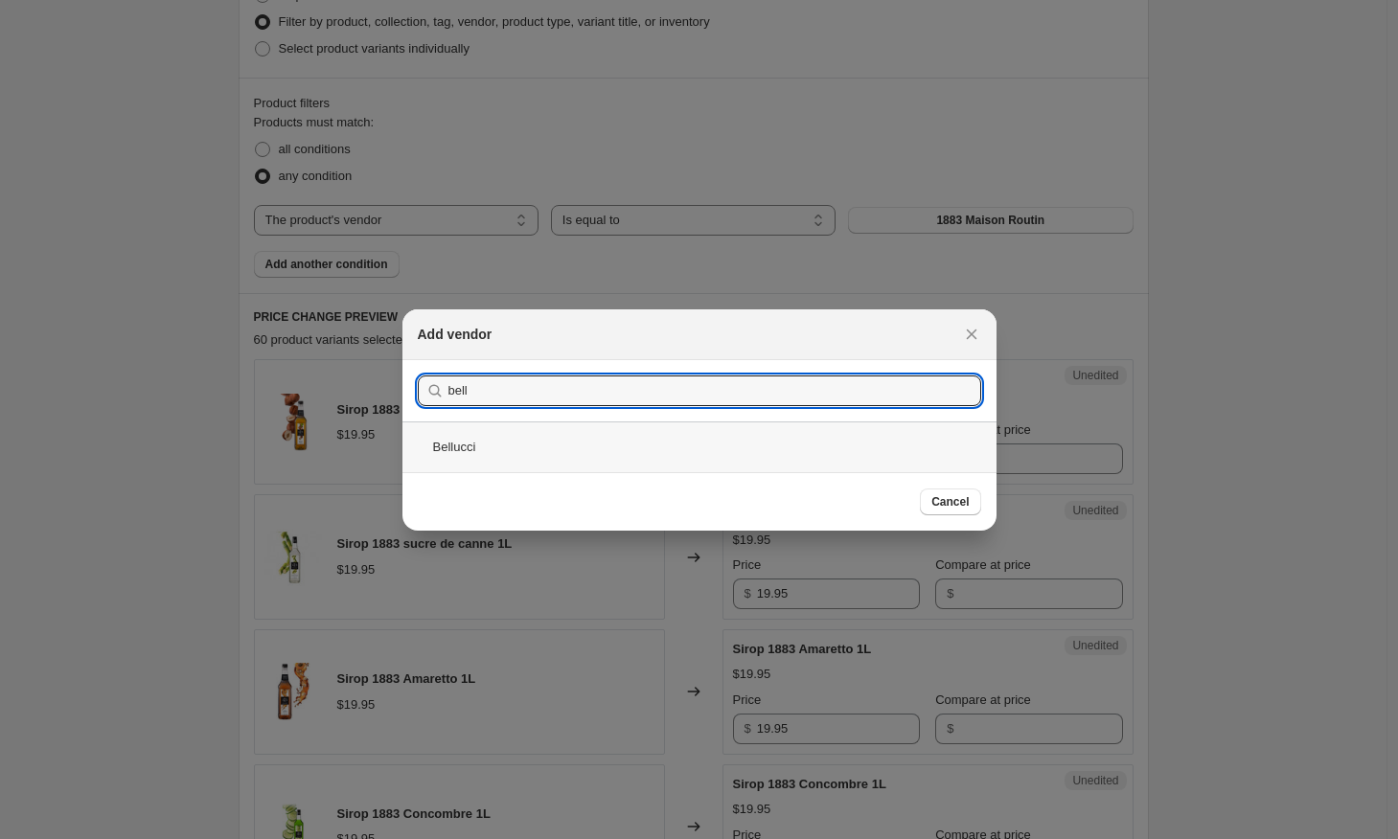
type input "bell"
click at [572, 443] on div "Bellucci" at bounding box center [699, 446] width 594 height 51
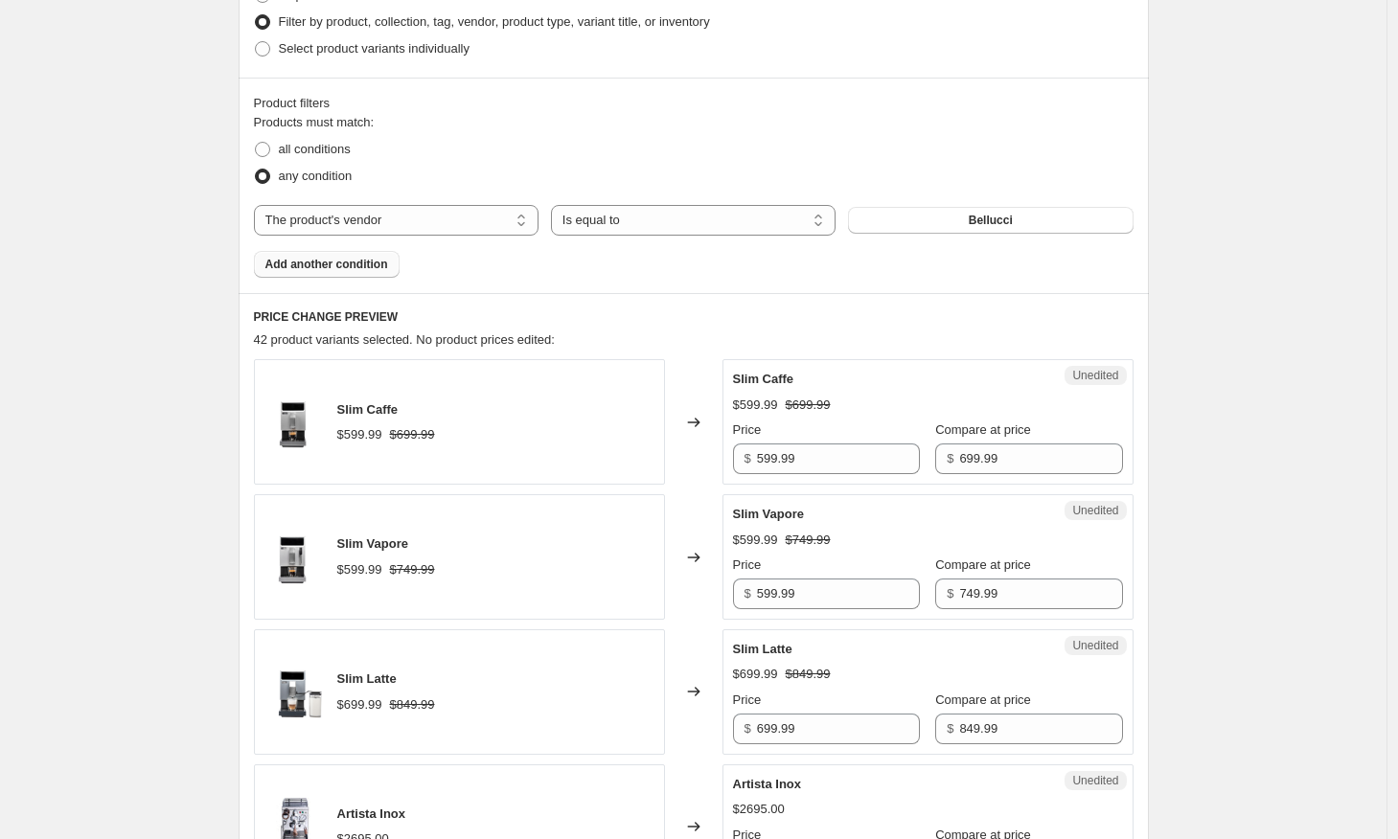
click at [365, 261] on span "Add another condition" at bounding box center [326, 264] width 123 height 15
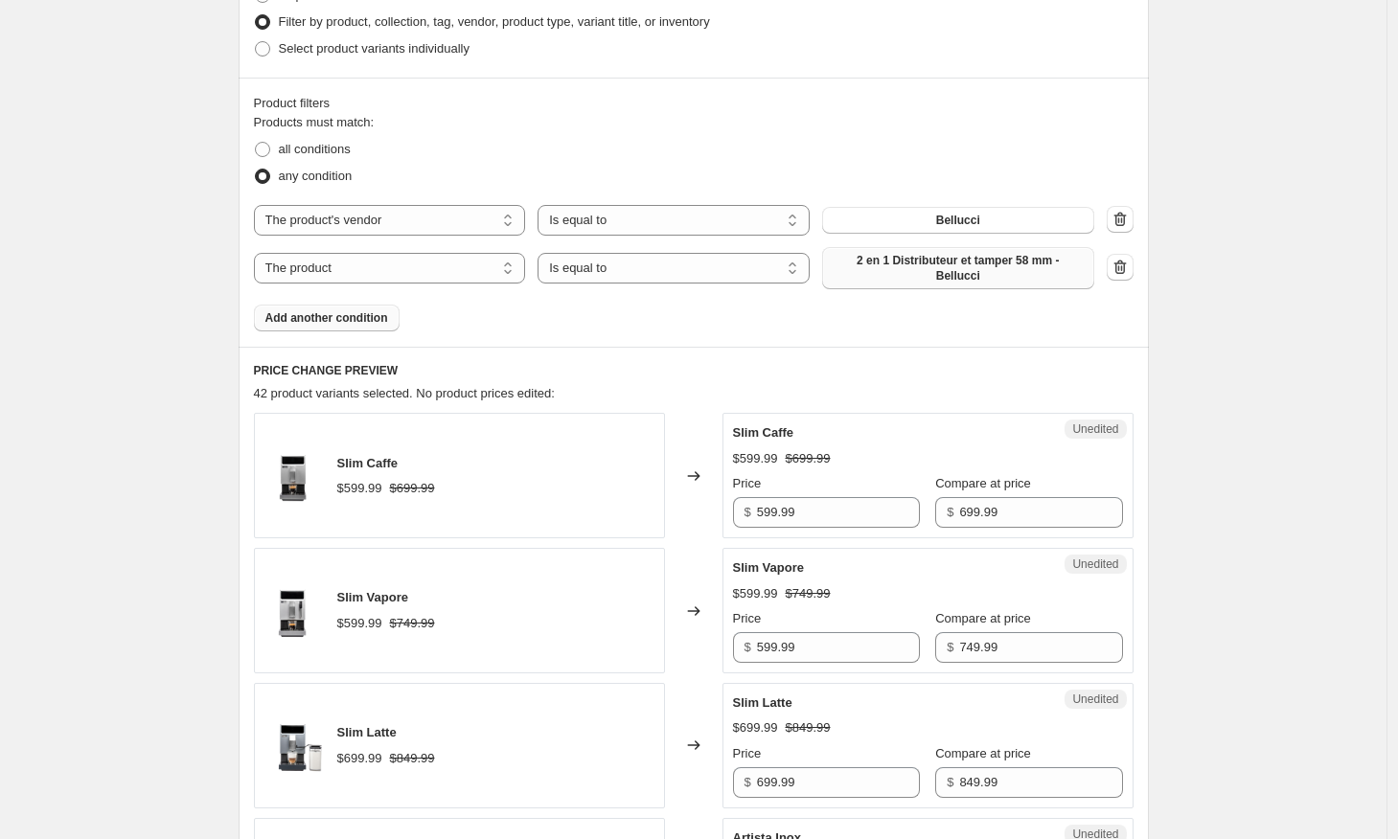
click at [895, 273] on span "2 en 1 Distributeur et tamper 58 mm - Bellucci" at bounding box center [957, 268] width 249 height 31
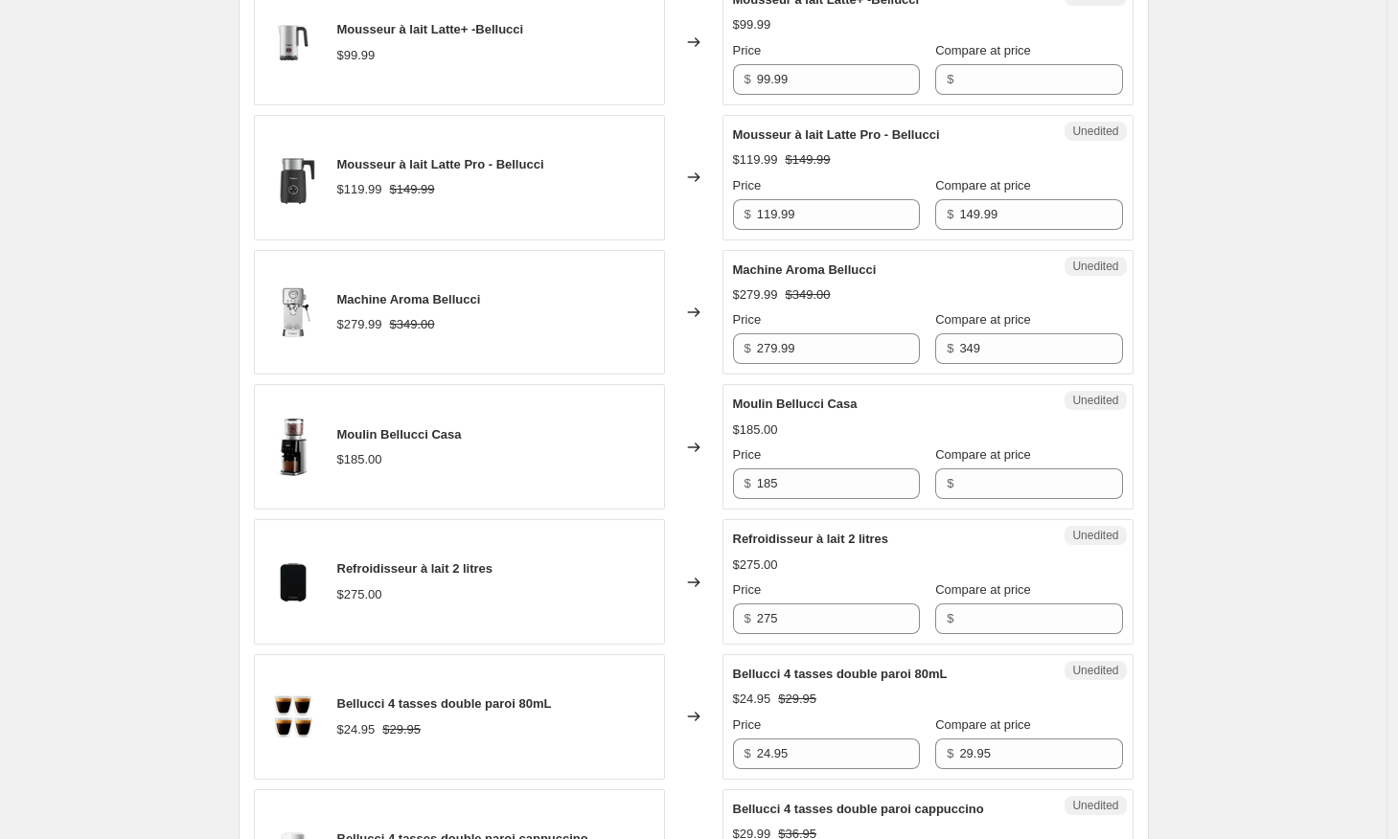
scroll to position [1739, 0]
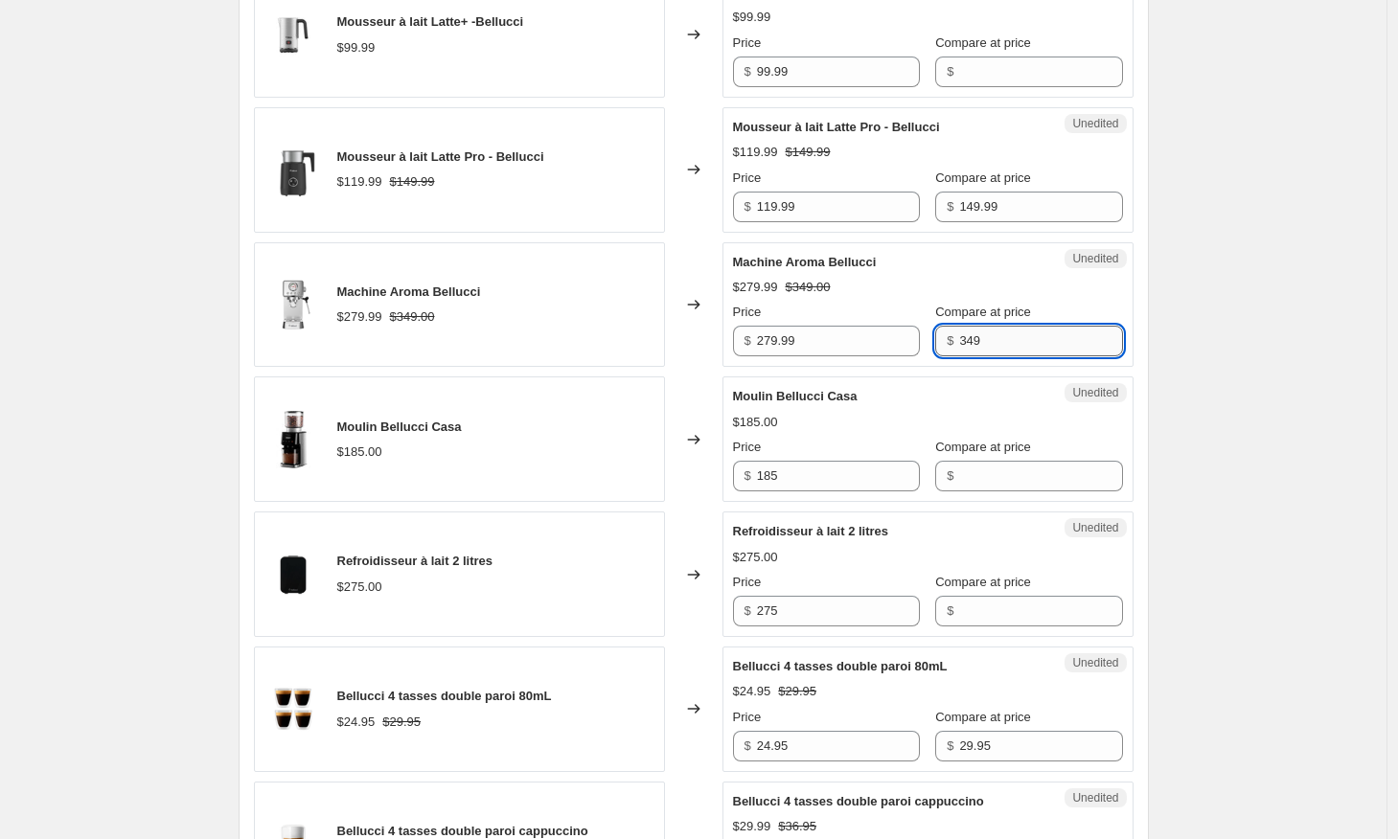
click at [1065, 341] on input "349" at bounding box center [1040, 341] width 163 height 31
type input "349.99"
click at [1317, 372] on div "Create new price [MEDICAL_DATA]. This page is ready Create new price [MEDICAL_D…" at bounding box center [693, 233] width 1386 height 3944
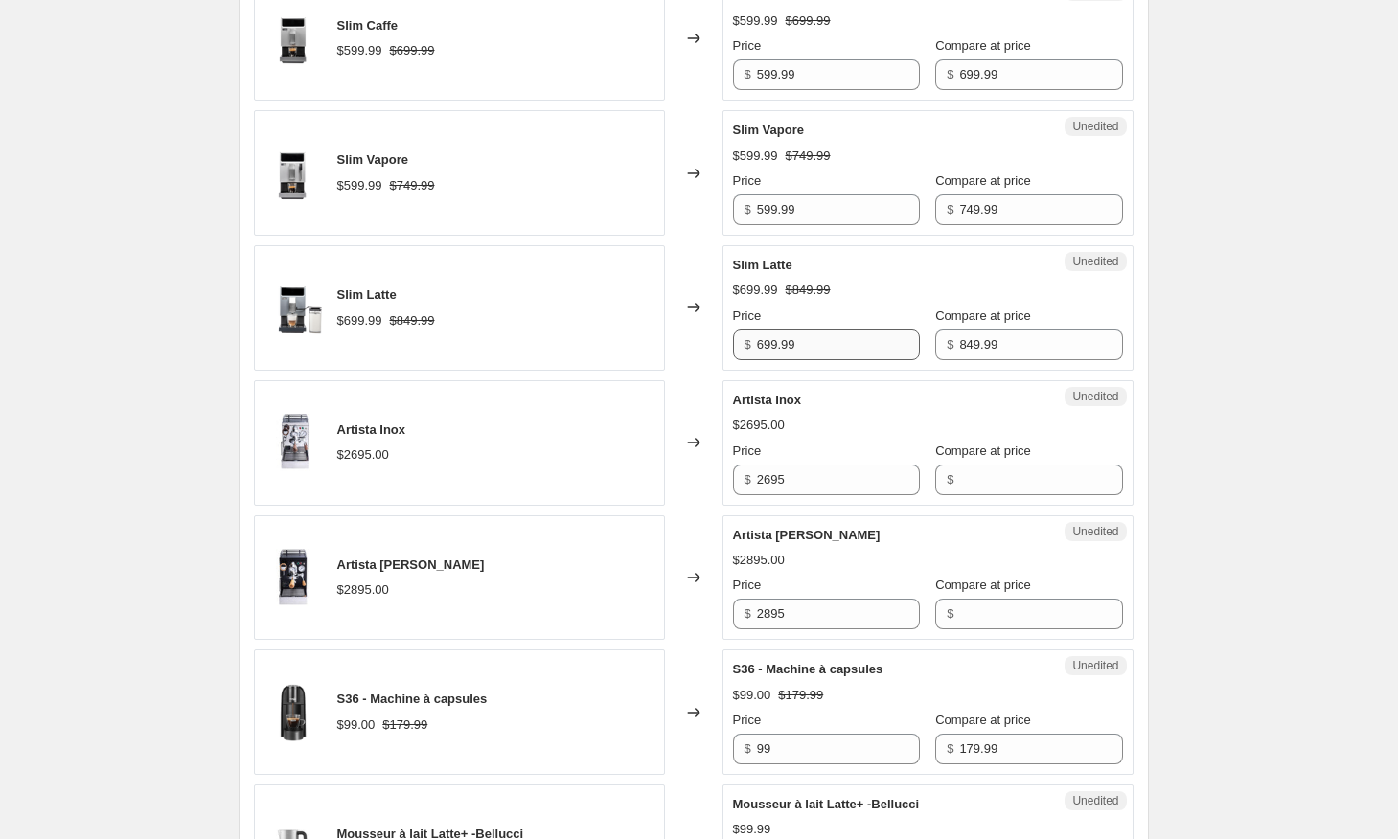
scroll to position [982, 0]
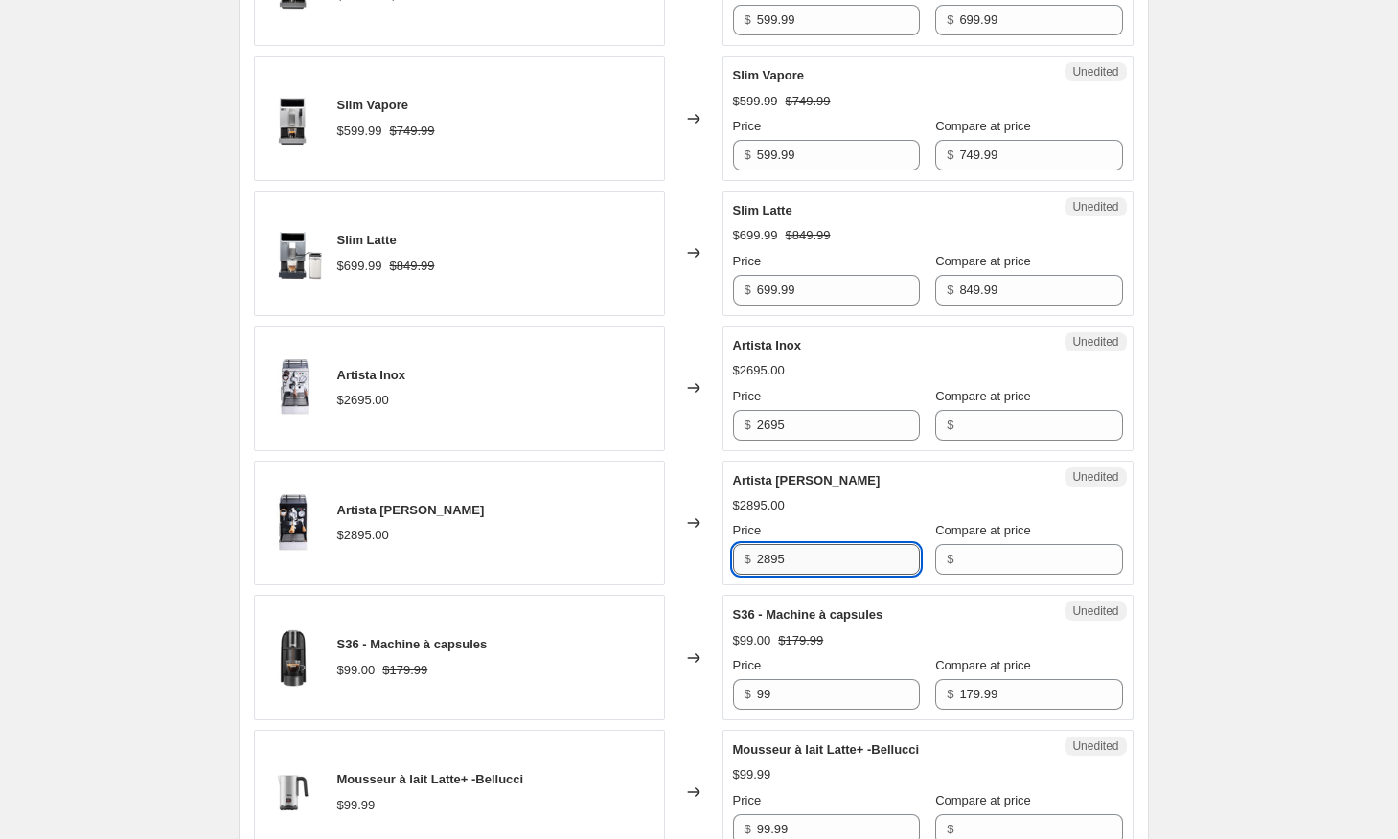
click at [769, 562] on input "2895" at bounding box center [838, 559] width 163 height 31
click at [774, 560] on input "2895" at bounding box center [838, 559] width 163 height 31
click at [774, 557] on input "2895" at bounding box center [838, 559] width 163 height 31
type input "2795"
click at [994, 568] on input "Compare at price" at bounding box center [1040, 559] width 163 height 31
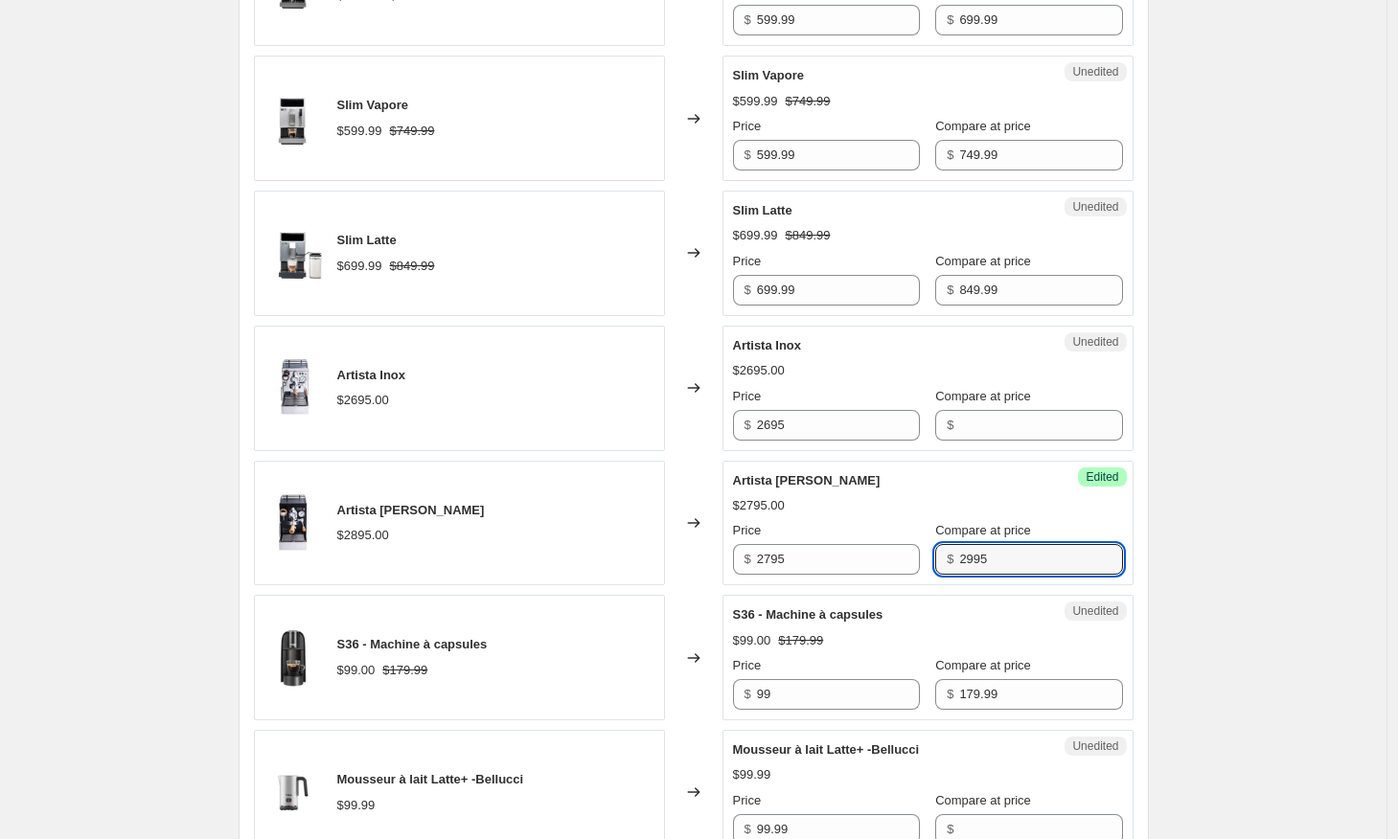
type input "2995"
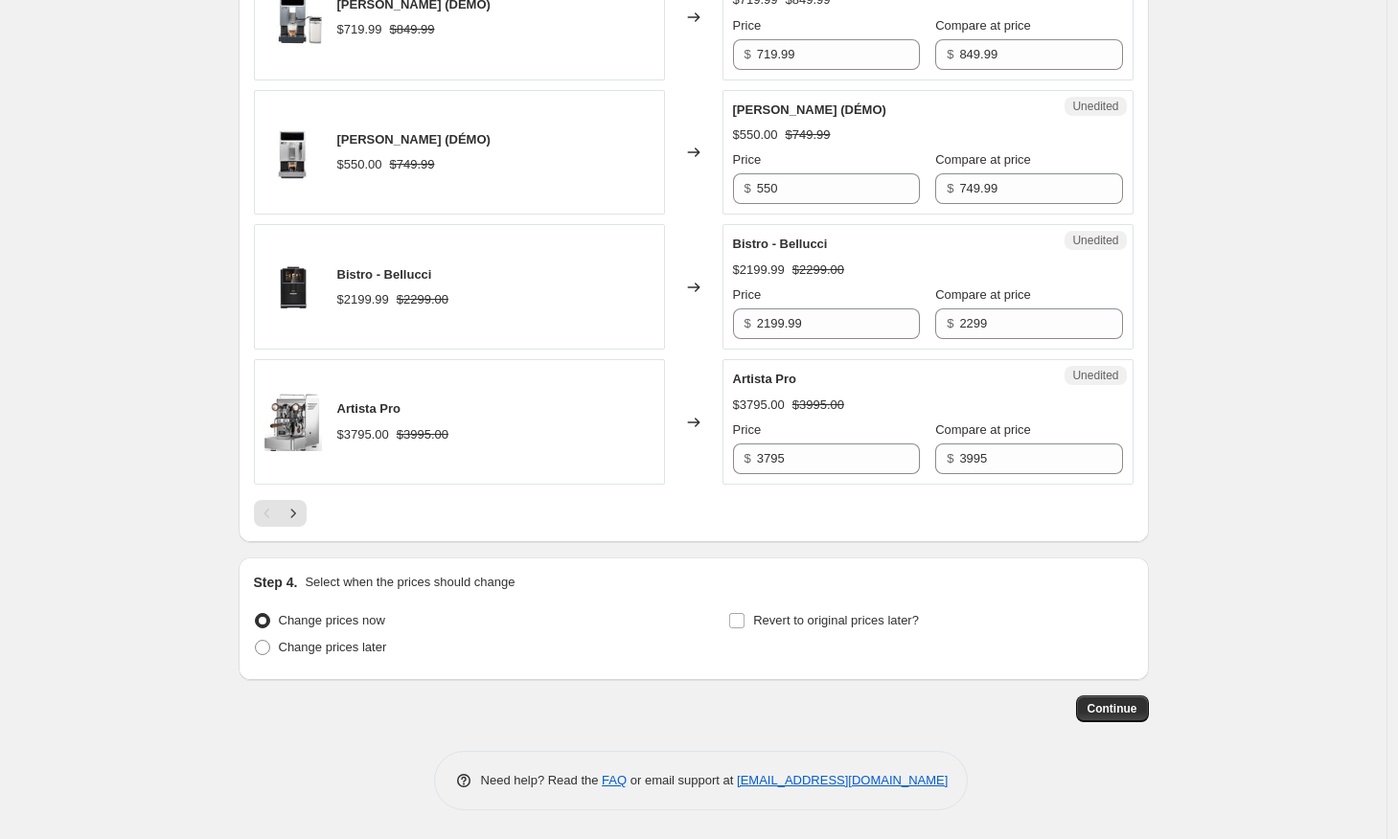
scroll to position [3060, 0]
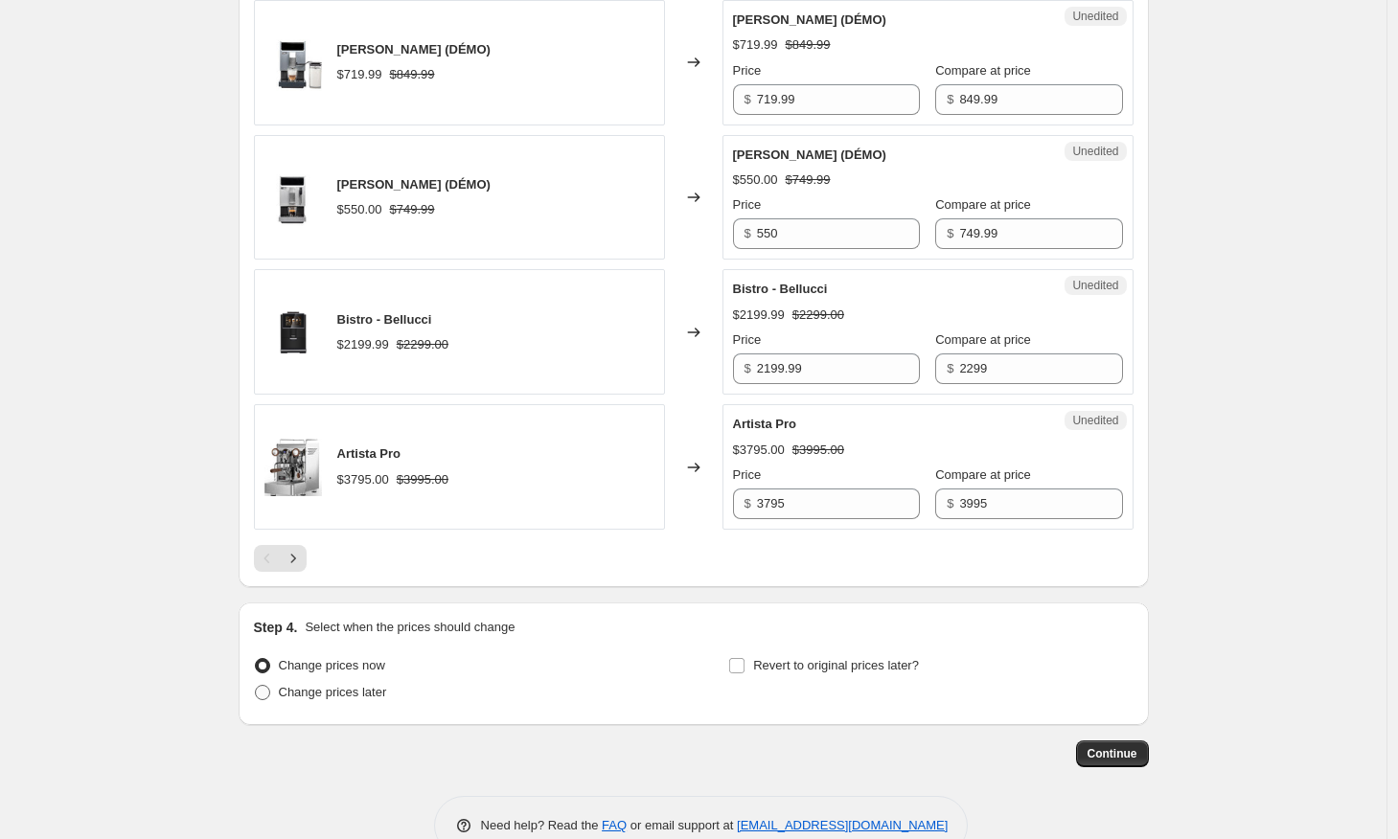
click at [260, 691] on span at bounding box center [262, 692] width 15 height 15
click at [256, 686] on input "Change prices later" at bounding box center [255, 685] width 1 height 1
radio input "true"
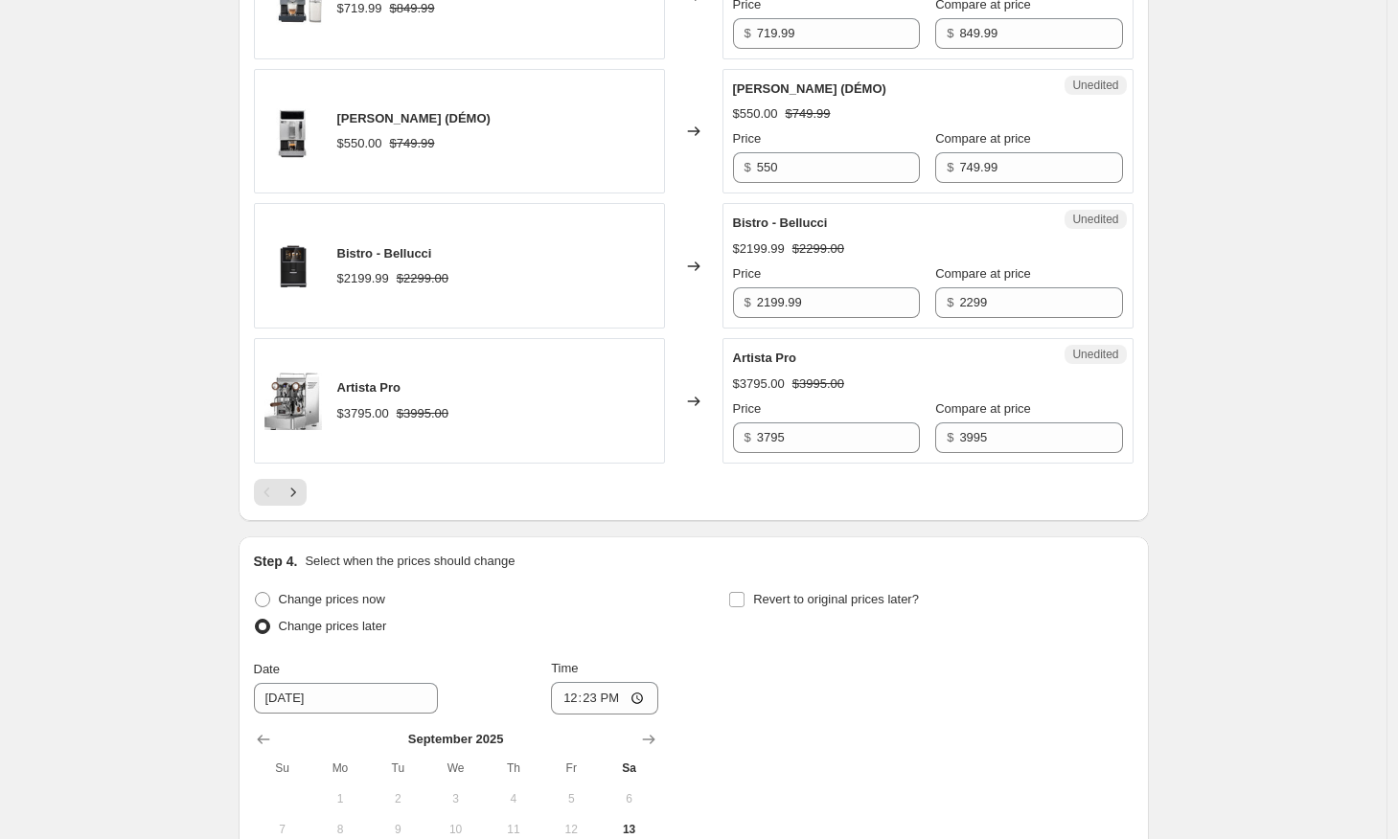
scroll to position [3166, 0]
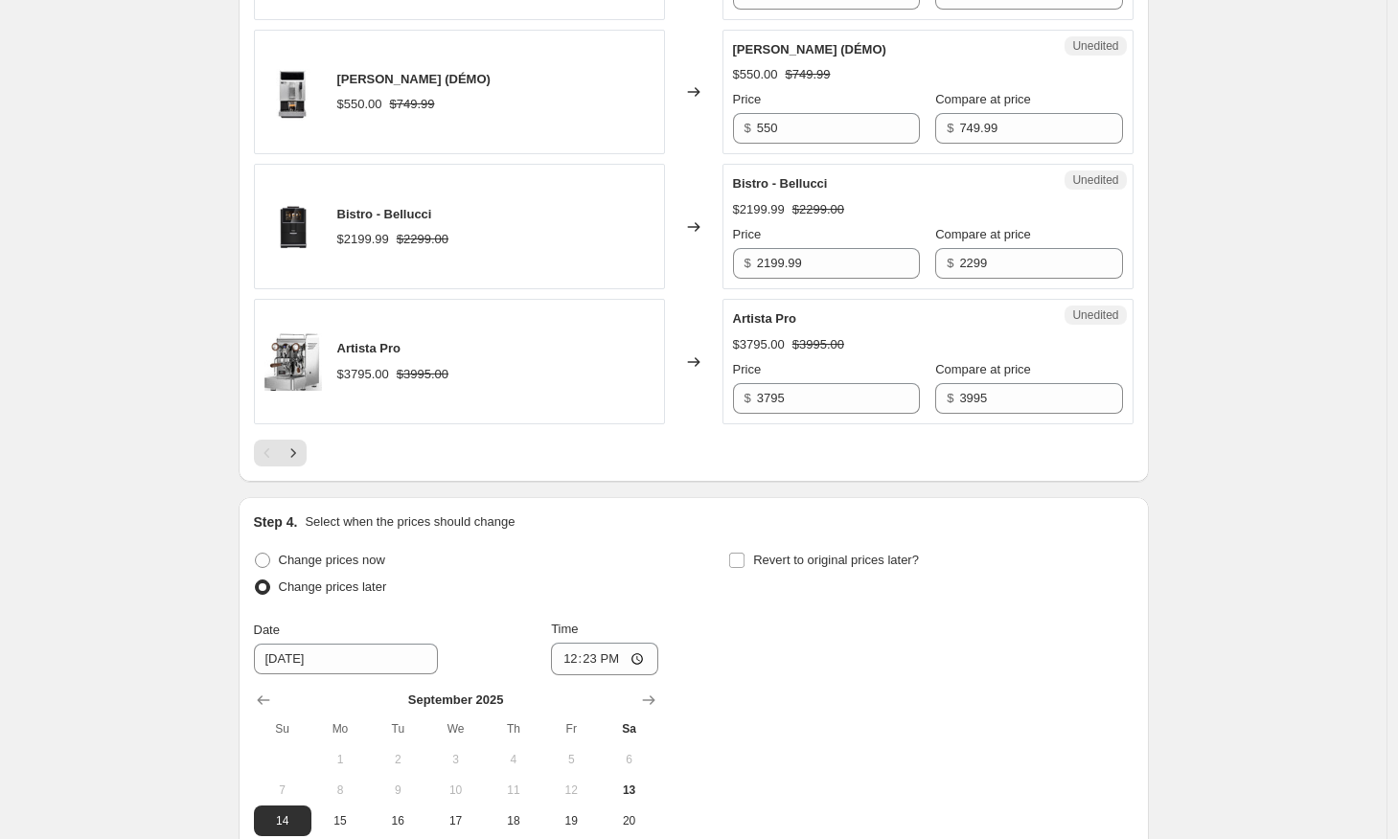
click at [674, 702] on div "Change prices now Change prices later Date [DATE] Time 12:[DATE] Mo Tu We Th Fr…" at bounding box center [693, 722] width 879 height 351
click at [658, 702] on icon "Show next month, October 2025" at bounding box center [648, 700] width 19 height 19
click at [658, 702] on icon "Show next month, November 2025" at bounding box center [648, 700] width 19 height 19
click at [658, 702] on icon "Show next month, December 2025" at bounding box center [648, 700] width 19 height 19
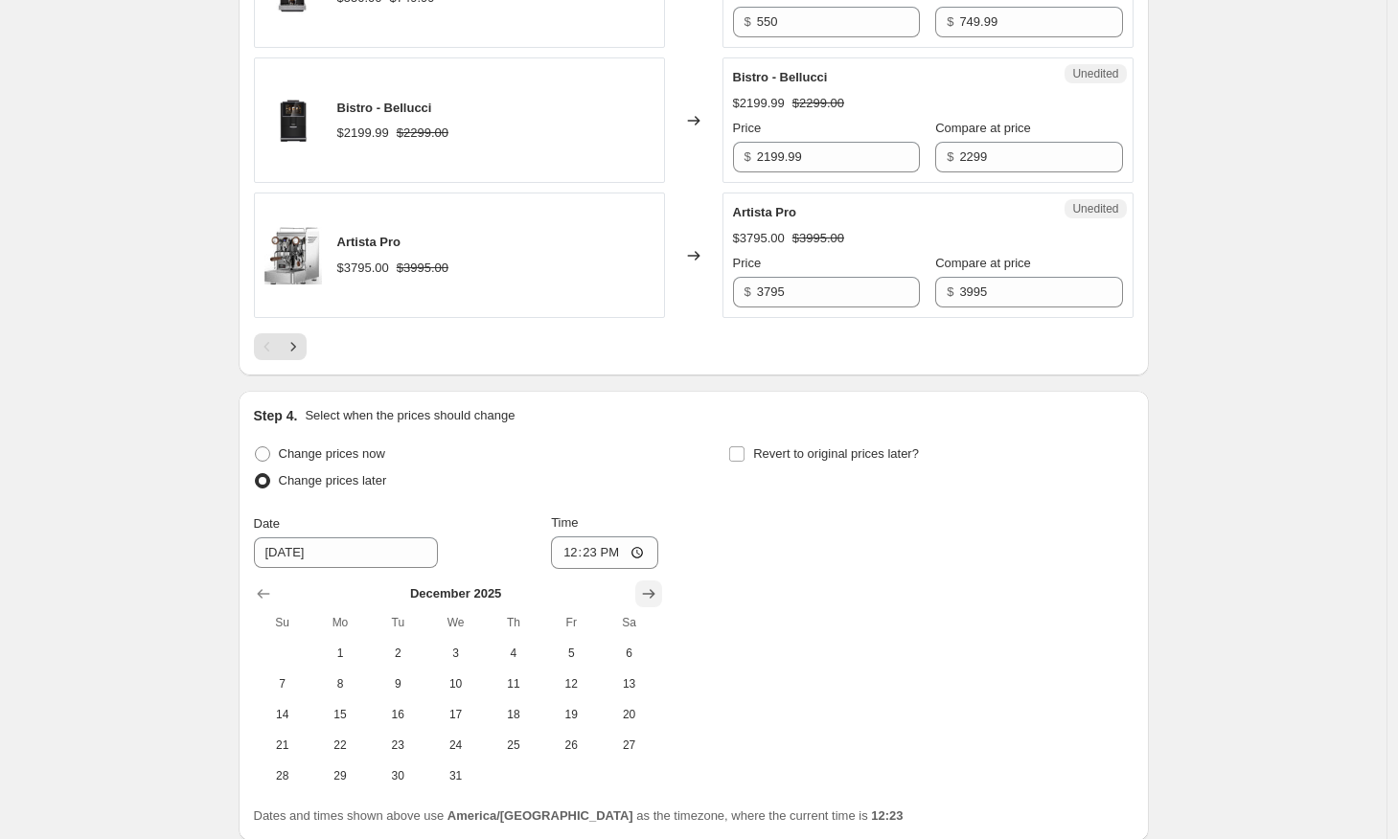
scroll to position [3294, 0]
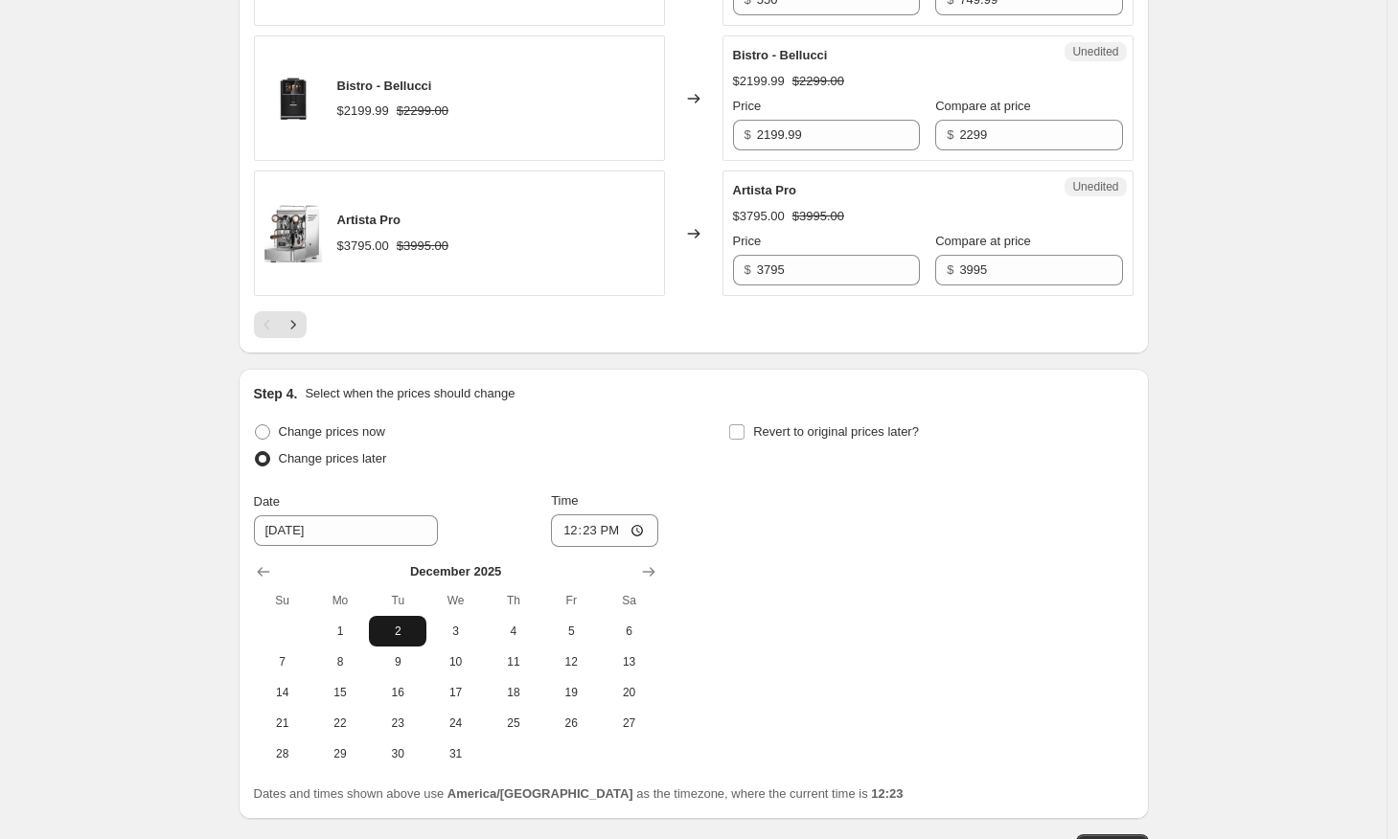
click at [379, 645] on button "2" at bounding box center [397, 631] width 57 height 31
type input "[DATE]"
click at [614, 535] on input "12:23" at bounding box center [604, 530] width 107 height 33
type input "00:00"
click at [645, 483] on div "Change prices now Change prices later Date [DATE] Time 00:00 [DATE] Su Mo Tu We…" at bounding box center [456, 594] width 404 height 351
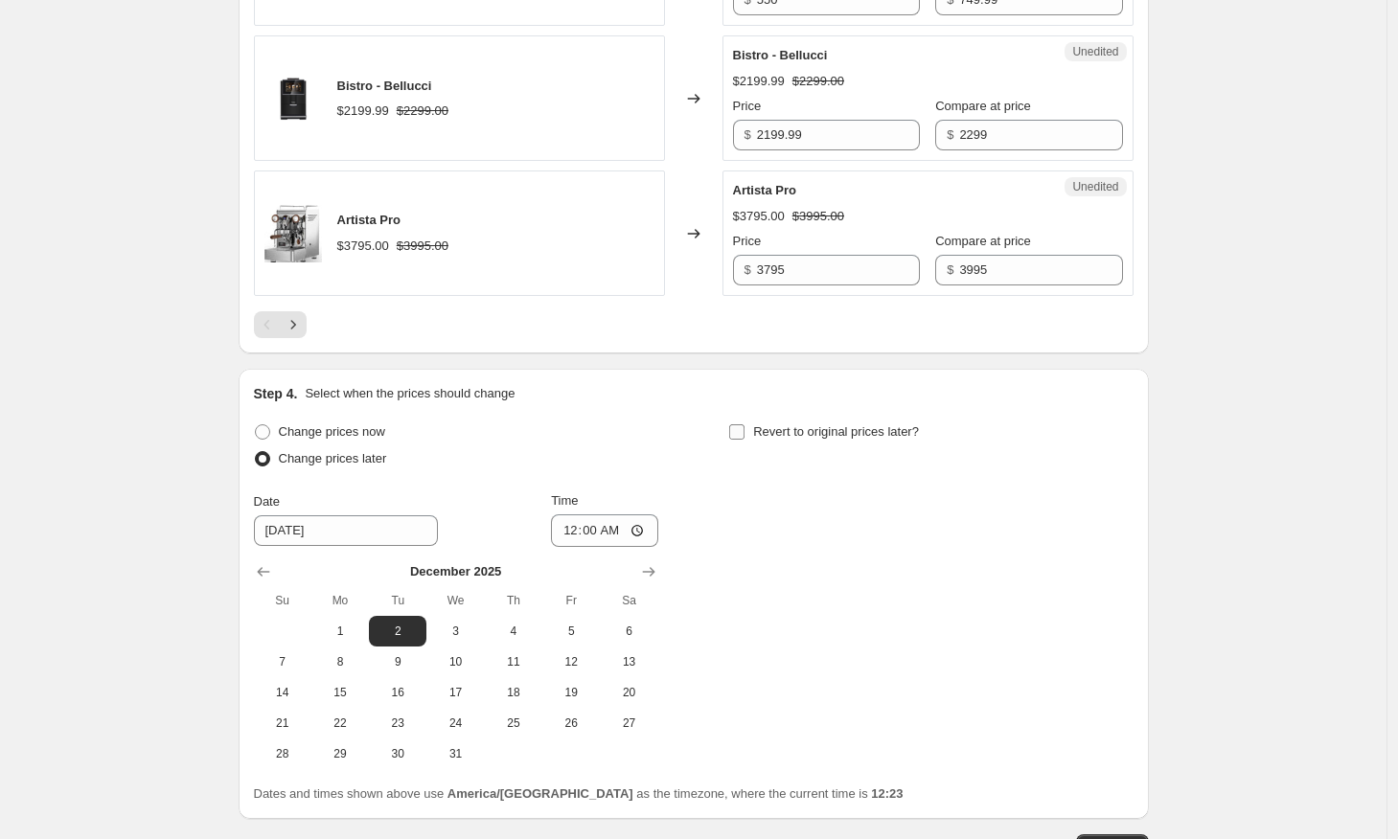
click at [744, 434] on input "Revert to original prices later?" at bounding box center [736, 431] width 15 height 15
checkbox input "true"
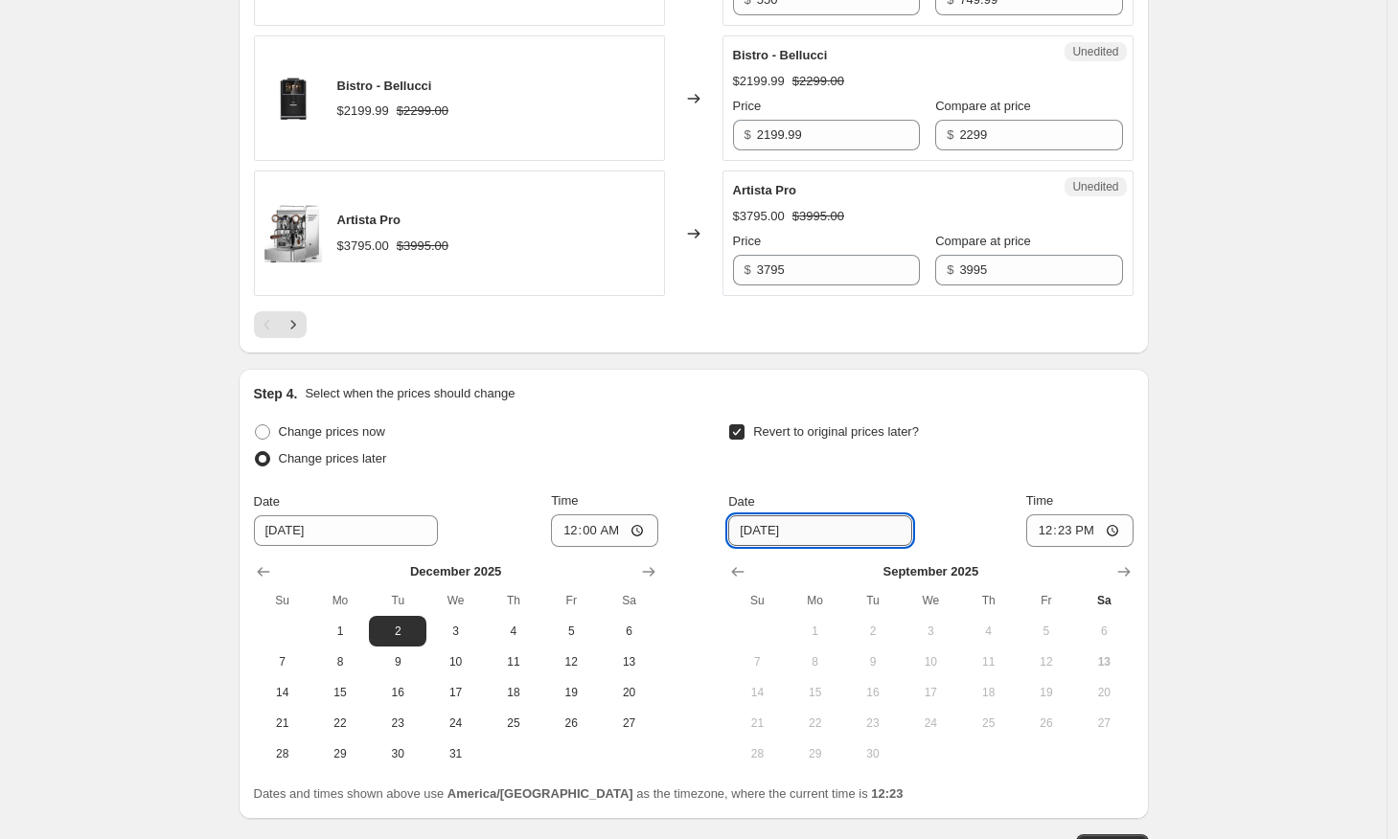
click at [816, 540] on input "[DATE]" at bounding box center [820, 530] width 184 height 31
click at [1128, 565] on icon "Show next month, October 2025" at bounding box center [1123, 571] width 19 height 19
click at [1130, 567] on icon "Show next month, November 2025" at bounding box center [1123, 571] width 19 height 19
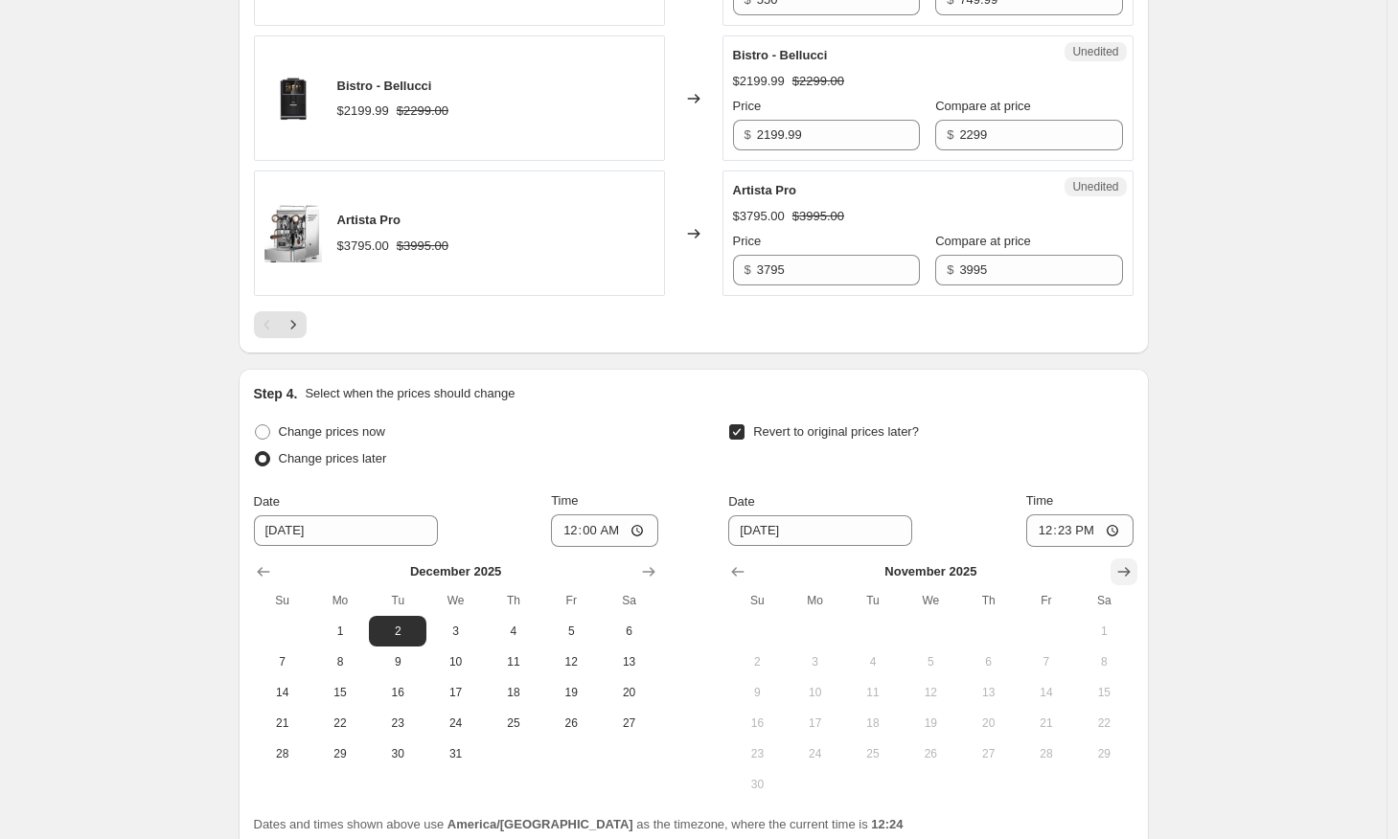
click at [1130, 567] on icon "Show next month, December 2025" at bounding box center [1123, 571] width 19 height 19
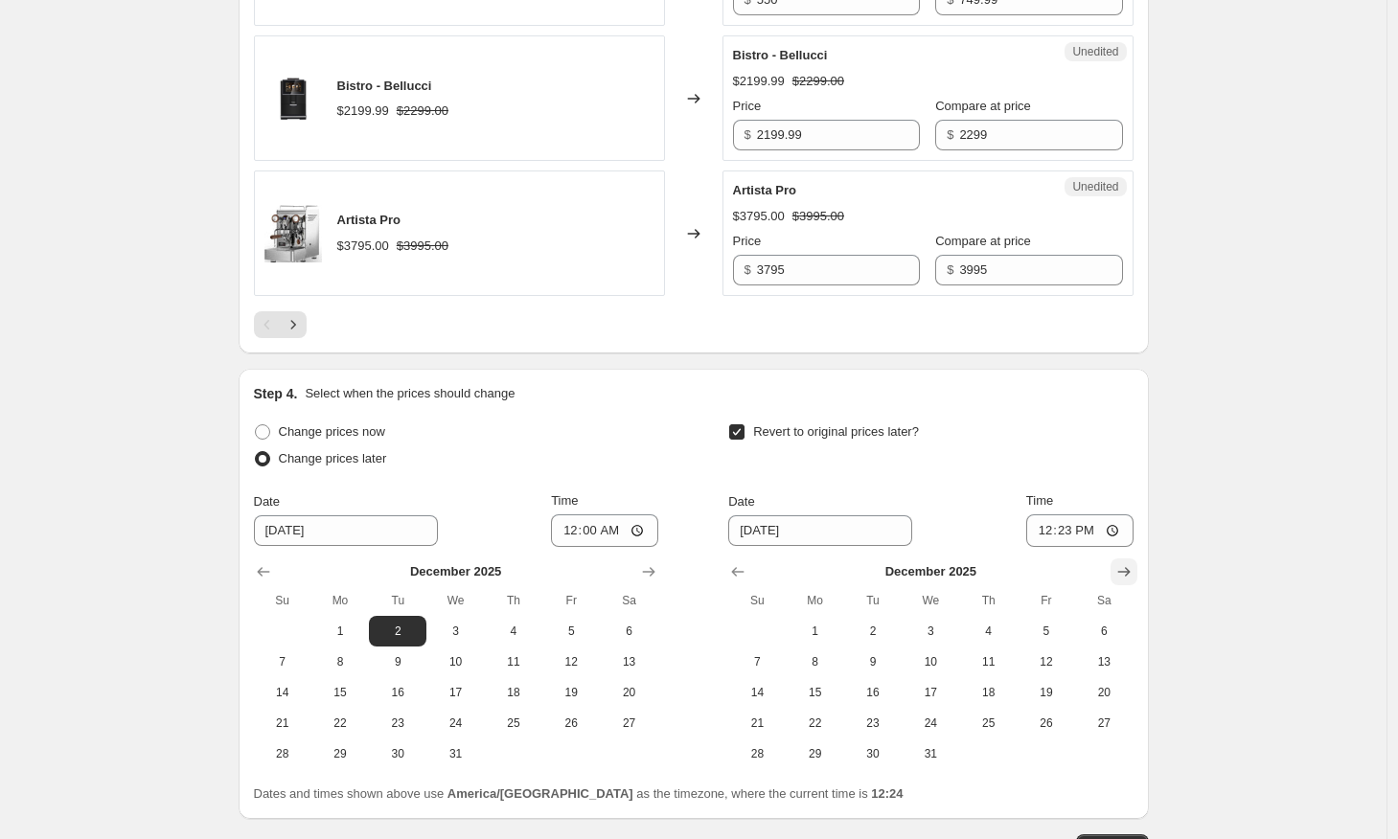
click at [1130, 567] on icon "Show next month, January 2026" at bounding box center [1123, 571] width 19 height 19
click at [842, 662] on button "5" at bounding box center [814, 662] width 57 height 31
click at [863, 664] on span "6" at bounding box center [873, 661] width 42 height 15
type input "[DATE]"
click at [892, 656] on span "6" at bounding box center [873, 661] width 42 height 15
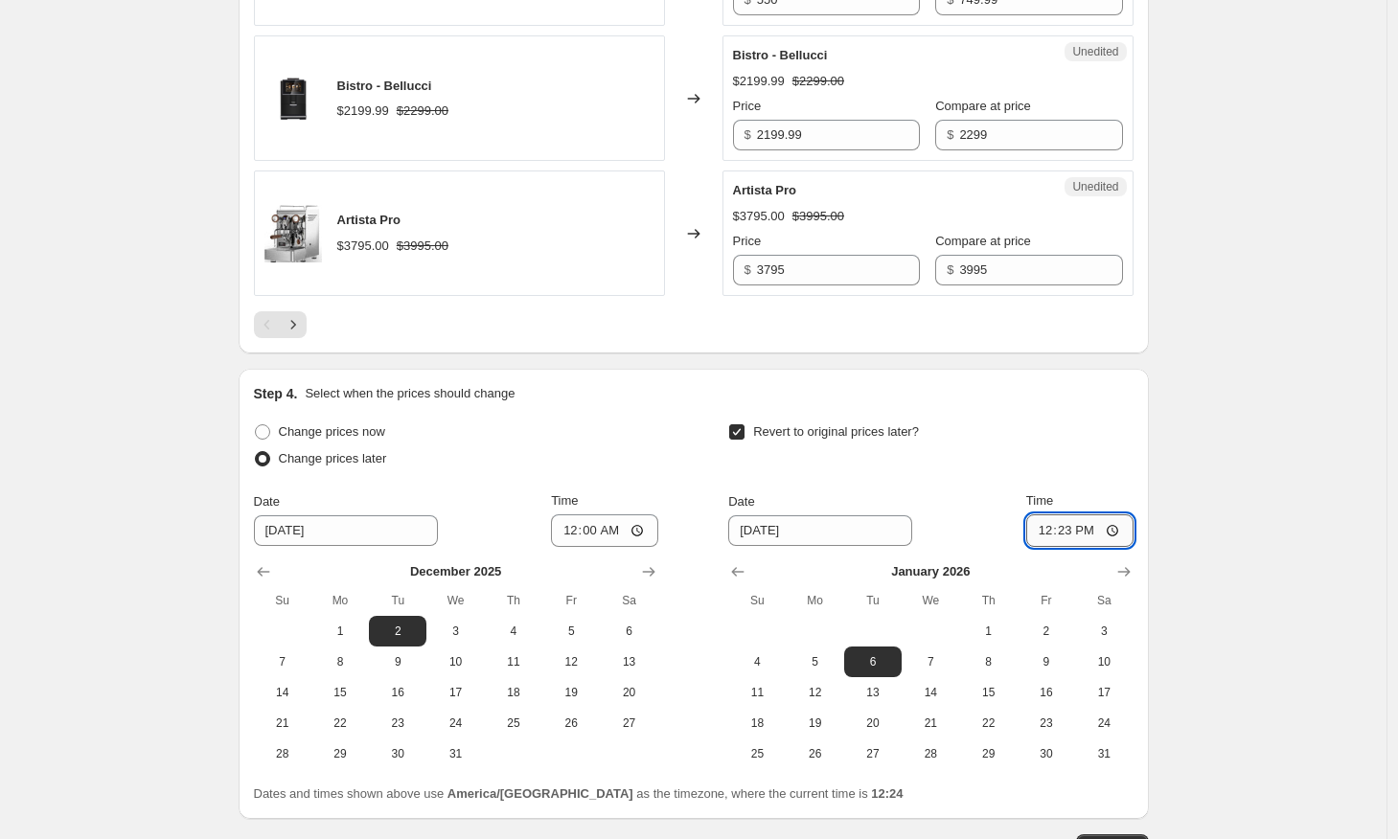
click at [1095, 527] on input "12:23" at bounding box center [1079, 530] width 107 height 33
type input "00:00"
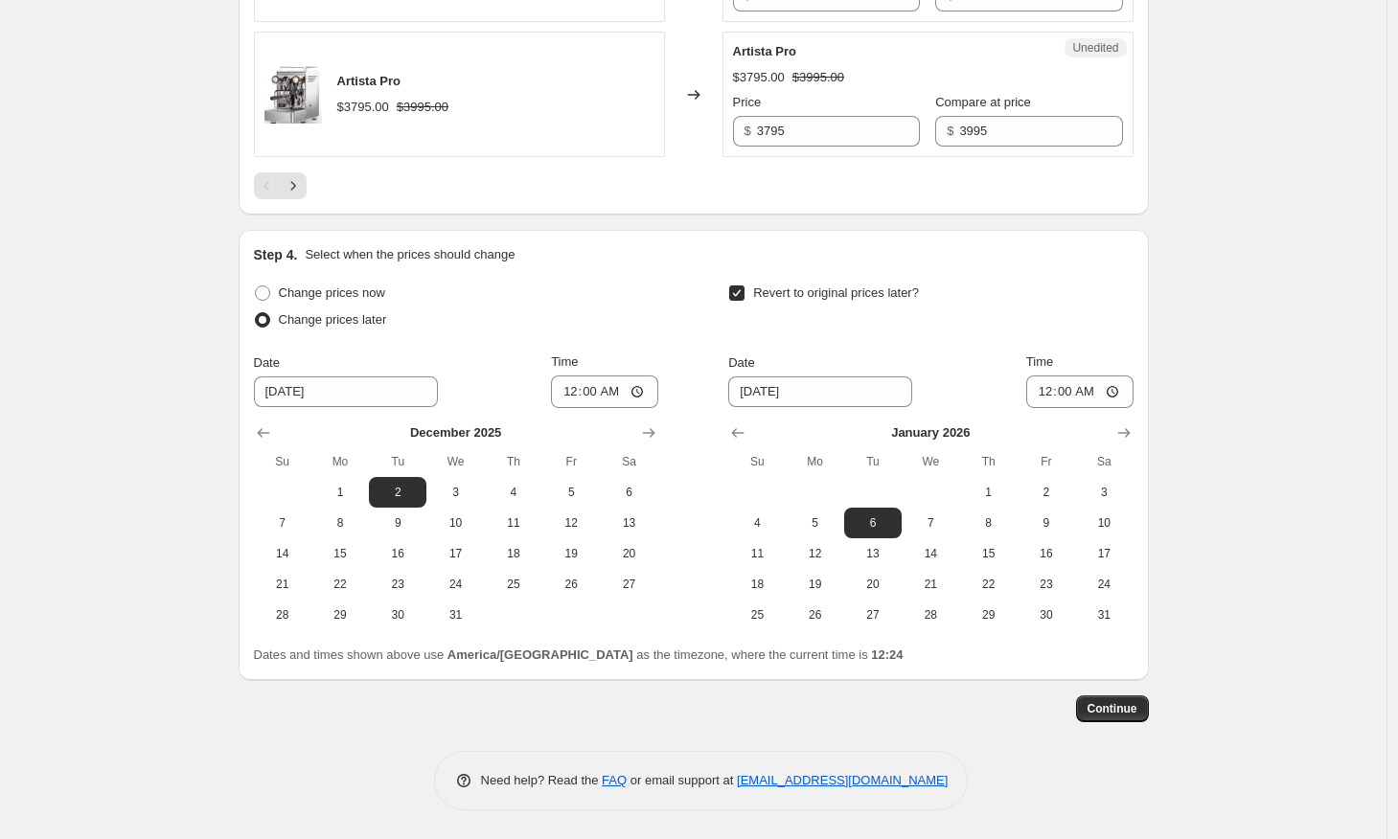
scroll to position [3435, 0]
click at [1103, 704] on span "Continue" at bounding box center [1112, 708] width 50 height 15
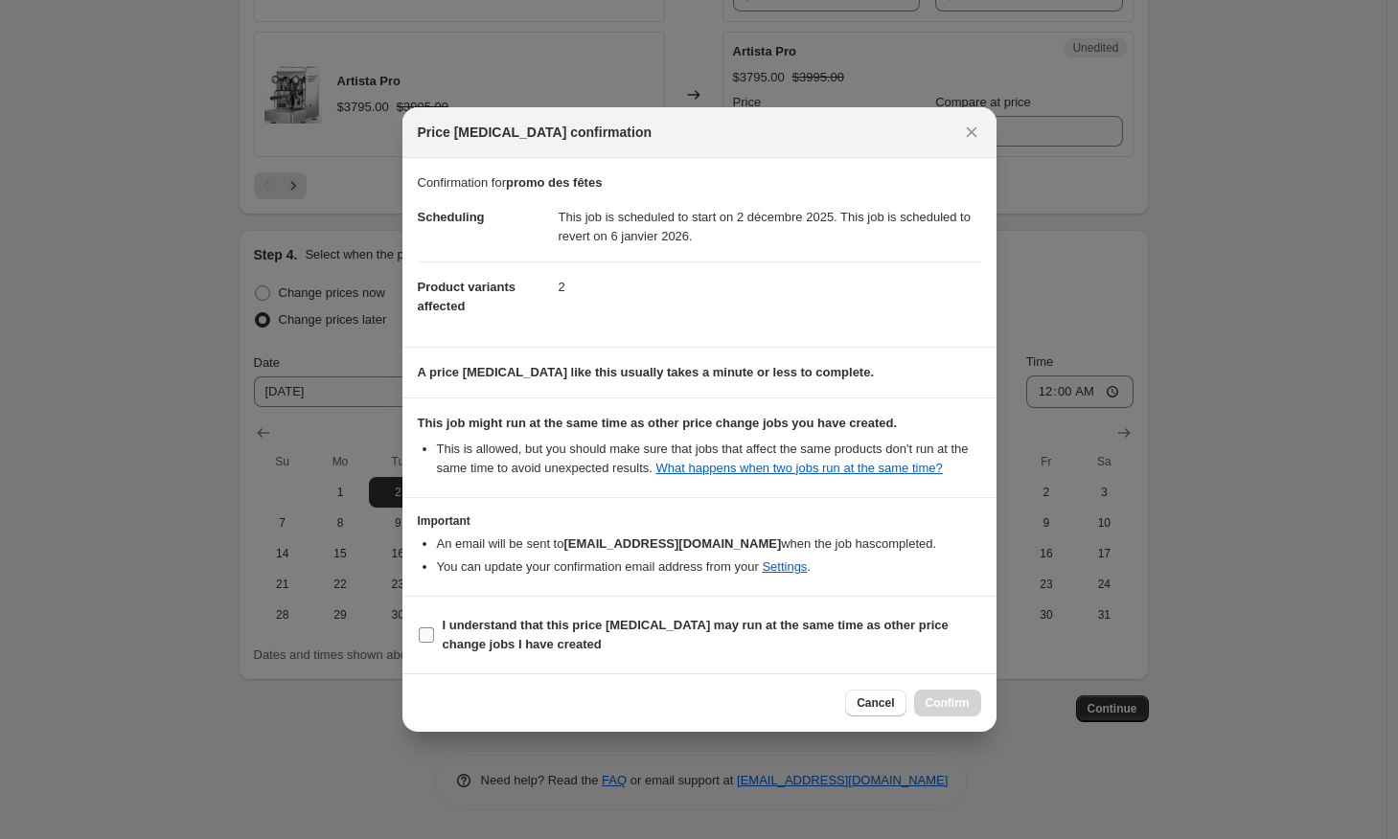
click at [435, 639] on label "I understand that this price [MEDICAL_DATA] may run at the same time as other p…" at bounding box center [699, 635] width 563 height 46
click at [434, 639] on input "I understand that this price [MEDICAL_DATA] may run at the same time as other p…" at bounding box center [426, 634] width 15 height 15
checkbox input "true"
click at [966, 711] on span "Confirm" at bounding box center [947, 702] width 44 height 15
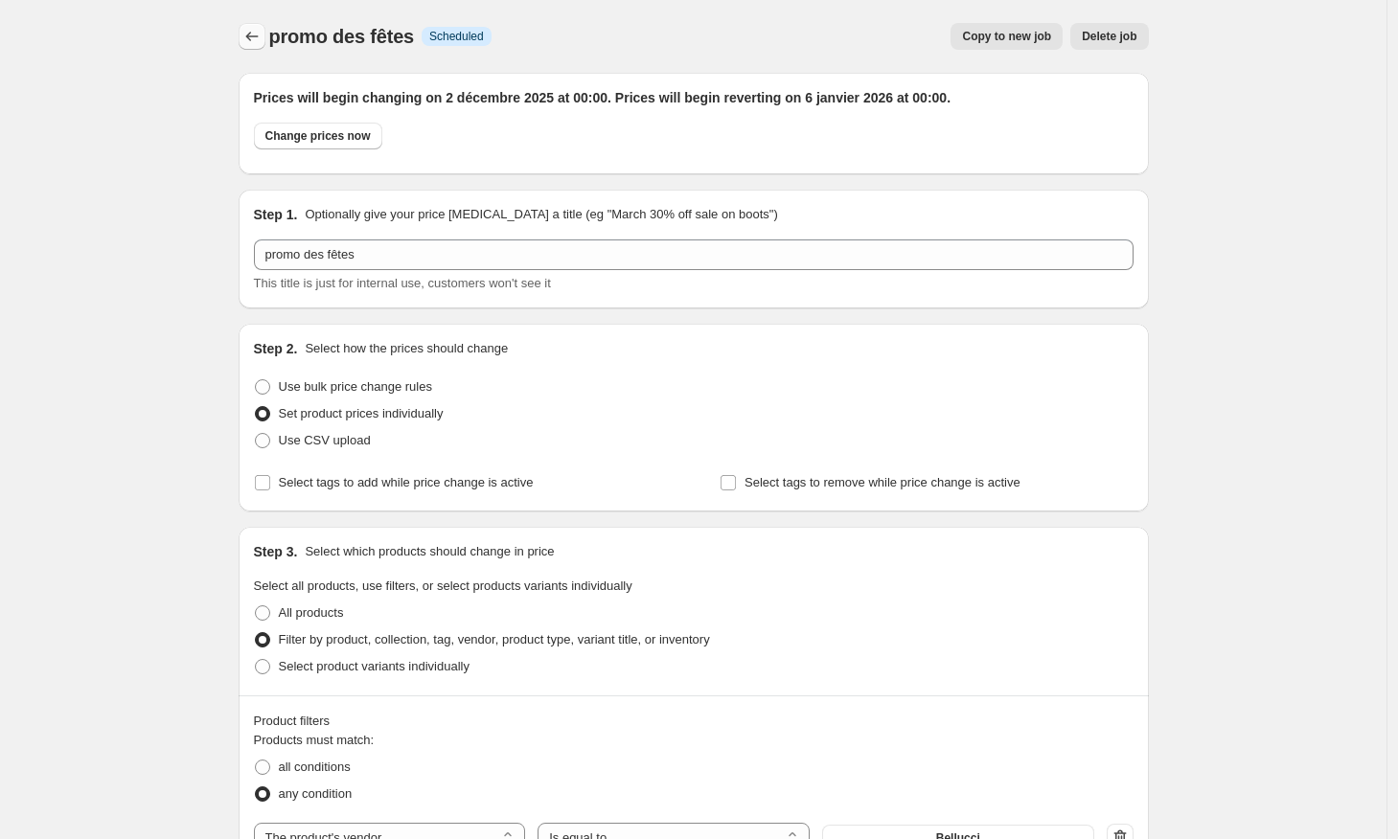
click at [247, 33] on icon "Price change jobs" at bounding box center [251, 36] width 19 height 19
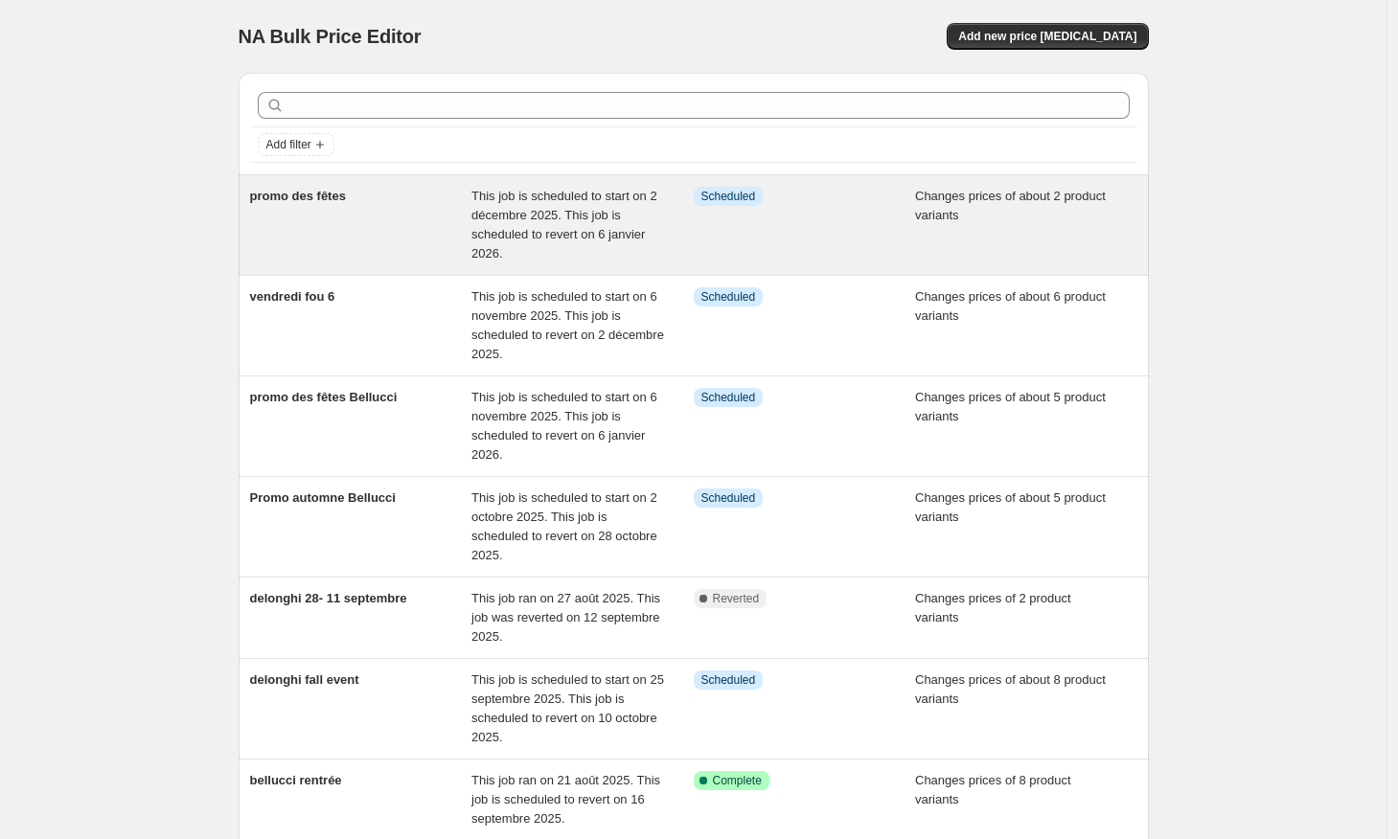
click at [421, 226] on div "promo des fêtes" at bounding box center [361, 225] width 222 height 77
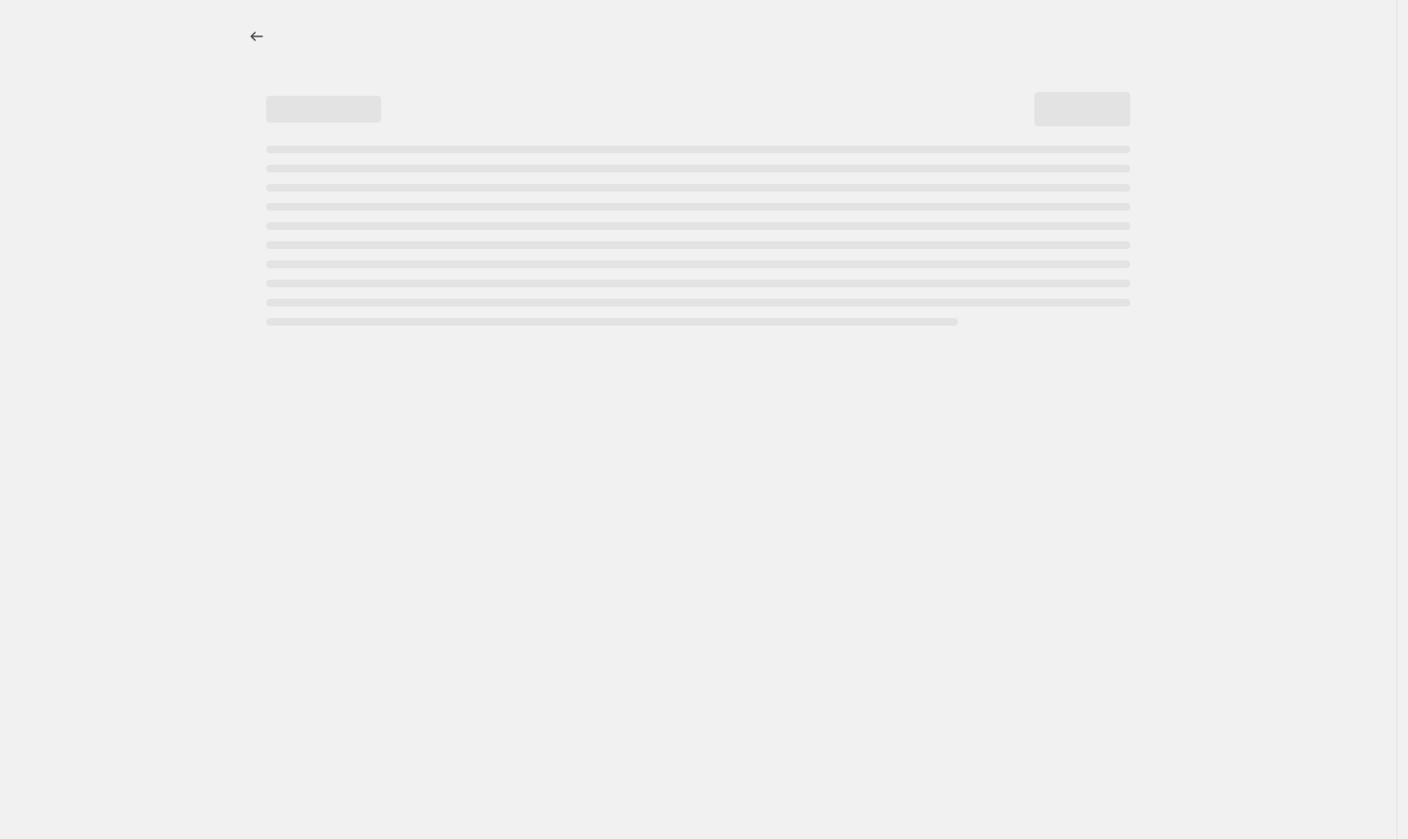
select select "vendor"
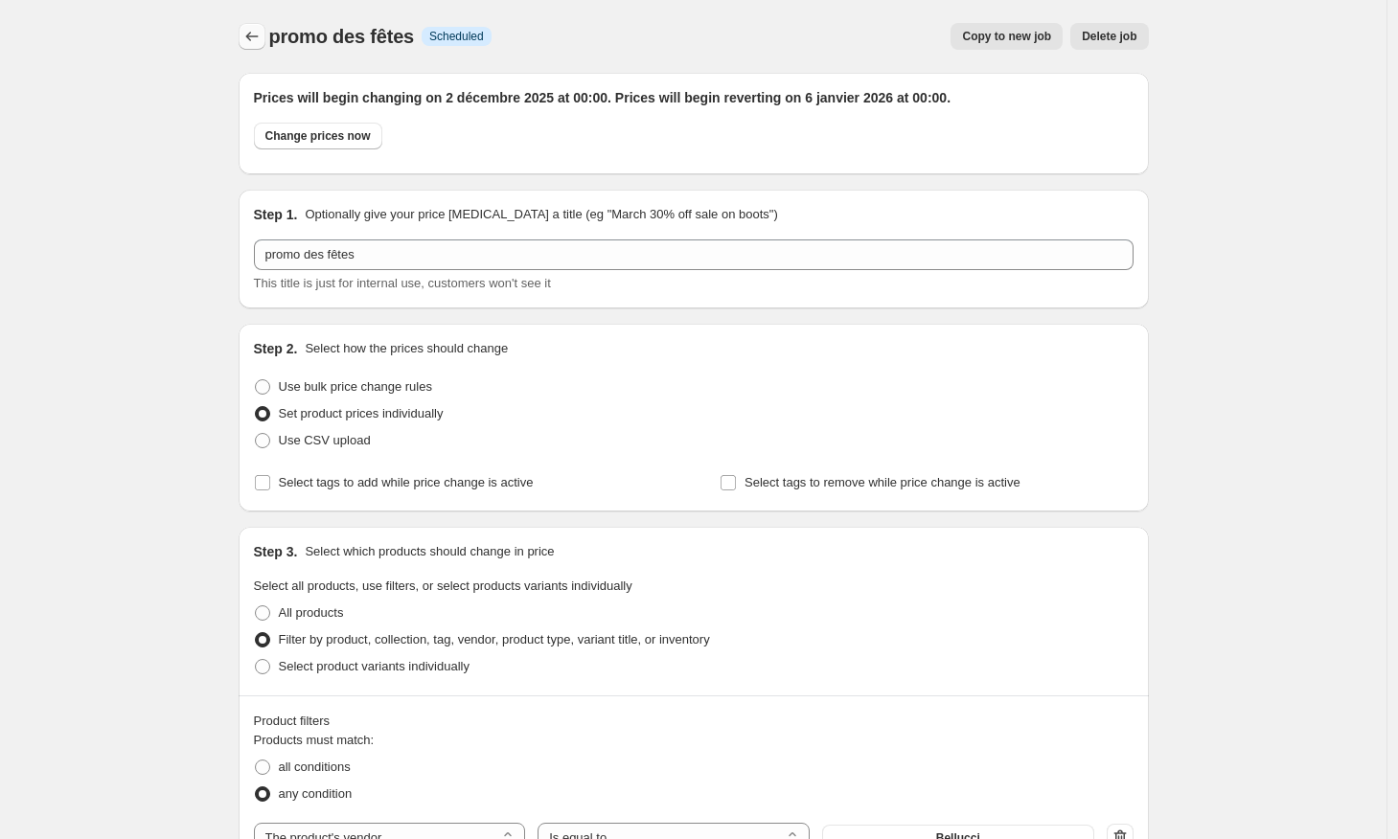
click at [258, 48] on button "Price change jobs" at bounding box center [252, 36] width 27 height 27
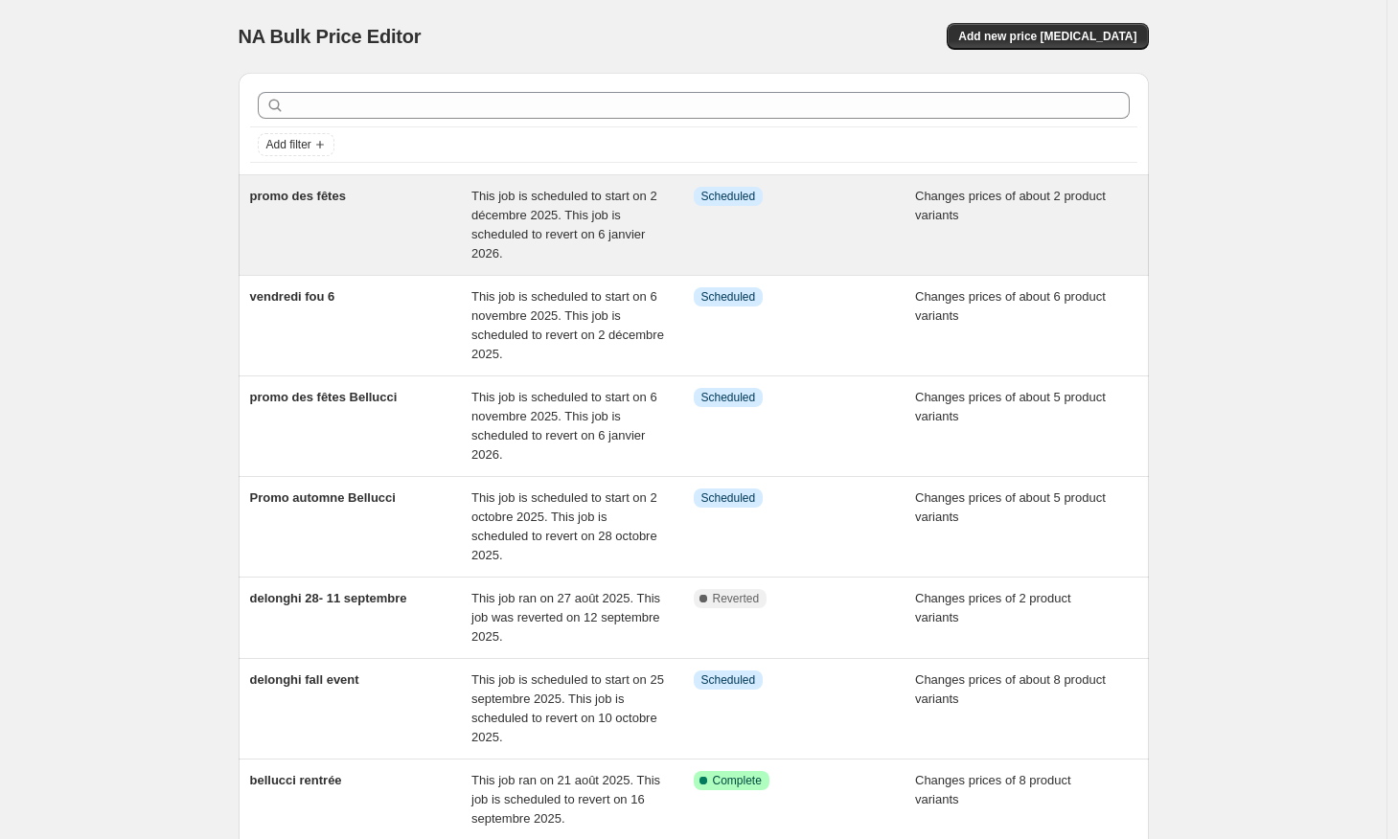
click at [345, 250] on div "promo des fêtes" at bounding box center [361, 225] width 222 height 77
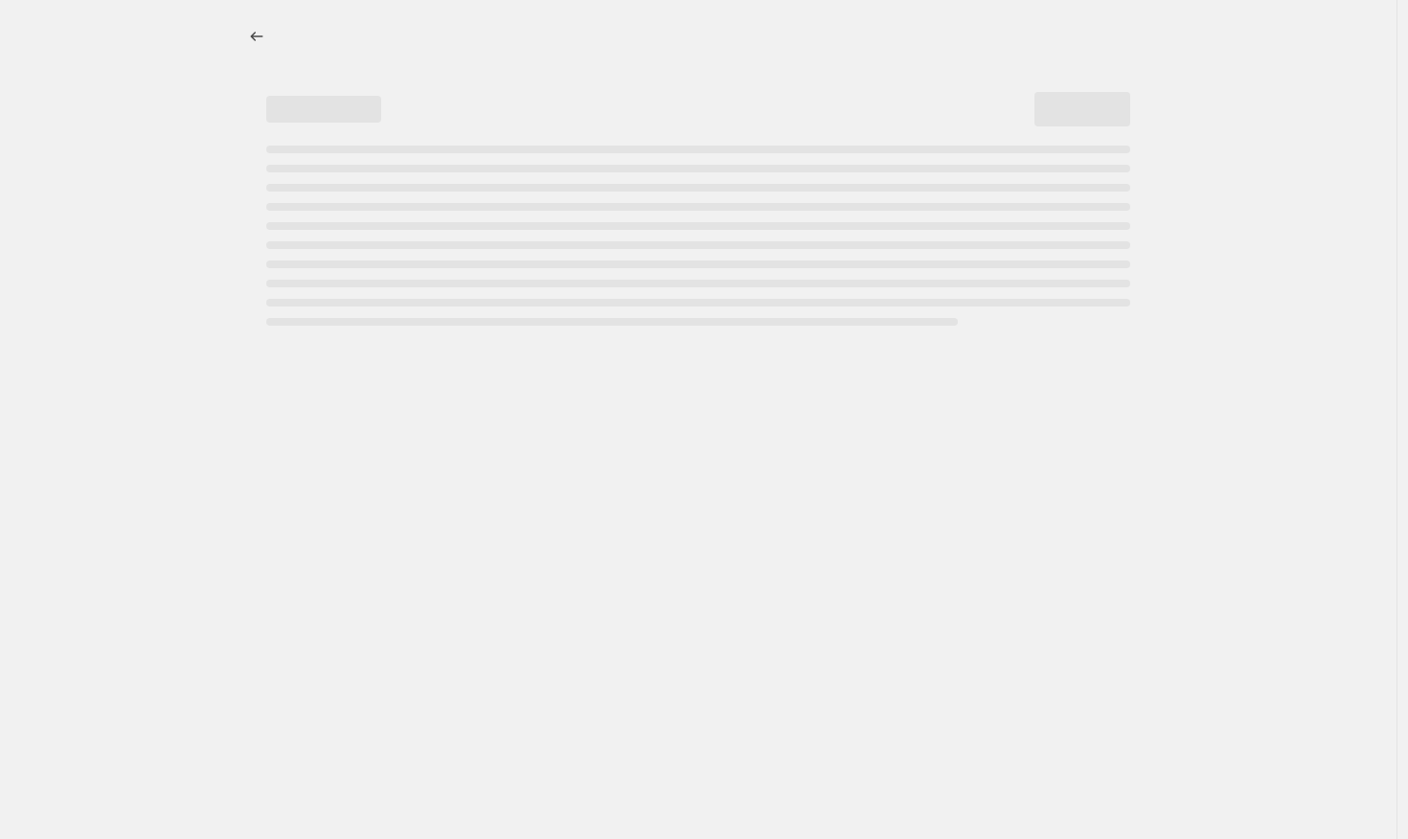
select select "vendor"
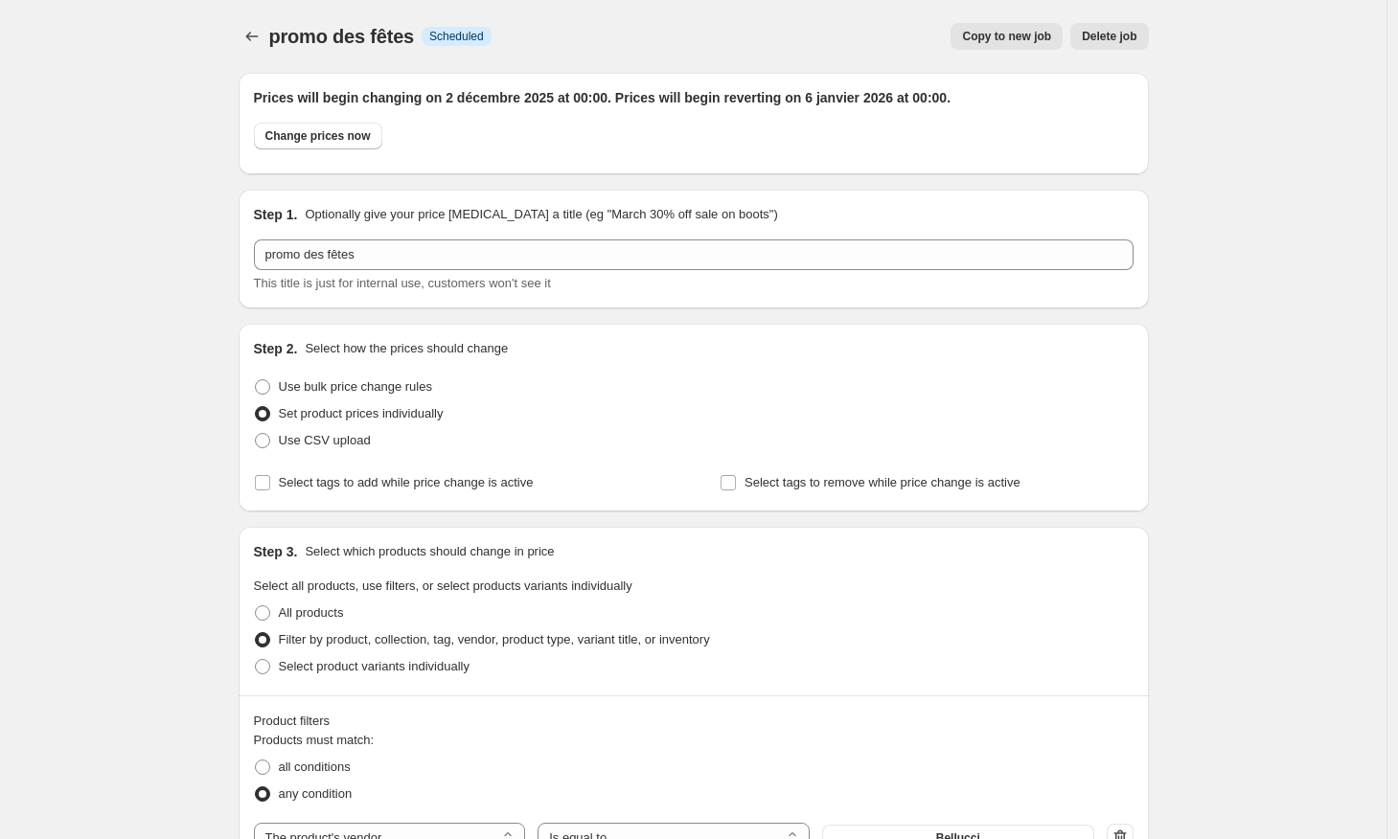
click at [434, 55] on div "promo des fêtes. This page is ready promo des fêtes Info Scheduled Copy to new …" at bounding box center [694, 36] width 910 height 73
click at [416, 47] on div "promo des fêtes Info Scheduled" at bounding box center [380, 36] width 222 height 27
click at [406, 36] on span "promo des fêtes" at bounding box center [341, 36] width 145 height 21
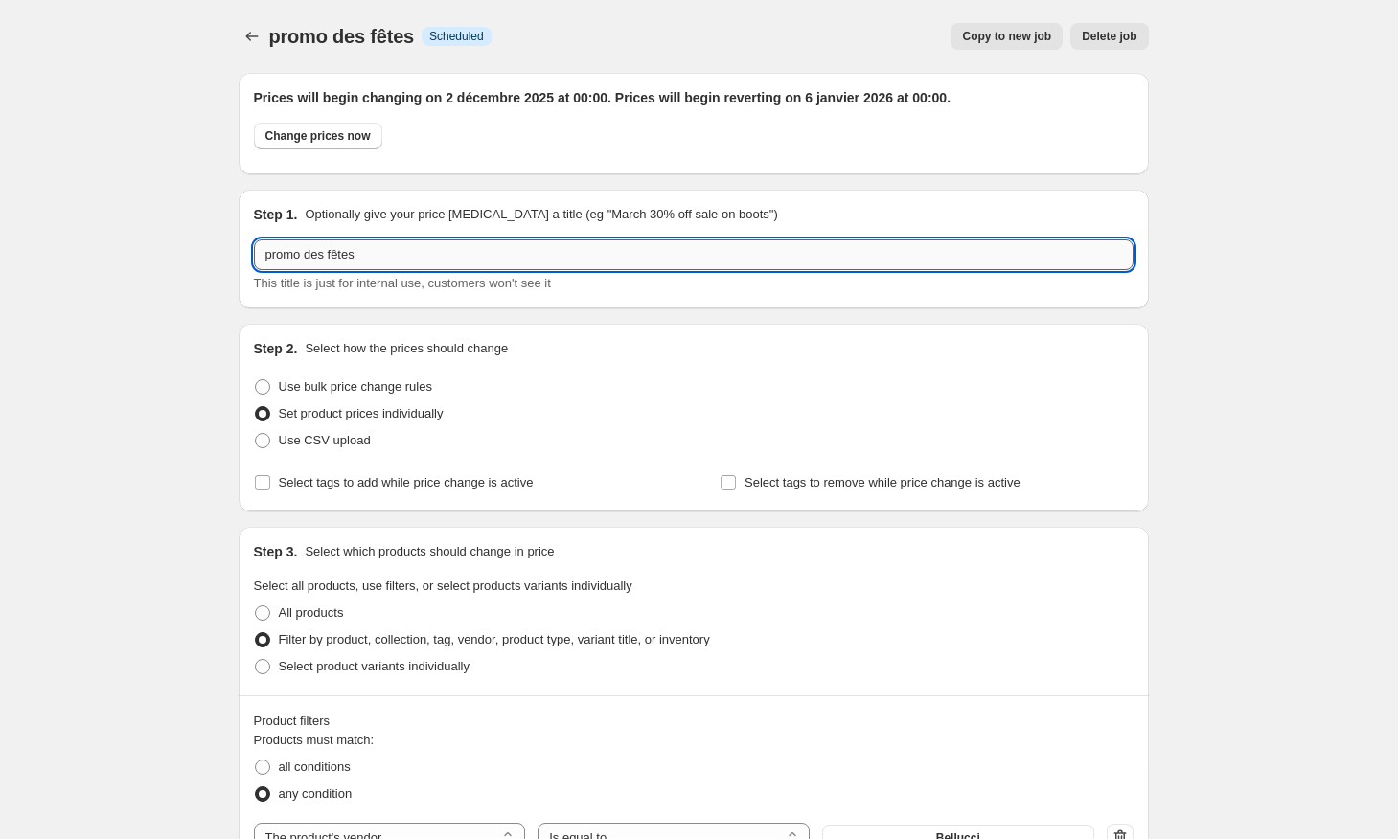
click at [401, 249] on input "promo des fêtes" at bounding box center [693, 254] width 879 height 31
type input "promo des fêtes bellucci"
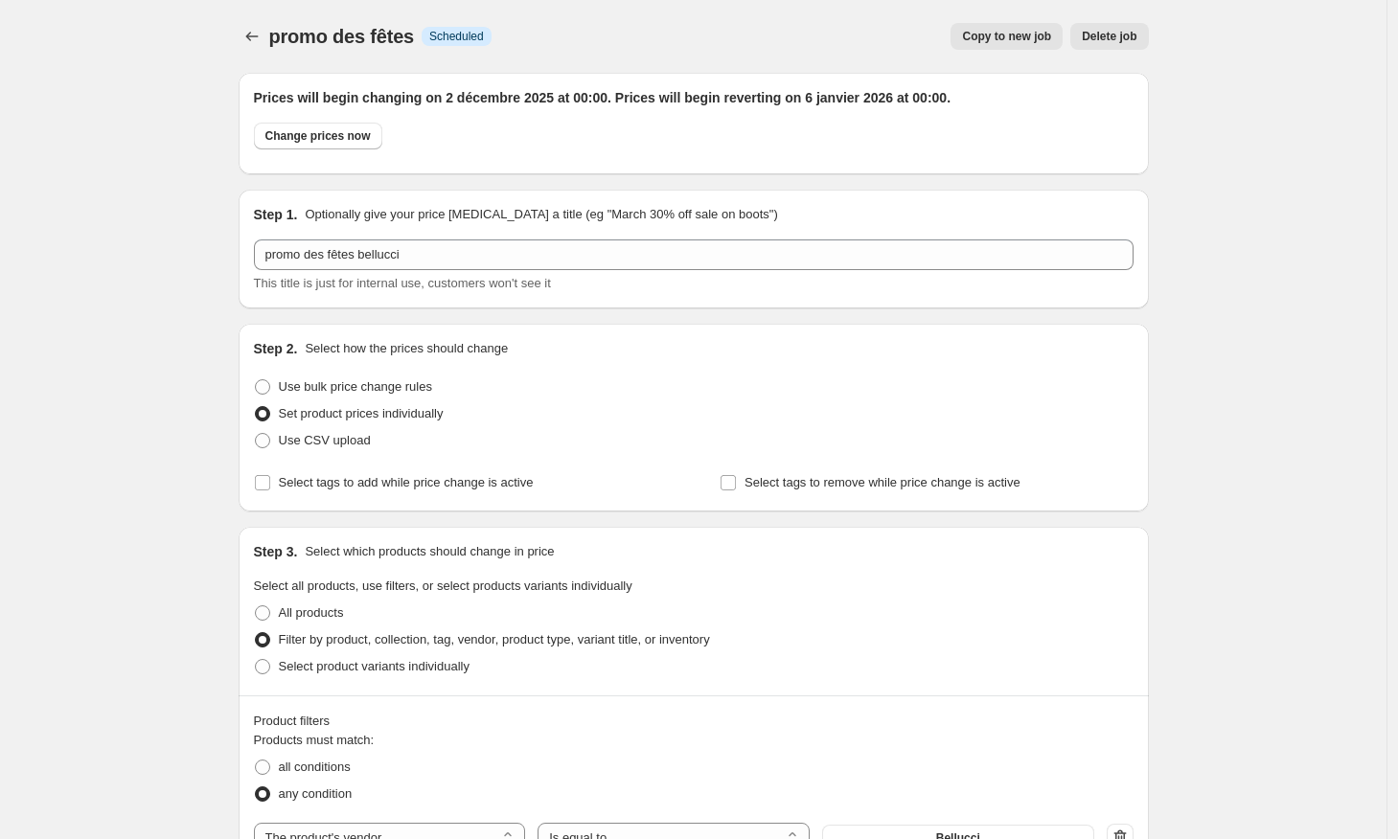
click at [560, 65] on div "promo des fêtes. This page is ready promo des fêtes Info Scheduled Copy to new …" at bounding box center [694, 36] width 910 height 73
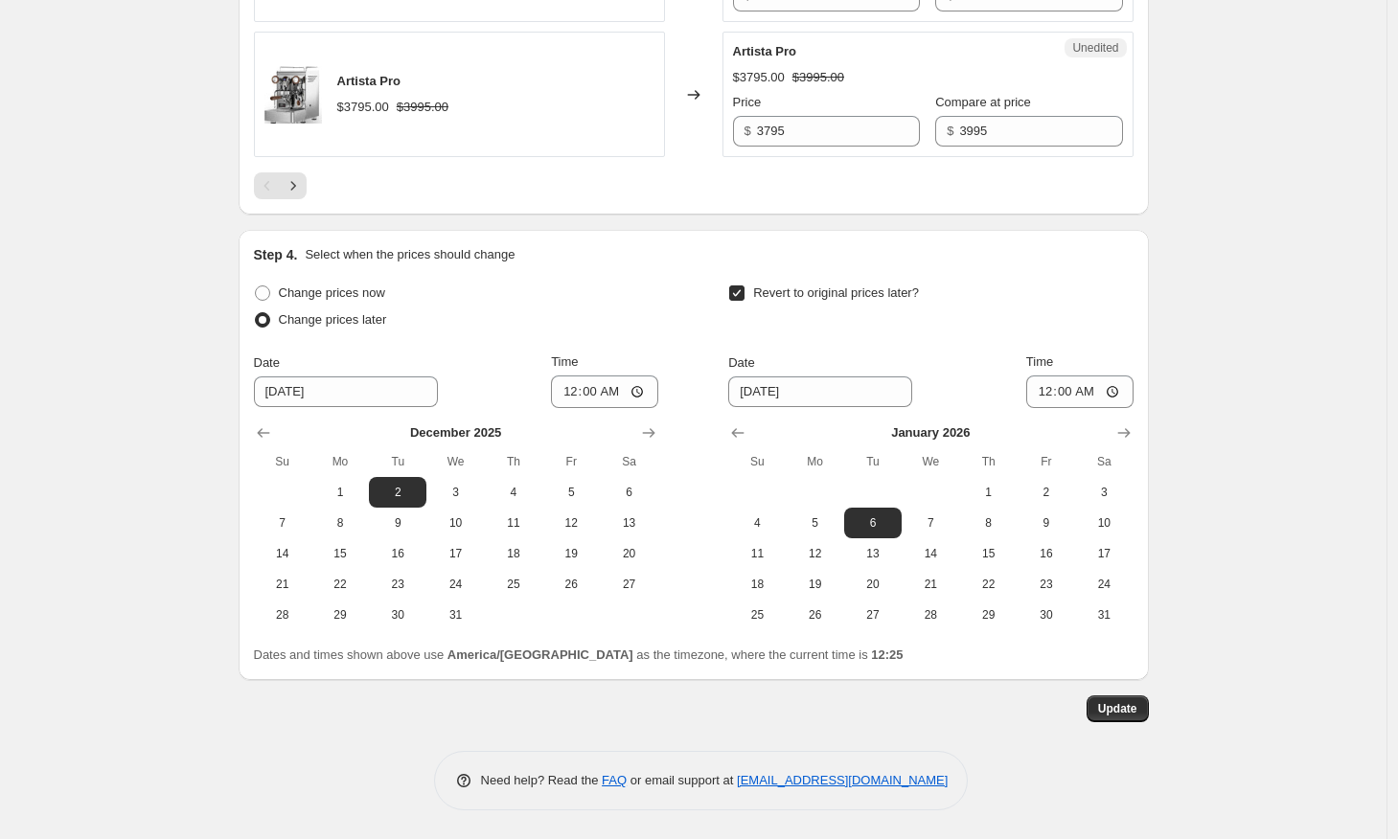
scroll to position [3552, 0]
click at [1113, 696] on button "Update" at bounding box center [1117, 708] width 62 height 27
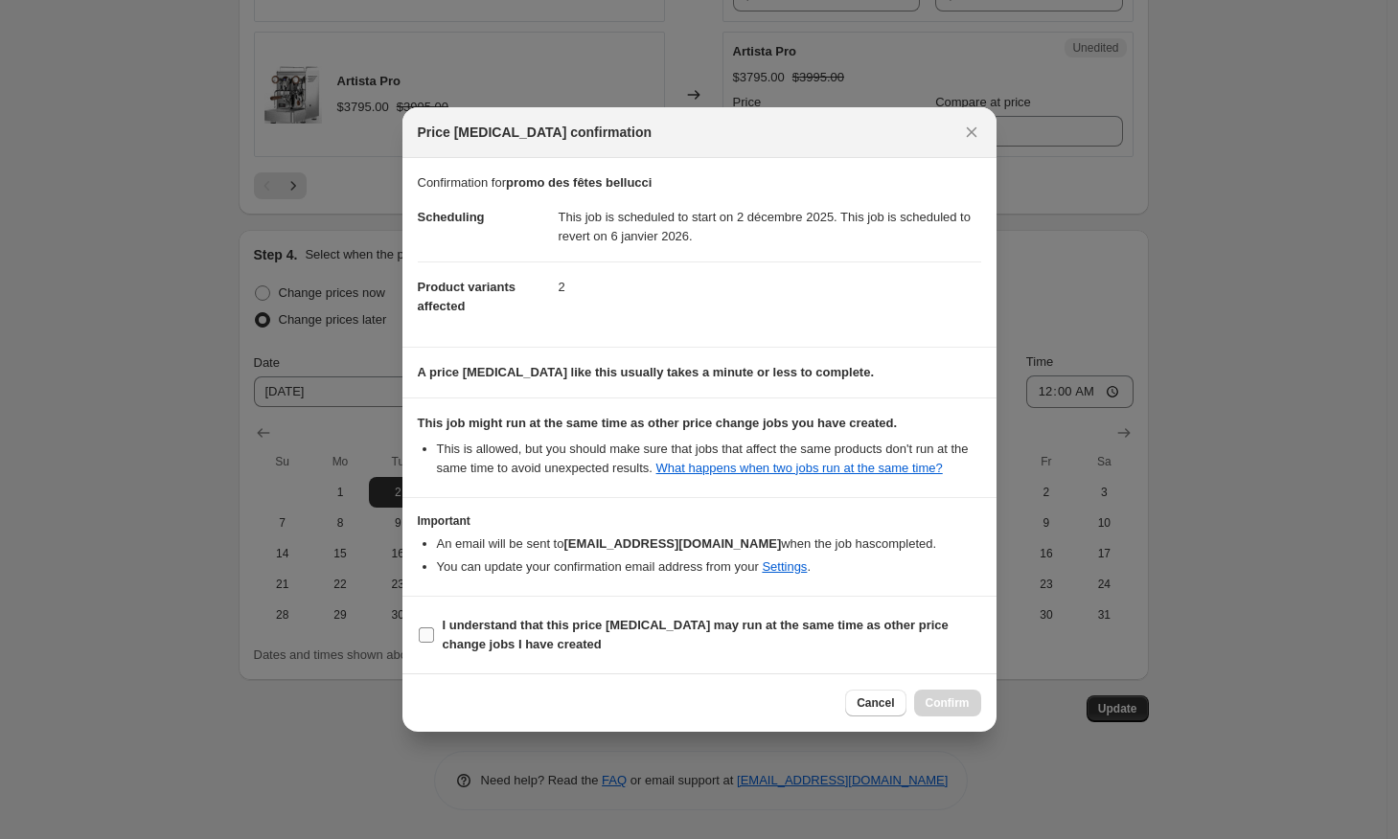
click at [419, 643] on input "I understand that this price [MEDICAL_DATA] may run at the same time as other p…" at bounding box center [426, 634] width 15 height 15
checkbox input "true"
click at [950, 707] on span "Confirm" at bounding box center [947, 702] width 44 height 15
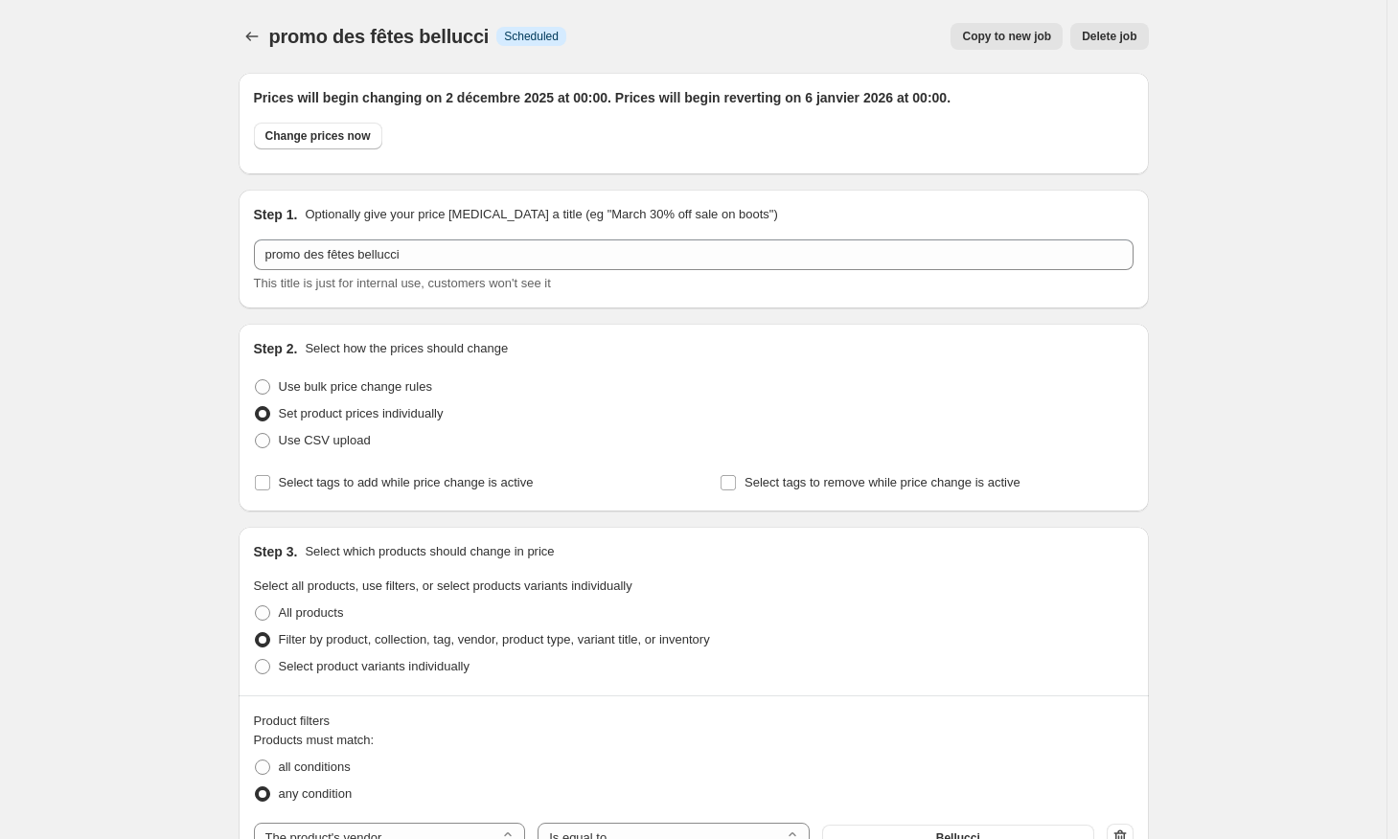
scroll to position [0, 0]
click at [276, 32] on span "promo des fêtes bellucci" at bounding box center [379, 36] width 220 height 21
click at [255, 42] on icon "Price change jobs" at bounding box center [251, 36] width 19 height 19
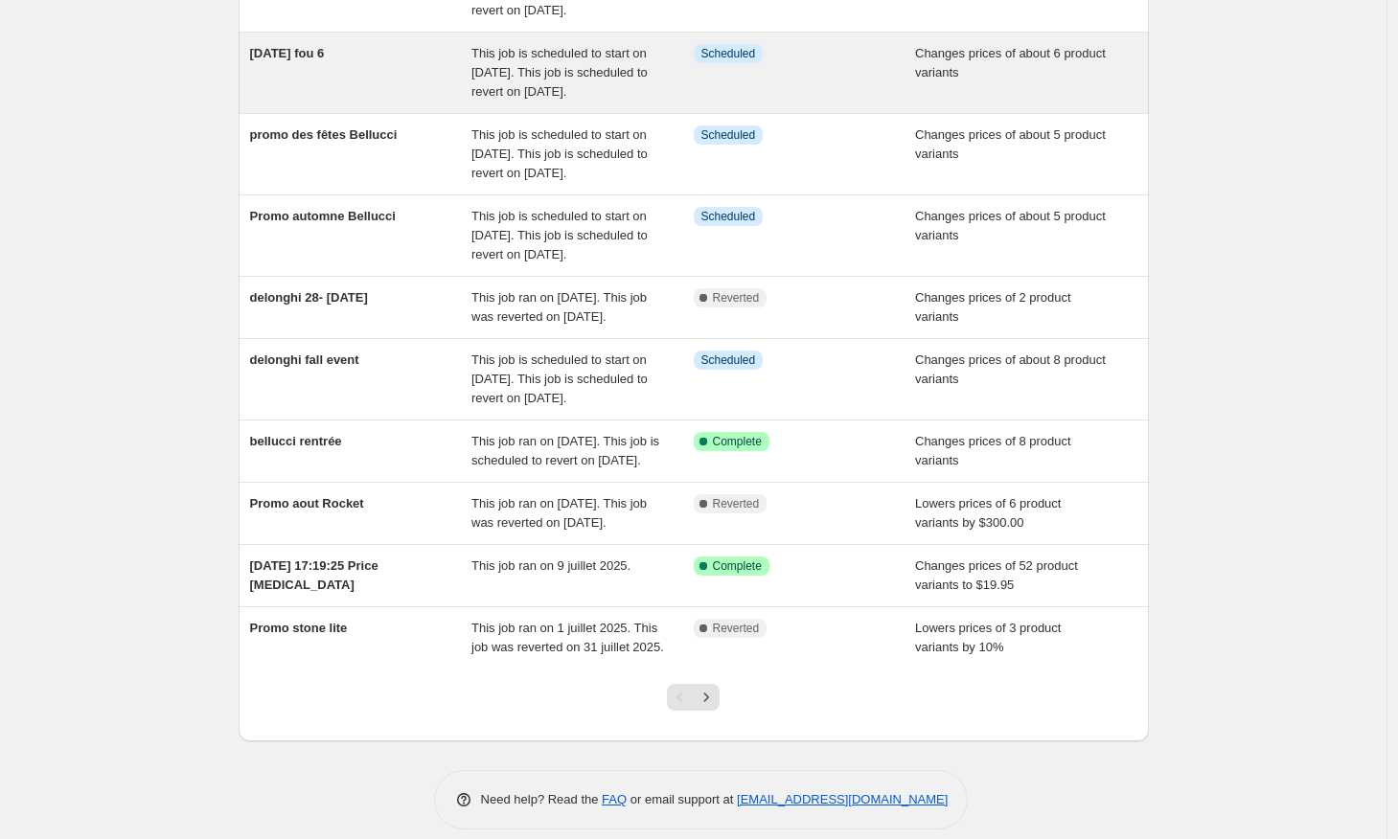
scroll to position [222, 0]
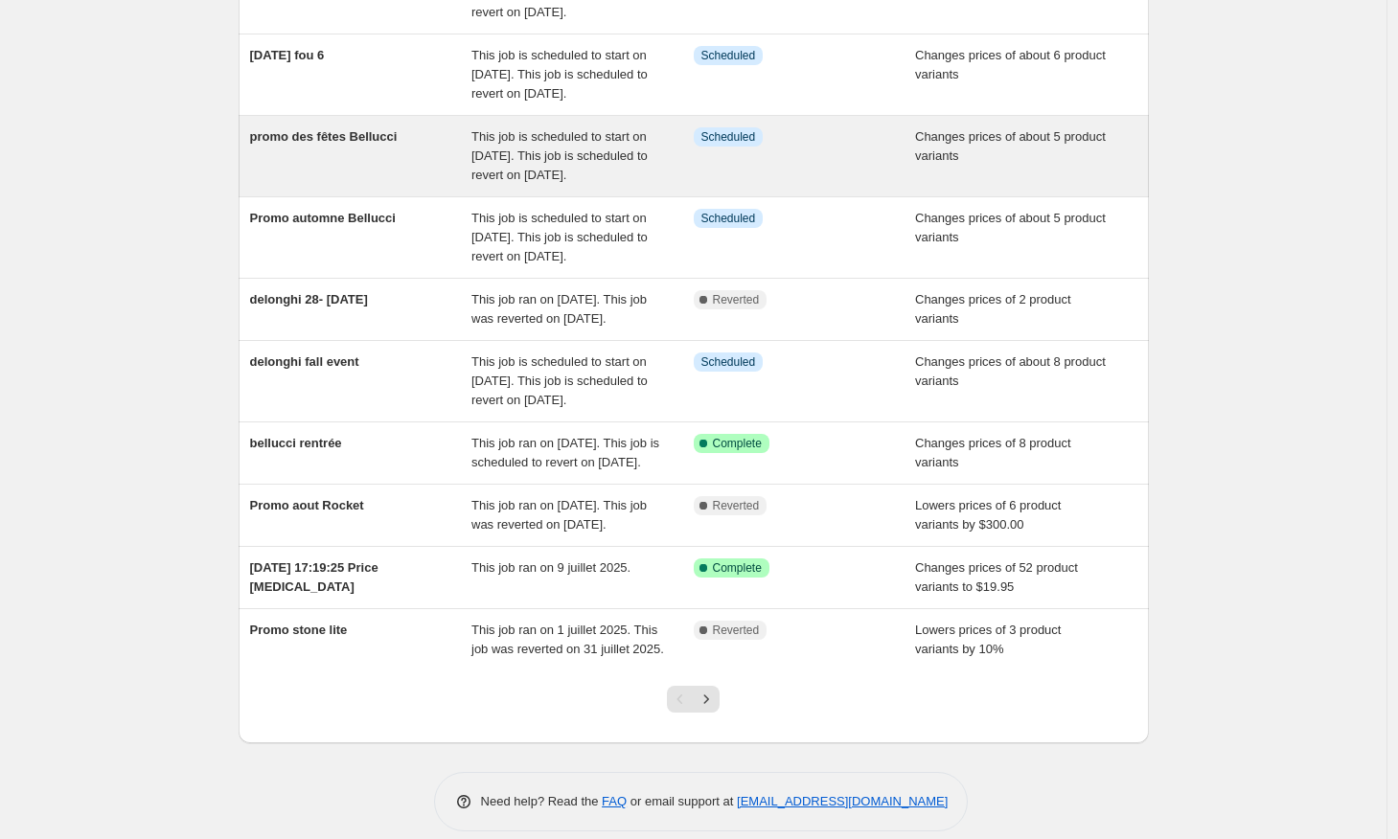
click at [395, 185] on div "promo des fêtes Bellucci" at bounding box center [361, 155] width 222 height 57
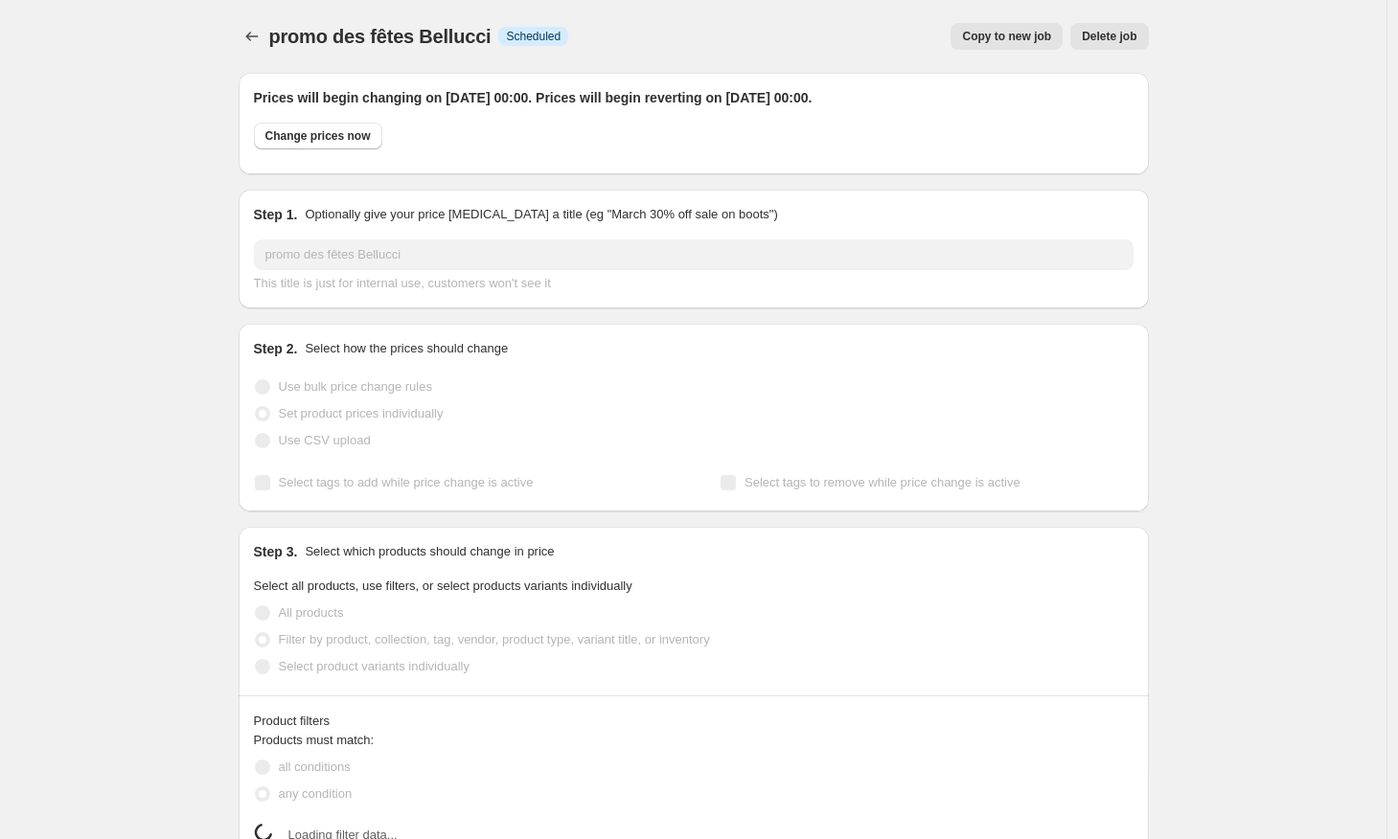
select select "product"
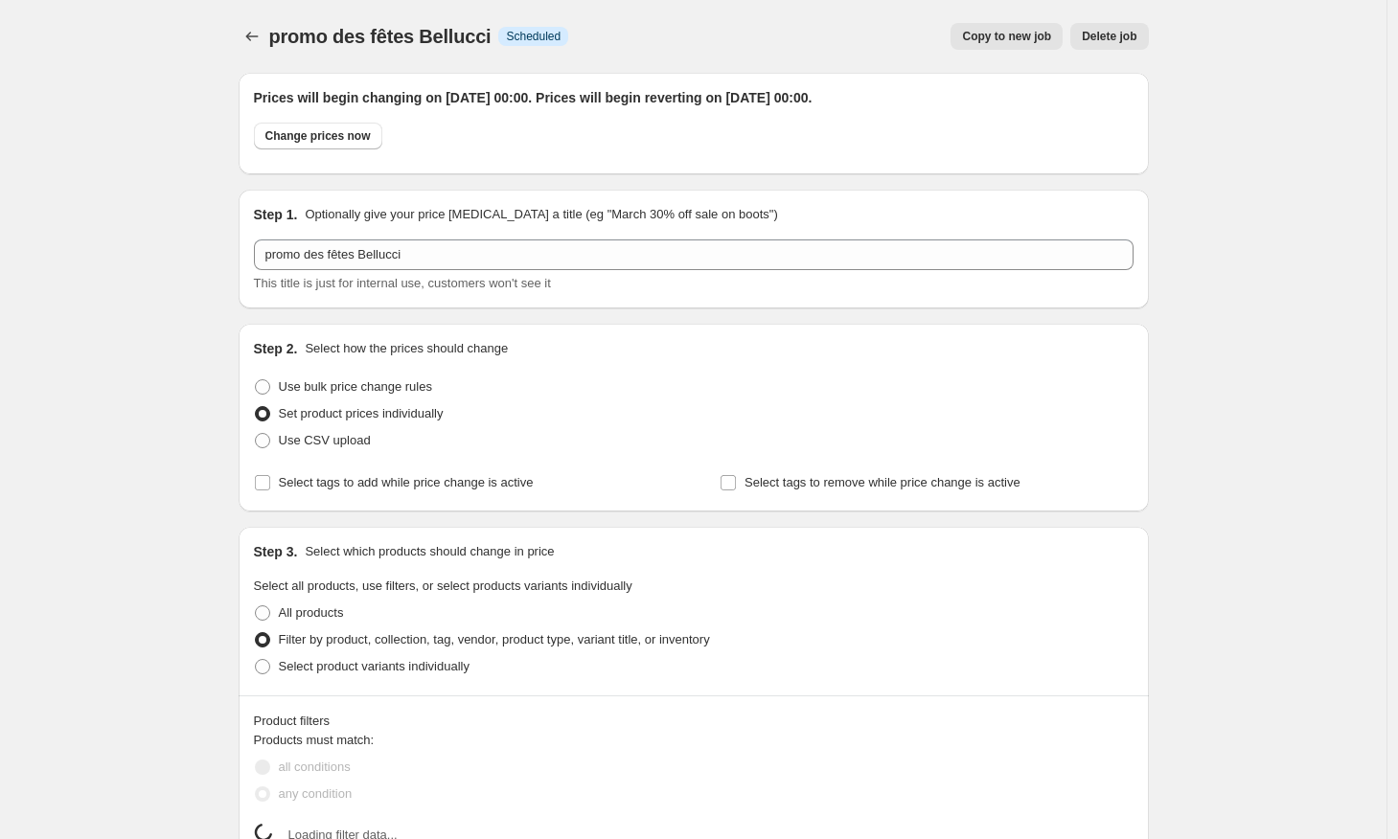
select select "vendor"
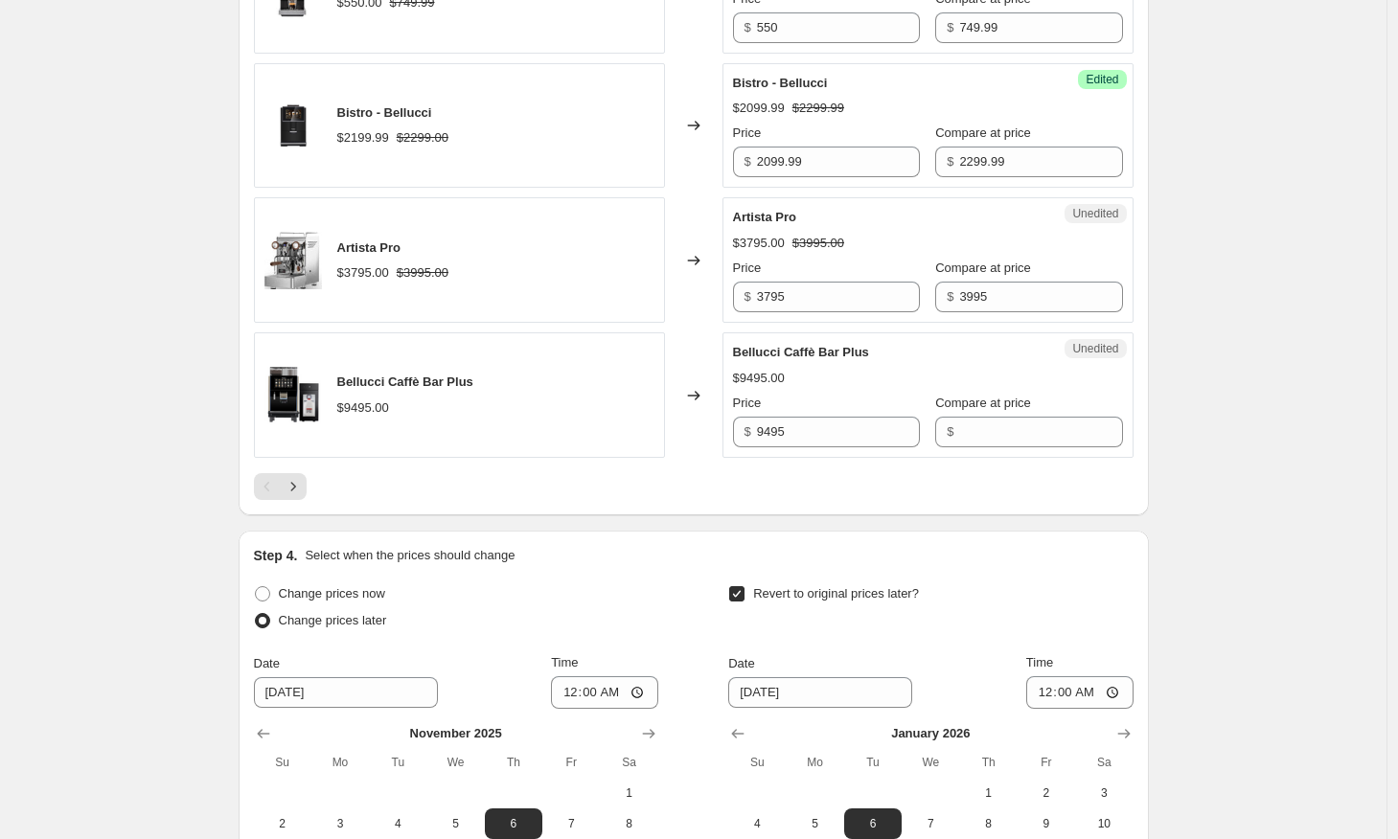
scroll to position [3526, 0]
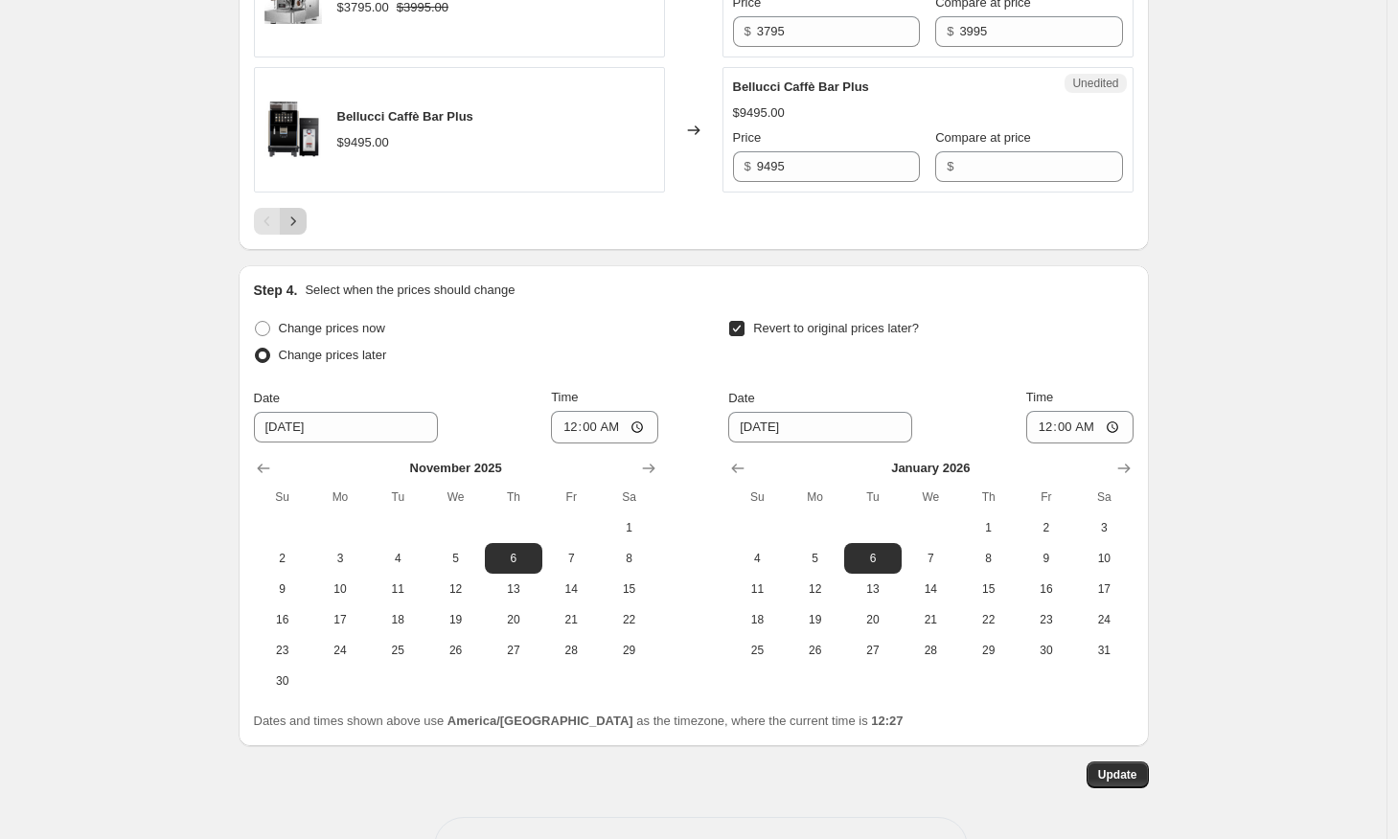
click at [297, 216] on icon "Next" at bounding box center [293, 221] width 19 height 19
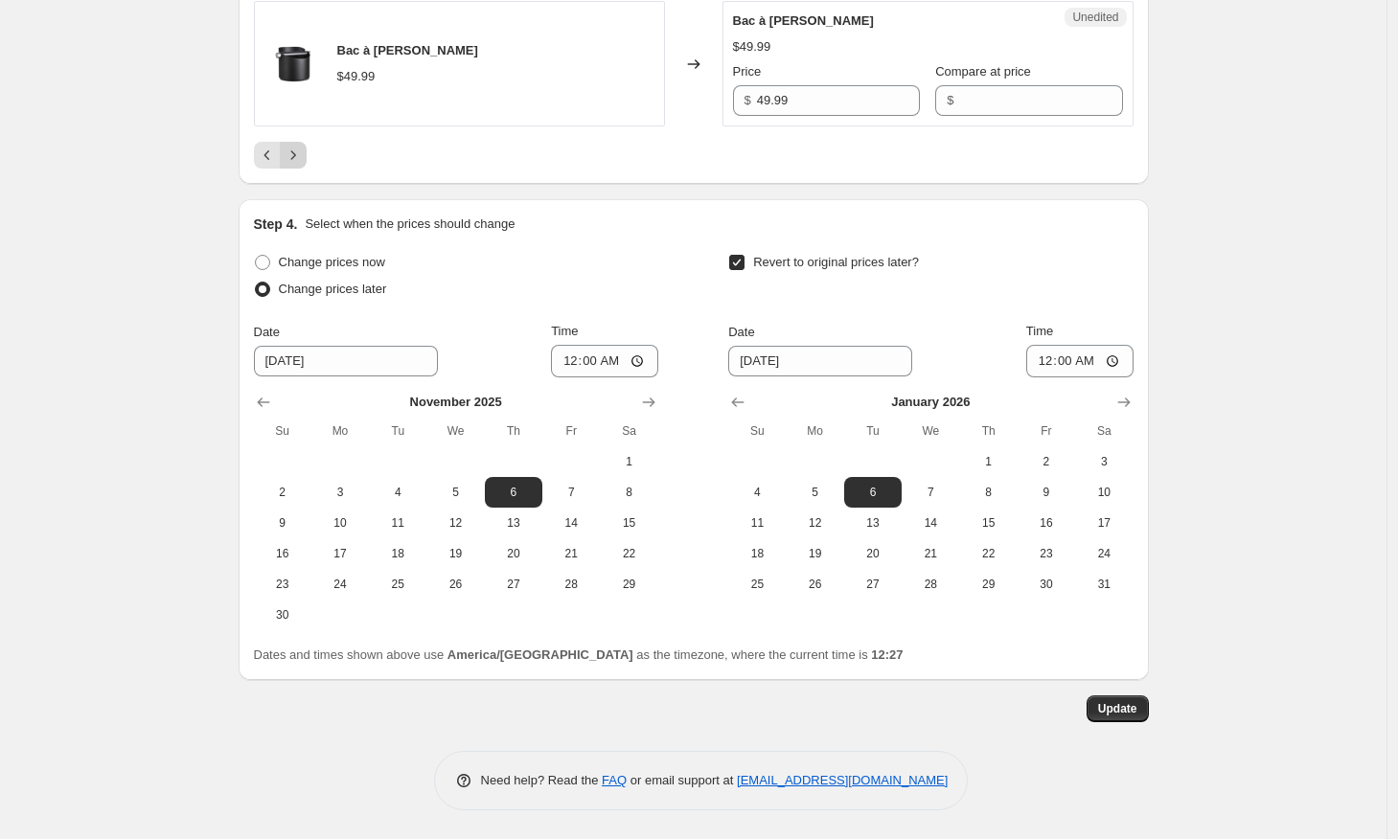
click at [303, 148] on icon "Next" at bounding box center [293, 155] width 19 height 19
click at [259, 146] on button "Previous" at bounding box center [267, 155] width 27 height 27
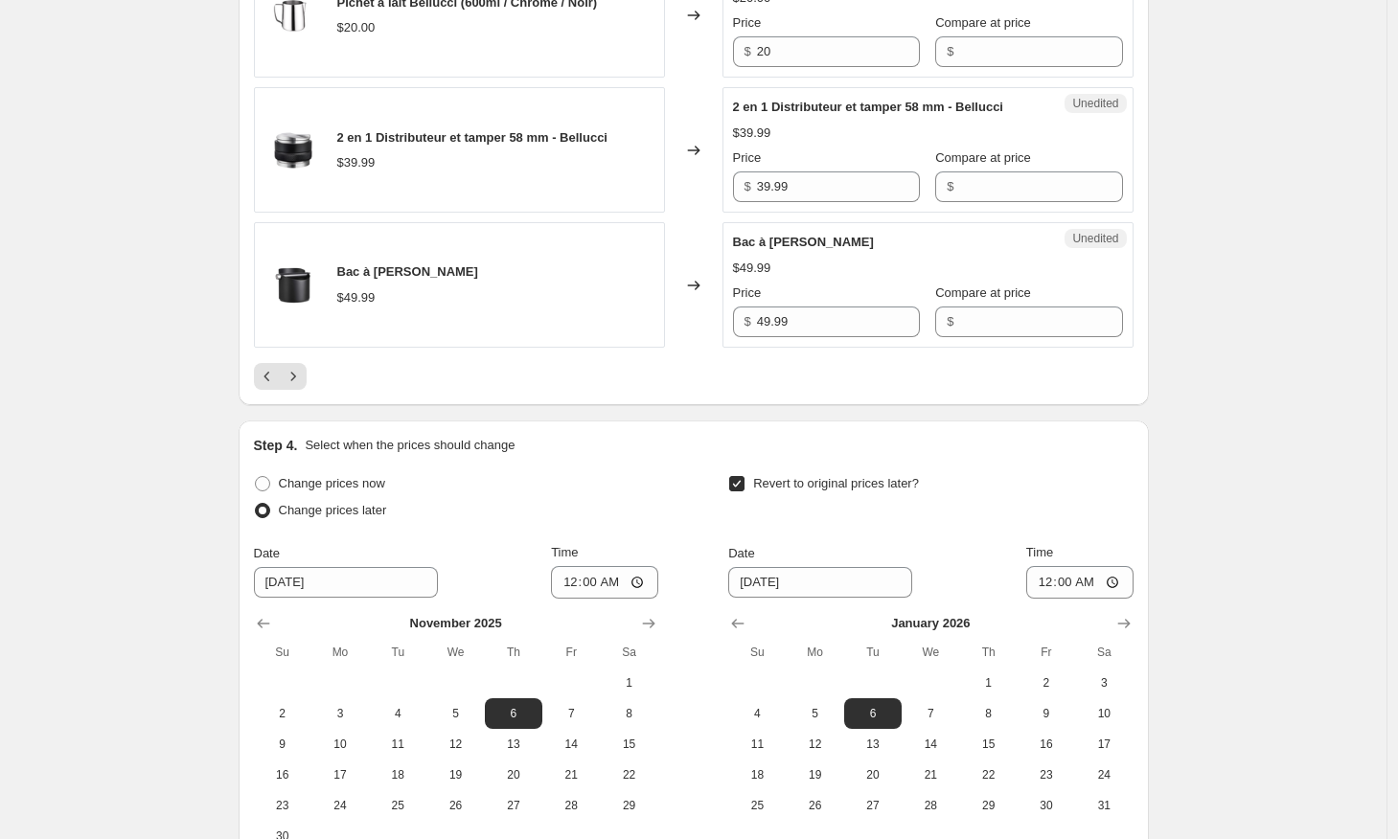
scroll to position [3472, 0]
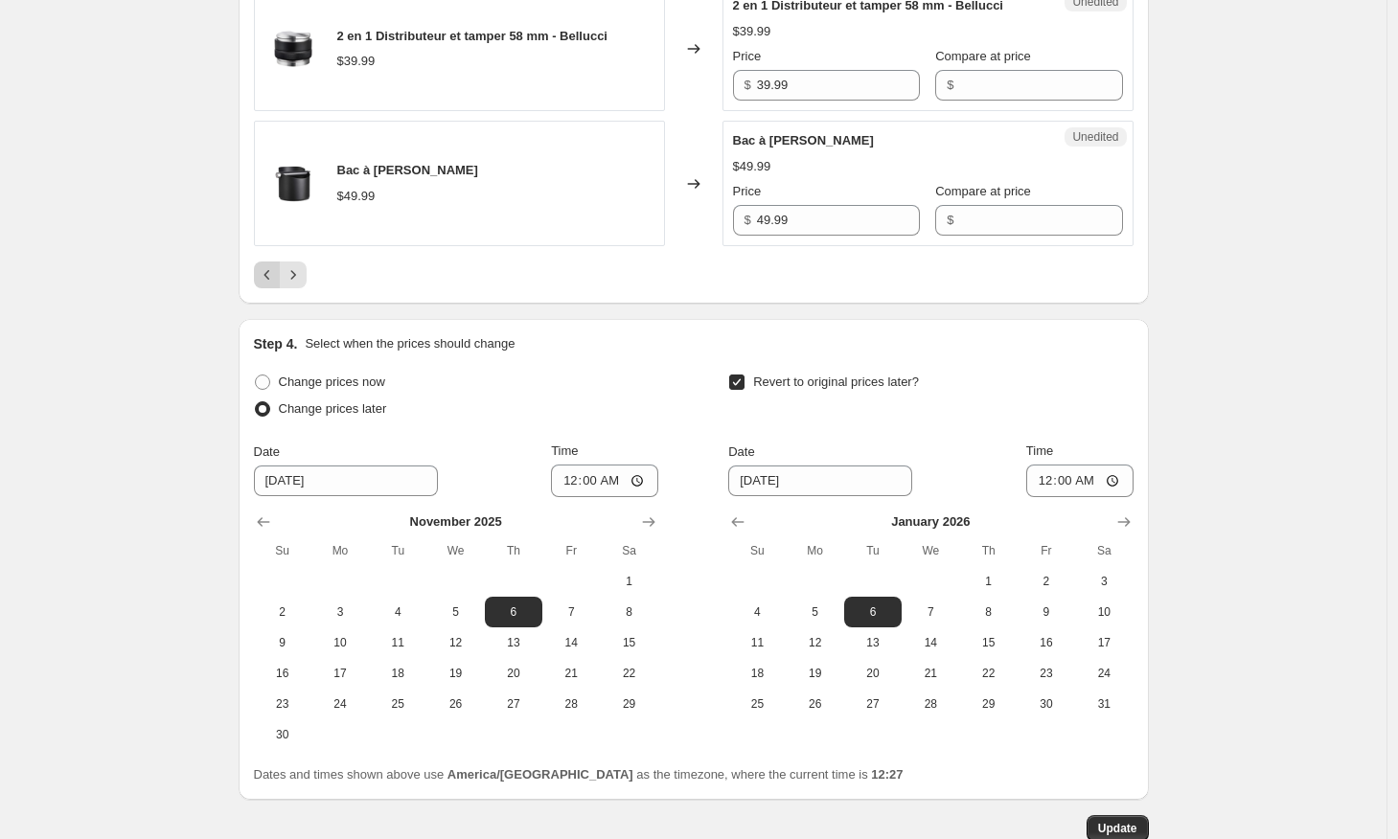
click at [280, 264] on button "Previous" at bounding box center [267, 274] width 27 height 27
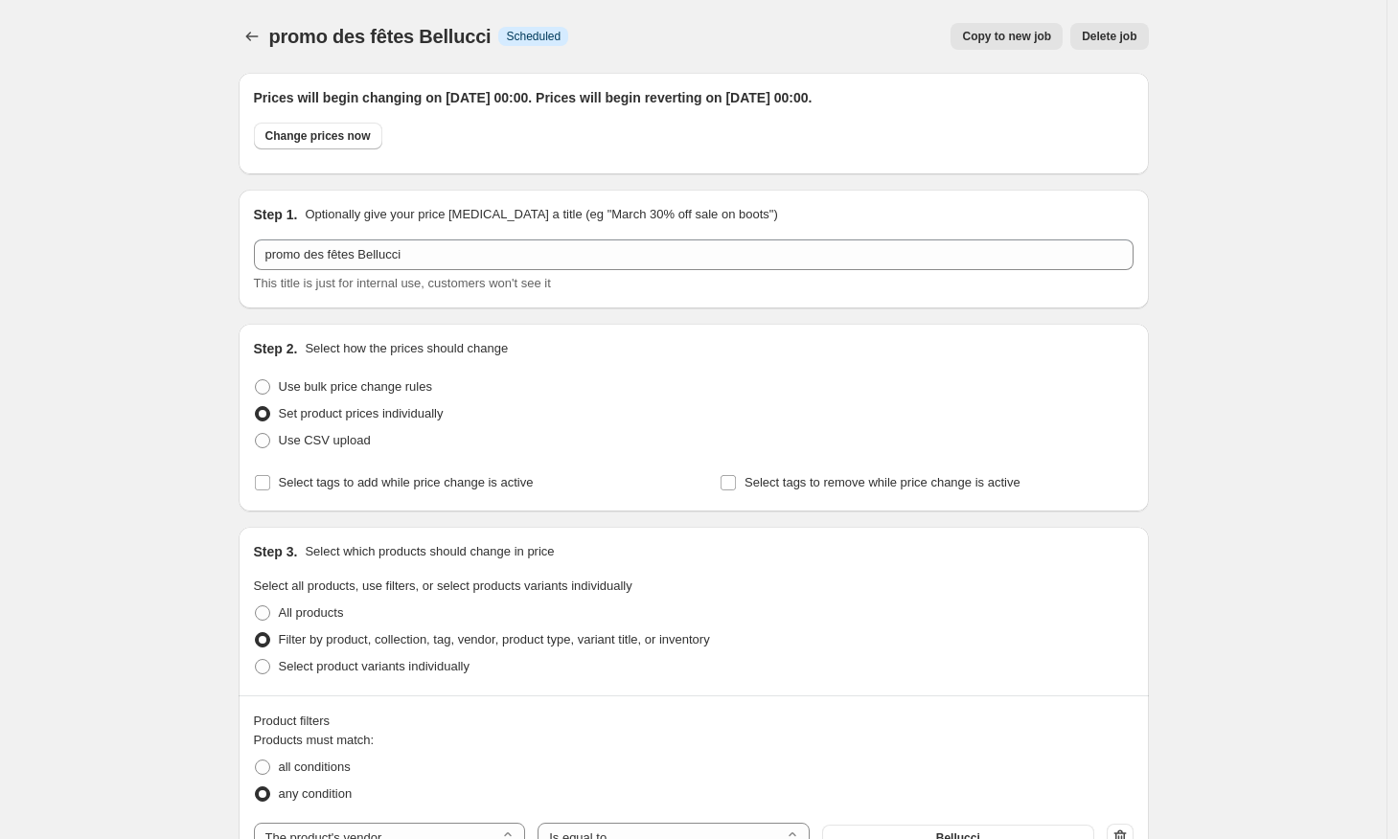
scroll to position [0, 0]
click at [258, 31] on icon "Price change jobs" at bounding box center [251, 36] width 19 height 19
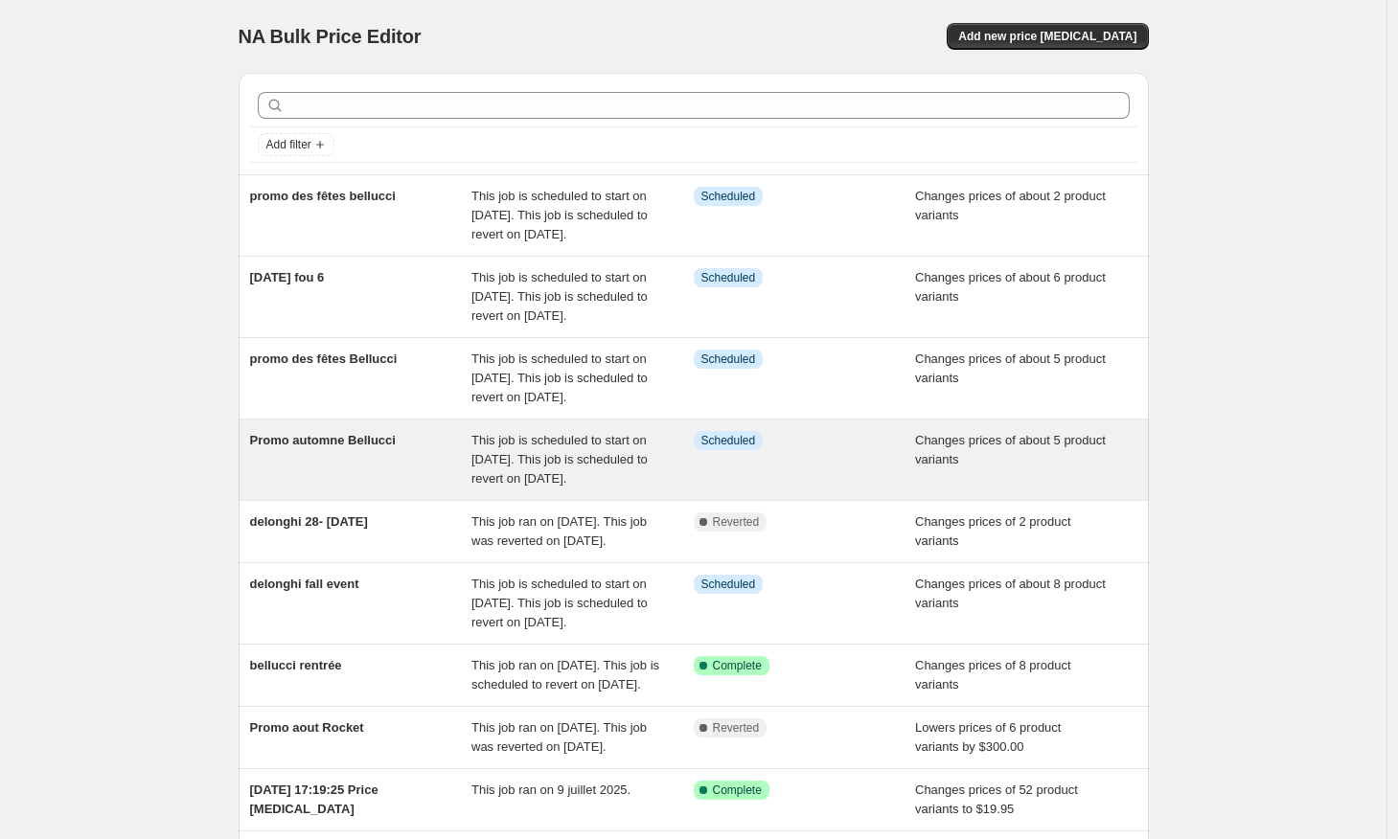
click at [356, 447] on span "Promo automne Bellucci" at bounding box center [323, 440] width 146 height 14
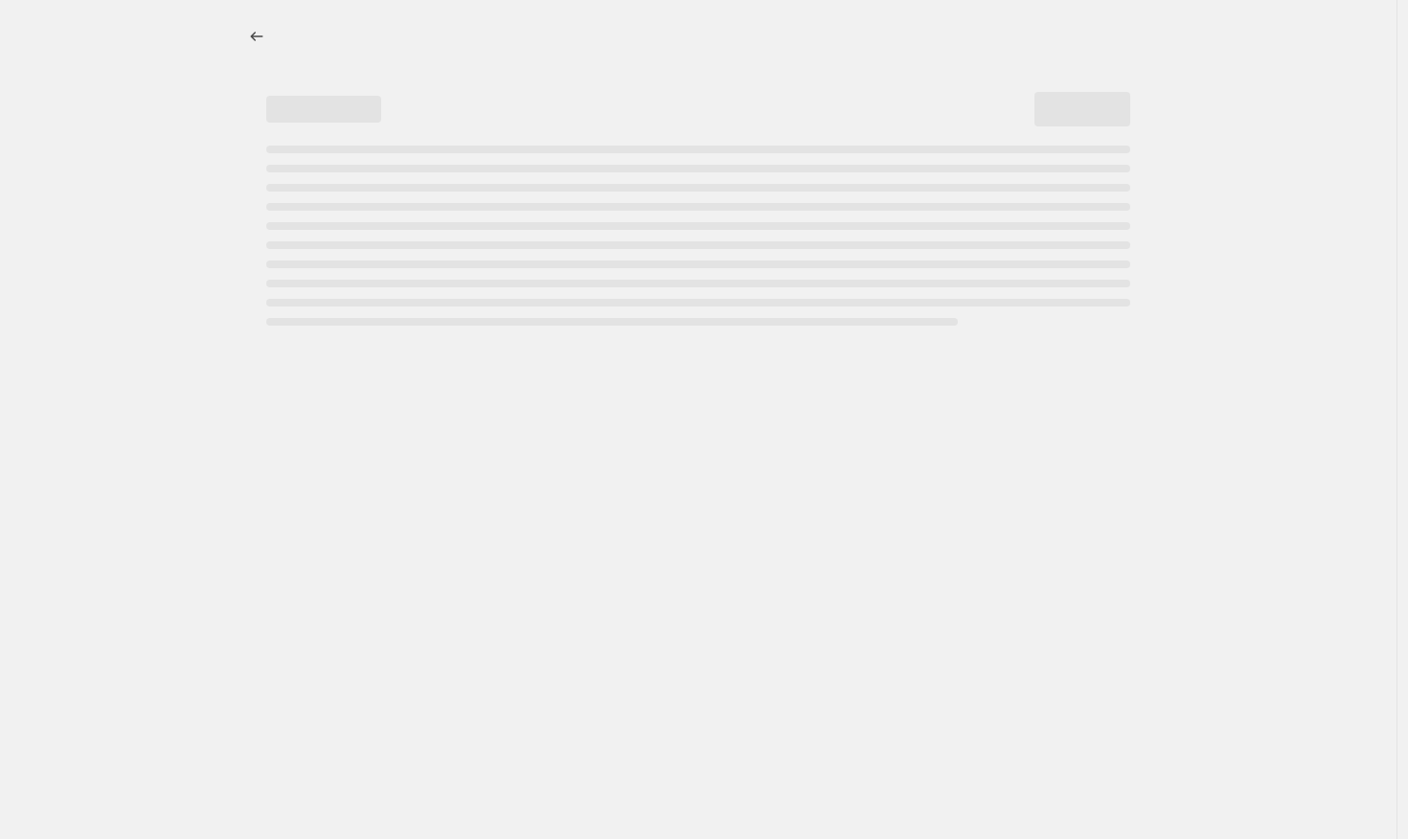
select select "vendor"
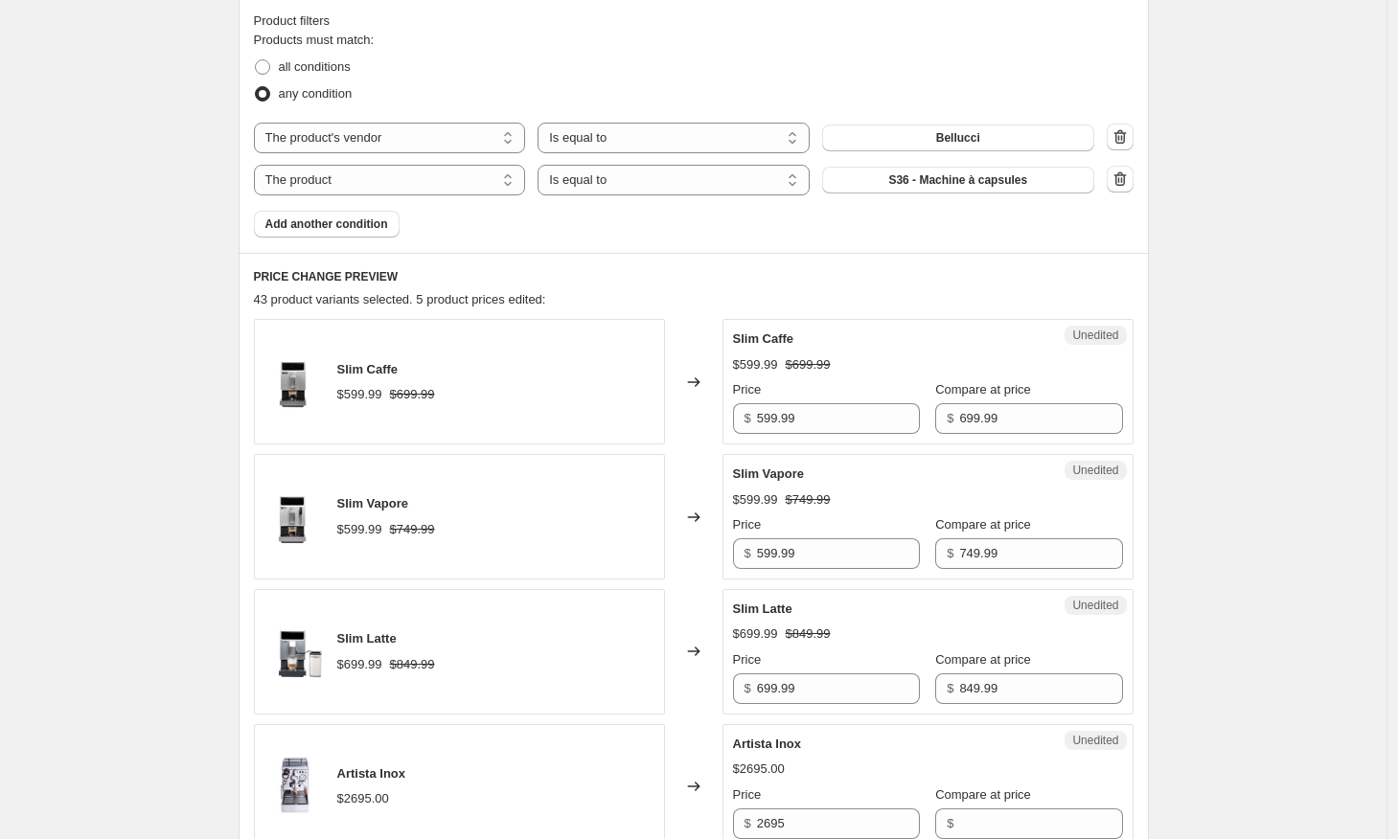
scroll to position [731, 0]
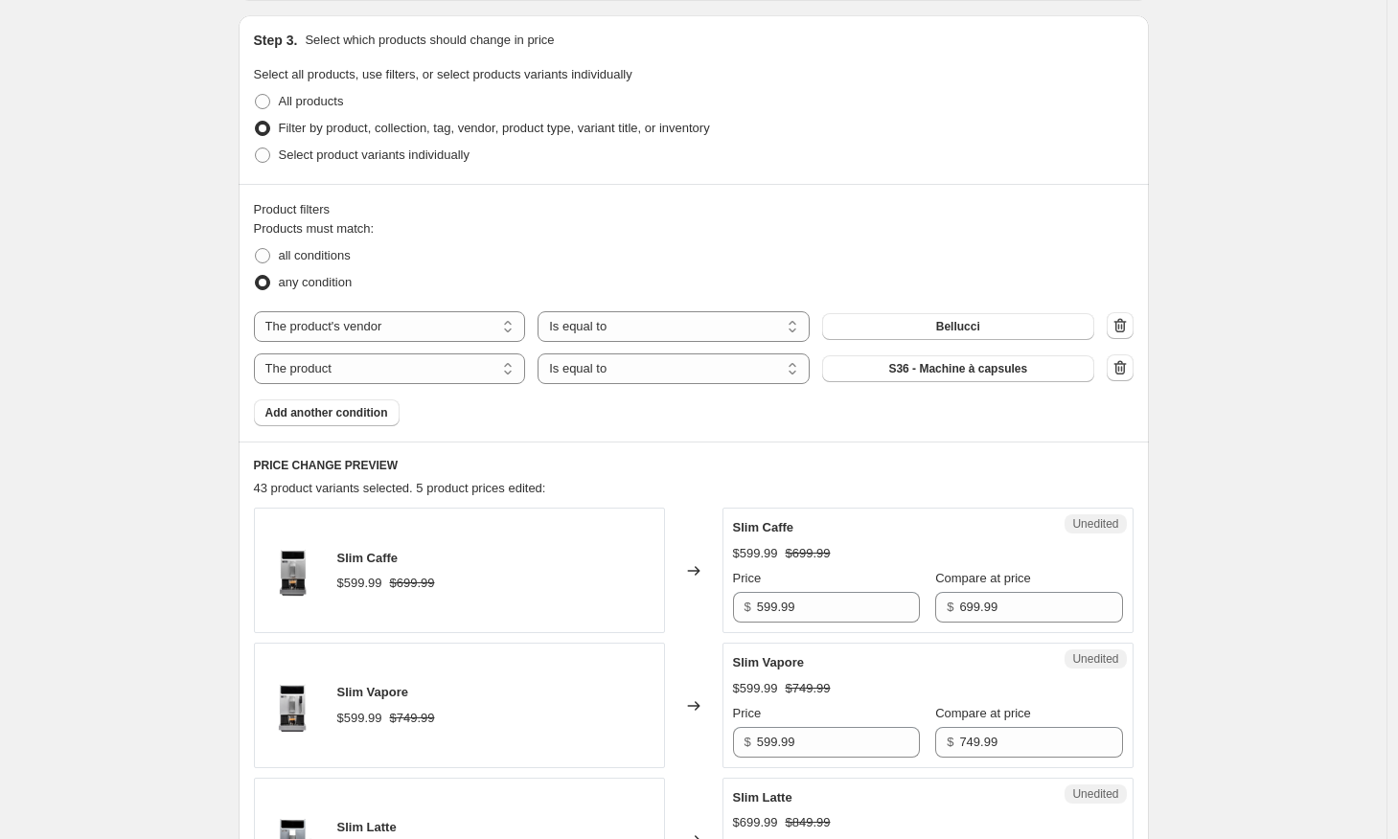
scroll to position [411, 0]
